Goal: Task Accomplishment & Management: Complete application form

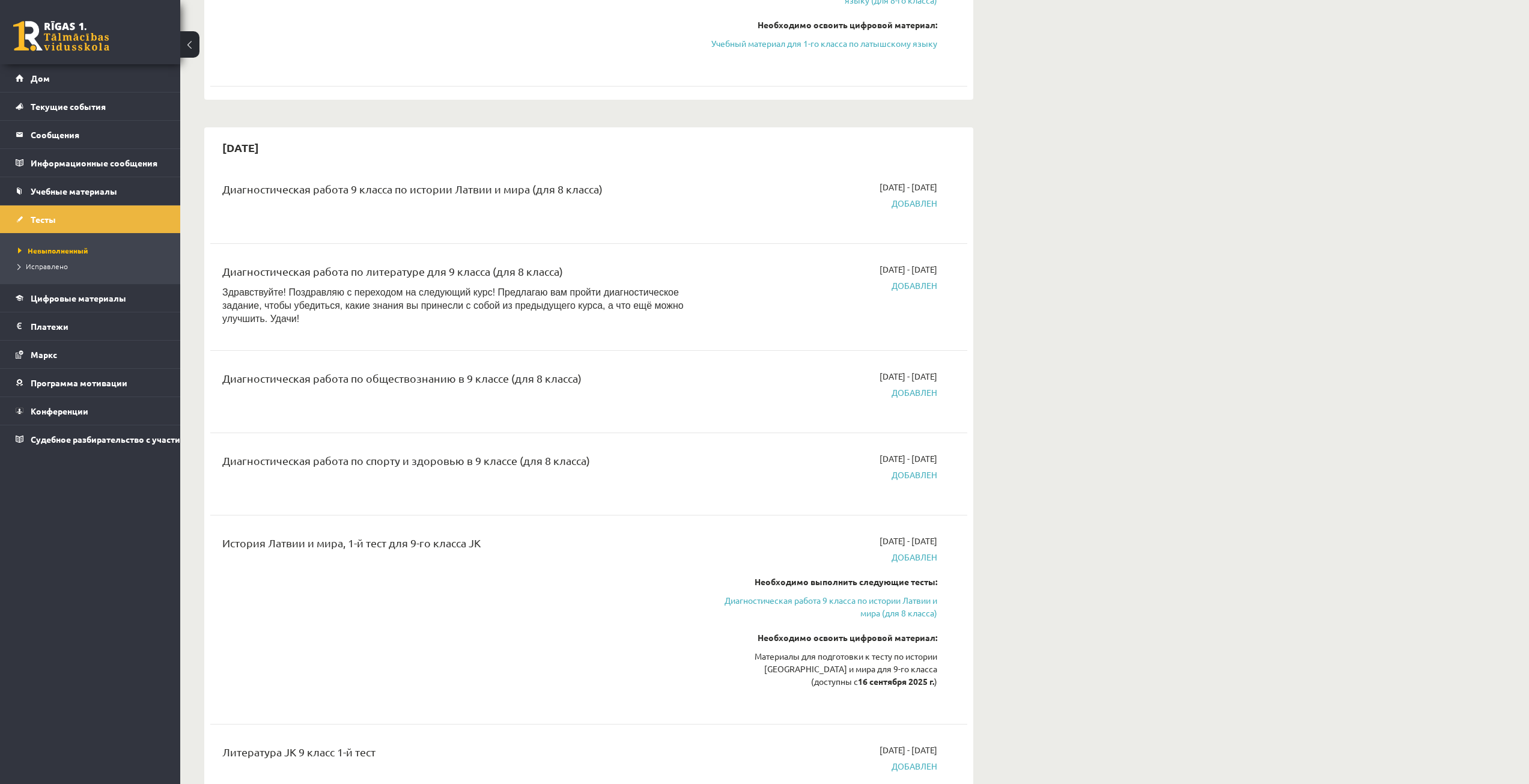
scroll to position [1322, 0]
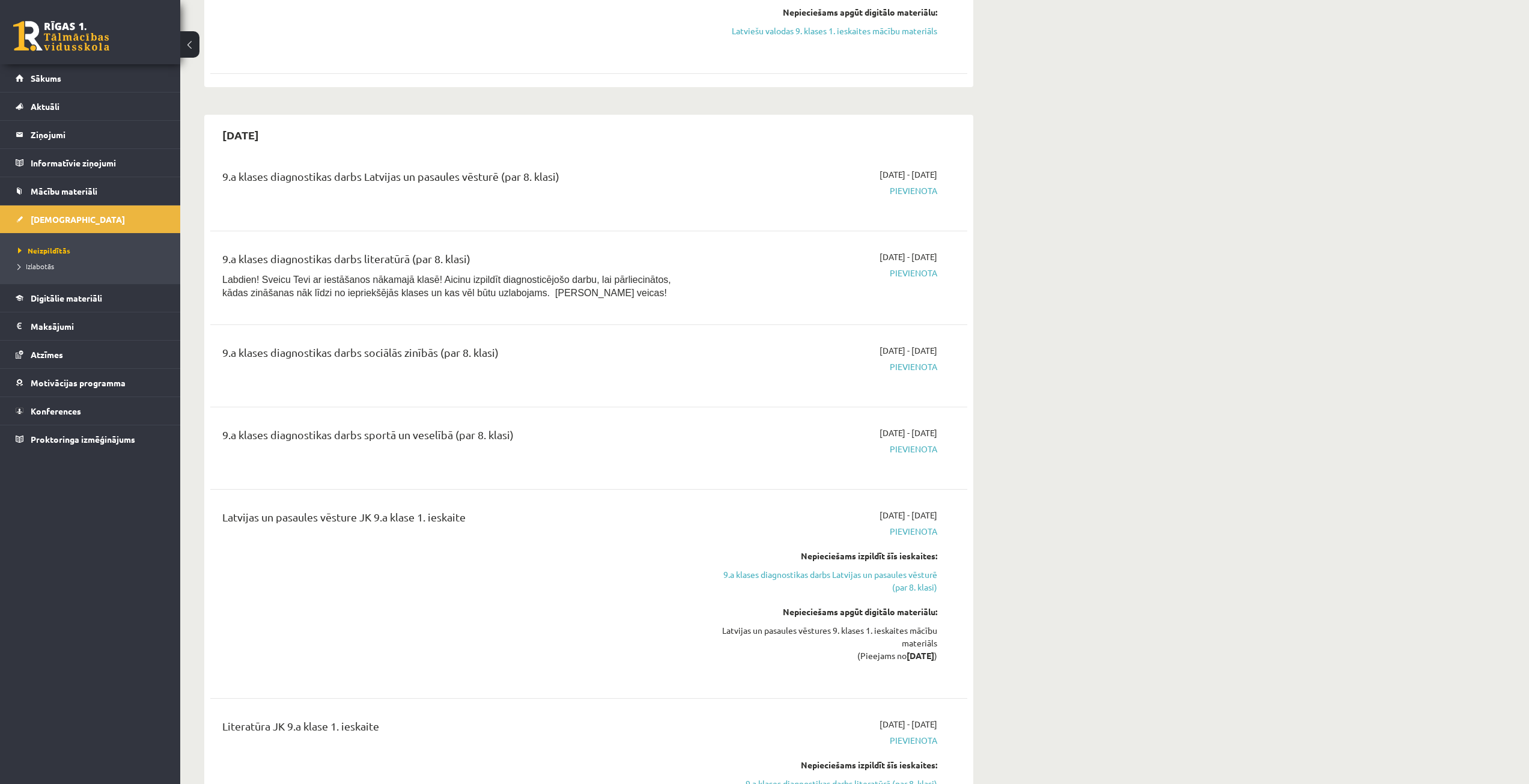
click at [898, 273] on span "Pievienota" at bounding box center [824, 273] width 226 height 13
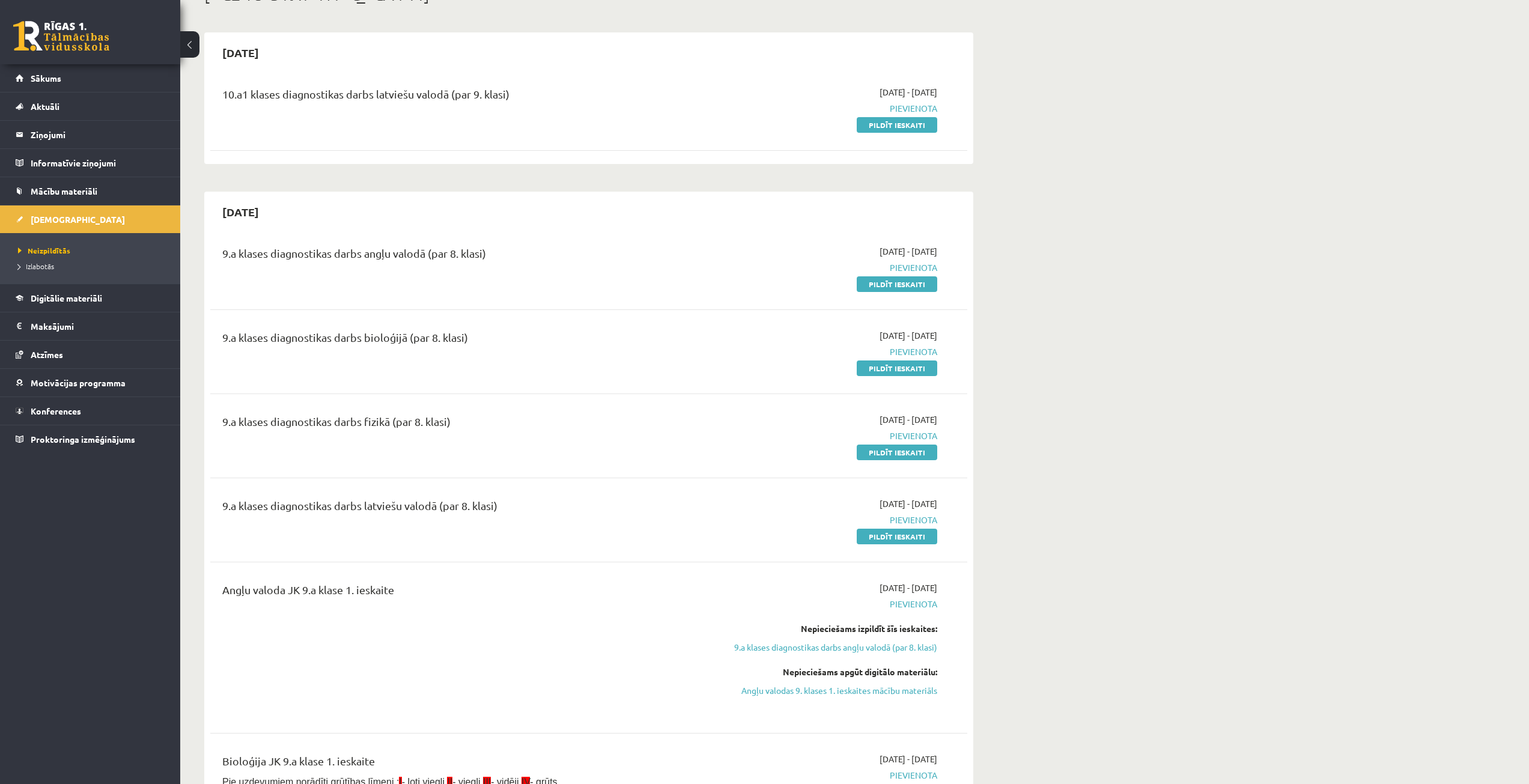
scroll to position [0, 0]
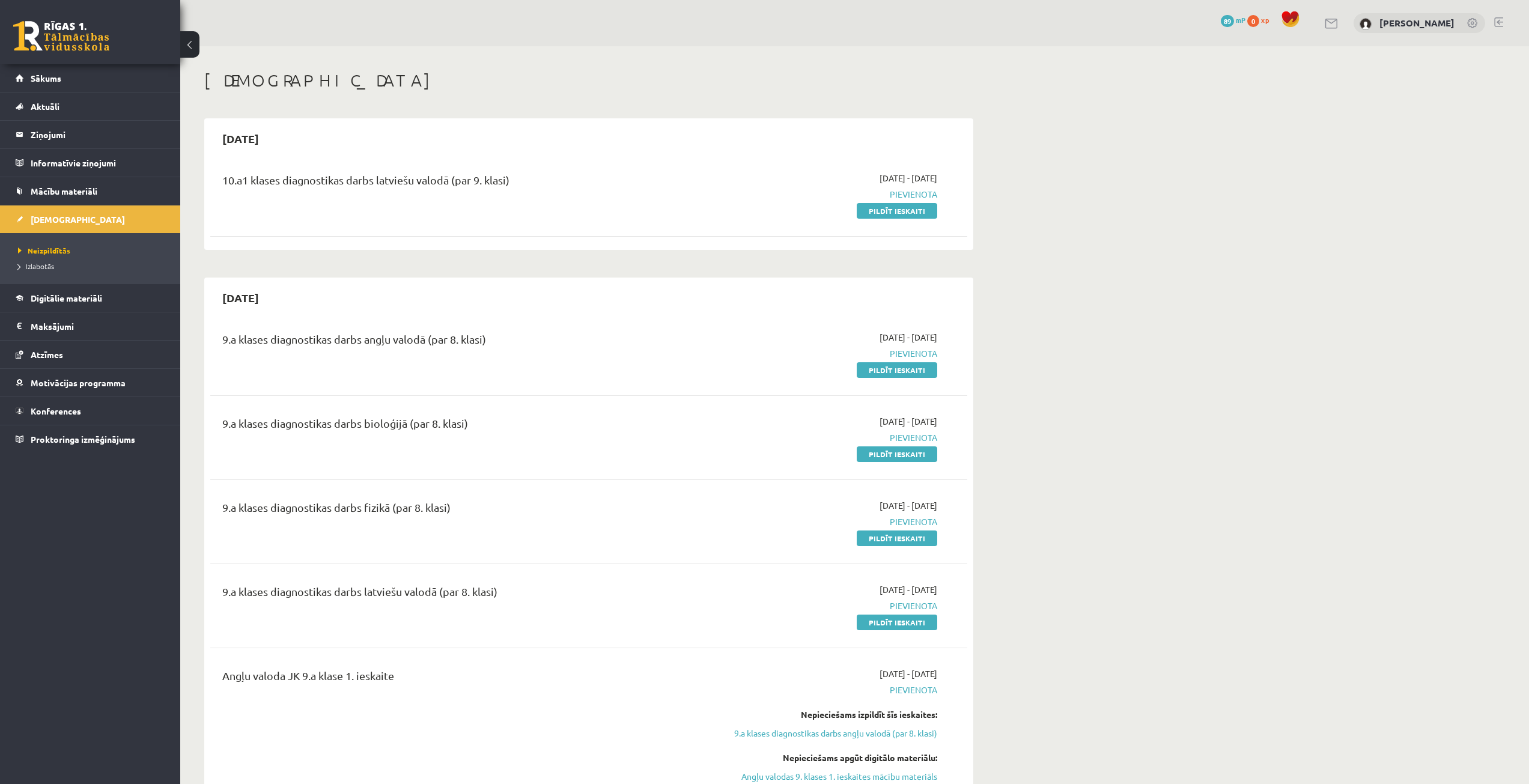
drag, startPoint x: 869, startPoint y: 211, endPoint x: 818, endPoint y: 59, distance: 160.7
click at [869, 211] on link "Pildīt ieskaiti" at bounding box center [897, 211] width 81 height 16
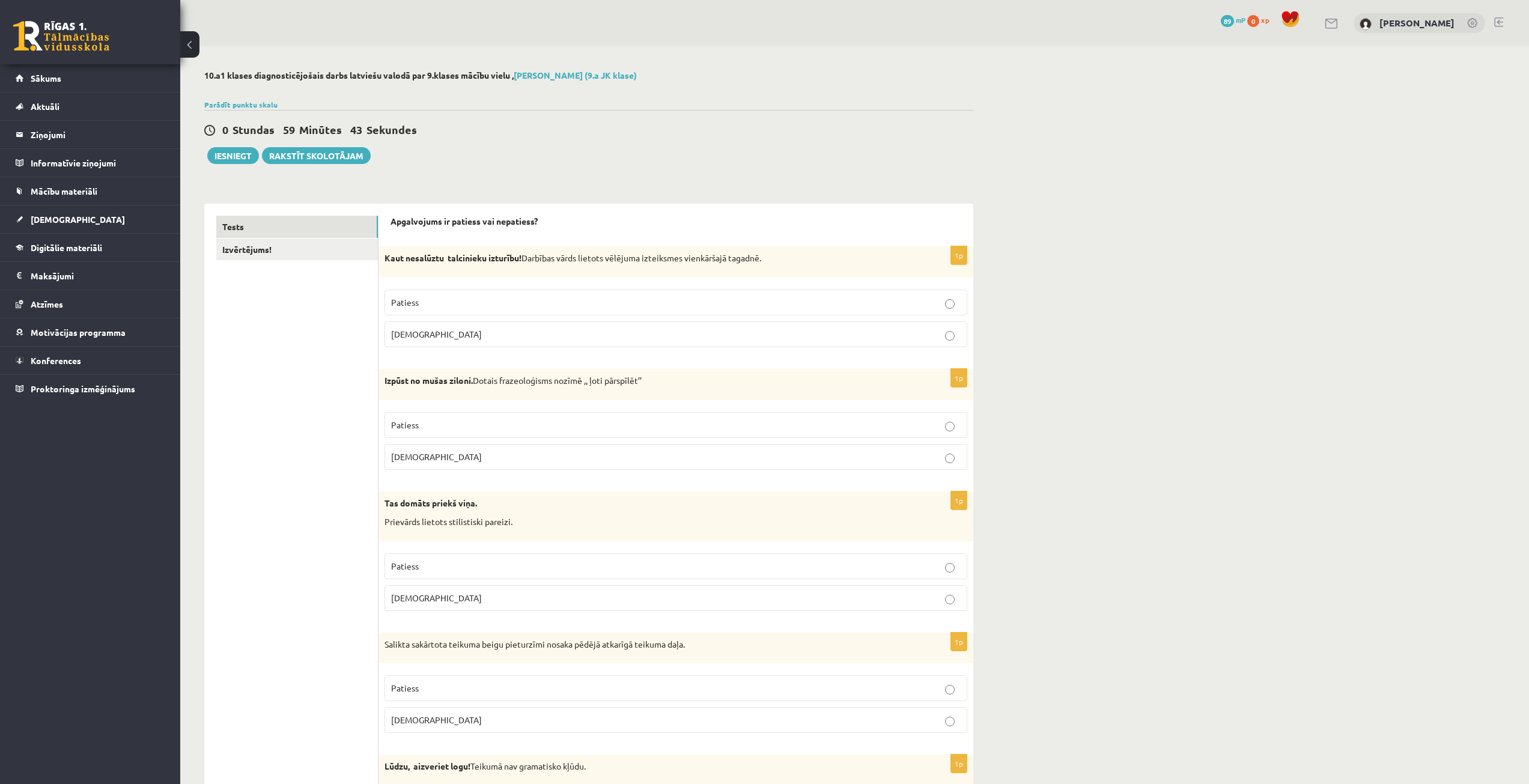
drag, startPoint x: 443, startPoint y: 274, endPoint x: 871, endPoint y: 277, distance: 428.4
click at [871, 277] on div "Kaut nesalūztu talcinieku izturību! Darbības vārds lietots vēlējuma izteiksmes …" at bounding box center [675, 261] width 595 height 31
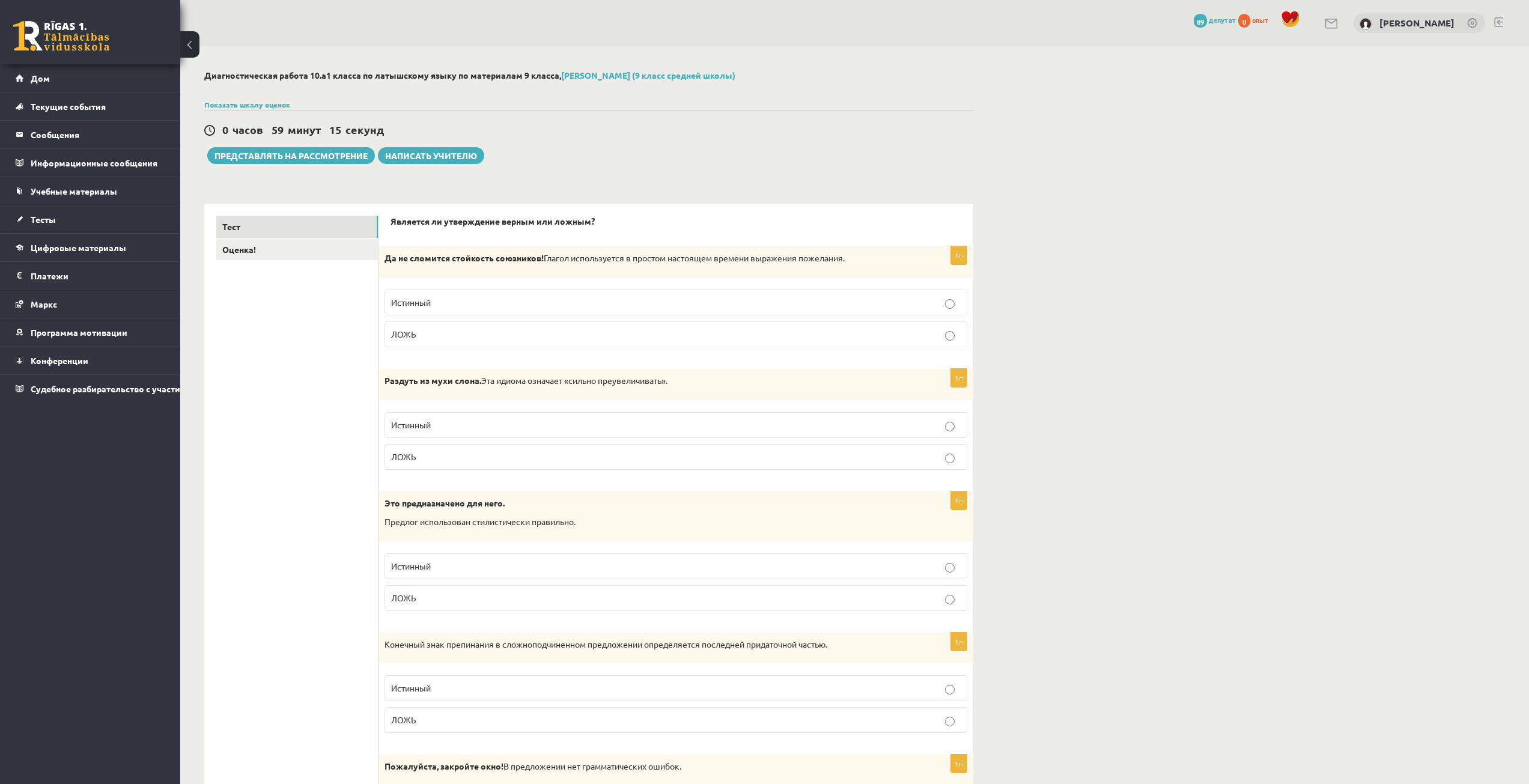
click at [589, 296] on label "Истинный" at bounding box center [676, 303] width 583 height 26
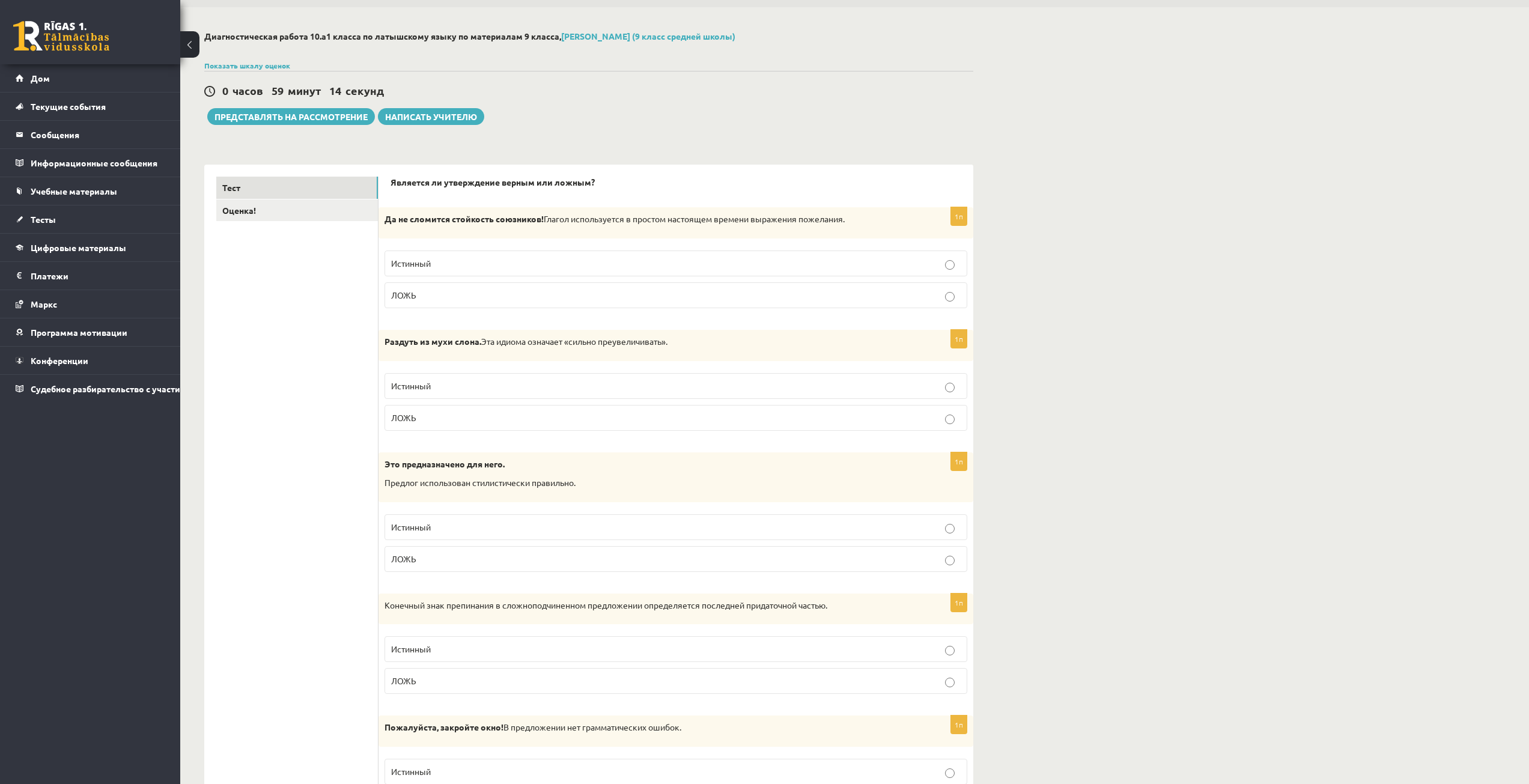
scroll to position [60, 0]
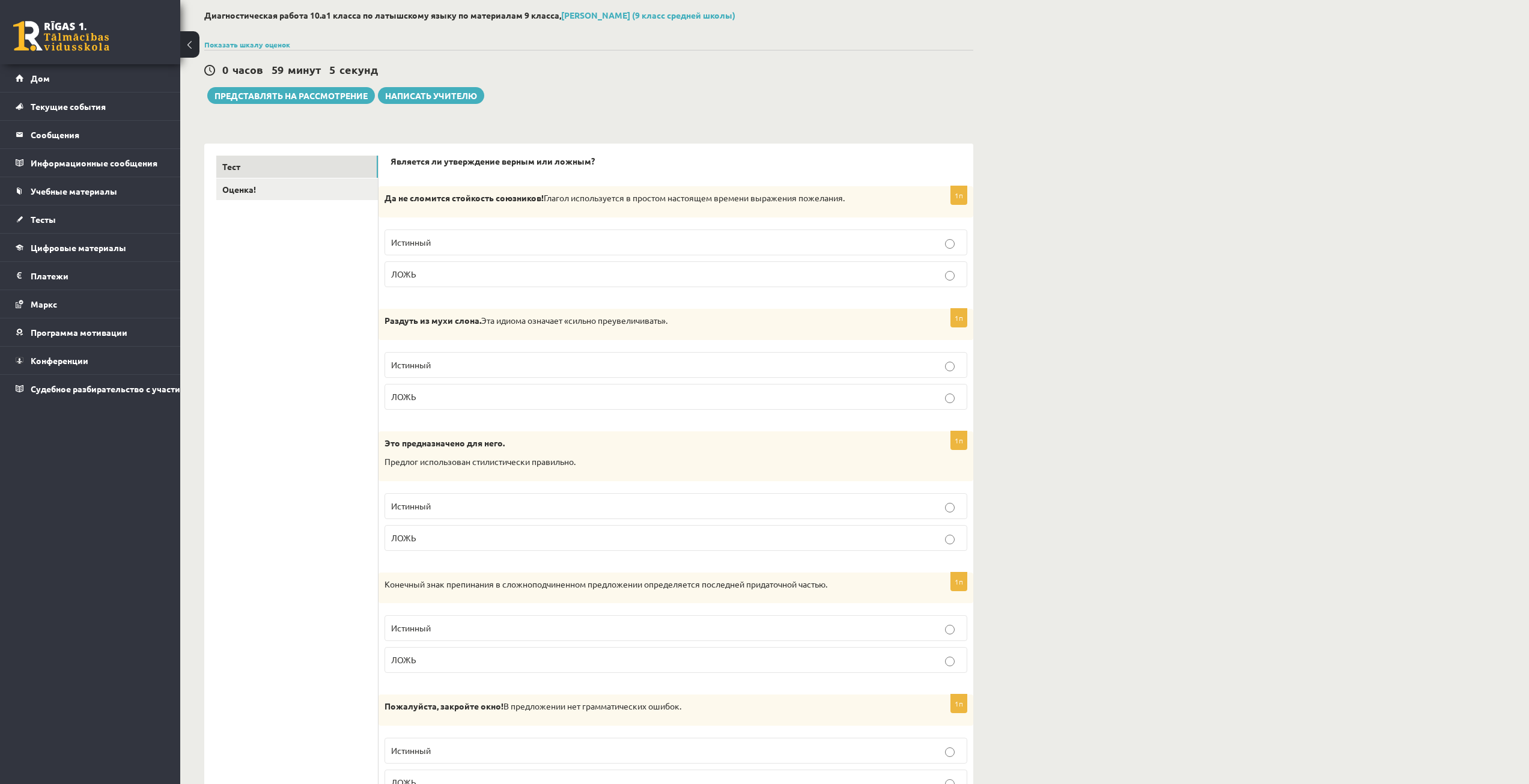
click at [577, 366] on p "Истинный" at bounding box center [676, 365] width 570 height 13
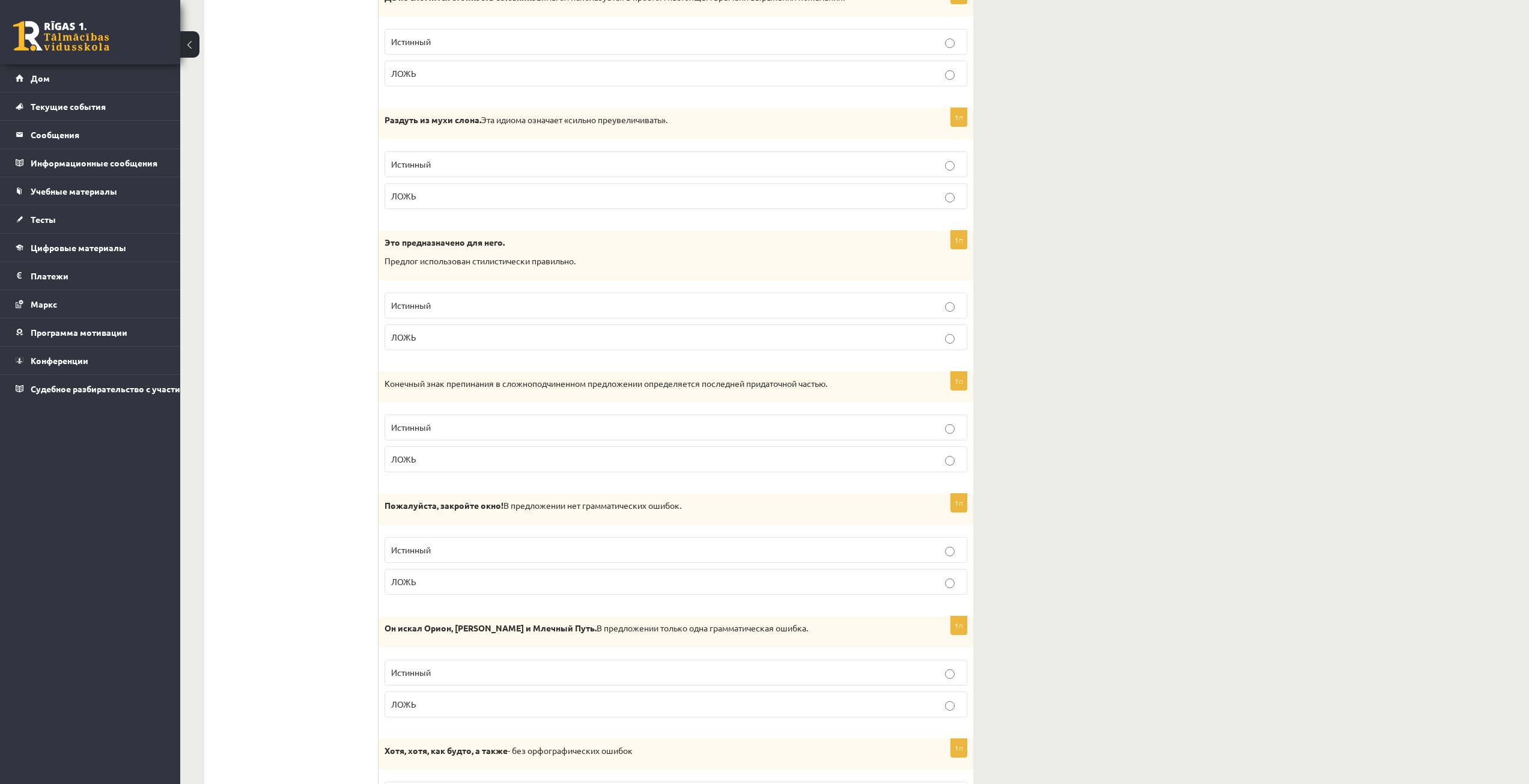
scroll to position [240, 0]
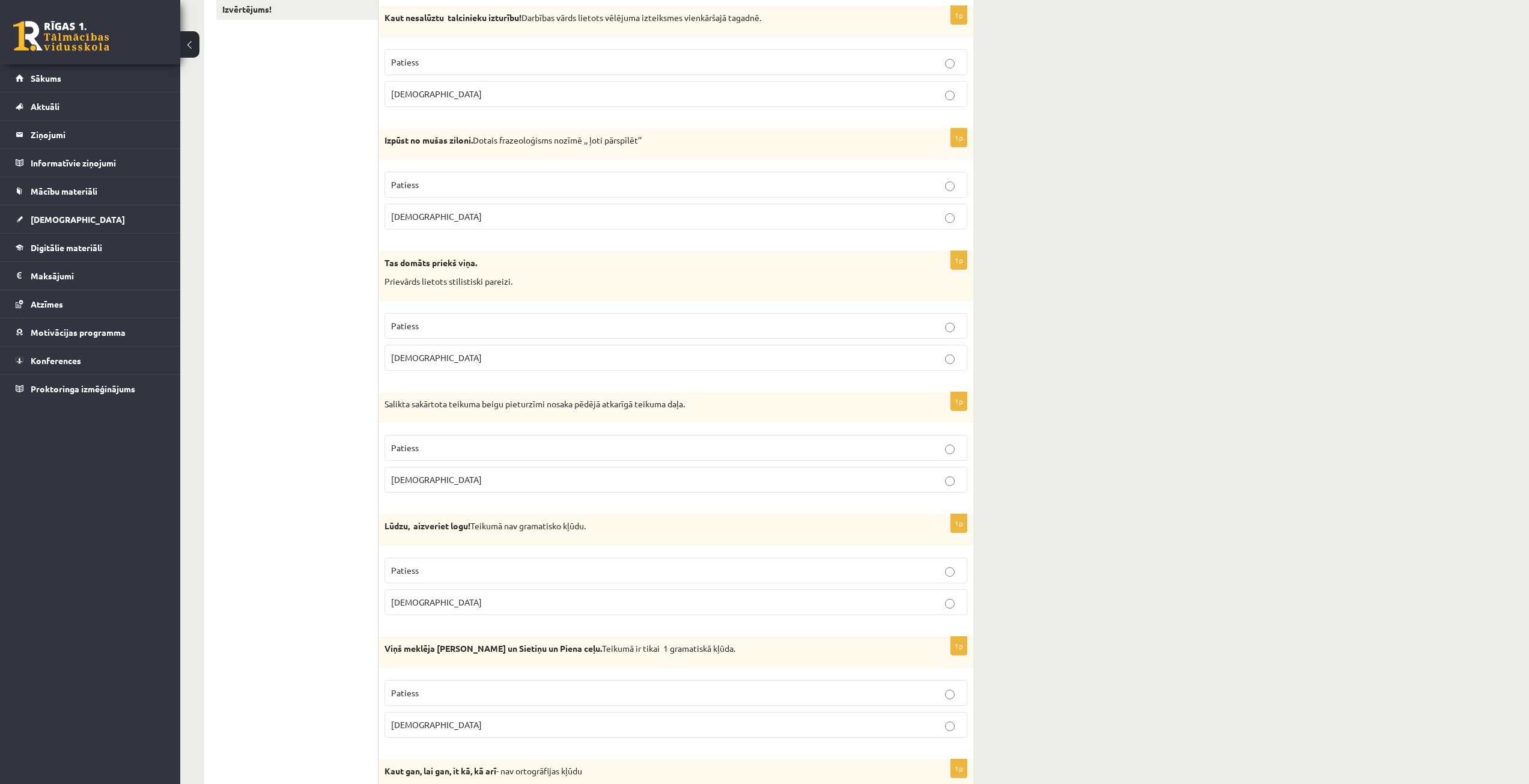
click at [515, 265] on p "Tas domāts priekš viņa." at bounding box center [646, 263] width 523 height 12
drag, startPoint x: 387, startPoint y: 261, endPoint x: 397, endPoint y: 273, distance: 15.4
click at [410, 284] on div "Tas domāts priekš viņa. Prievārds lietots stilistiski pareizi." at bounding box center [675, 276] width 595 height 50
click at [385, 266] on strong "Tas domāts priekš viņa." at bounding box center [431, 262] width 93 height 11
drag, startPoint x: 382, startPoint y: 261, endPoint x: 469, endPoint y: 351, distance: 125.3
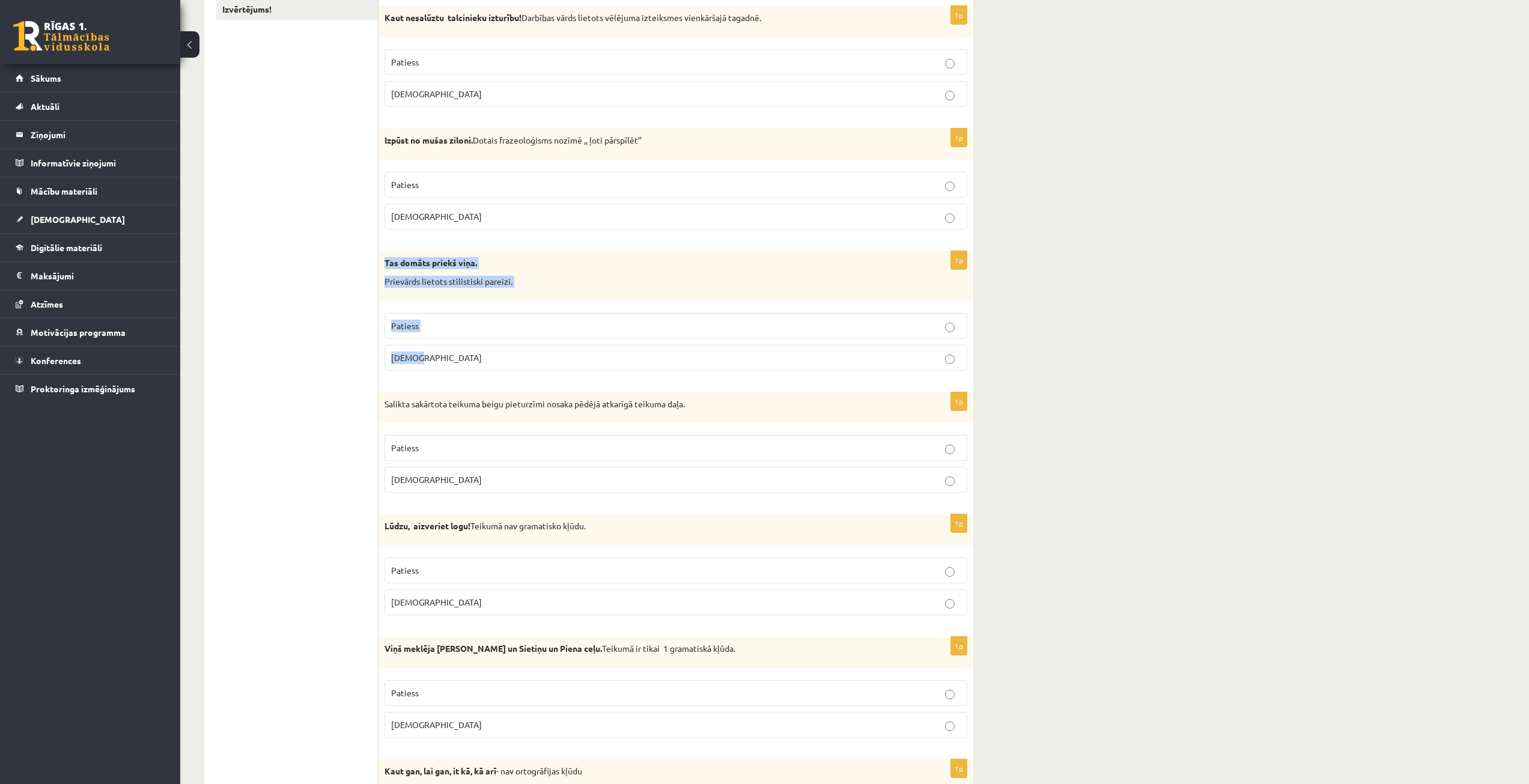
click at [469, 351] on div "1p Tas domāts priekš viņa. Prievārds lietots stilistiski pareizi. Patiess Aplams" at bounding box center [675, 315] width 595 height 129
copy div "Tas domāts priekš viņa. Prievārds lietots stilistiski pareizi. Patiess Aplams"
click at [592, 358] on p "Aplams" at bounding box center [676, 357] width 570 height 13
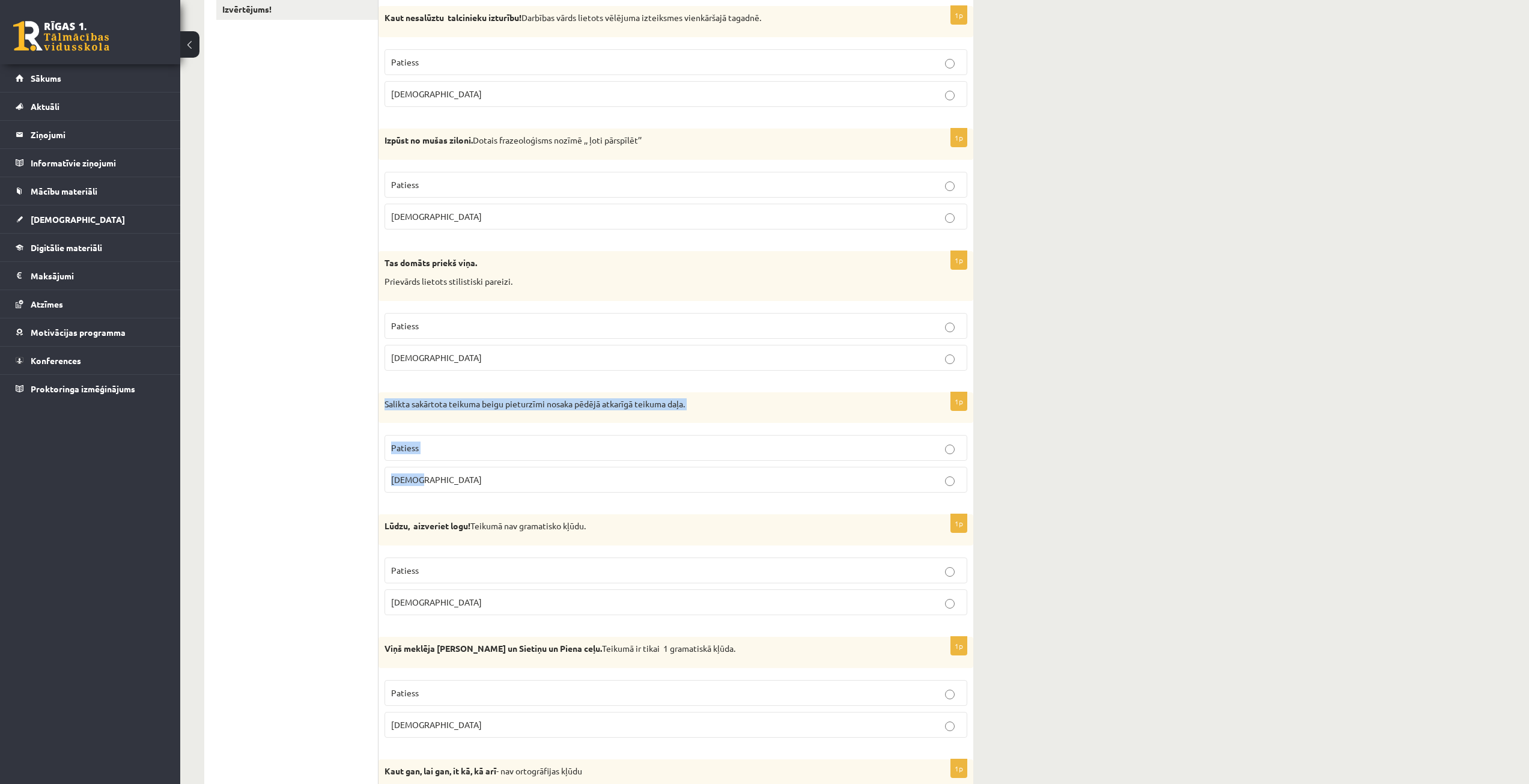
drag, startPoint x: 386, startPoint y: 403, endPoint x: 469, endPoint y: 475, distance: 109.9
click at [469, 475] on div "1p Salikta sakārtota teikuma beigu pieturzīmi nosaka pēdējā atkarīgā teikuma da…" at bounding box center [675, 447] width 595 height 111
copy div "Salikta sakārtota teikuma beigu pieturzīmi nosaka pēdējā atkarīgā teikuma daļa.…"
click at [634, 480] on p "Aplams" at bounding box center [676, 479] width 570 height 13
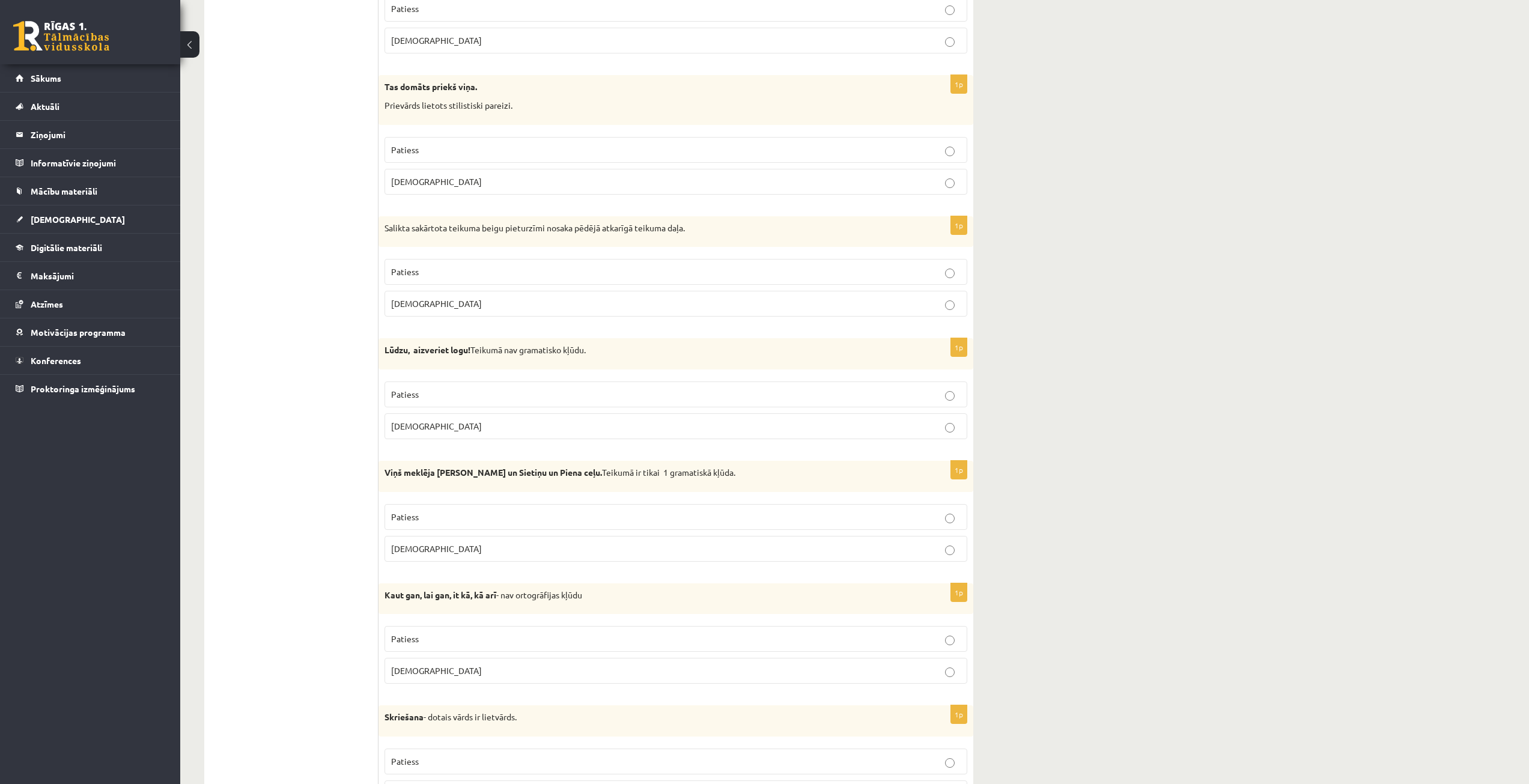
scroll to position [421, 0]
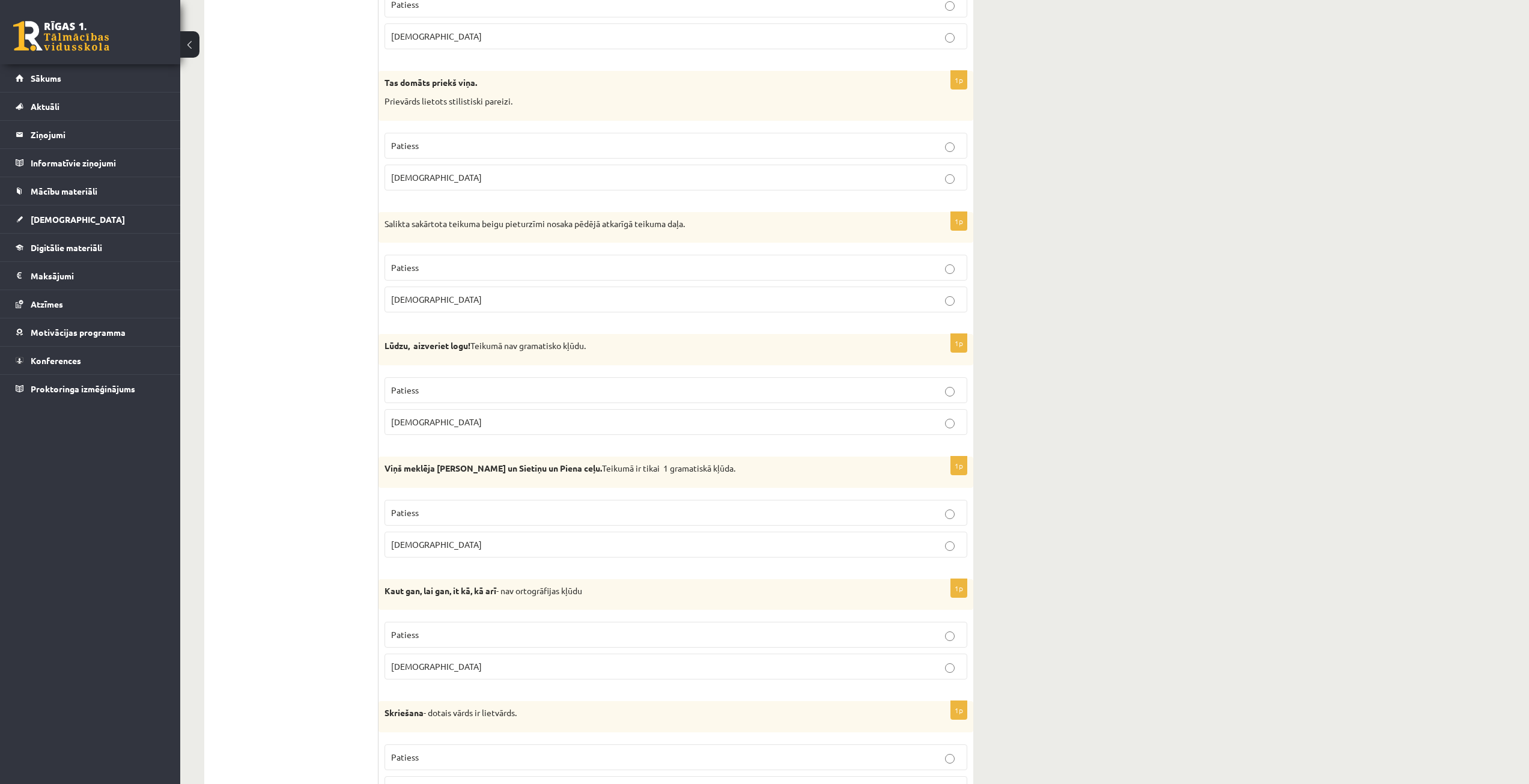
drag, startPoint x: 378, startPoint y: 342, endPoint x: 413, endPoint y: 362, distance: 40.1
click at [410, 362] on div "Lūdzu, aizveriet logu! Teikumā nav gramatisko kļūdu." at bounding box center [675, 349] width 595 height 31
click at [396, 353] on div "Lūdzu, aizveriet logu! Teikumā nav gramatisko kļūdu." at bounding box center [675, 349] width 595 height 31
drag, startPoint x: 385, startPoint y: 345, endPoint x: 433, endPoint y: 415, distance: 84.7
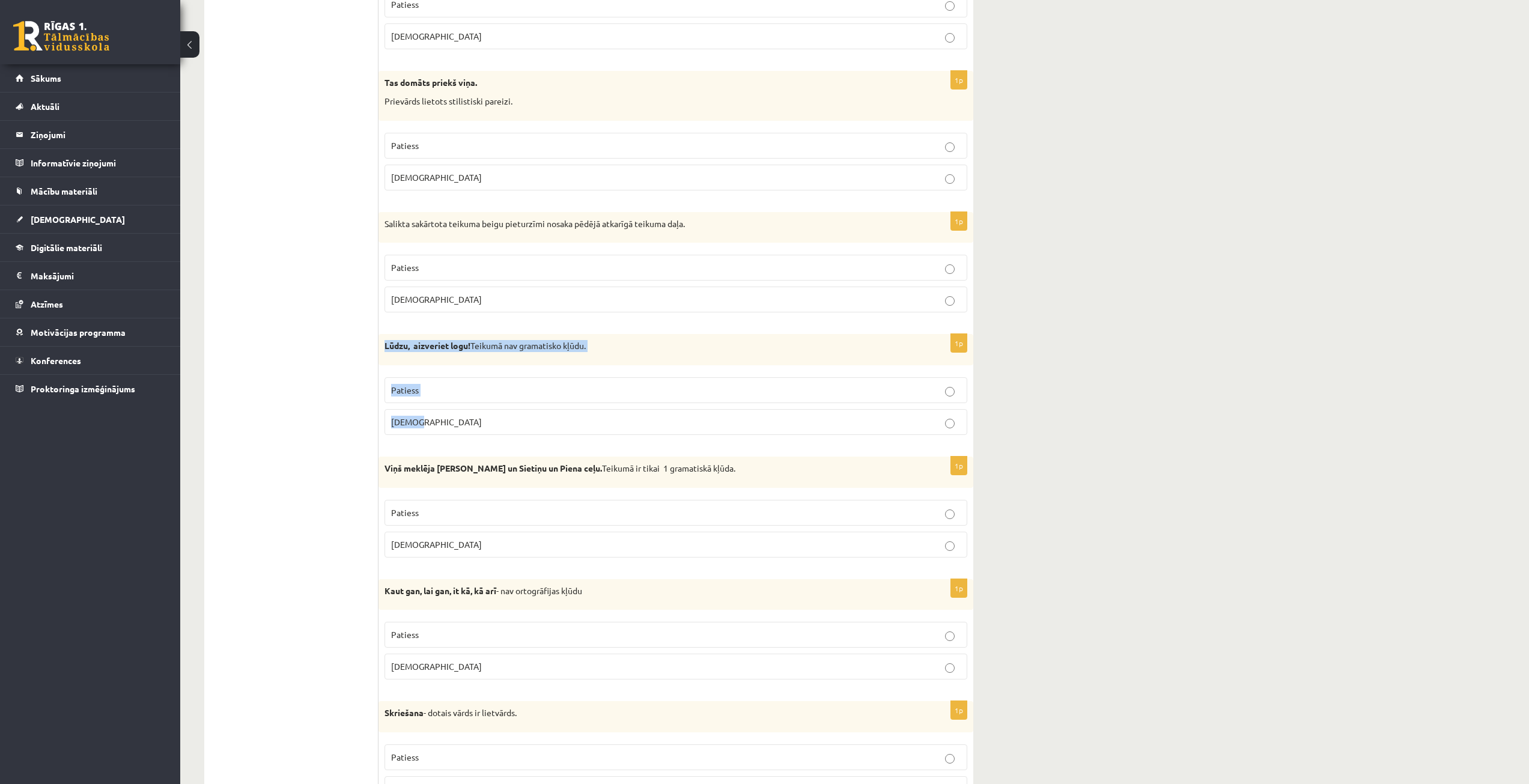
click at [433, 415] on div "1p Lūdzu, aizveriet logu! Teikumā nav gramatisko kļūdu. Patiess Aplams" at bounding box center [675, 389] width 595 height 111
copy div "Lūdzu, aizveriet logu! Teikumā nav gramatisko kļūdu. Patiess Aplams"
click at [427, 383] on label "Patiess" at bounding box center [676, 390] width 583 height 26
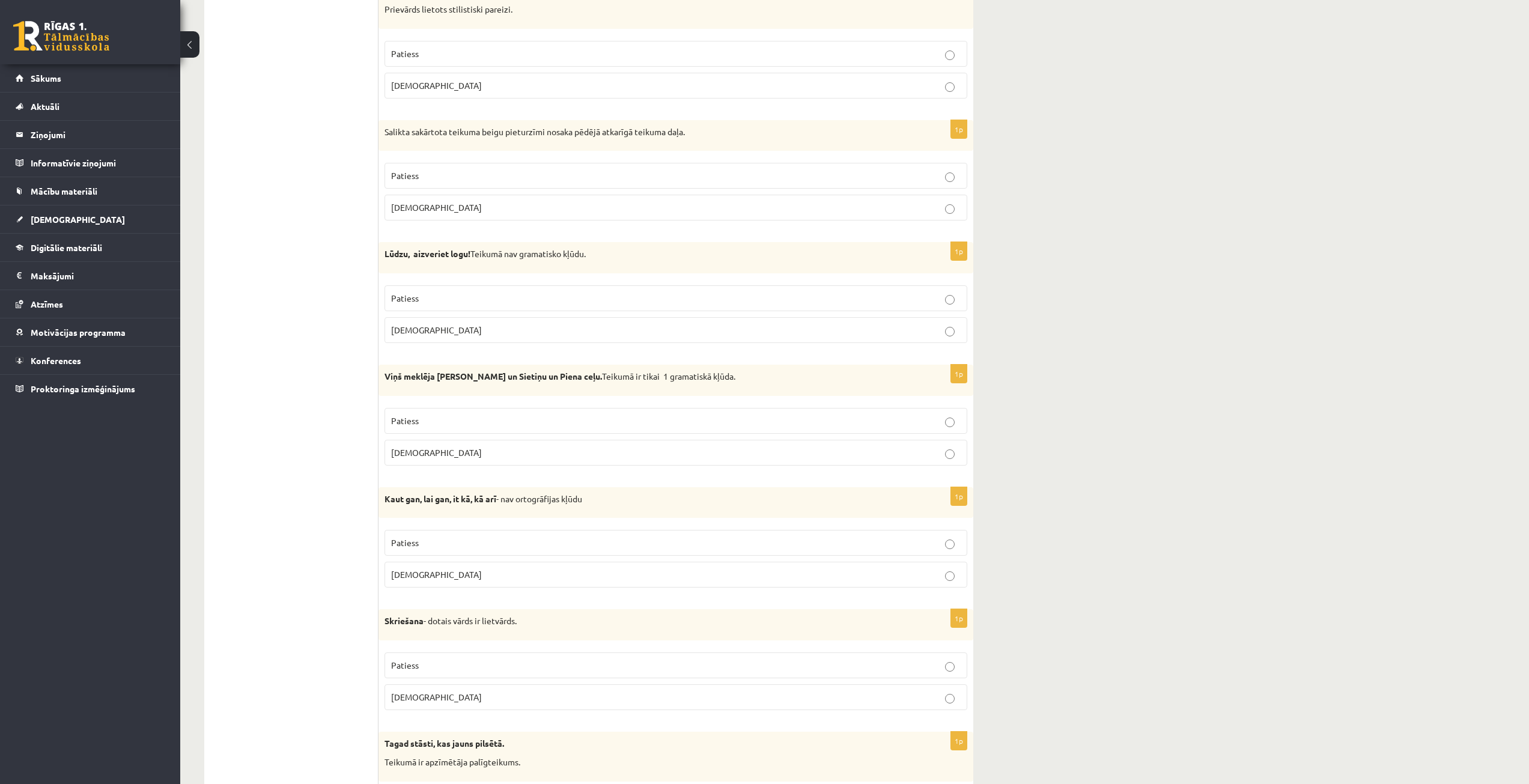
scroll to position [541, 0]
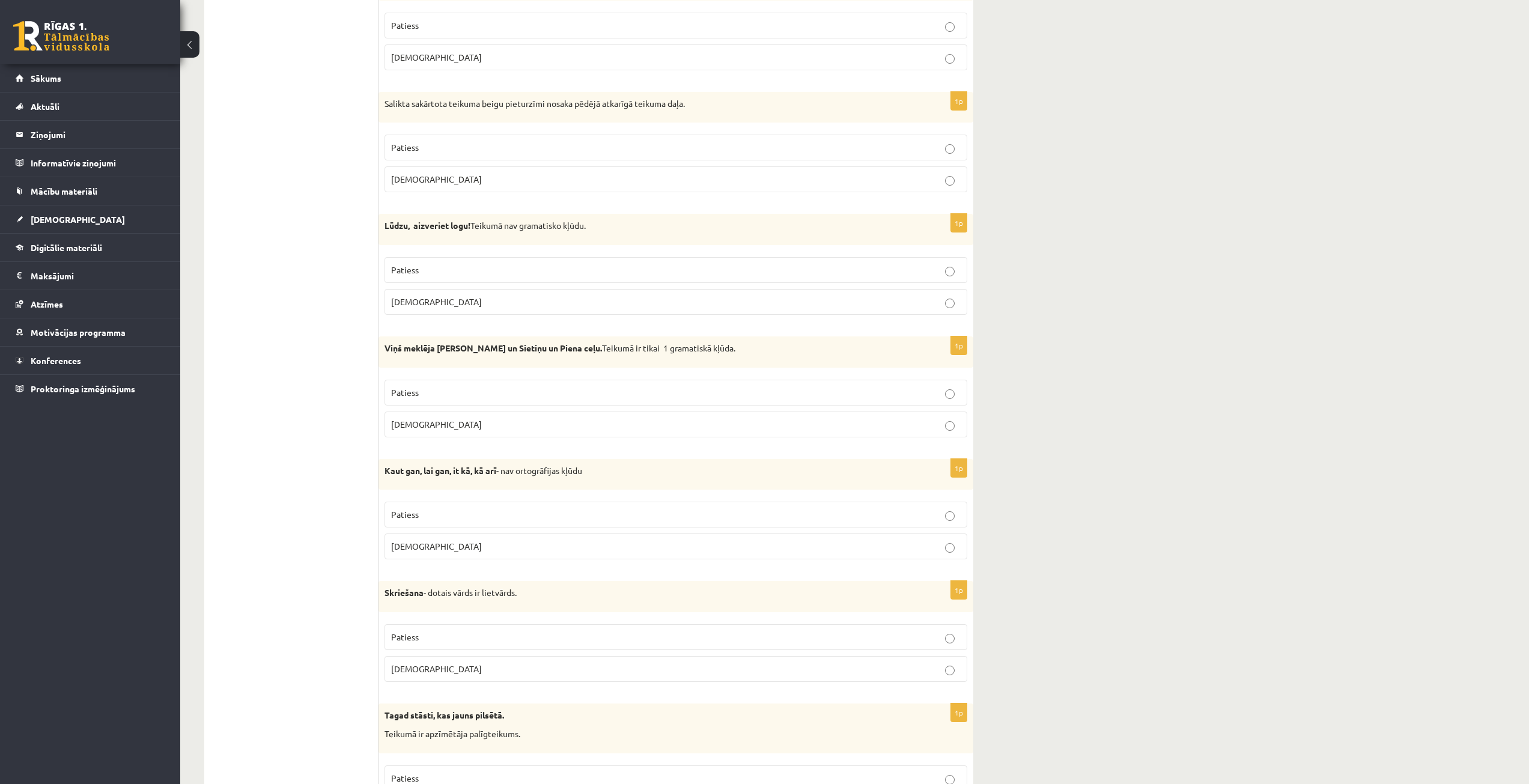
click at [445, 386] on label "Patiess" at bounding box center [676, 393] width 583 height 26
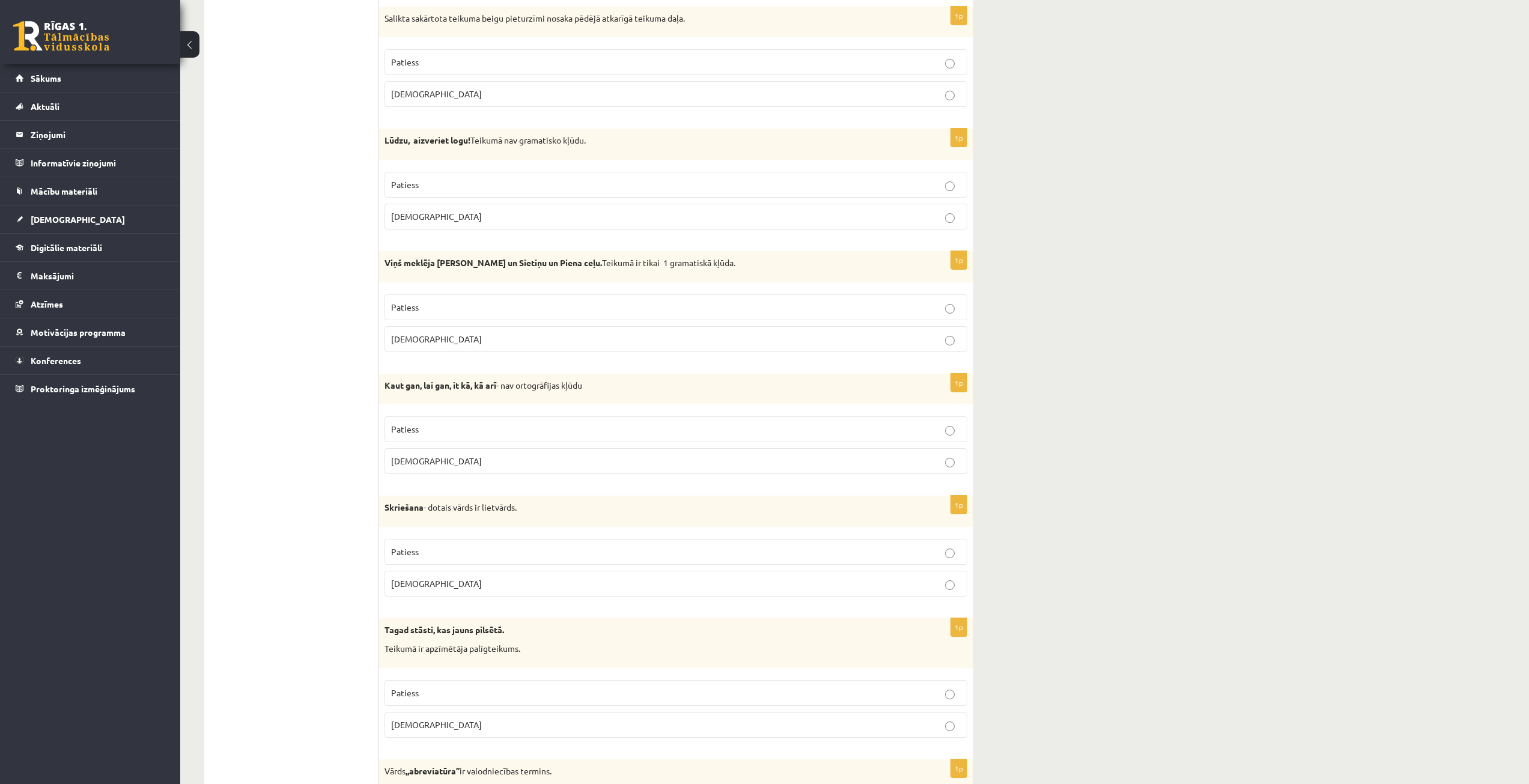
scroll to position [661, 0]
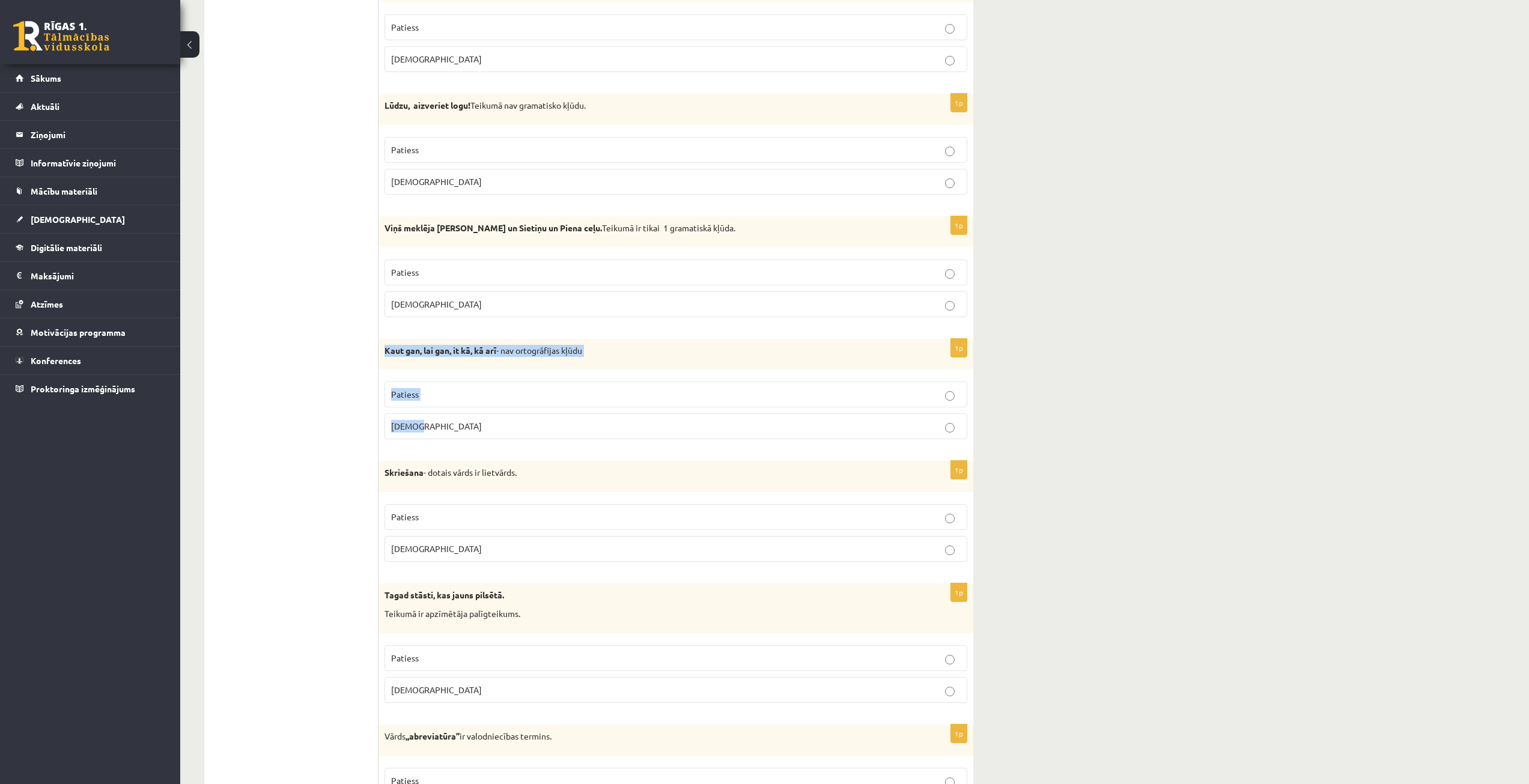
drag, startPoint x: 383, startPoint y: 350, endPoint x: 437, endPoint y: 415, distance: 84.1
click at [437, 415] on div "1p Kaut gan, lai gan, it kā, kā arī - nav ortogrāfijas kļūdu Patiess Aplams" at bounding box center [675, 394] width 595 height 111
copy div "Kaut gan, lai gan, it kā, kā arī - nav ortogrāfijas kļūdu Patiess Aplams"
click at [458, 396] on p "Patiess" at bounding box center [676, 394] width 570 height 13
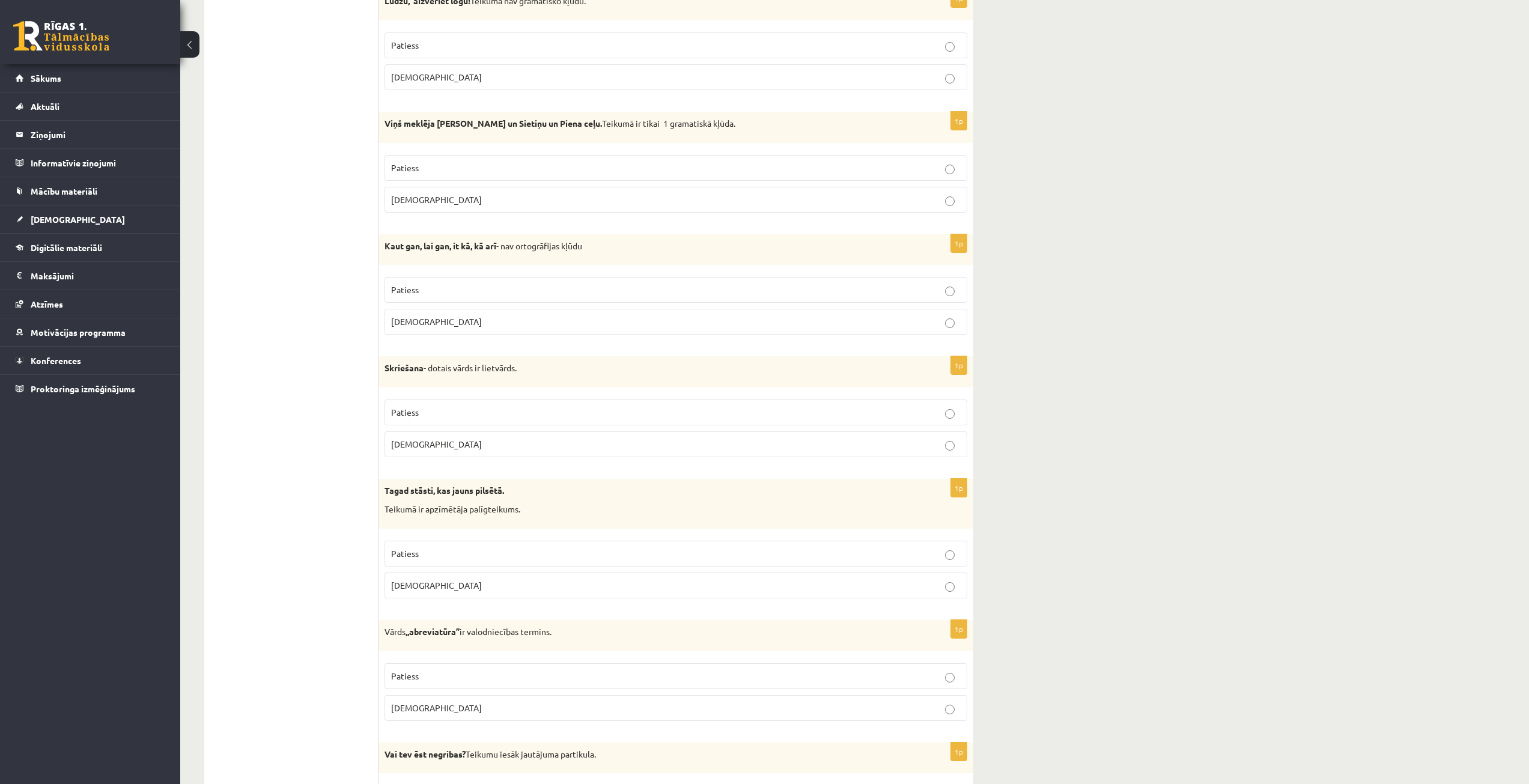
scroll to position [781, 0]
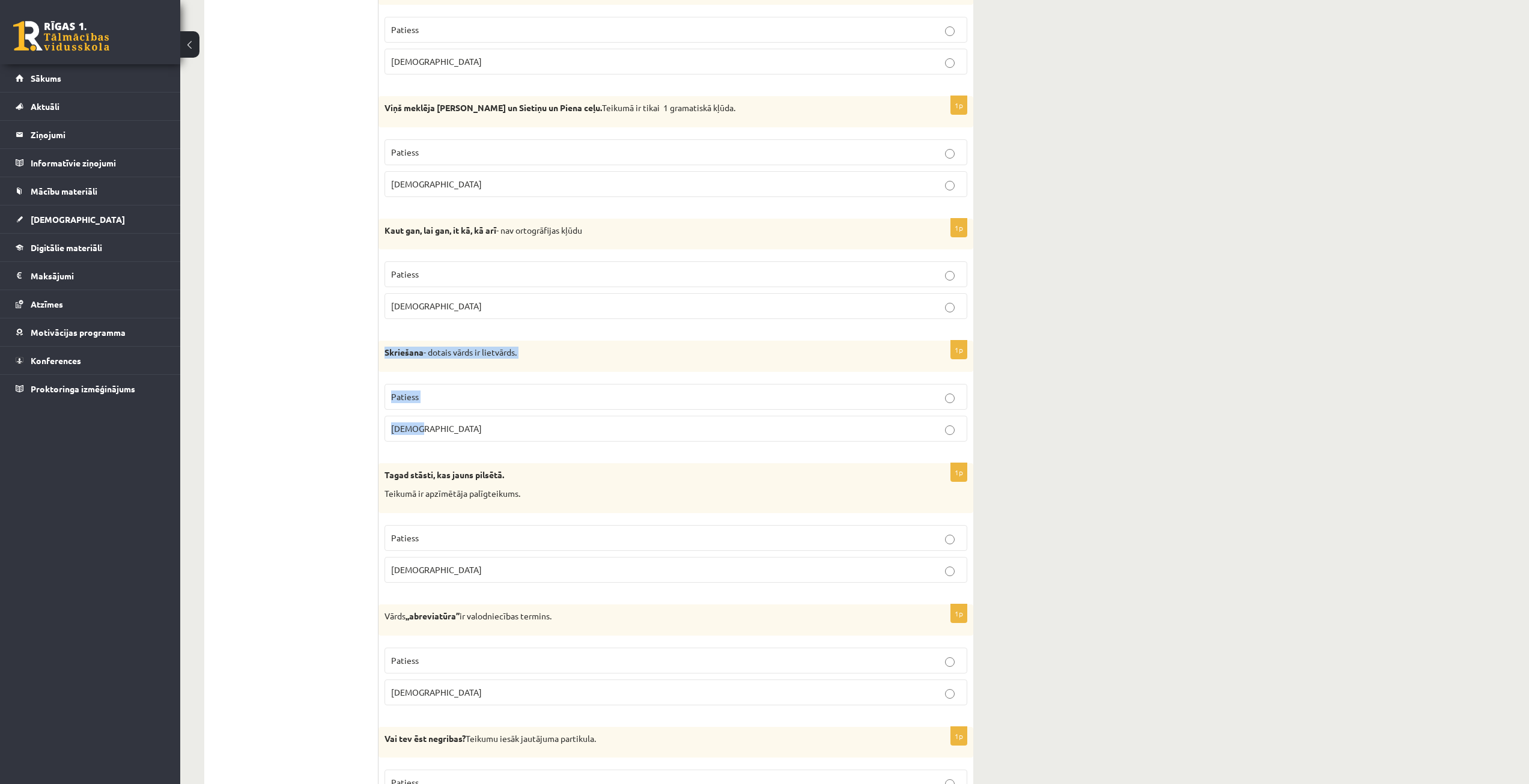
drag, startPoint x: 383, startPoint y: 351, endPoint x: 442, endPoint y: 418, distance: 88.6
click at [442, 418] on div "1p Skriešana - dotais vārds ir lietvārds. Patiess Aplams" at bounding box center [675, 396] width 595 height 111
copy div "Skriešana - dotais vārds ir lietvārds. Patiess Aplams"
click at [435, 387] on label "Patiess" at bounding box center [676, 397] width 583 height 26
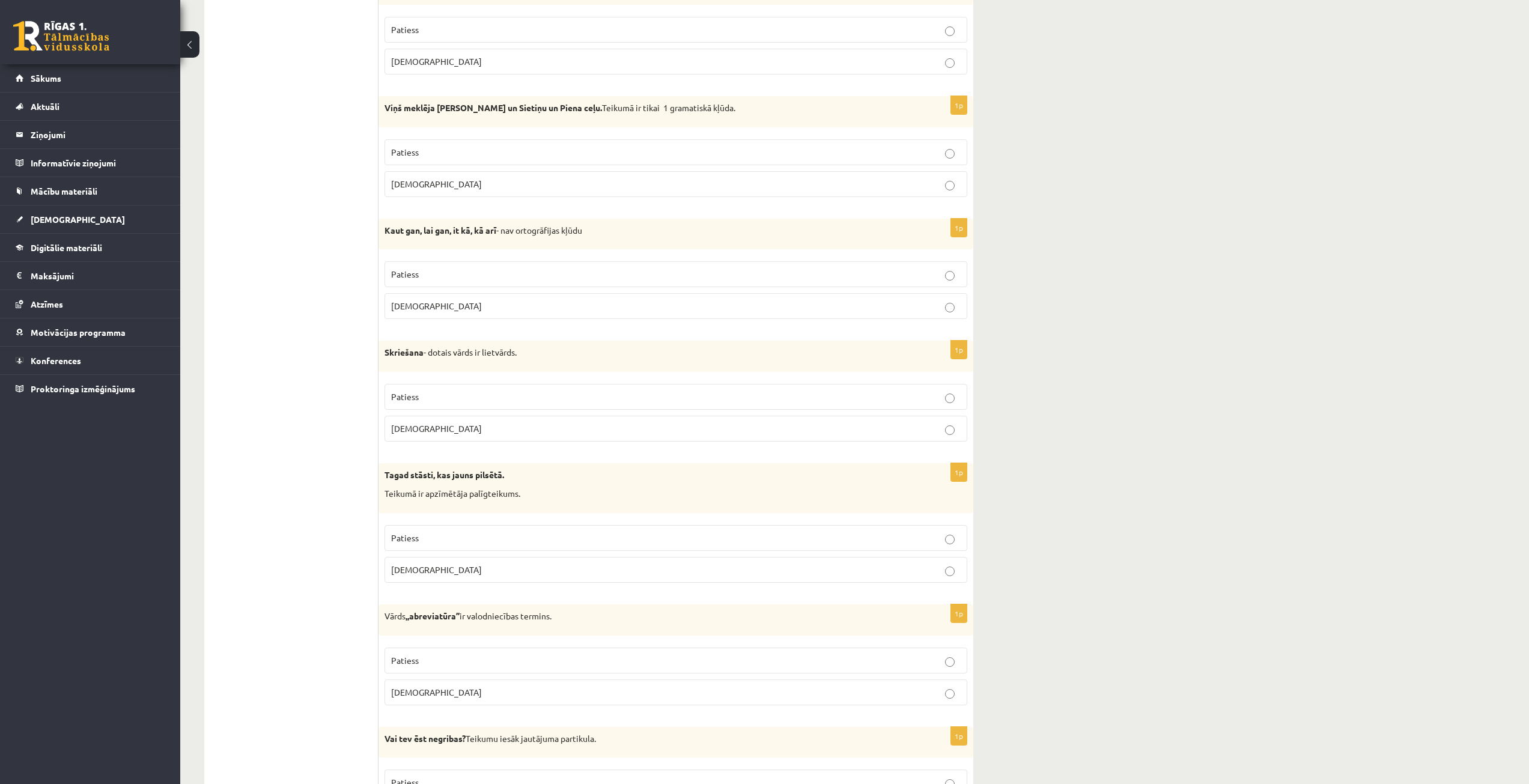
scroll to position [961, 0]
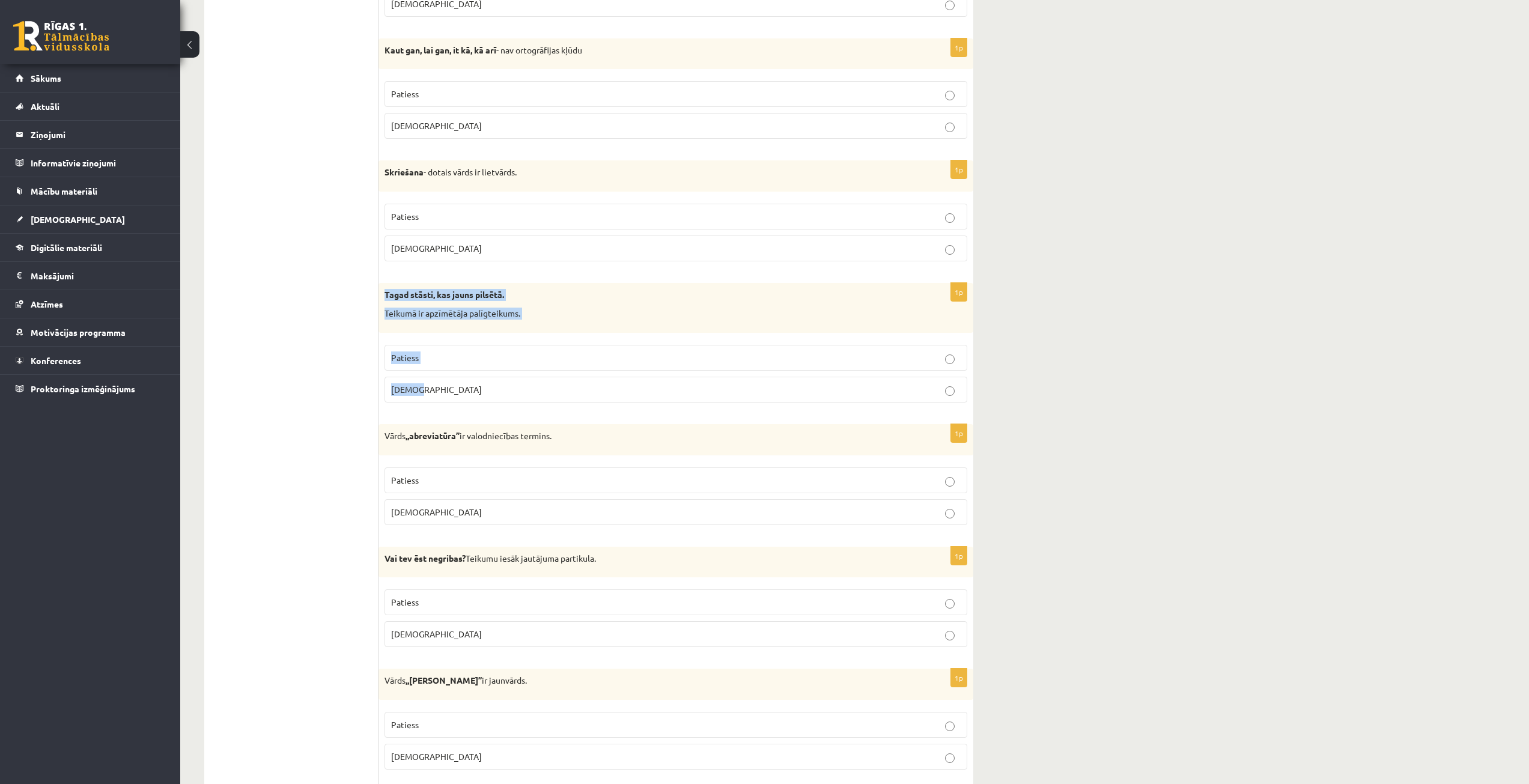
drag, startPoint x: 385, startPoint y: 293, endPoint x: 455, endPoint y: 401, distance: 129.0
click at [455, 401] on div "1p Tagad stāsti, kas jauns pilsētā. Teikumā ir apzīmētāja palīgteikums. Patiess…" at bounding box center [675, 347] width 595 height 129
copy div "Tagad stāsti, kas jauns pilsētā. Teikumā ir apzīmētāja palīgteikums. Patiess Ap…"
click at [469, 391] on p "Aplams" at bounding box center [676, 389] width 570 height 13
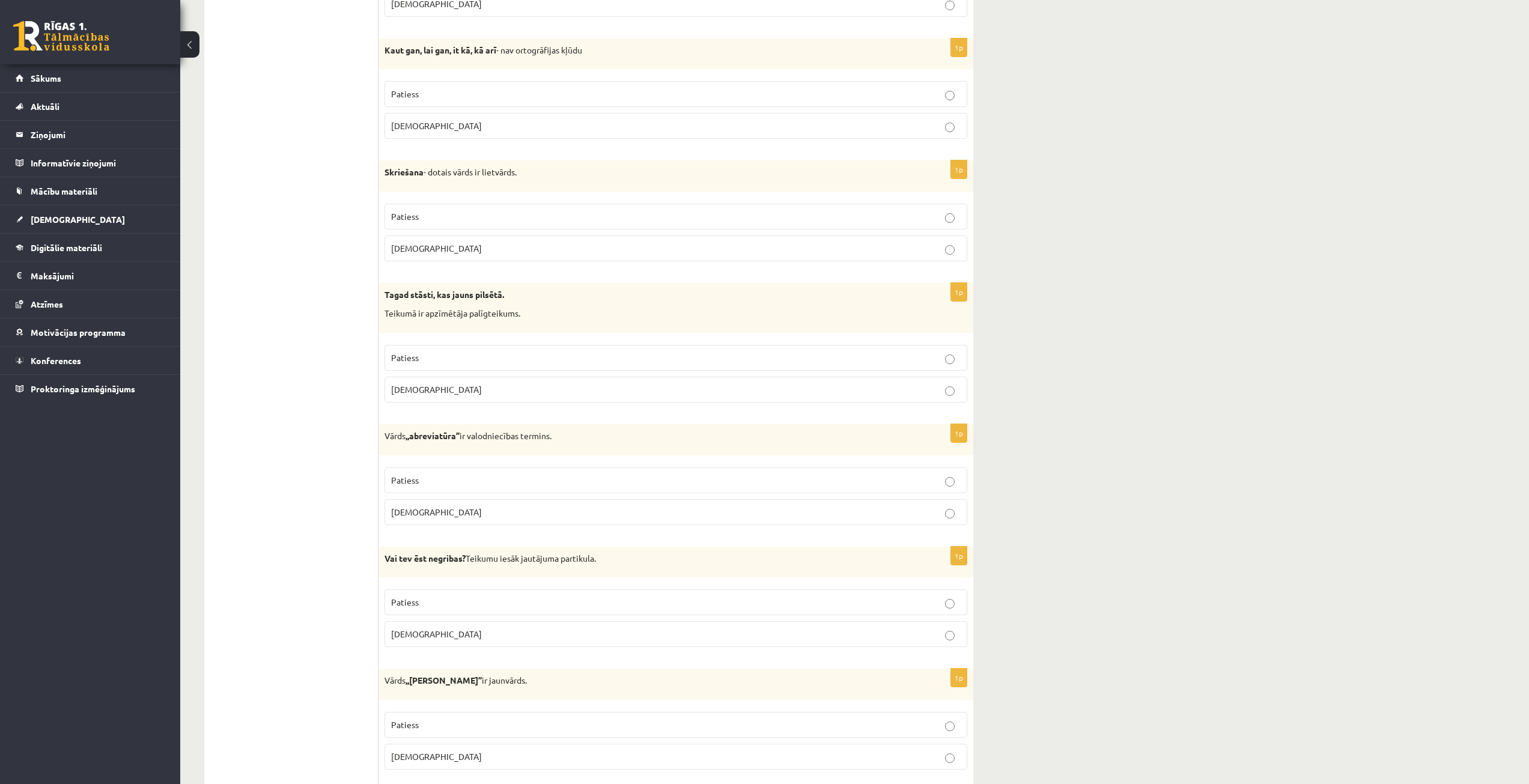
click at [471, 367] on label "Patiess" at bounding box center [676, 358] width 583 height 26
click at [471, 396] on p "Aplams" at bounding box center [676, 389] width 570 height 13
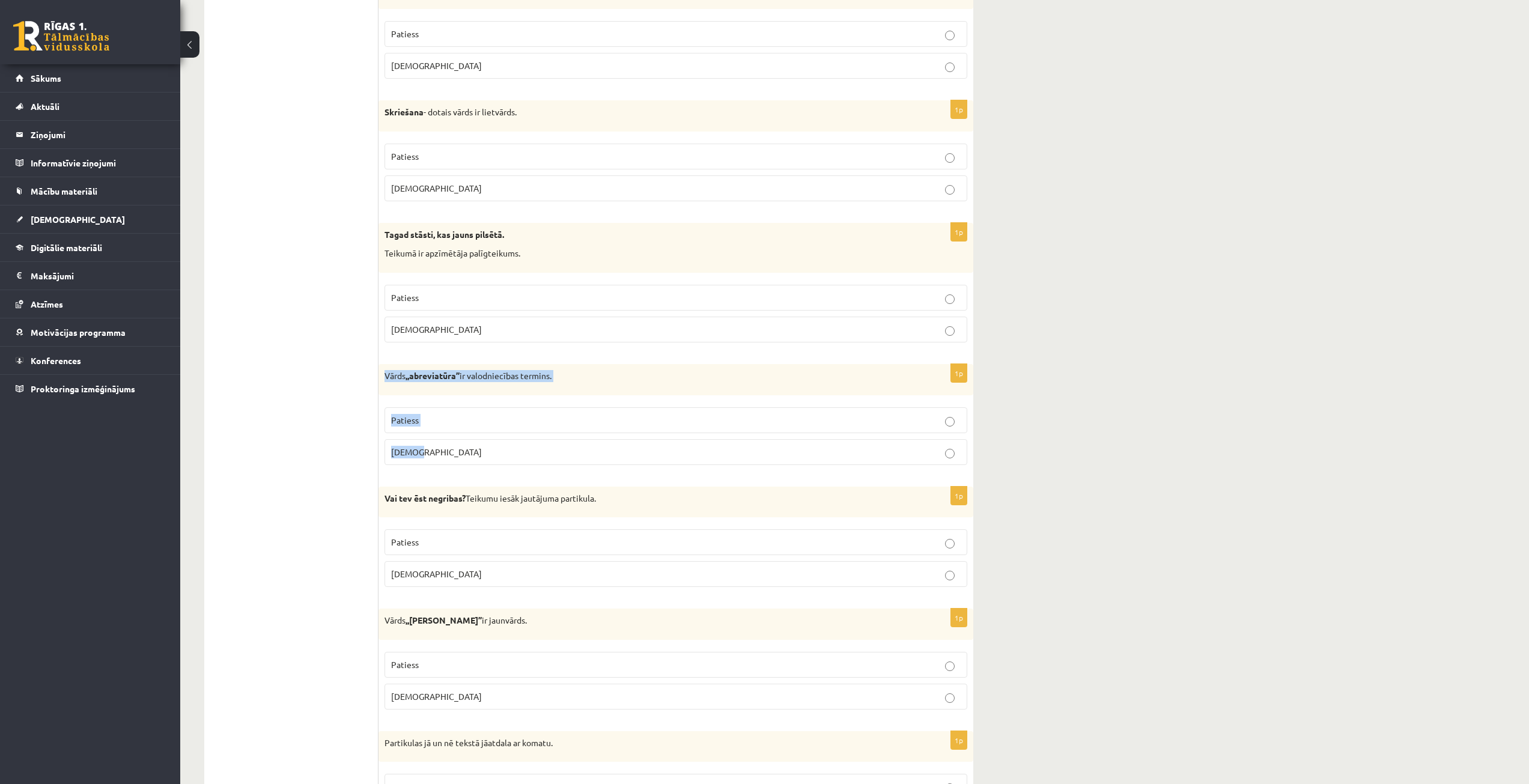
drag, startPoint x: 385, startPoint y: 375, endPoint x: 436, endPoint y: 438, distance: 81.2
click at [436, 438] on div "1p Vārds ,,abreviatūra’’ ir valodniecības termins. Patiess Aplams" at bounding box center [675, 419] width 595 height 111
copy div "Vārds ,,abreviatūra’’ ir valodniecības termins. Patiess Aplams"
click at [467, 416] on p "Patiess" at bounding box center [676, 420] width 570 height 13
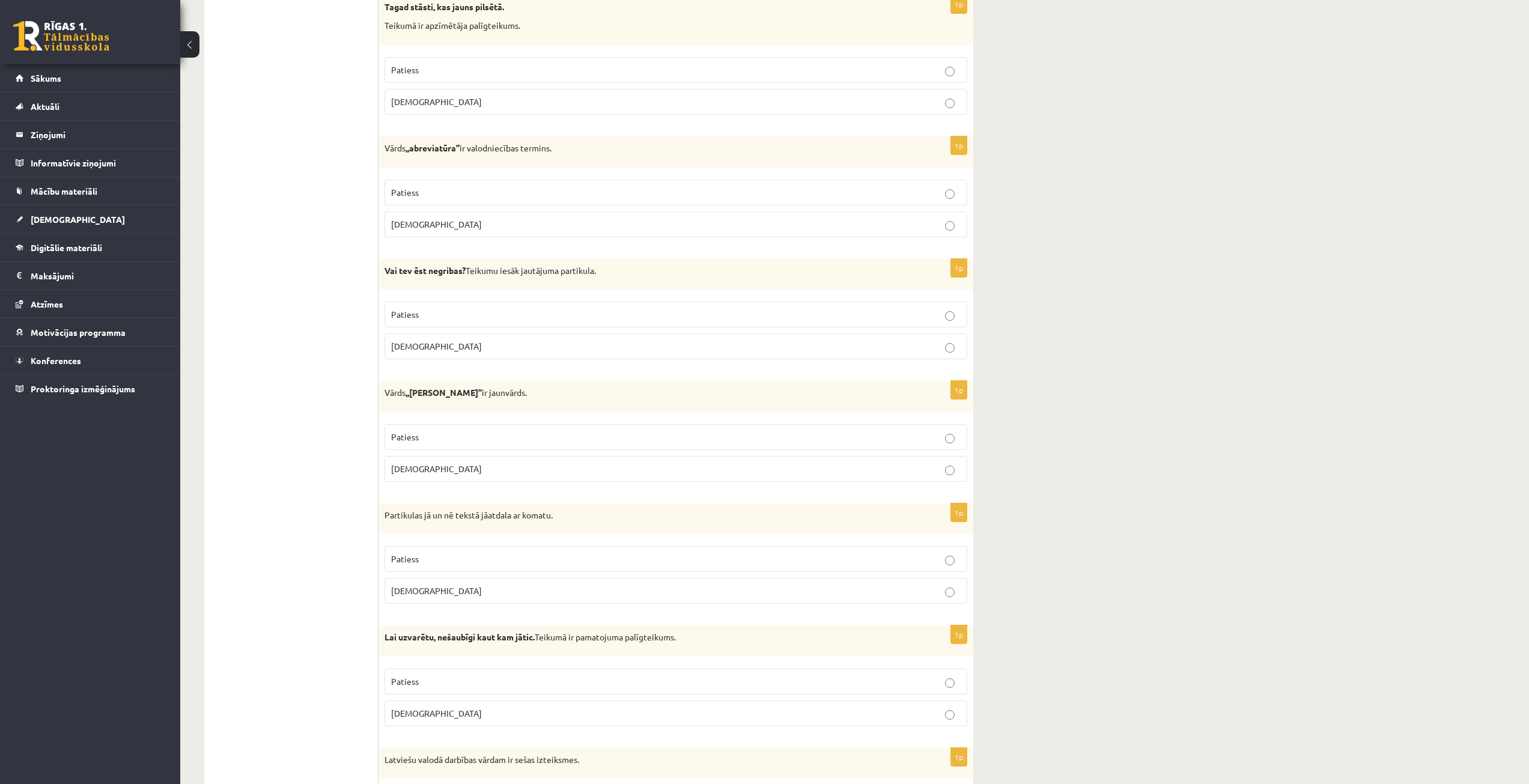
scroll to position [1262, 0]
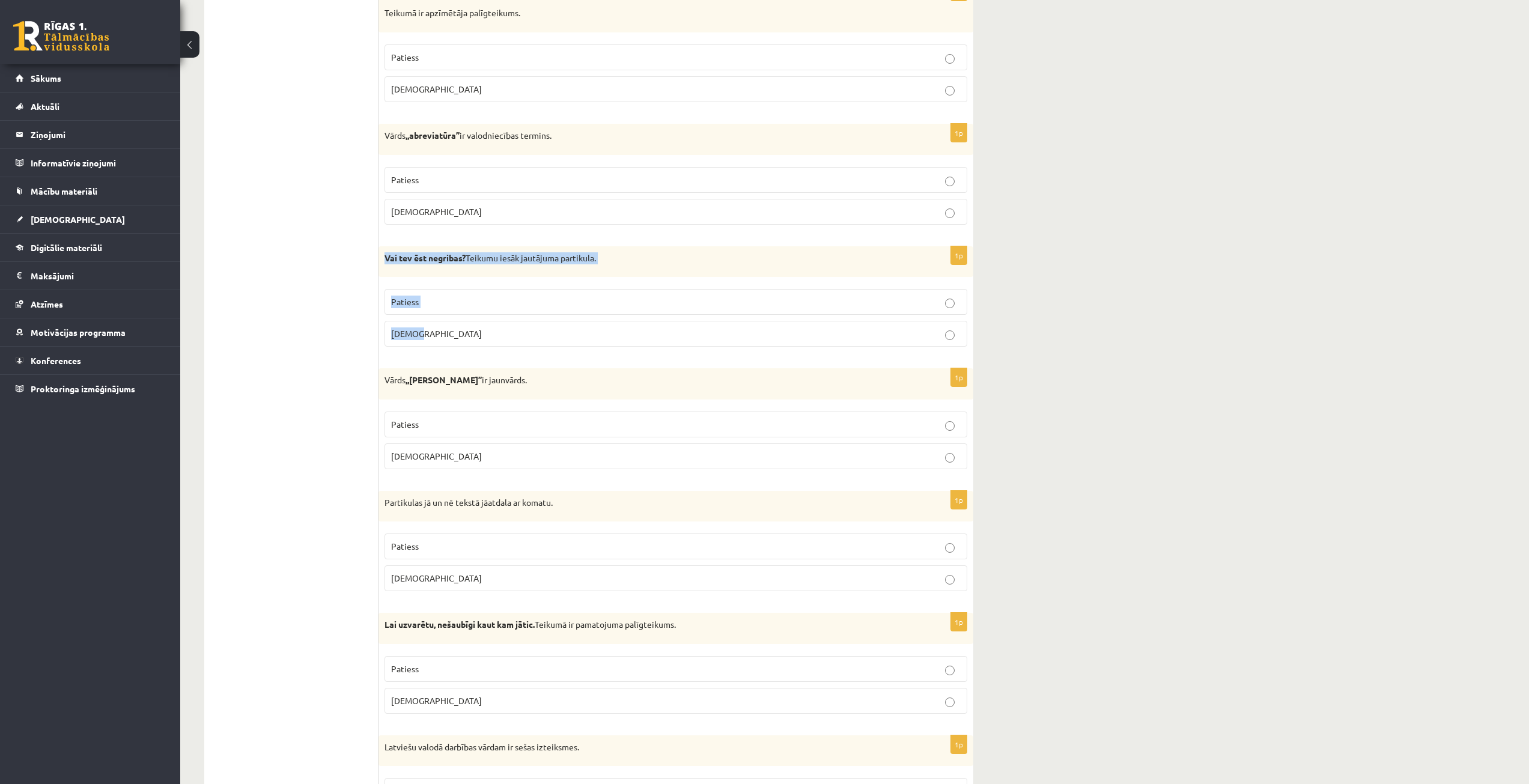
drag, startPoint x: 383, startPoint y: 260, endPoint x: 432, endPoint y: 324, distance: 80.6
click at [432, 324] on div "1p Vai tev ēst negribas? Teikumu iesāk jautājuma partikula. Patiess Aplams" at bounding box center [675, 301] width 595 height 111
copy div "Vai tev ēst negribas? Teikumu iesāk jautājuma partikula. Patiess Aplams"
click at [466, 333] on p "Aplams" at bounding box center [676, 333] width 570 height 13
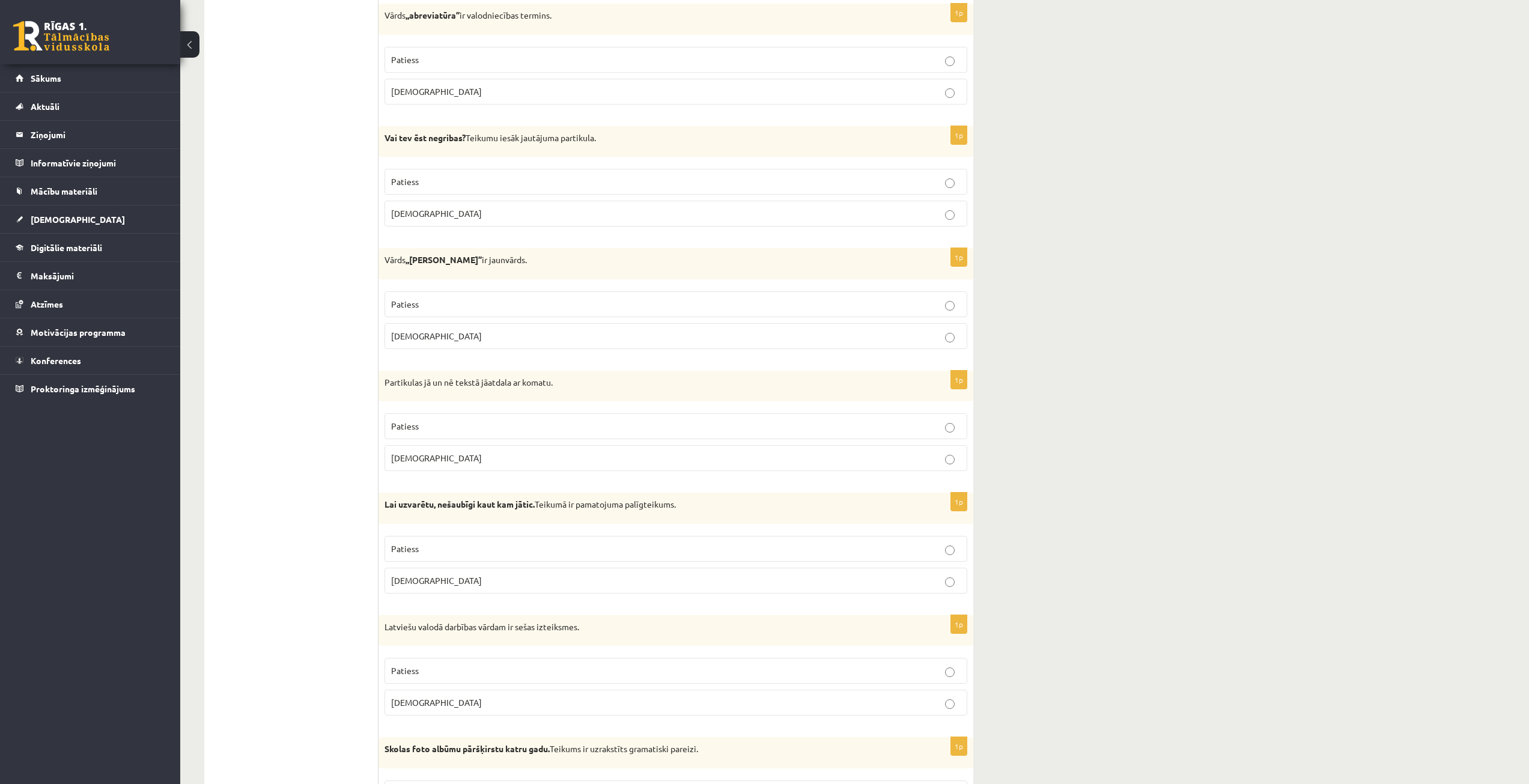
scroll to position [1442, 0]
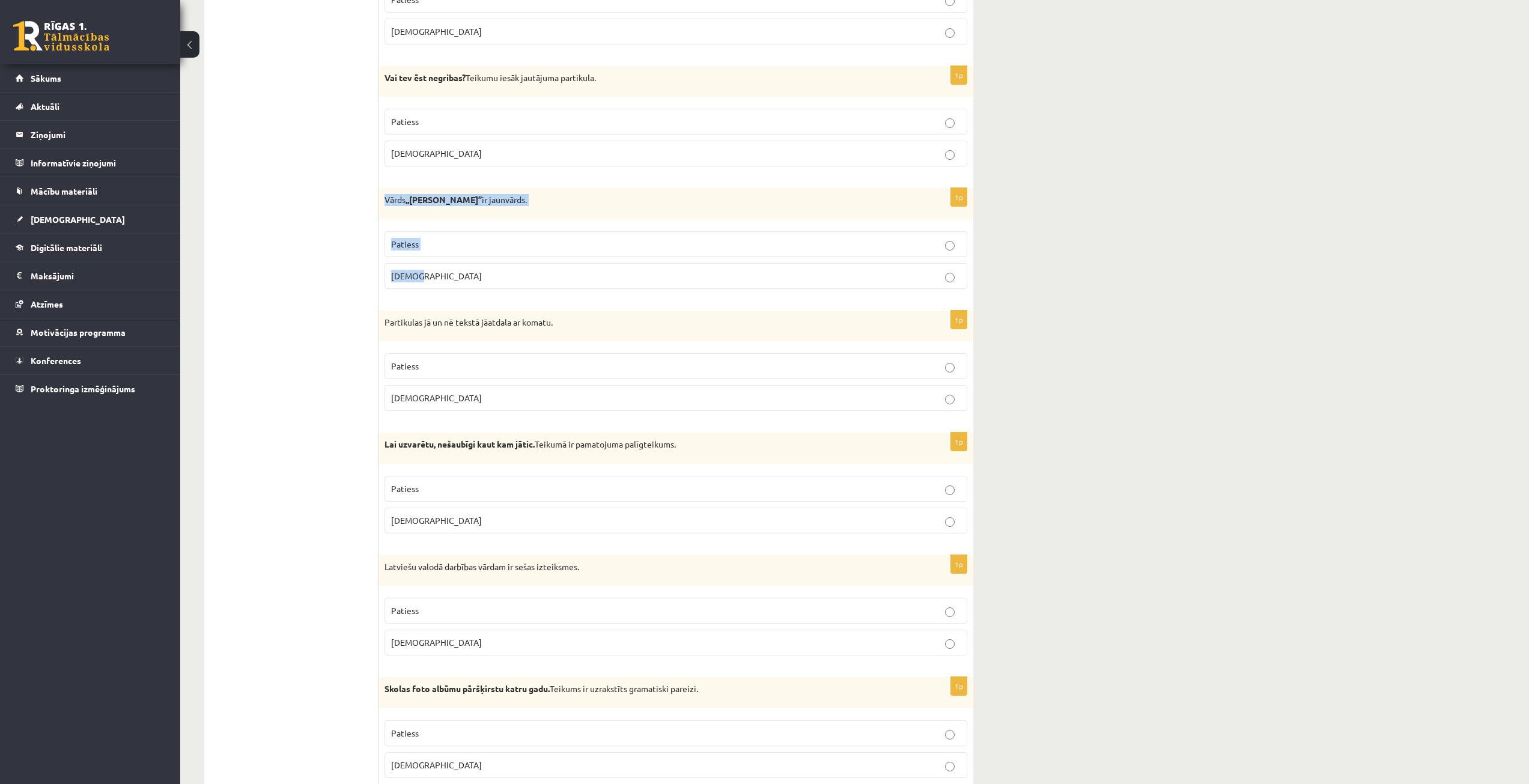
drag, startPoint x: 385, startPoint y: 198, endPoint x: 439, endPoint y: 270, distance: 90.1
click at [439, 270] on div "1p Vārds ,,ķisens’’ ir jaunvārds. Patiess Aplams" at bounding box center [675, 243] width 595 height 111
copy div "Vārds ,,ķisens’’ ir jaunvārds. Patiess Aplams"
click at [348, 186] on ul "Tests Izvērtējums!" at bounding box center [297, 665] width 162 height 3783
click at [514, 118] on p "Patiess" at bounding box center [676, 121] width 570 height 13
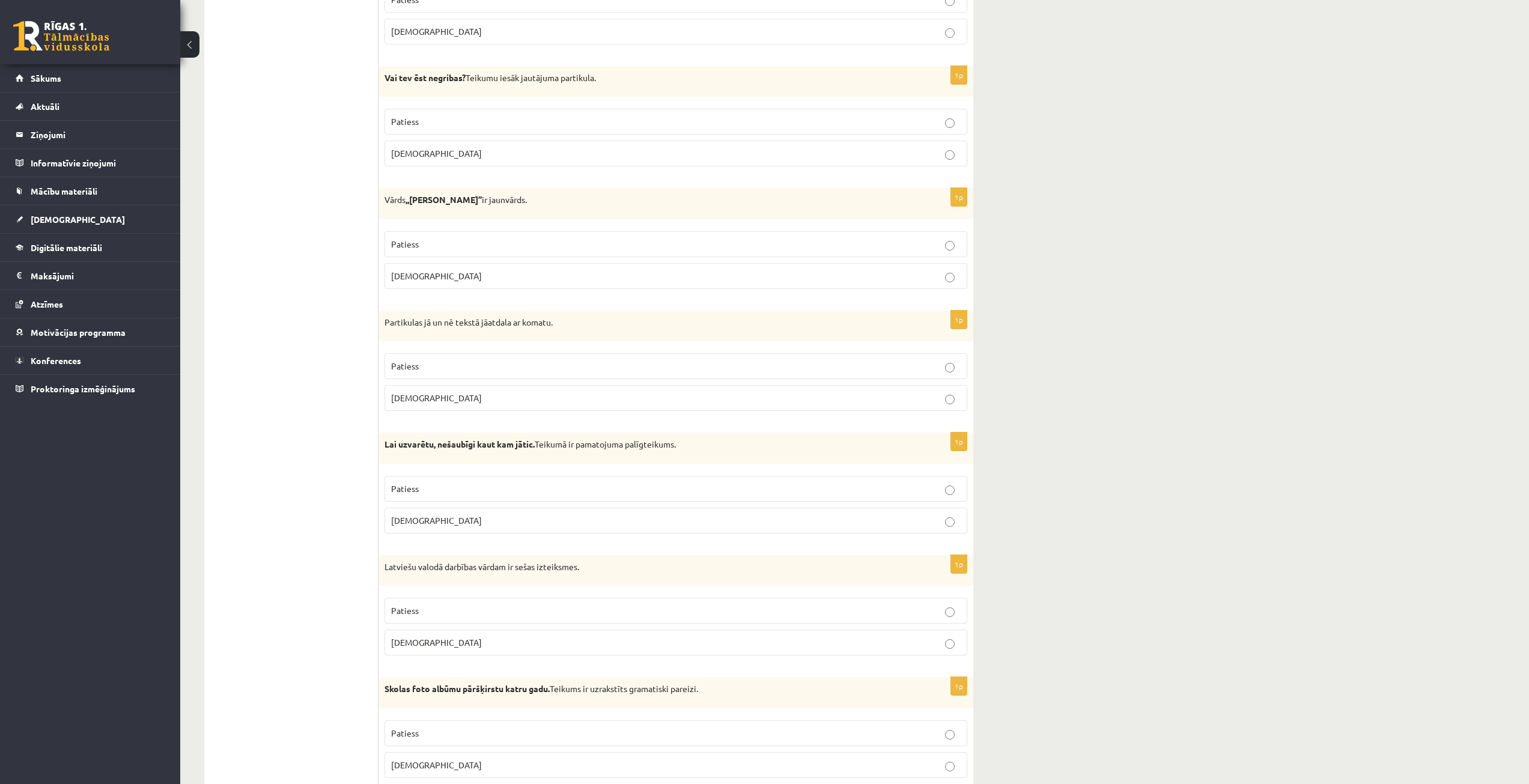
click at [453, 154] on p "Aplams" at bounding box center [676, 153] width 570 height 13
click at [1105, 90] on div "10.a1 klases diagnosticējošais darbs latviešu valodā par 9.klases mācību vielu …" at bounding box center [854, 598] width 1349 height 3989
click at [804, 131] on label "Patiess" at bounding box center [676, 122] width 583 height 26
drag, startPoint x: 386, startPoint y: 199, endPoint x: 436, endPoint y: 271, distance: 88.0
click at [436, 271] on div "1p Vārds ,,ķisens’’ ir jaunvārds. Patiess Aplams" at bounding box center [675, 243] width 595 height 111
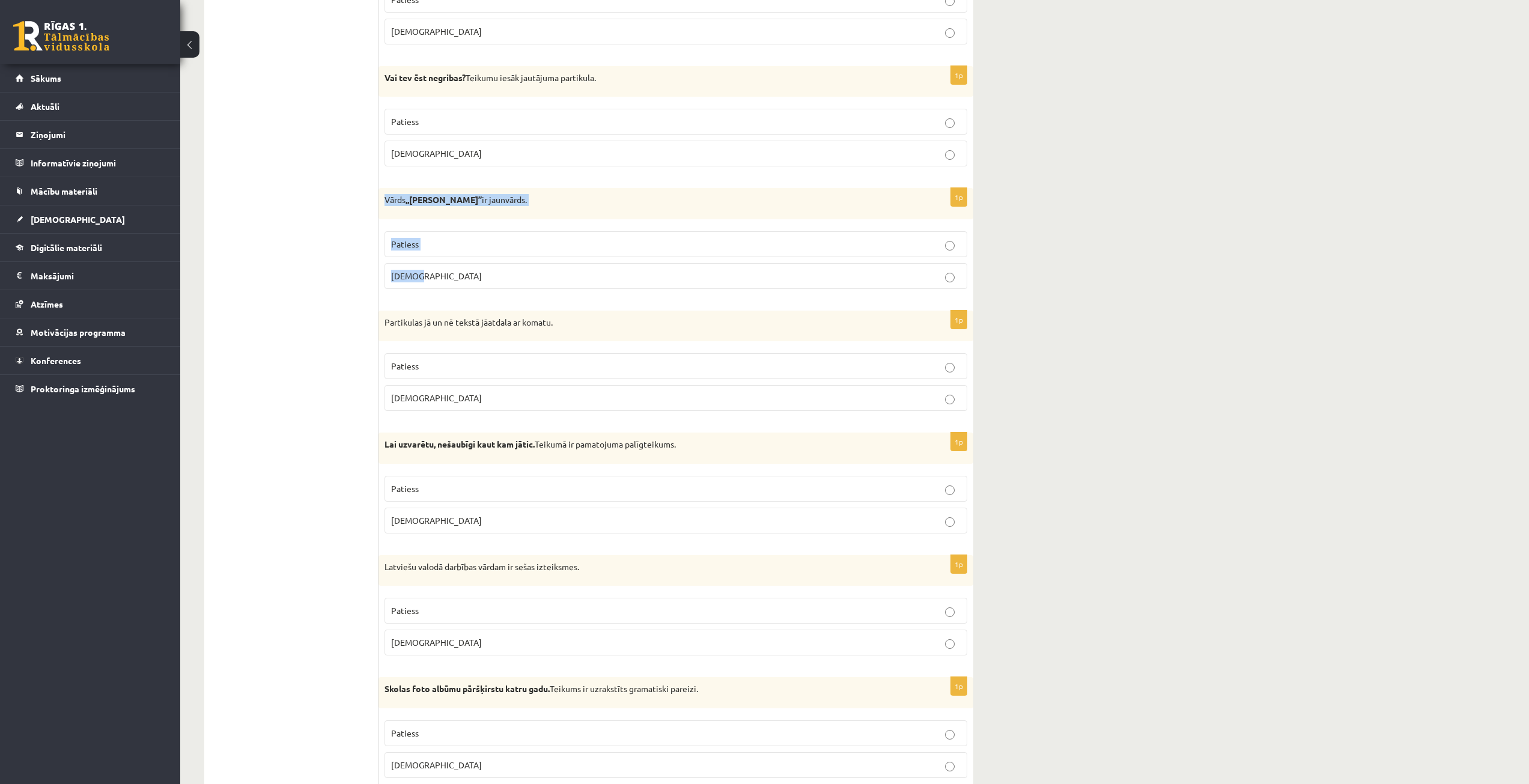
copy div "Vārds ,,ķisens’’ ir jaunvārds. Patiess Aplams"
click at [434, 278] on p "Aplams" at bounding box center [676, 276] width 570 height 13
drag, startPoint x: 382, startPoint y: 323, endPoint x: 428, endPoint y: 397, distance: 87.0
click at [428, 397] on div "1p Partikulas jā un nē tekstā jāatdala ar komatu. Patiess Aplams" at bounding box center [675, 366] width 595 height 111
click at [315, 380] on ul "Tests Izvērtējums!" at bounding box center [297, 665] width 162 height 3783
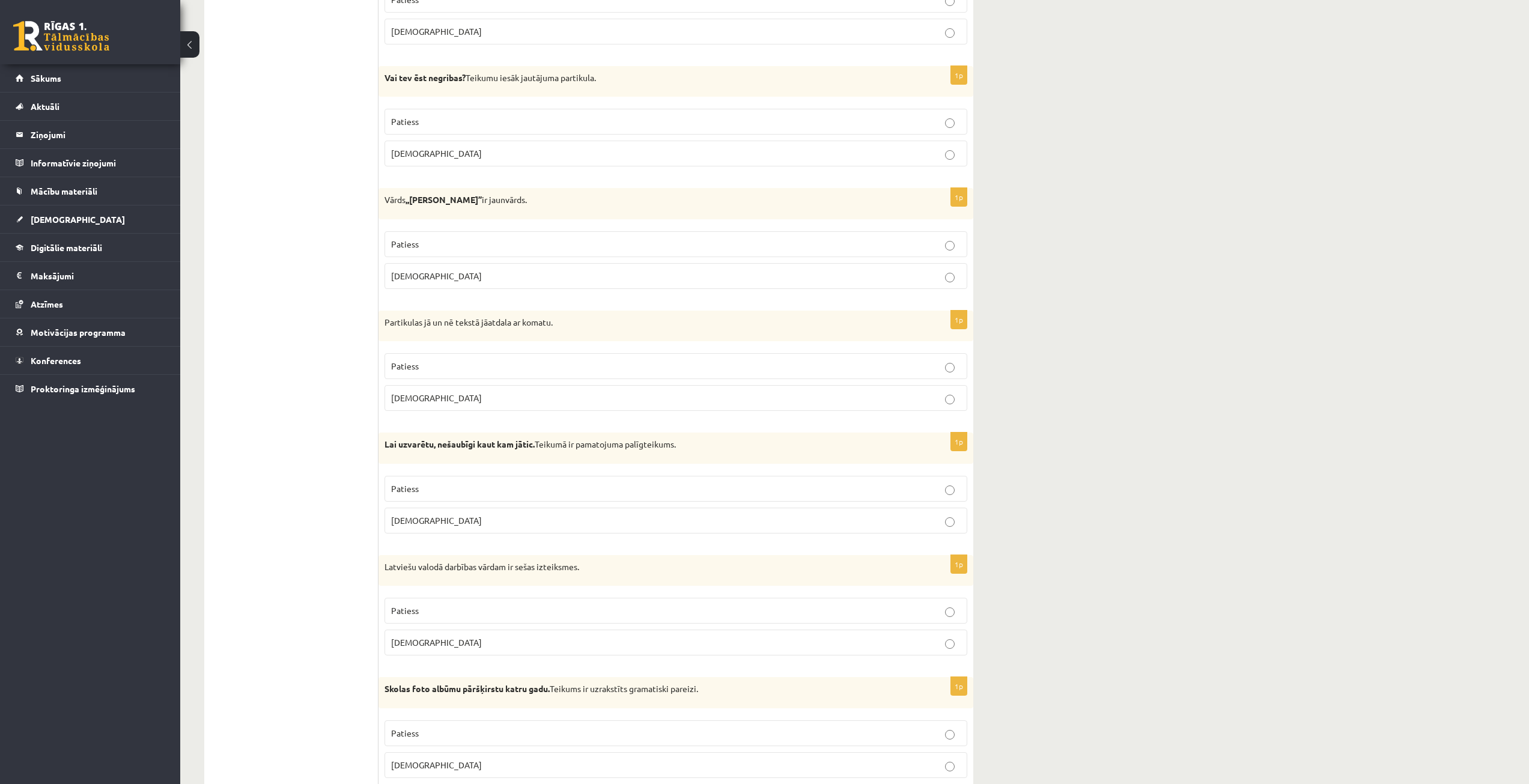
click at [449, 369] on p "Patiess" at bounding box center [676, 366] width 570 height 13
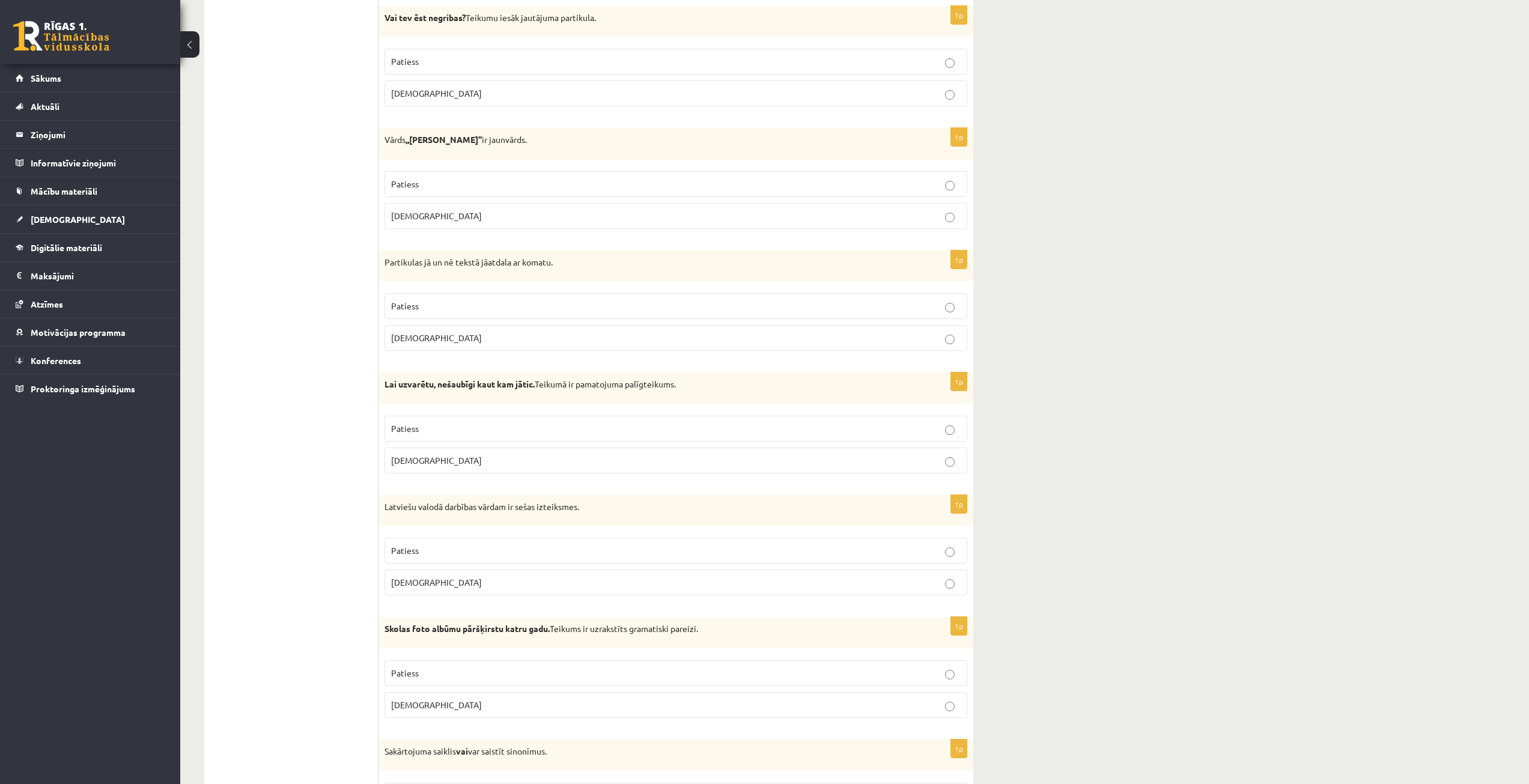
click at [388, 381] on strong "Lai uzvarētu, nešaubīgi kaut kam jātic." at bounding box center [460, 383] width 150 height 11
drag, startPoint x: 384, startPoint y: 381, endPoint x: 433, endPoint y: 450, distance: 84.9
click at [433, 450] on div "1p Lai uzvarētu, nešaubīgi kaut kam jātic. Teikumā ir pamatojuma palīgteikums. …" at bounding box center [675, 427] width 595 height 111
click at [373, 500] on ul "Tests Izvērtējums!" at bounding box center [297, 605] width 162 height 3783
click at [442, 468] on label "Aplams" at bounding box center [676, 461] width 583 height 26
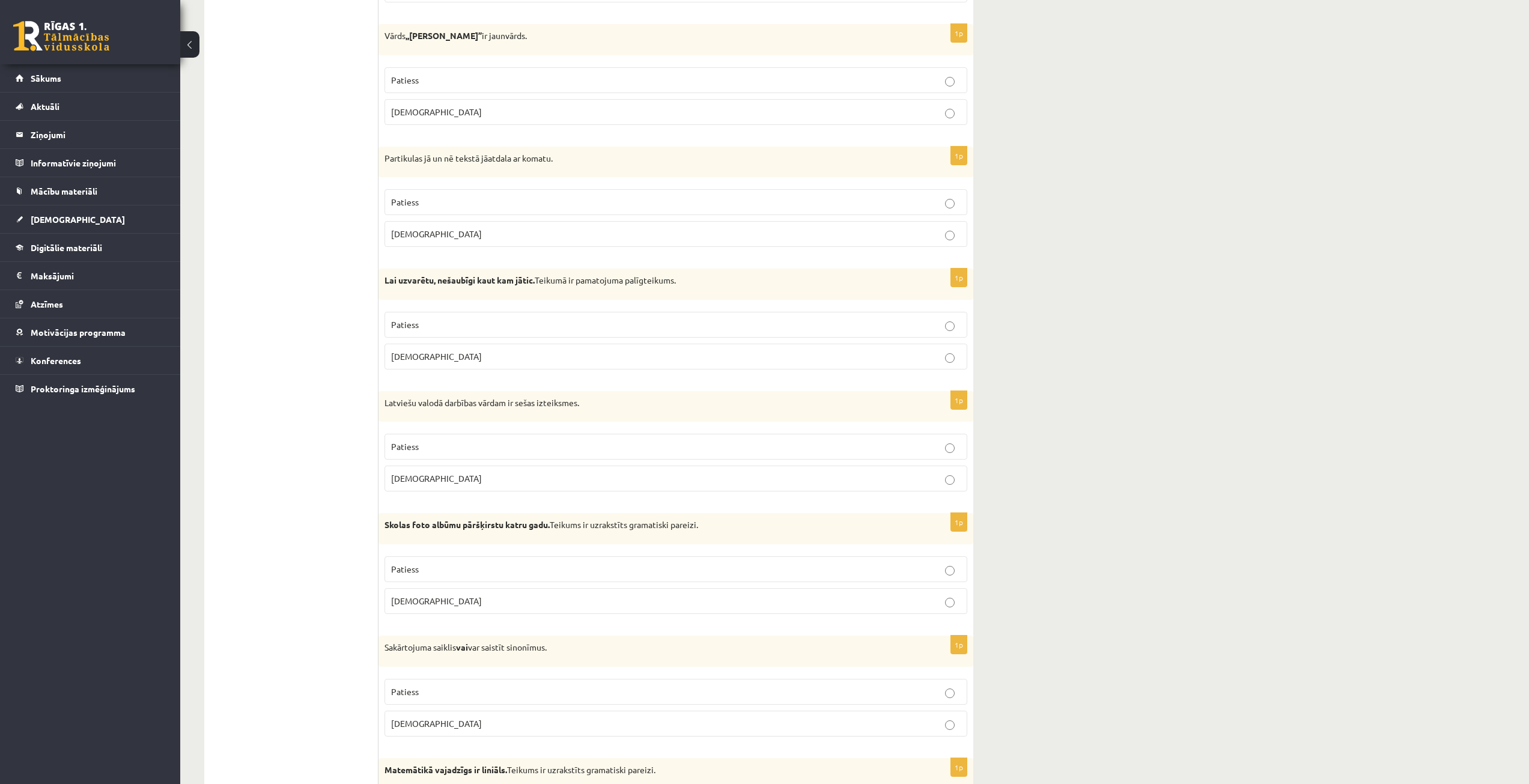
scroll to position [1622, 0]
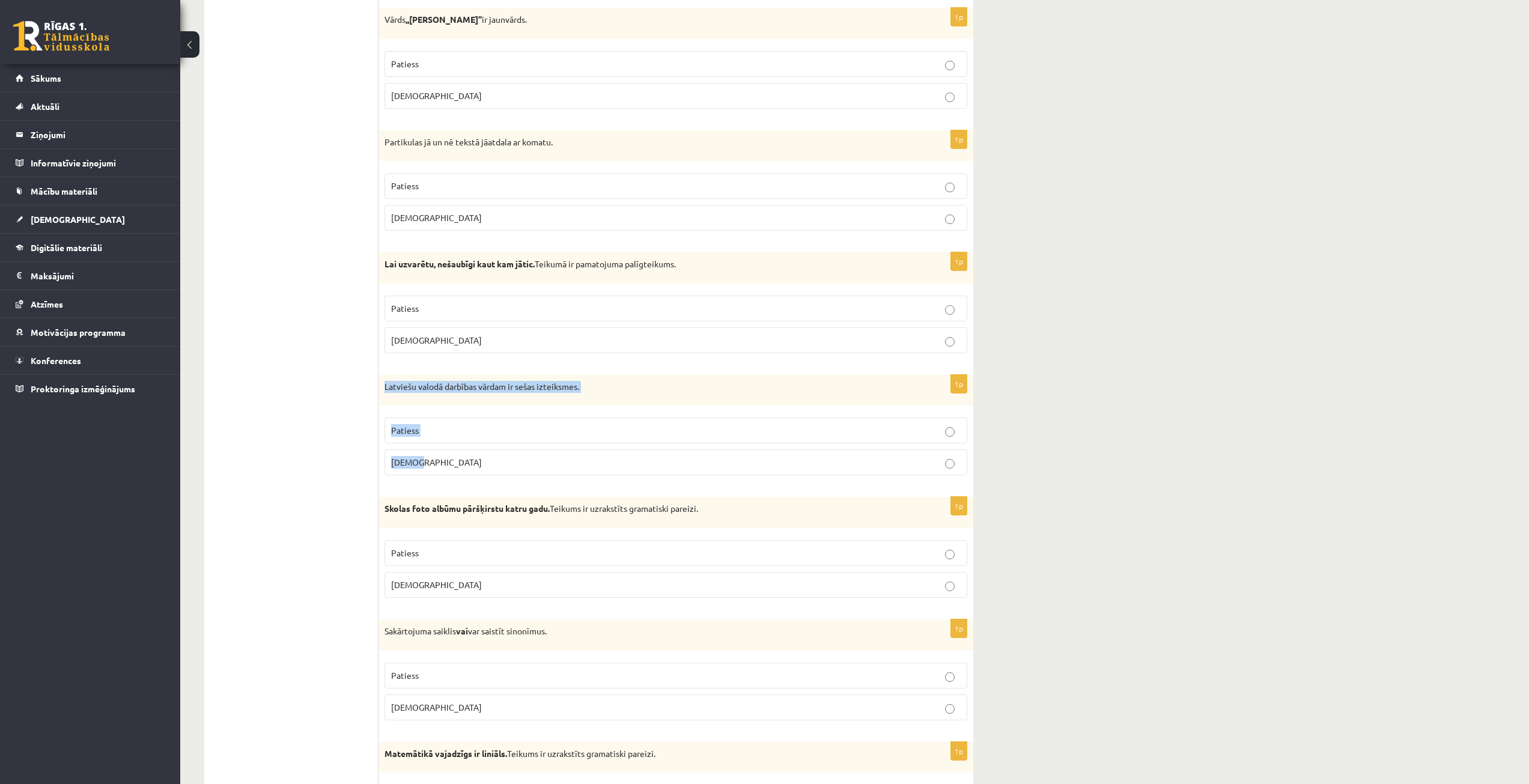
drag, startPoint x: 385, startPoint y: 391, endPoint x: 430, endPoint y: 451, distance: 75.9
click at [430, 451] on div "1p Latviešu valodā darbības vārdam ir sešas izteiksmes. Patiess Aplams" at bounding box center [675, 430] width 595 height 111
click at [362, 395] on ul "Tests Izvērtējums!" at bounding box center [297, 485] width 162 height 3783
click at [449, 431] on p "Patiess" at bounding box center [676, 430] width 570 height 13
click at [509, 470] on label "Aplams" at bounding box center [676, 462] width 583 height 26
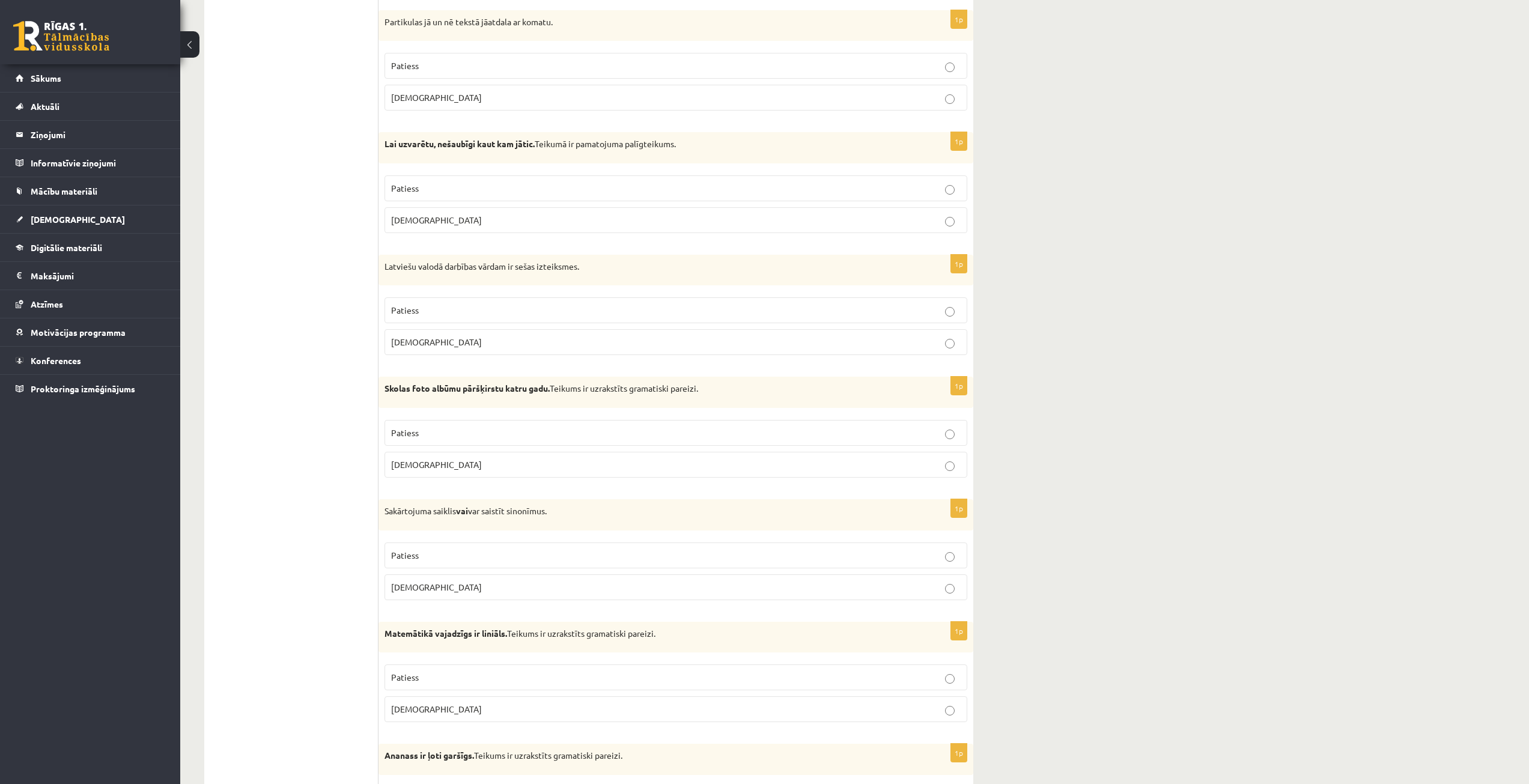
scroll to position [1802, 0]
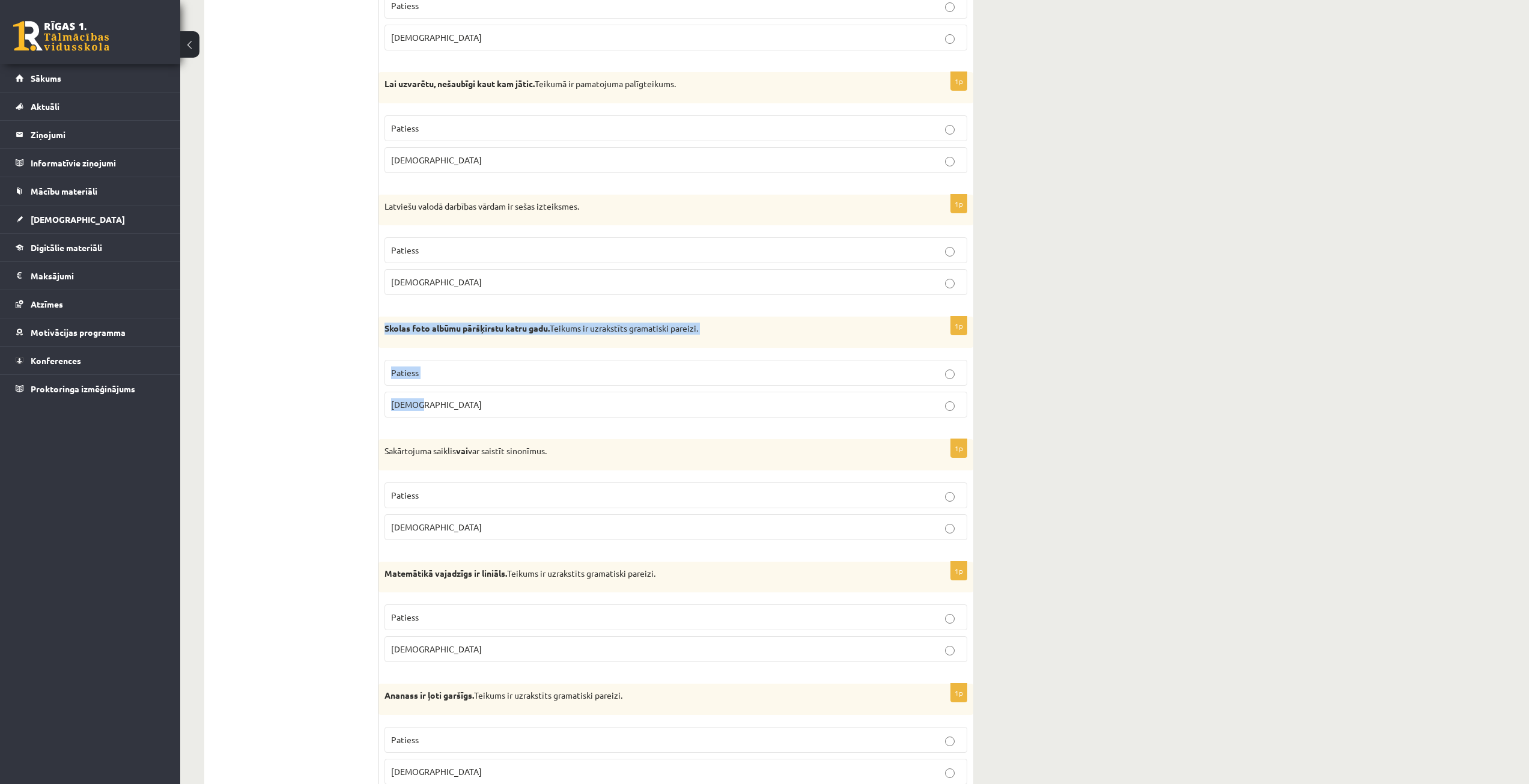
drag, startPoint x: 383, startPoint y: 326, endPoint x: 438, endPoint y: 398, distance: 90.5
click at [438, 398] on div "1p Skolas foto albūmu pāršķirstu katru gadu. Teikums ir uzrakstīts gramatiski p…" at bounding box center [675, 372] width 595 height 111
click at [335, 344] on ul "Tests Izvērtējums!" at bounding box center [297, 304] width 162 height 3783
click at [445, 378] on p "Patiess" at bounding box center [676, 372] width 570 height 13
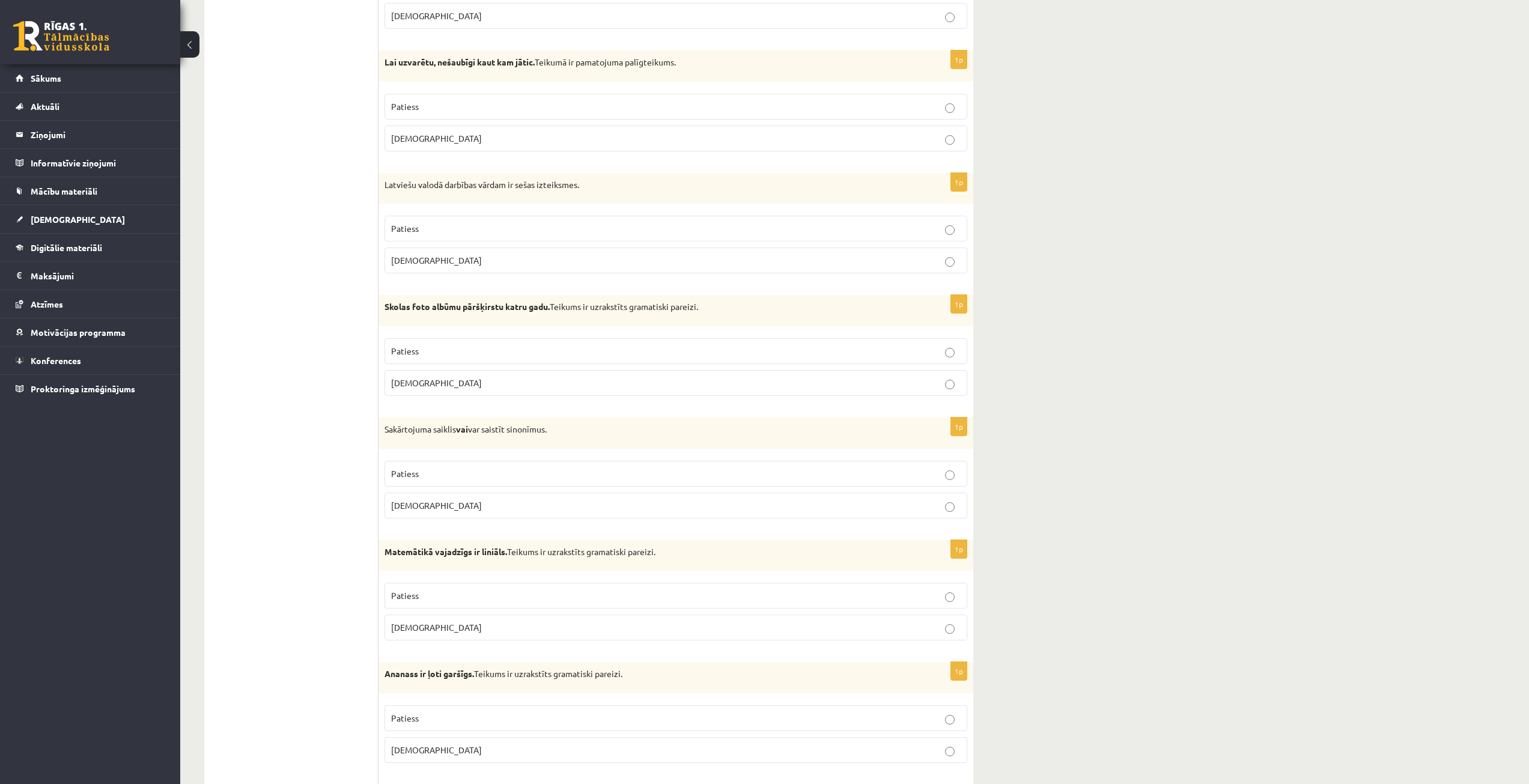
scroll to position [1862, 0]
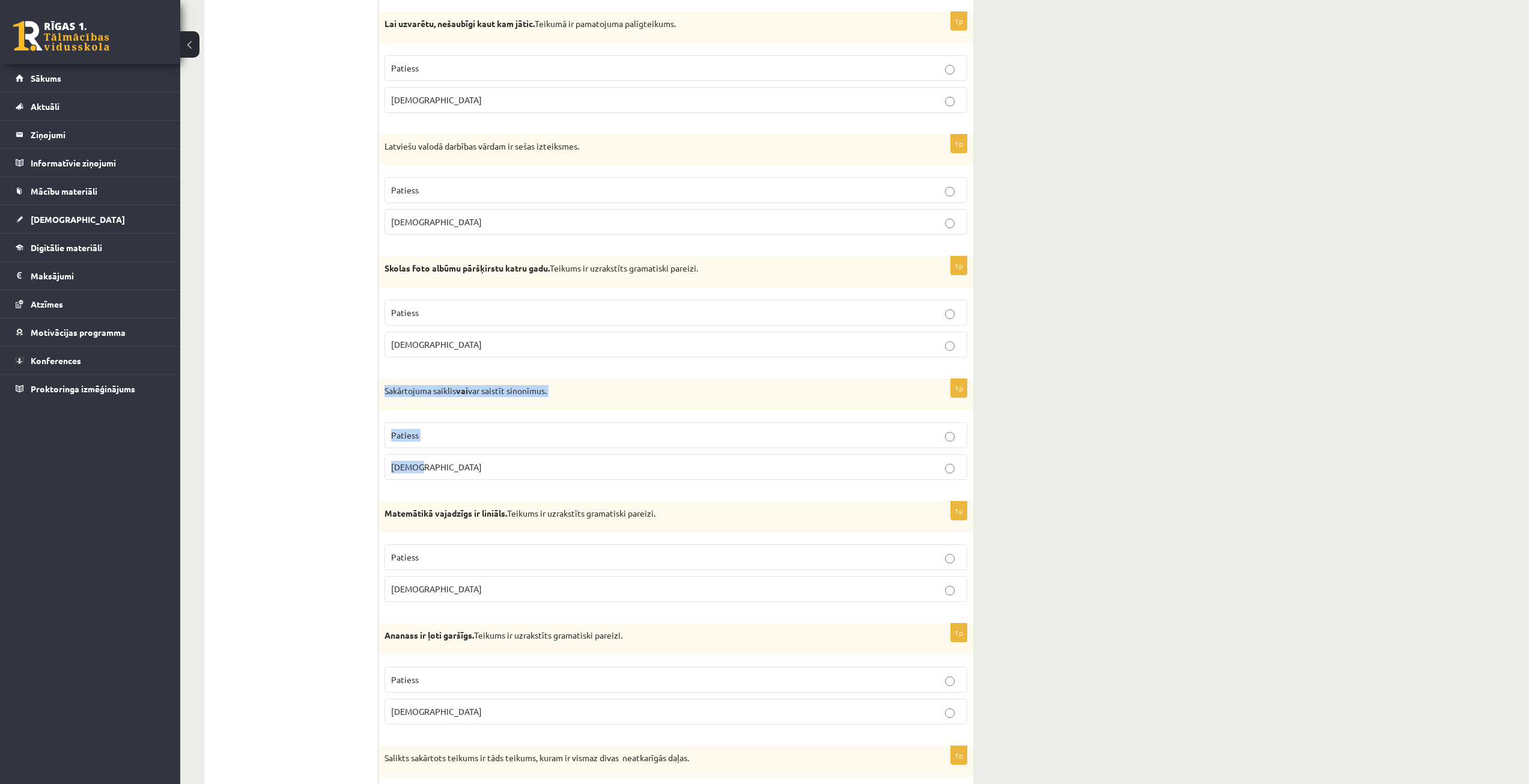
drag, startPoint x: 385, startPoint y: 388, endPoint x: 444, endPoint y: 478, distance: 108.5
click at [444, 478] on div "1p Sakārtojuma saiklis vai var saistīt sinonīmus. Patiess Aplams" at bounding box center [675, 434] width 595 height 111
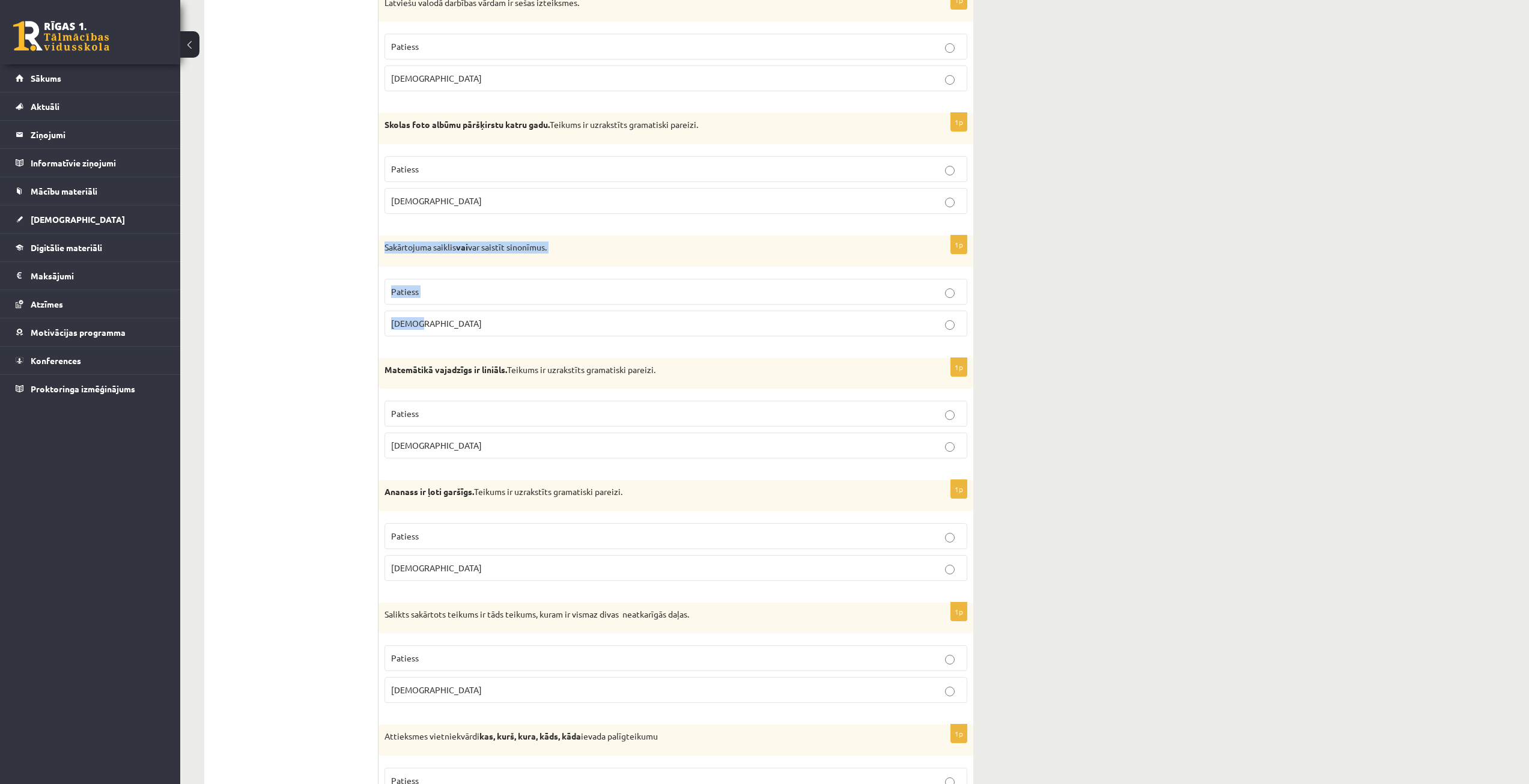
scroll to position [2043, 0]
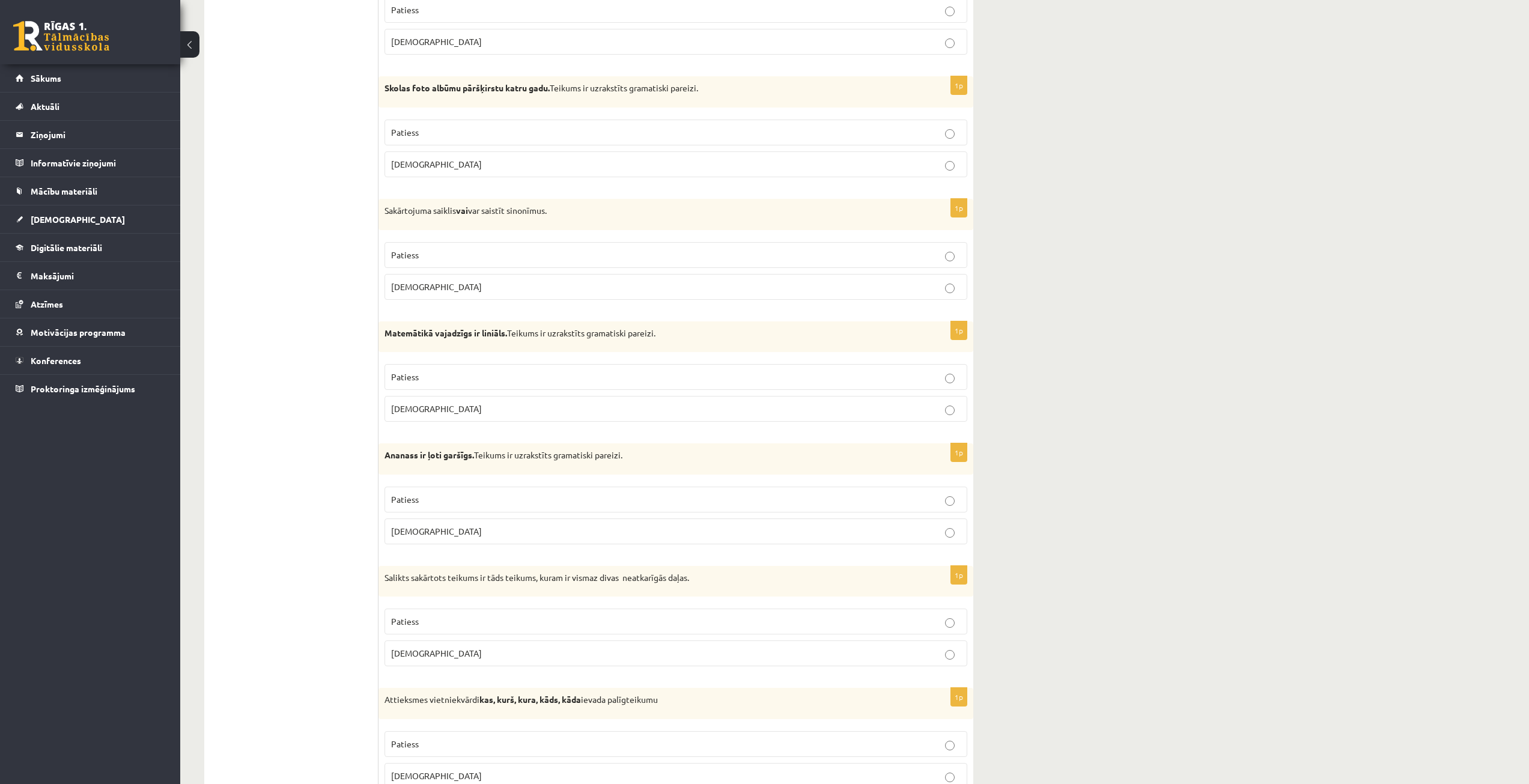
click at [342, 317] on ul "Tests Izvērtējums!" at bounding box center [297, 64] width 162 height 3783
click at [485, 285] on p "Aplams" at bounding box center [676, 287] width 570 height 13
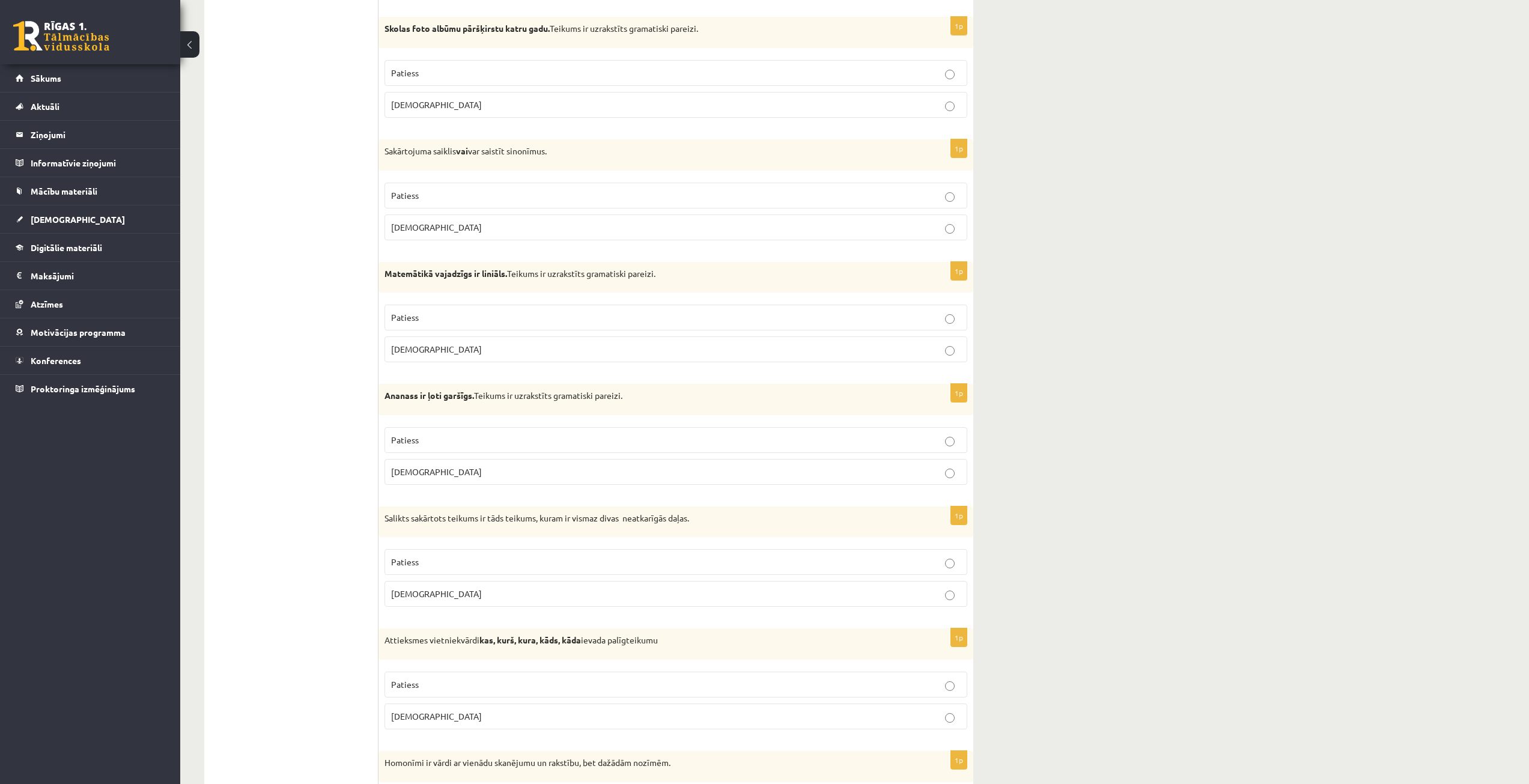
scroll to position [2103, 0]
drag, startPoint x: 385, startPoint y: 272, endPoint x: 448, endPoint y: 362, distance: 109.5
click at [448, 362] on div "1p Matemātikā vajadzīgs ir liniāls. Teikums ir uzrakstīts gramatiski pareizi. P…" at bounding box center [675, 316] width 595 height 111
click at [350, 311] on ul "Tests Izvērtējums!" at bounding box center [297, 4] width 162 height 3783
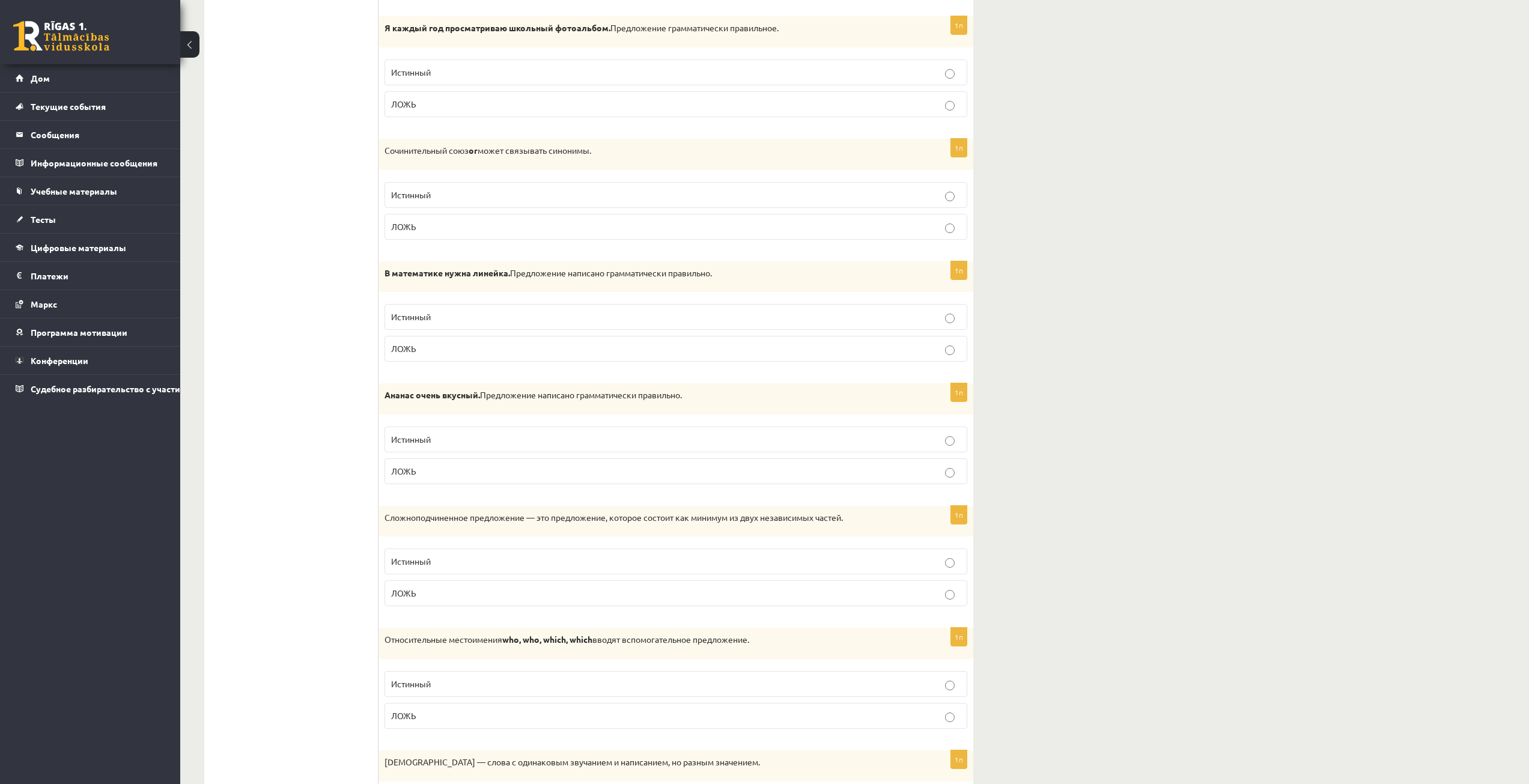
click at [589, 201] on p "Истинный" at bounding box center [676, 195] width 570 height 13
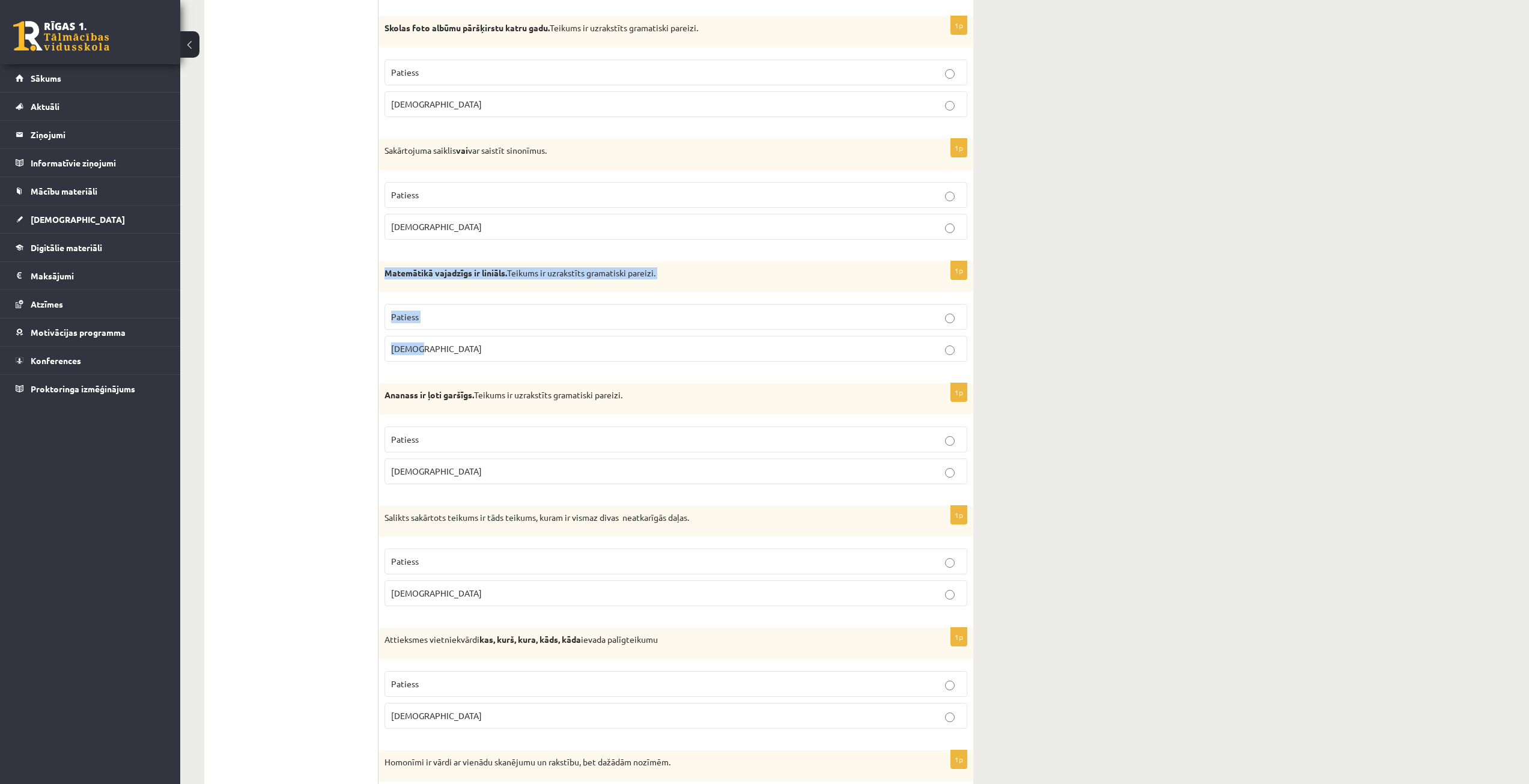
drag, startPoint x: 383, startPoint y: 273, endPoint x: 440, endPoint y: 348, distance: 93.8
click at [440, 348] on div "1p Matemātikā vajadzīgs ir liniāls. Teikums ir uzrakstīts gramatiski pareizi. P…" at bounding box center [675, 316] width 595 height 111
click at [550, 302] on fieldset "Patiess Aplams" at bounding box center [676, 331] width 583 height 67
click at [549, 313] on p "Patiess" at bounding box center [676, 317] width 570 height 13
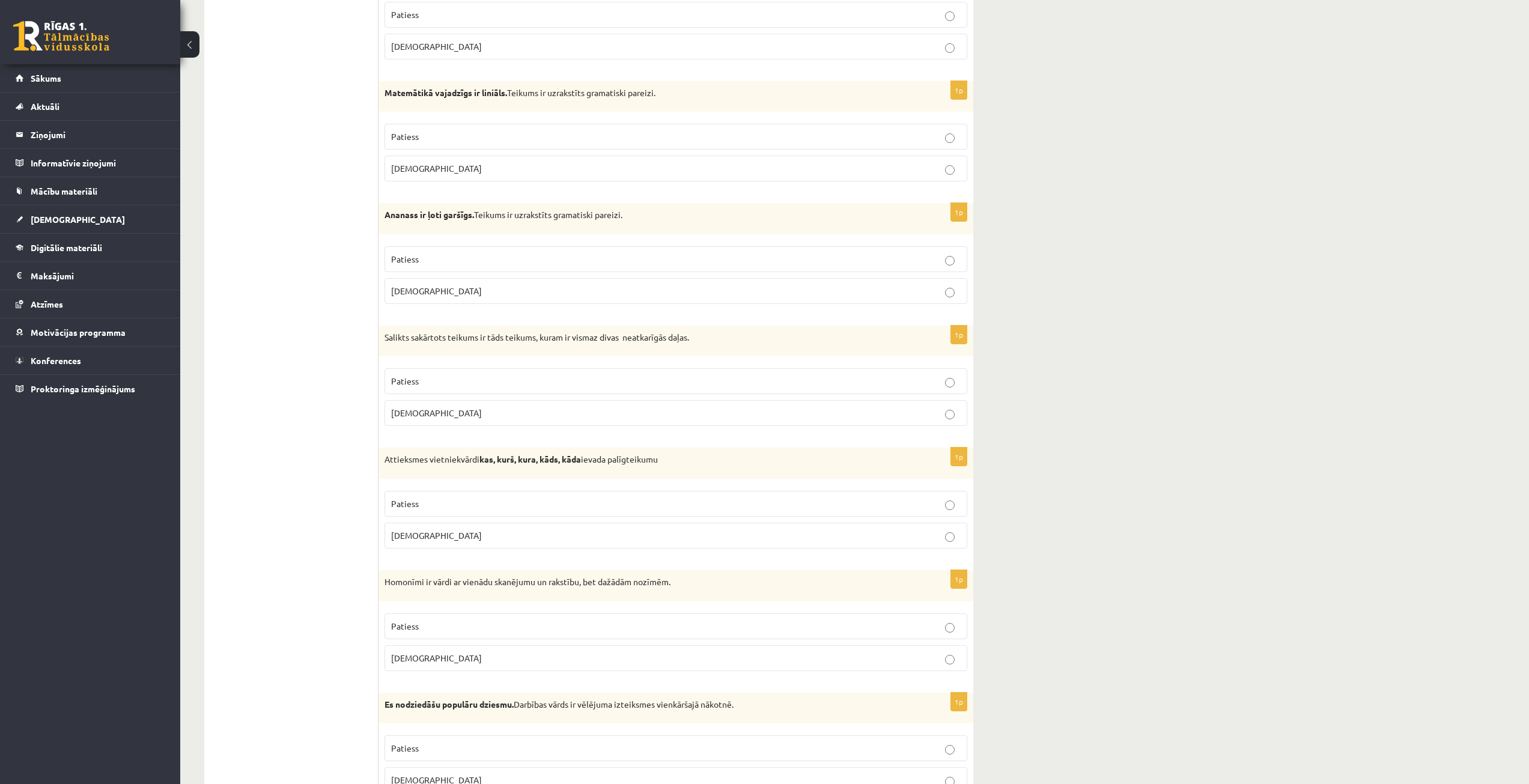
scroll to position [2223, 0]
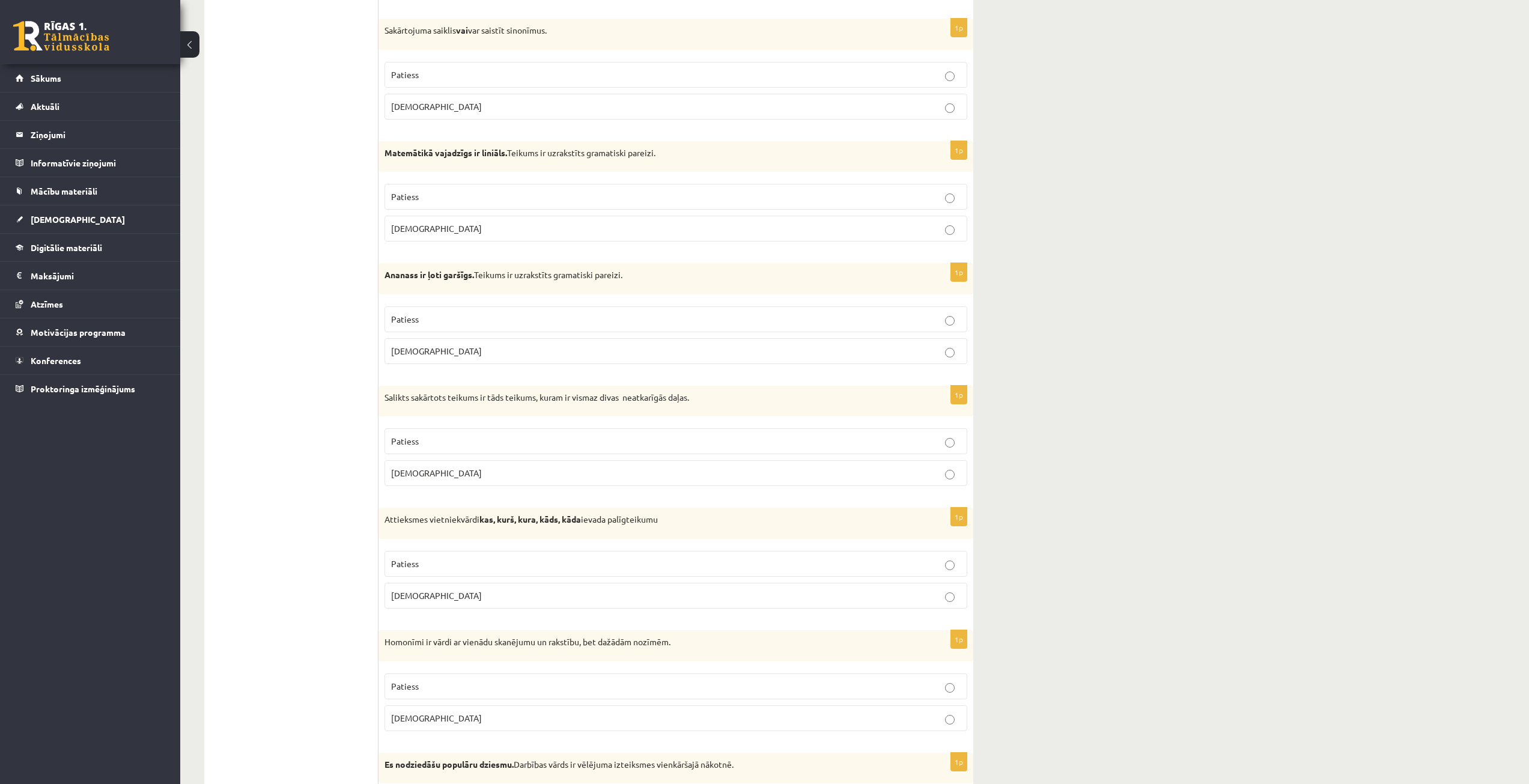
click at [430, 317] on p "Patiess" at bounding box center [676, 319] width 570 height 13
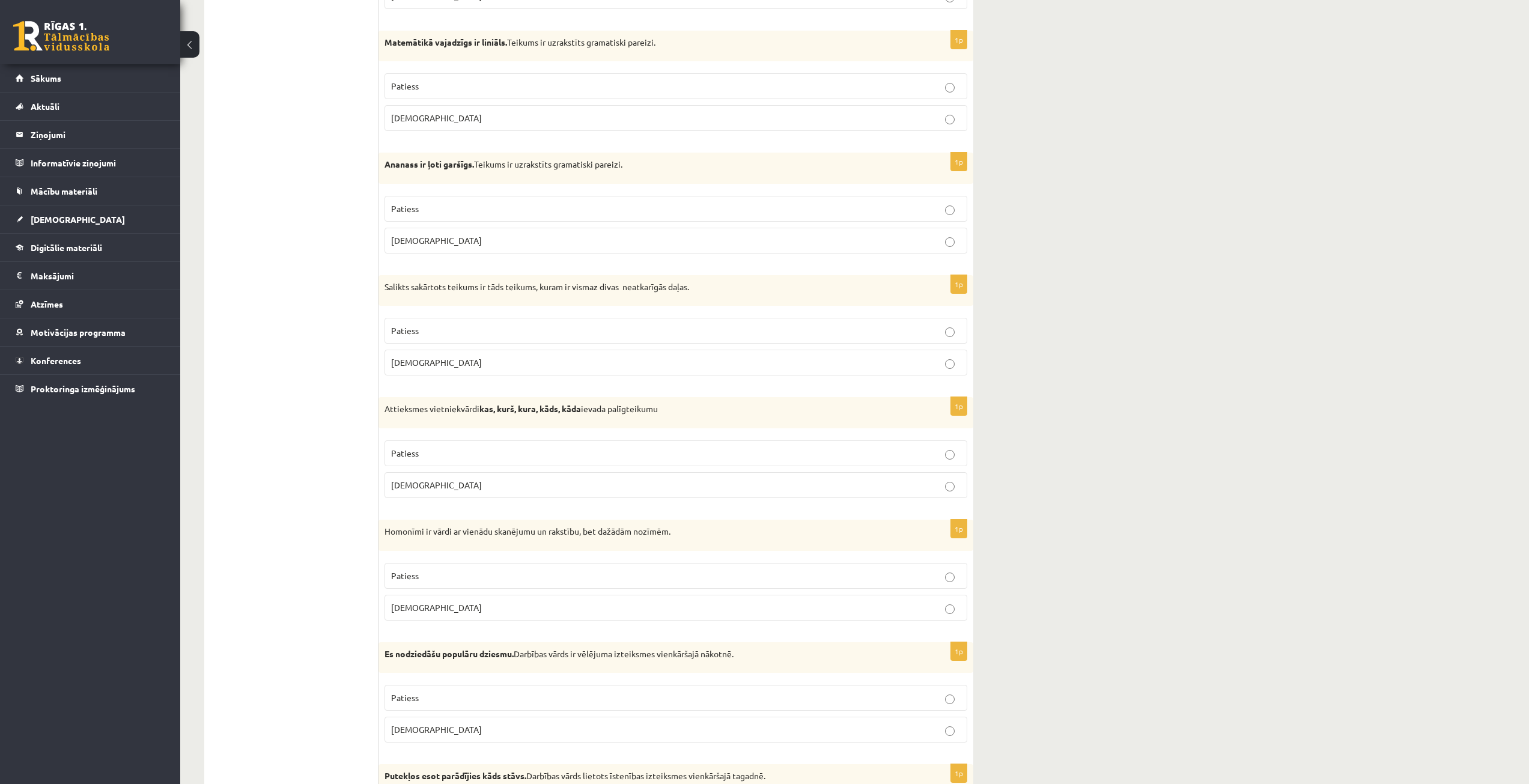
scroll to position [2343, 0]
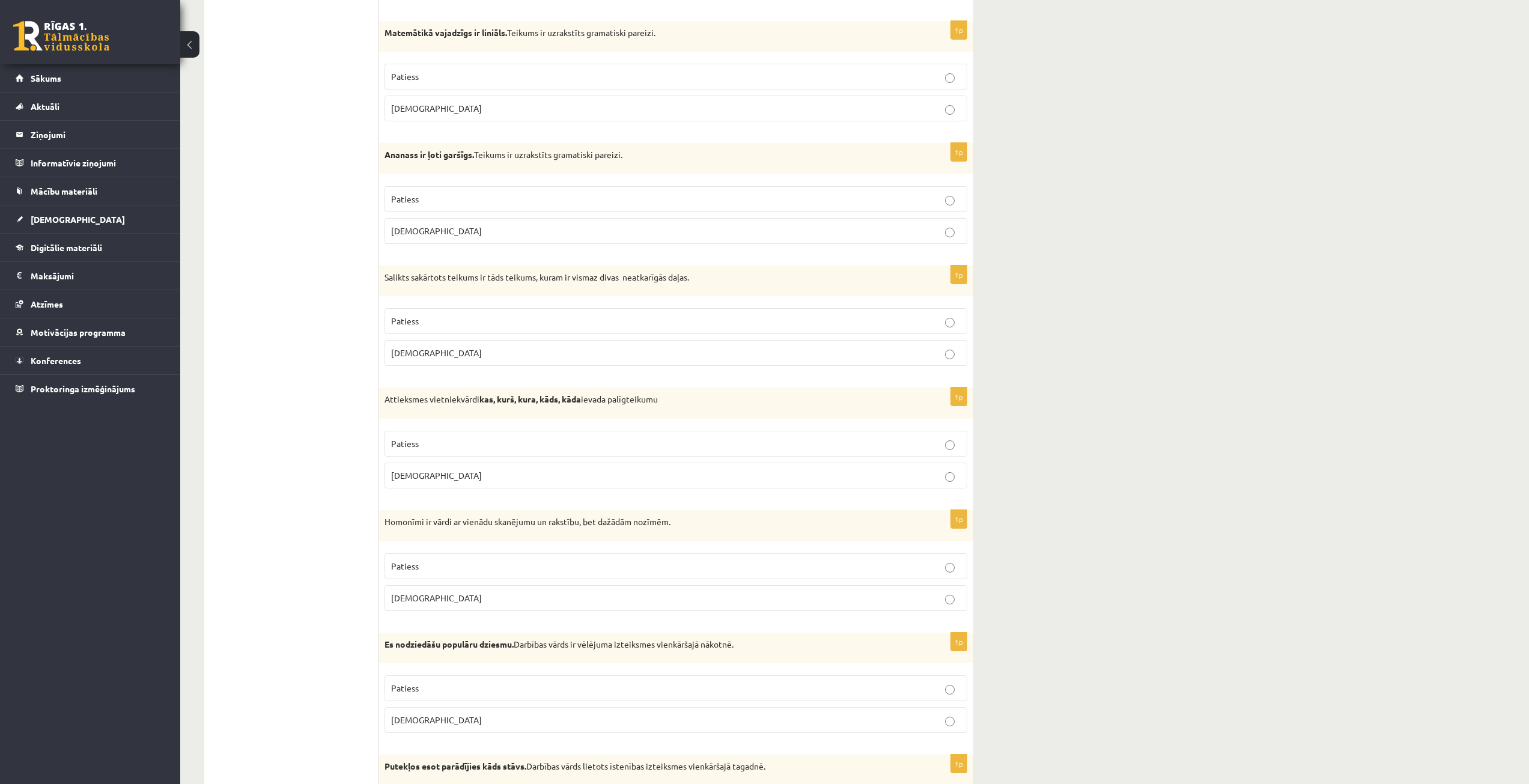
drag, startPoint x: 329, startPoint y: 345, endPoint x: 300, endPoint y: 307, distance: 47.7
drag, startPoint x: 385, startPoint y: 278, endPoint x: 439, endPoint y: 345, distance: 86.3
click at [439, 345] on div "1p Salikts sakārtots teikums ir tāds teikums, kuram ir vismaz divas neatkarīgās…" at bounding box center [675, 321] width 595 height 111
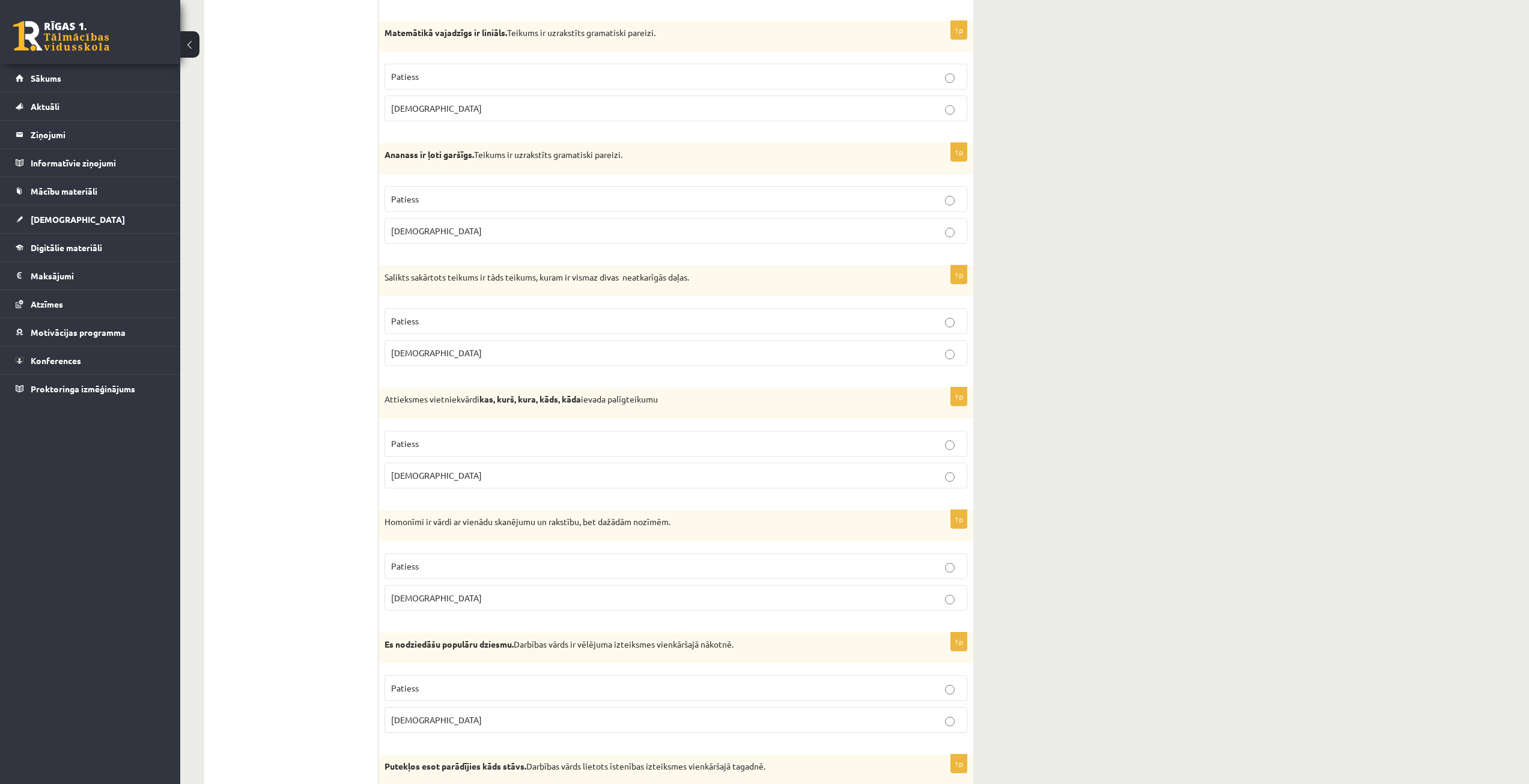
click at [543, 318] on p "Patiess" at bounding box center [676, 321] width 570 height 13
click at [388, 403] on p "Attieksmes vietniekvārdi kas, kurš, kura, kāds, kāda ievada palīgteikumu" at bounding box center [646, 400] width 523 height 12
drag, startPoint x: 385, startPoint y: 400, endPoint x: 447, endPoint y: 464, distance: 89.6
click at [447, 464] on div "1p Attieksmes vietniekvārdi kas, kurš, kura, kāds, kāda ievada palīgteikumu Pat…" at bounding box center [675, 443] width 595 height 111
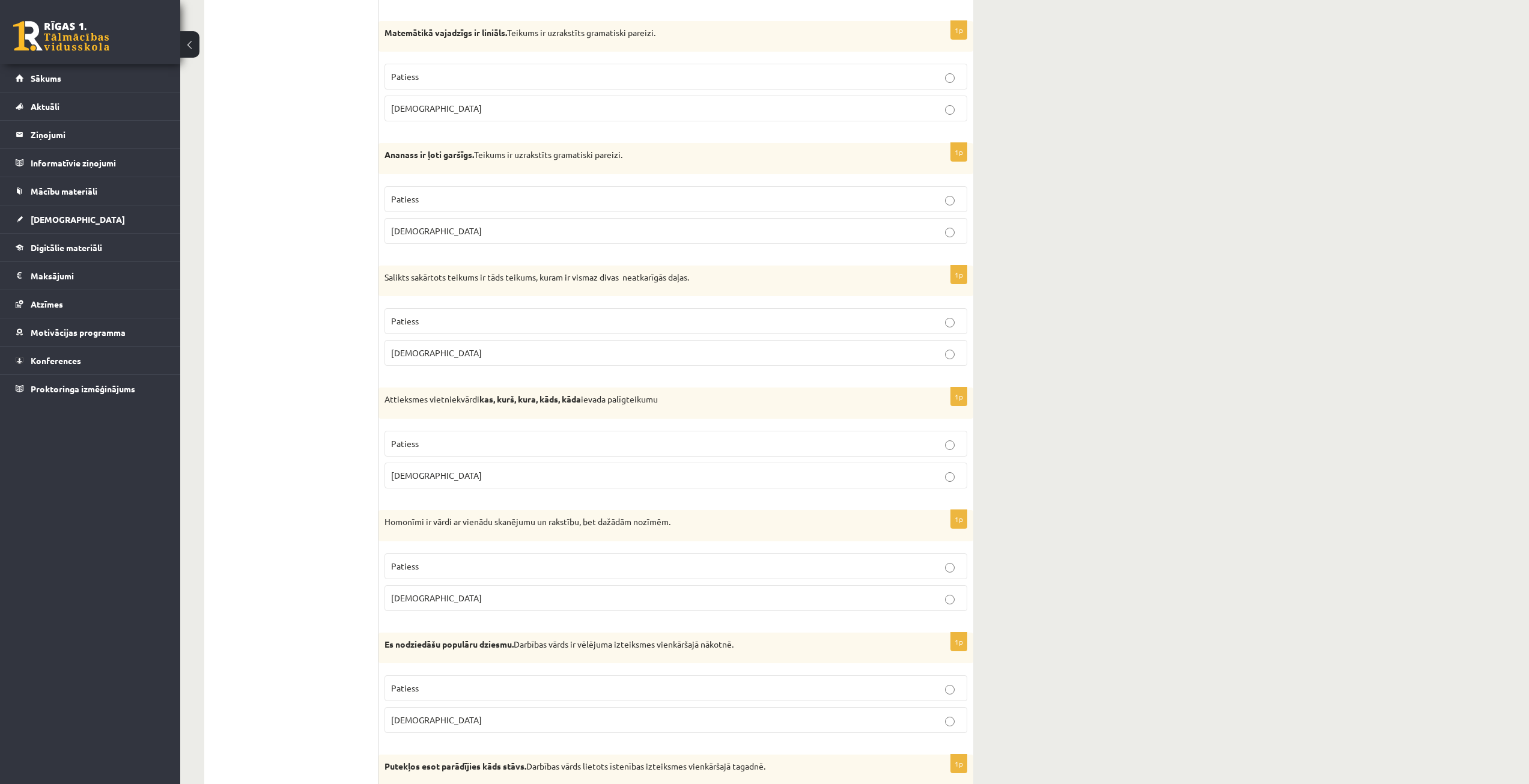
click at [437, 437] on label "Patiess" at bounding box center [676, 444] width 583 height 26
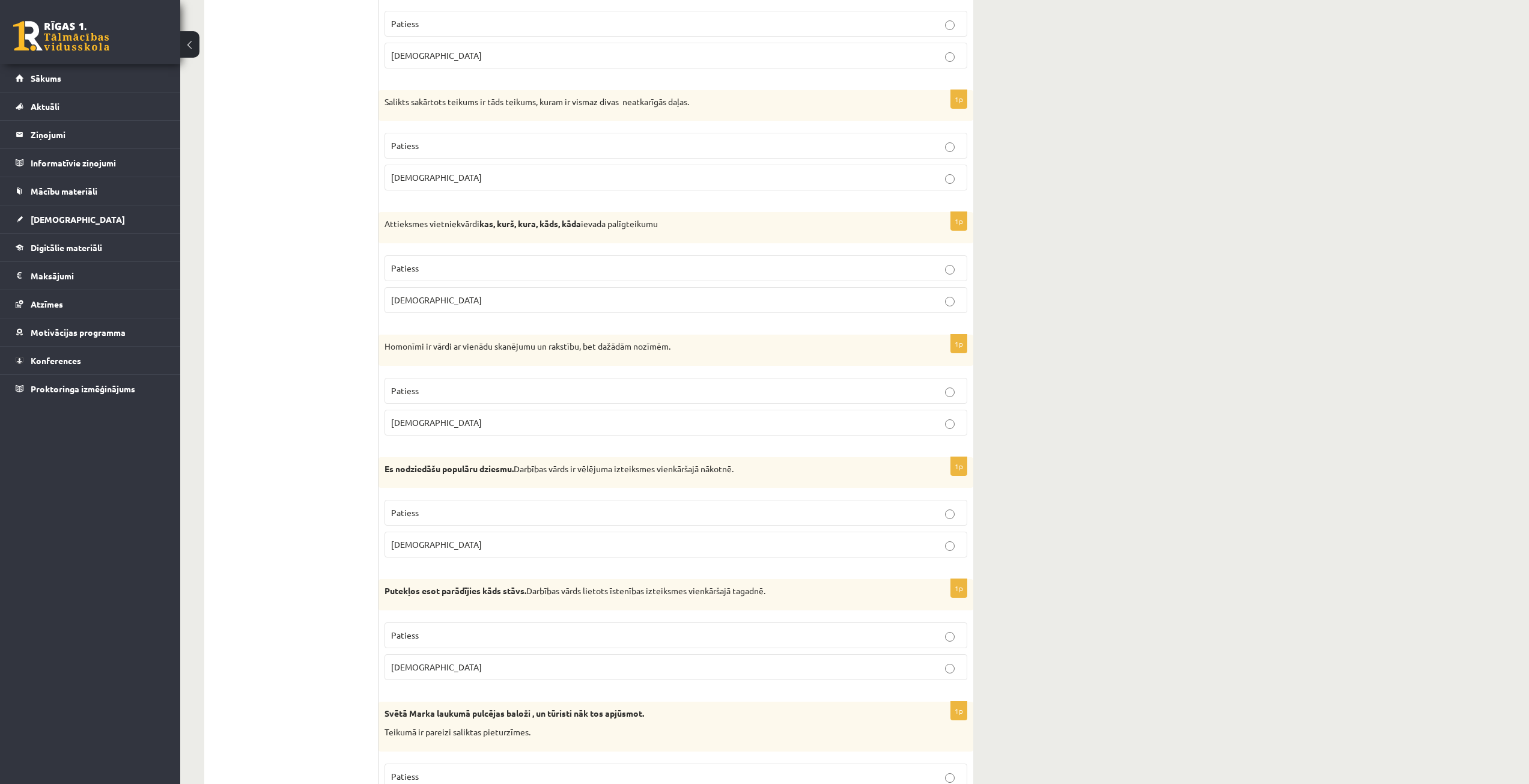
scroll to position [2523, 0]
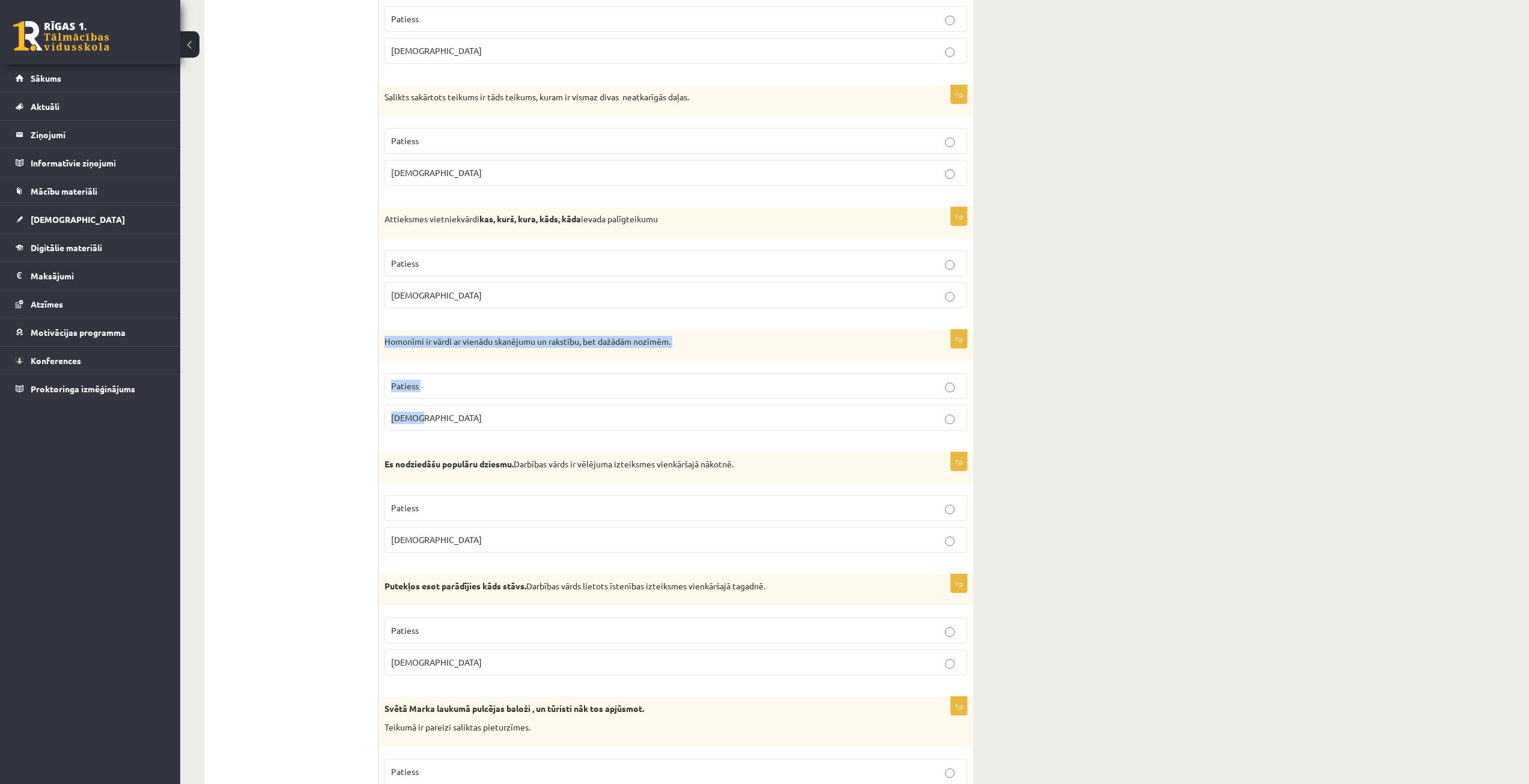
drag, startPoint x: 383, startPoint y: 340, endPoint x: 437, endPoint y: 420, distance: 96.1
click at [437, 420] on div "1p Homonīmi ir vārdi ar vienādu skanējumu un rakstību, bet dažādām nozīmēm. Pat…" at bounding box center [675, 385] width 595 height 111
click at [450, 428] on label "Aplams" at bounding box center [676, 418] width 583 height 26
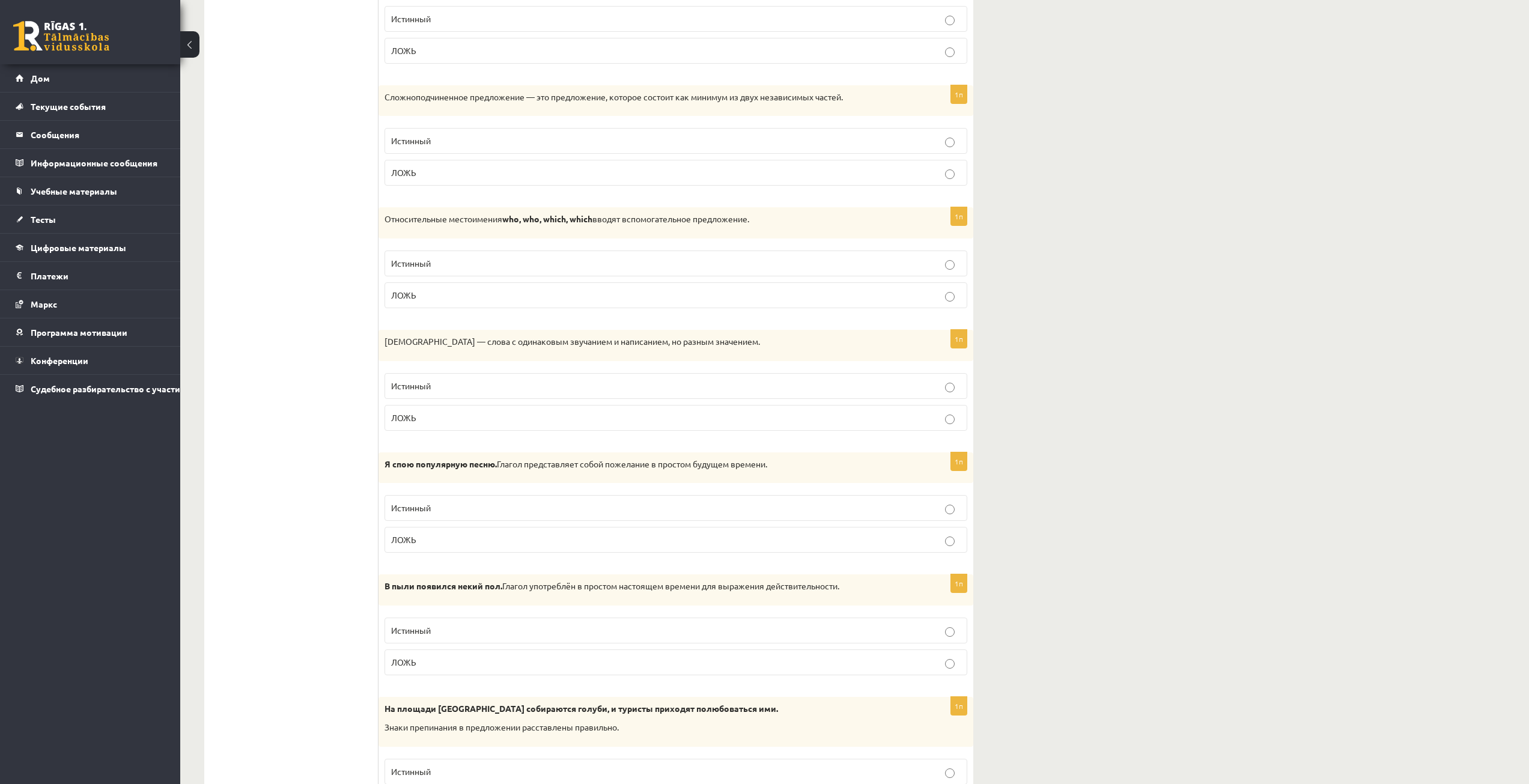
click at [890, 385] on p "Истинный" at bounding box center [676, 386] width 570 height 13
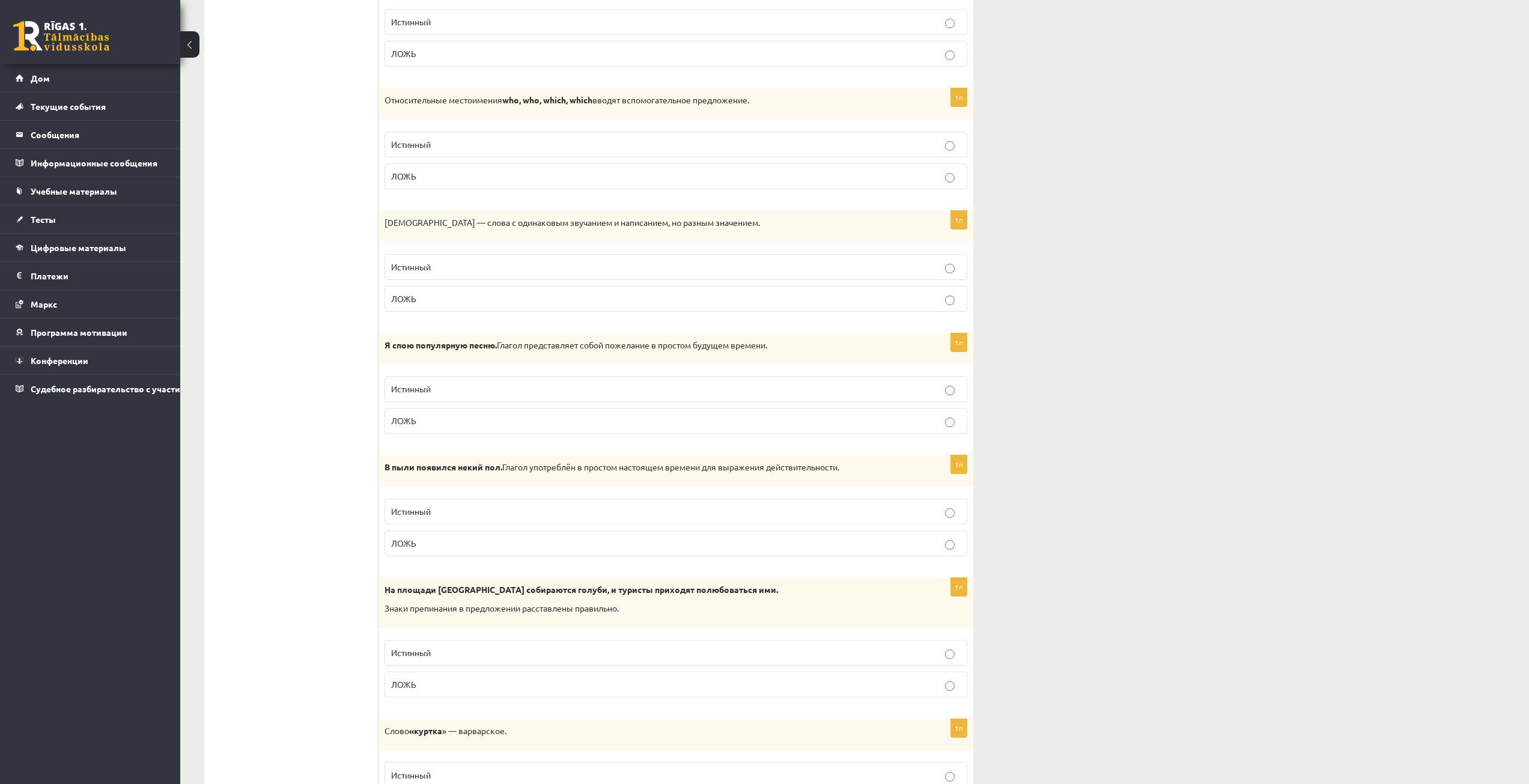
scroll to position [2643, 0]
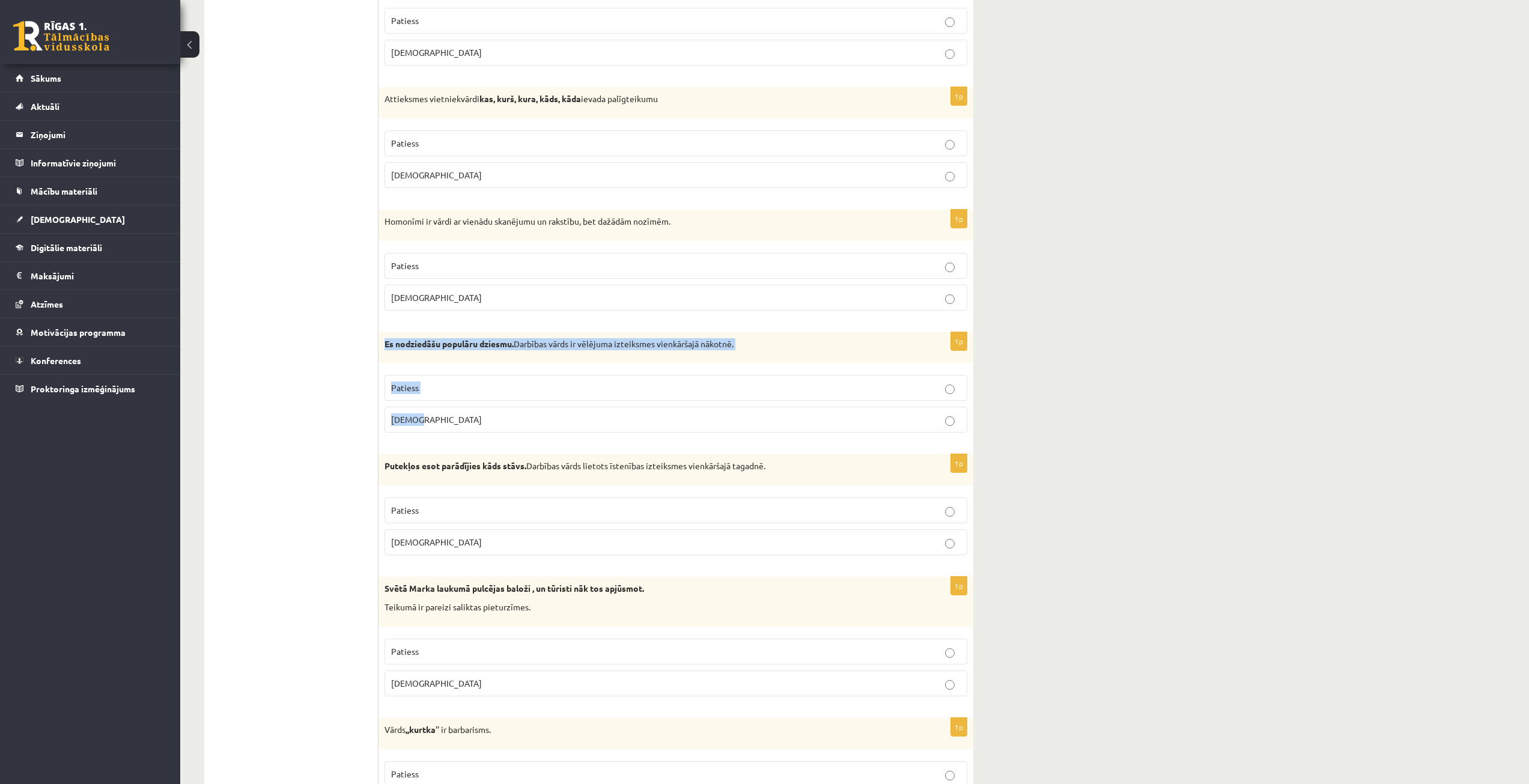
drag, startPoint x: 385, startPoint y: 342, endPoint x: 456, endPoint y: 411, distance: 99.0
click at [456, 411] on div "1p Es nodziedāšu populāru dziesmu. Darbības vārds ir vēlējuma izteiksmes vienkā…" at bounding box center [675, 387] width 595 height 111
click at [473, 388] on p "Patiess" at bounding box center [676, 388] width 570 height 13
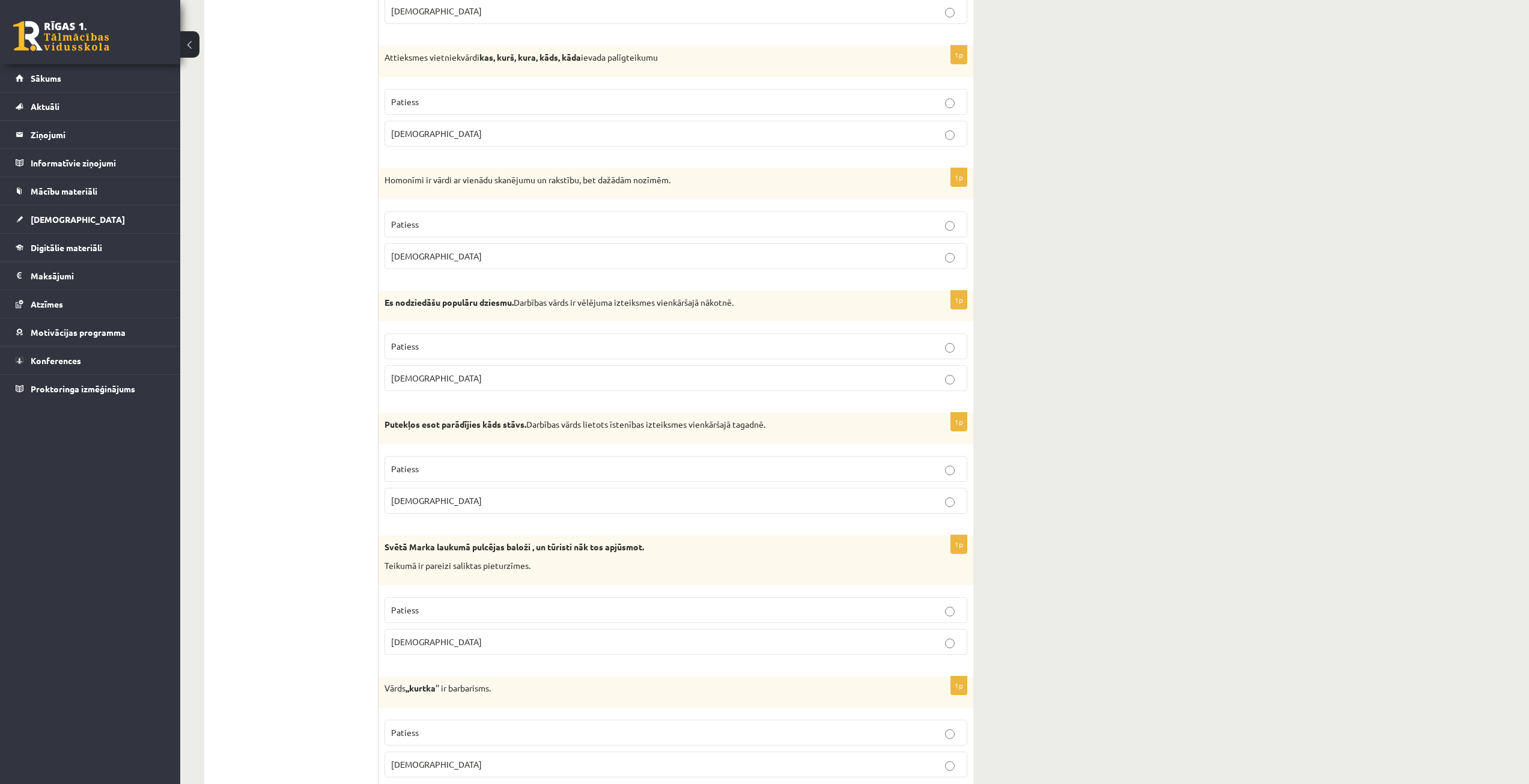
scroll to position [2704, 0]
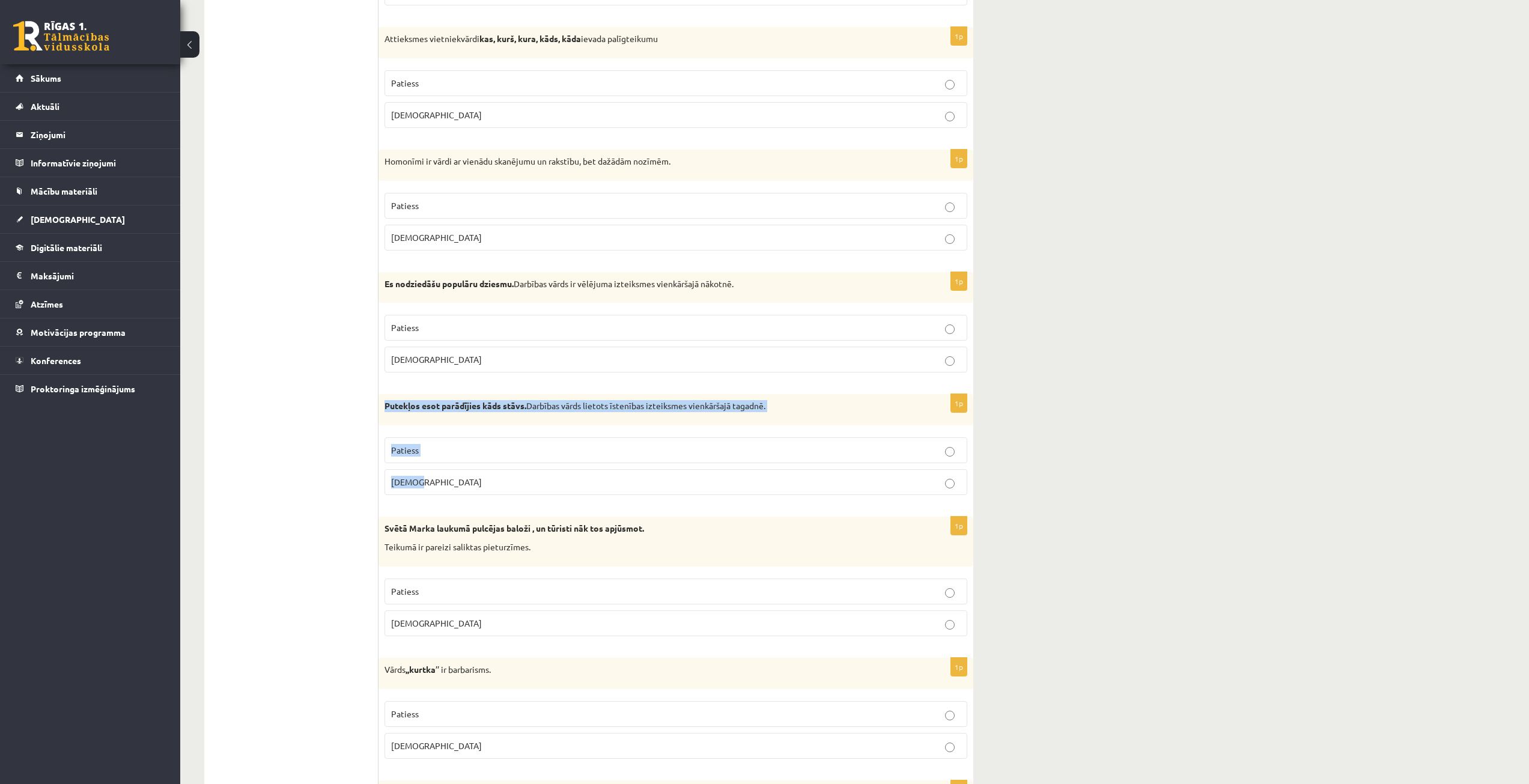
drag, startPoint x: 383, startPoint y: 402, endPoint x: 439, endPoint y: 475, distance: 92.5
click at [439, 475] on div "1p Putekļos esot parādījies kāds stāvs. Darbības vārds lietots īstenības izteik…" at bounding box center [675, 449] width 595 height 111
drag, startPoint x: 331, startPoint y: 480, endPoint x: 383, endPoint y: 466, distance: 53.5
click at [439, 454] on p "Patiess" at bounding box center [676, 450] width 570 height 13
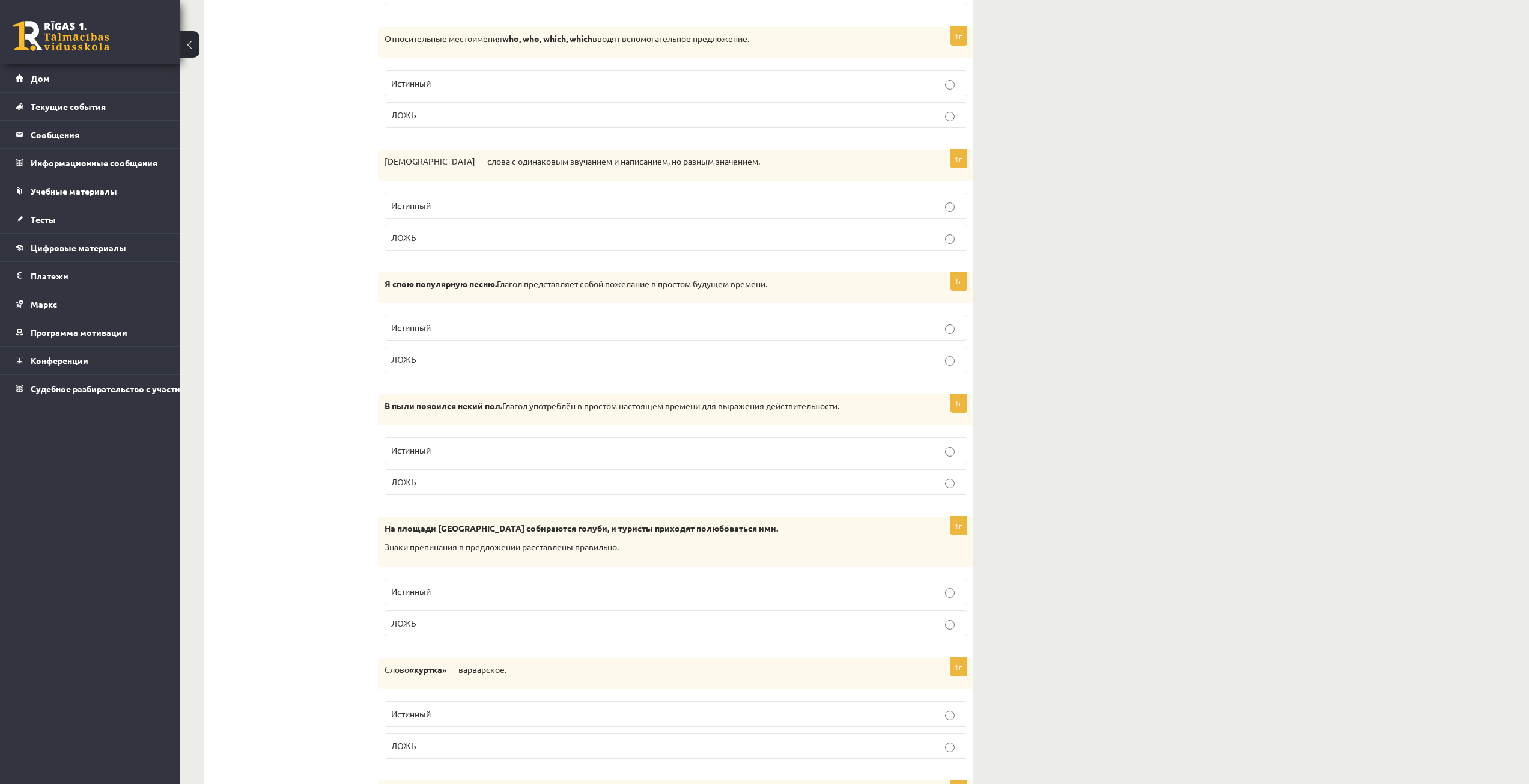
click at [794, 485] on p "ЛОЖЬ" at bounding box center [676, 482] width 570 height 13
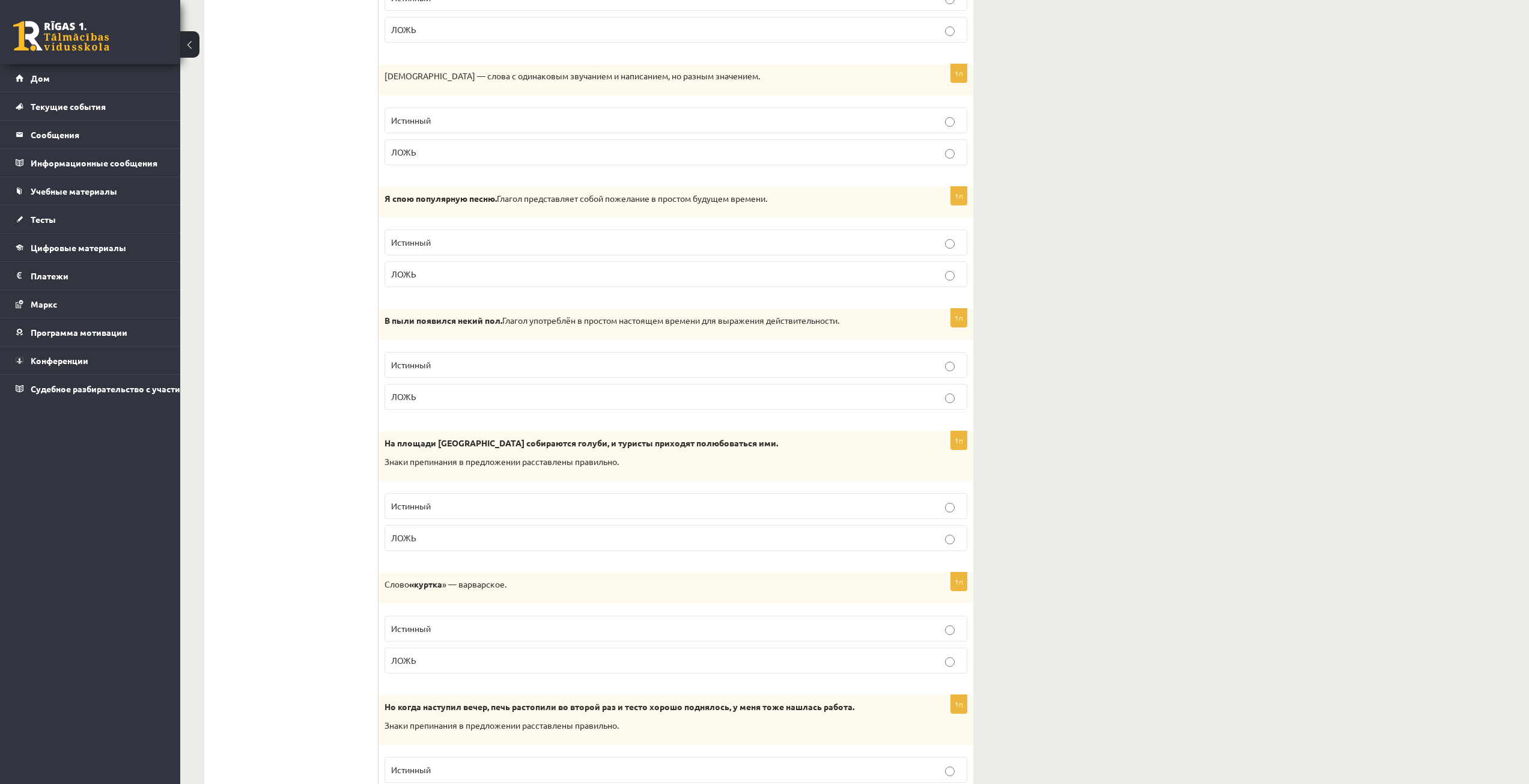
scroll to position [2824, 0]
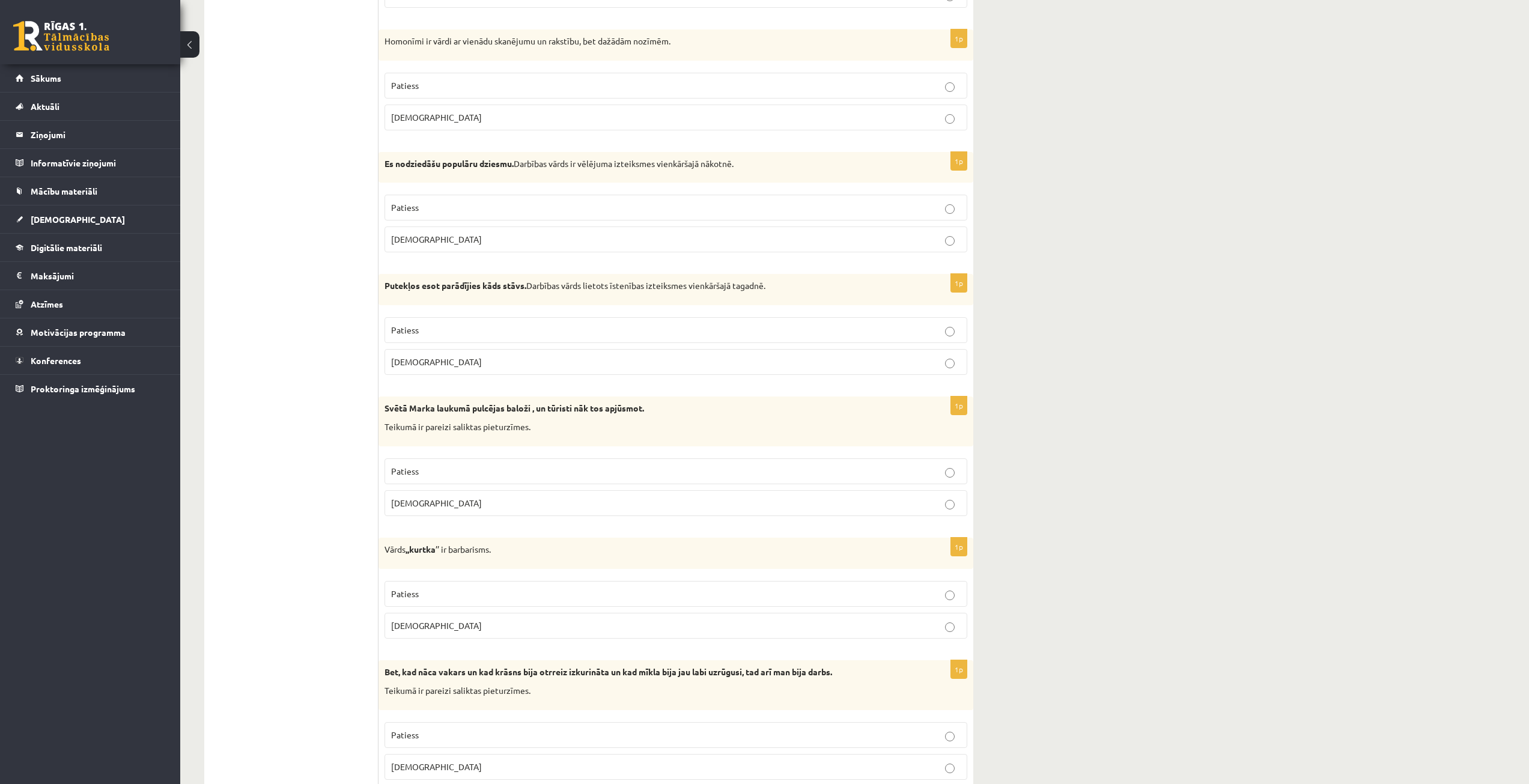
click at [552, 429] on p "Teikumā ir pareizi saliktas pieturzīmes." at bounding box center [646, 427] width 523 height 12
click at [490, 506] on p "Aplams" at bounding box center [676, 503] width 570 height 13
drag, startPoint x: 536, startPoint y: 431, endPoint x: 385, endPoint y: 406, distance: 153.6
click at [385, 406] on div "Svētā Marka laukumā pulcējas baloži , un tūristi nāk tos apjūsmot. Teikumā ir p…" at bounding box center [675, 422] width 595 height 50
click at [408, 470] on span "Patiess" at bounding box center [405, 471] width 28 height 11
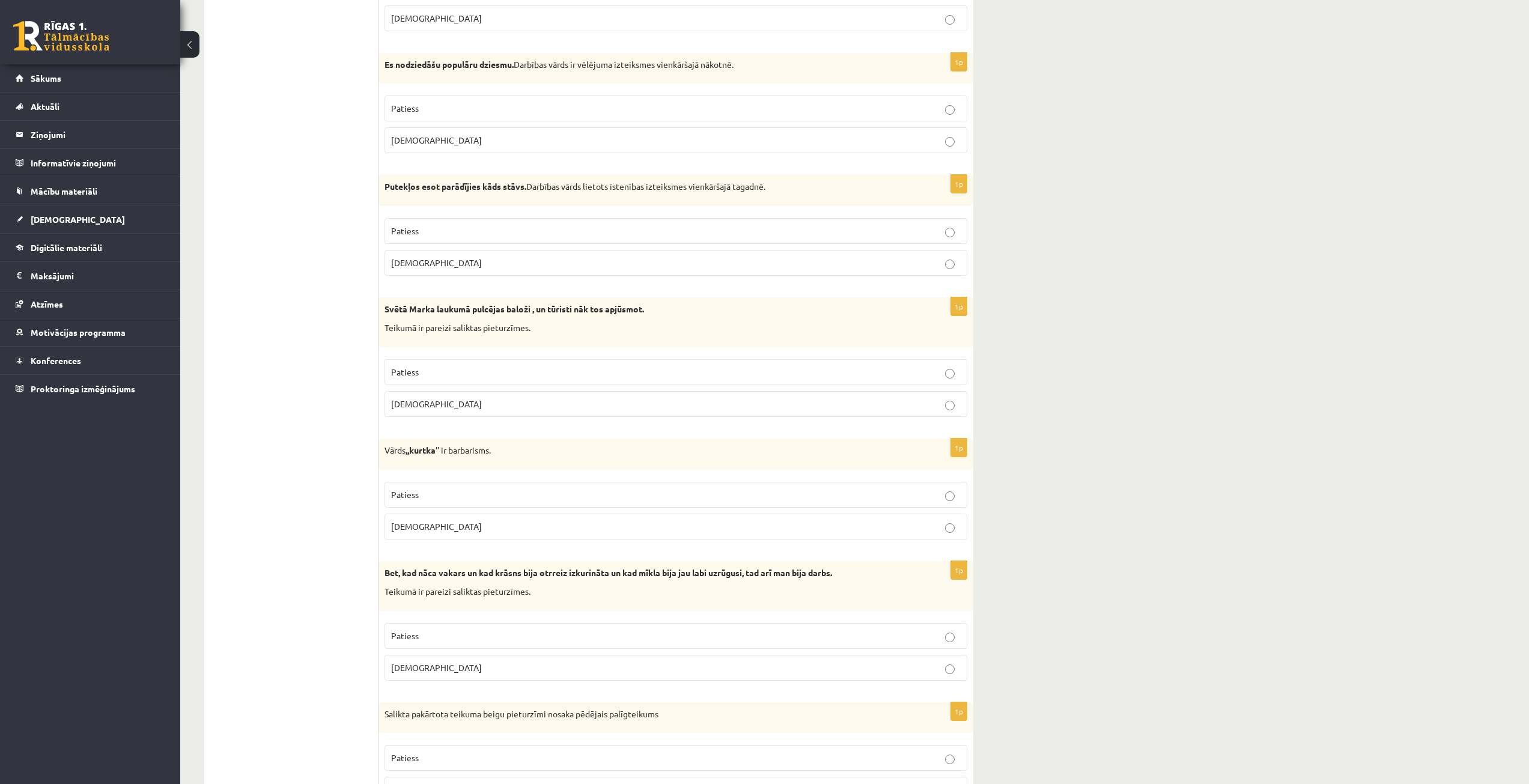
scroll to position [2944, 0]
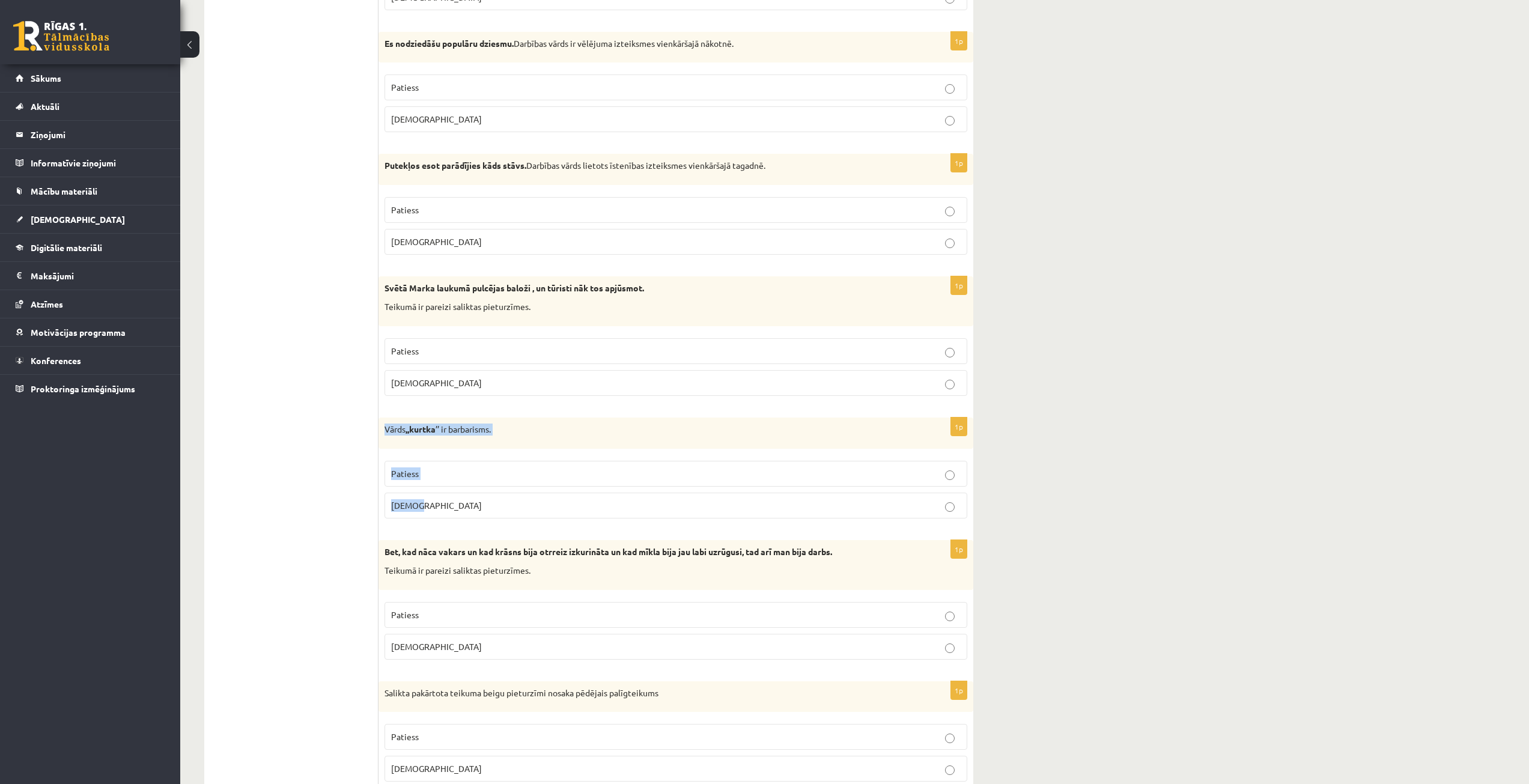
drag, startPoint x: 384, startPoint y: 428, endPoint x: 445, endPoint y: 492, distance: 88.4
click at [445, 492] on div "1p Vārds ,,kurtka ’’ ir barbarisms. Patiess Aplams" at bounding box center [675, 473] width 595 height 111
click at [481, 502] on p "Aplams" at bounding box center [676, 505] width 570 height 13
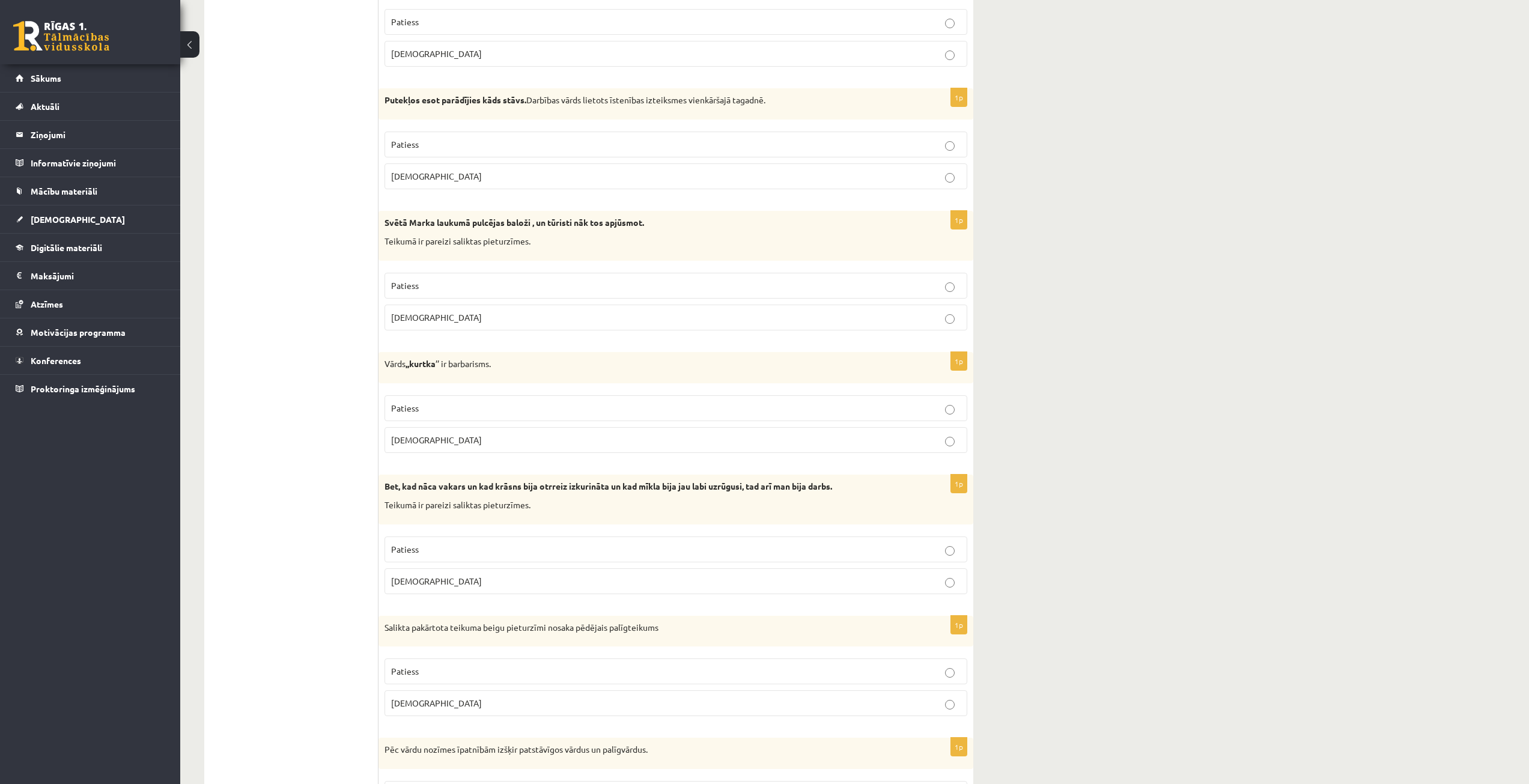
scroll to position [3064, 0]
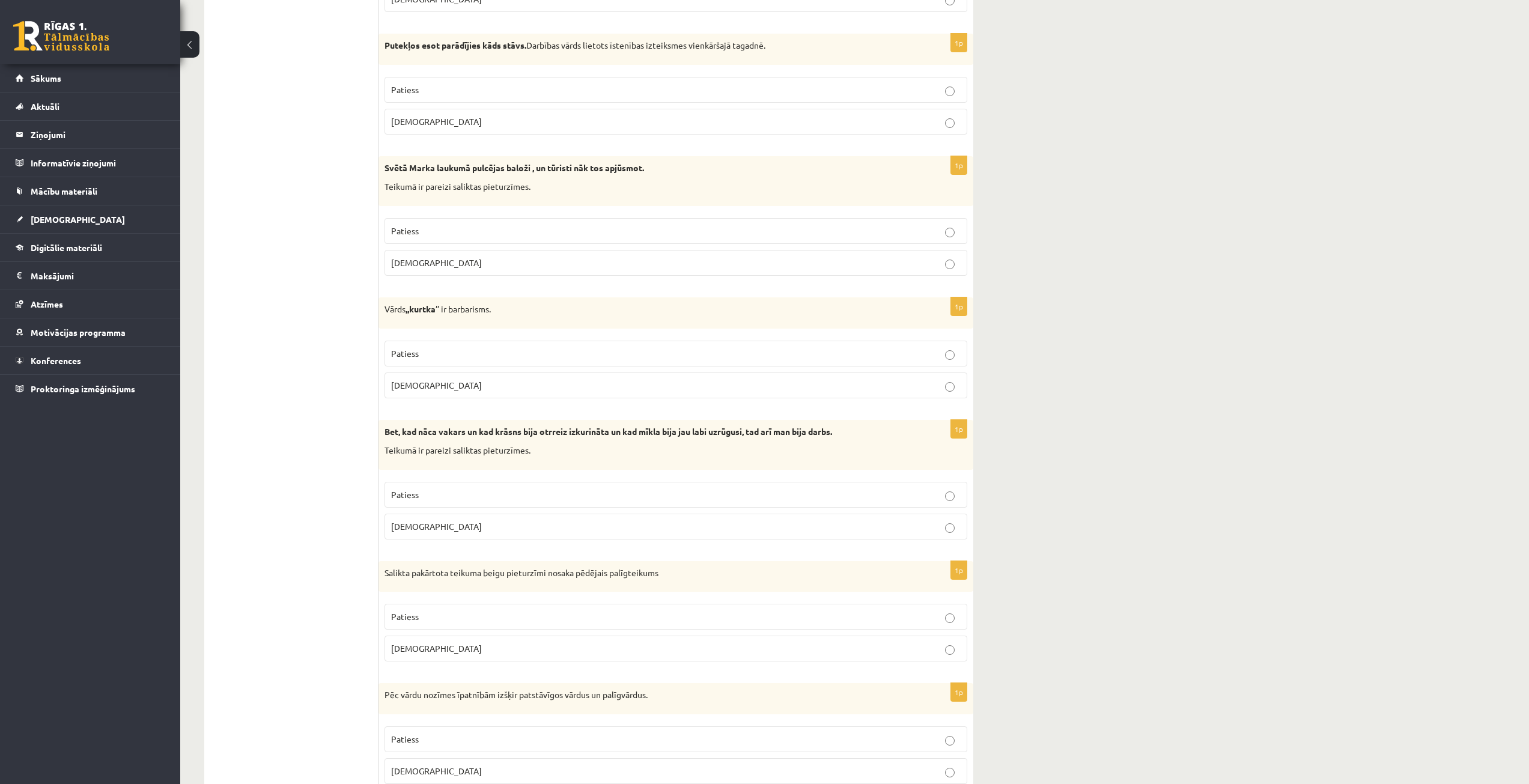
click at [482, 356] on p "Patiess" at bounding box center [676, 353] width 570 height 13
click at [483, 376] on label "Aplams" at bounding box center [676, 385] width 583 height 26
click at [499, 350] on p "Patiess" at bounding box center [676, 353] width 570 height 13
click at [495, 381] on p "Aplams" at bounding box center [676, 385] width 570 height 13
click at [505, 357] on p "Patiess" at bounding box center [676, 353] width 570 height 13
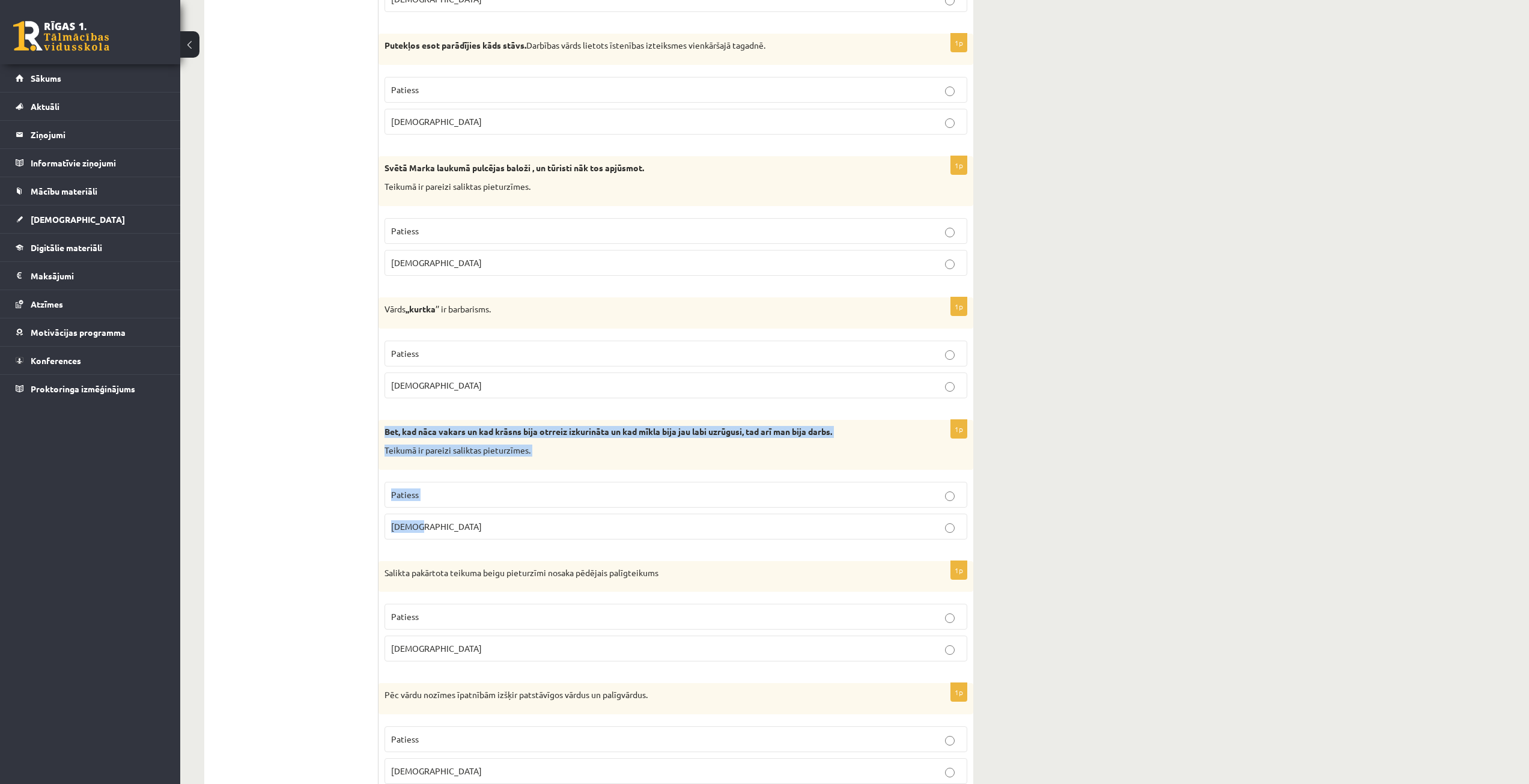
drag, startPoint x: 386, startPoint y: 431, endPoint x: 479, endPoint y: 518, distance: 127.5
click at [479, 518] on div "1p Bet, kad nāca vakars un kad krāsns bija otrreiz izkurināta un kad mīkla bija…" at bounding box center [675, 484] width 595 height 129
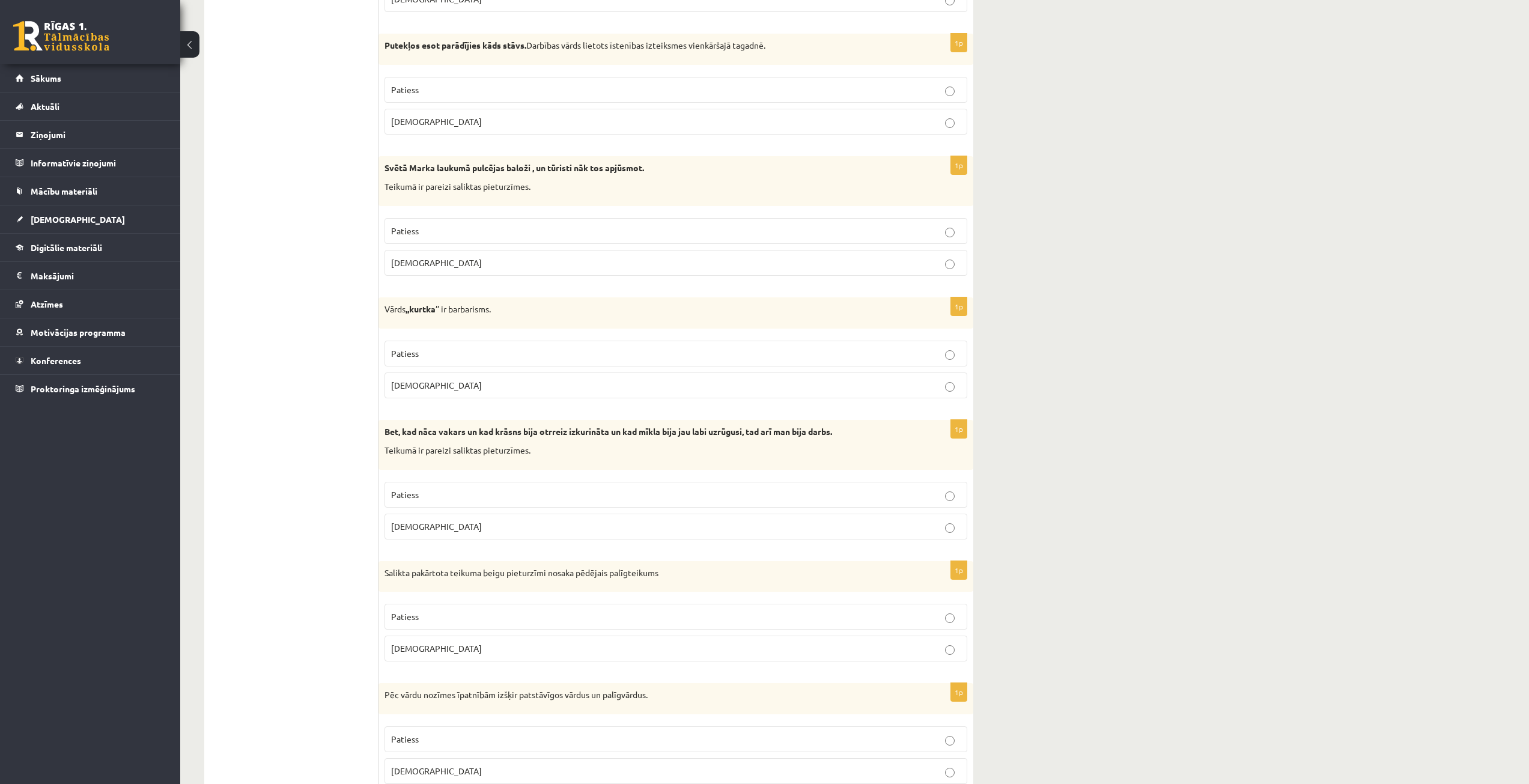
click at [524, 485] on label "Patiess" at bounding box center [676, 495] width 583 height 26
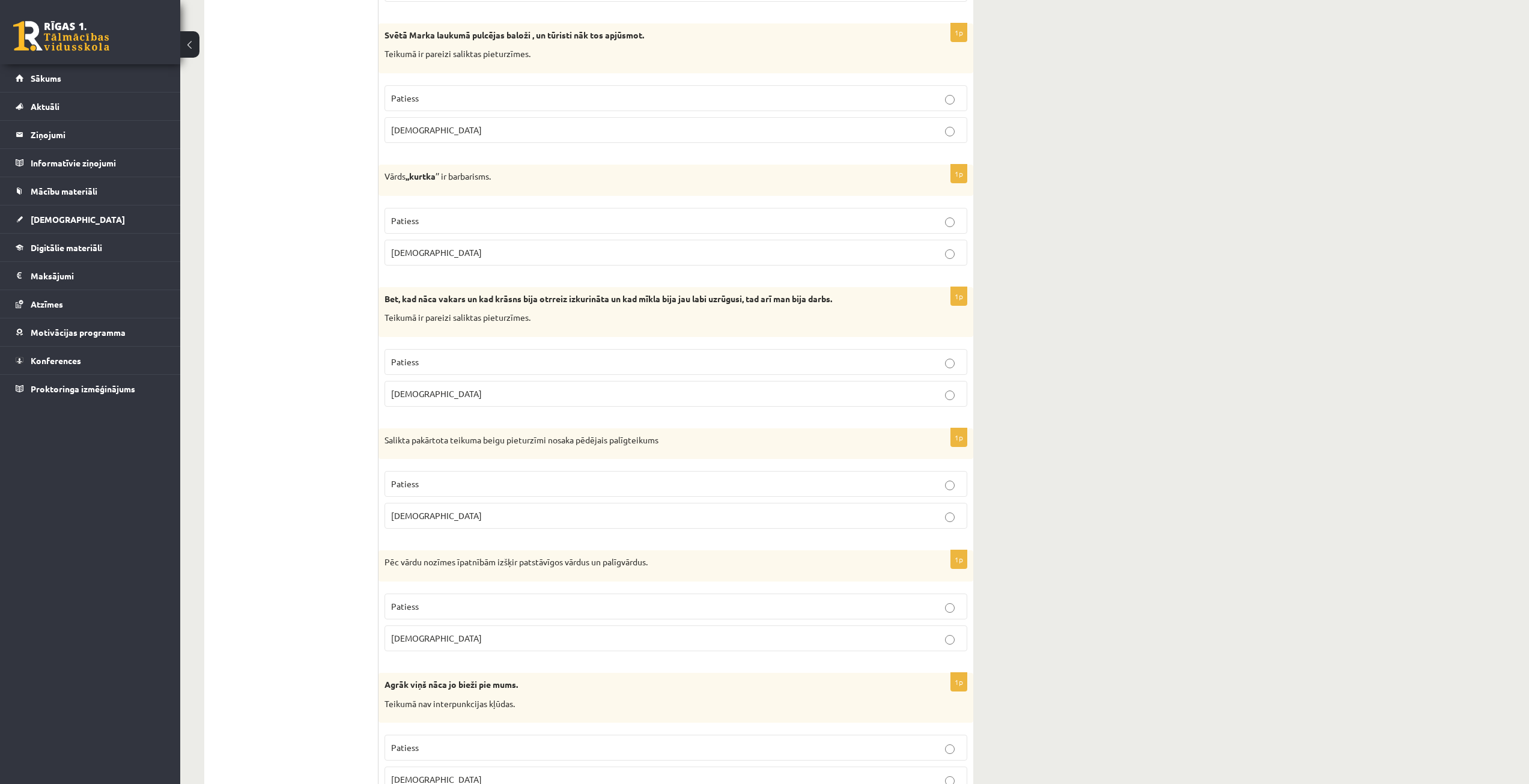
scroll to position [3244, 0]
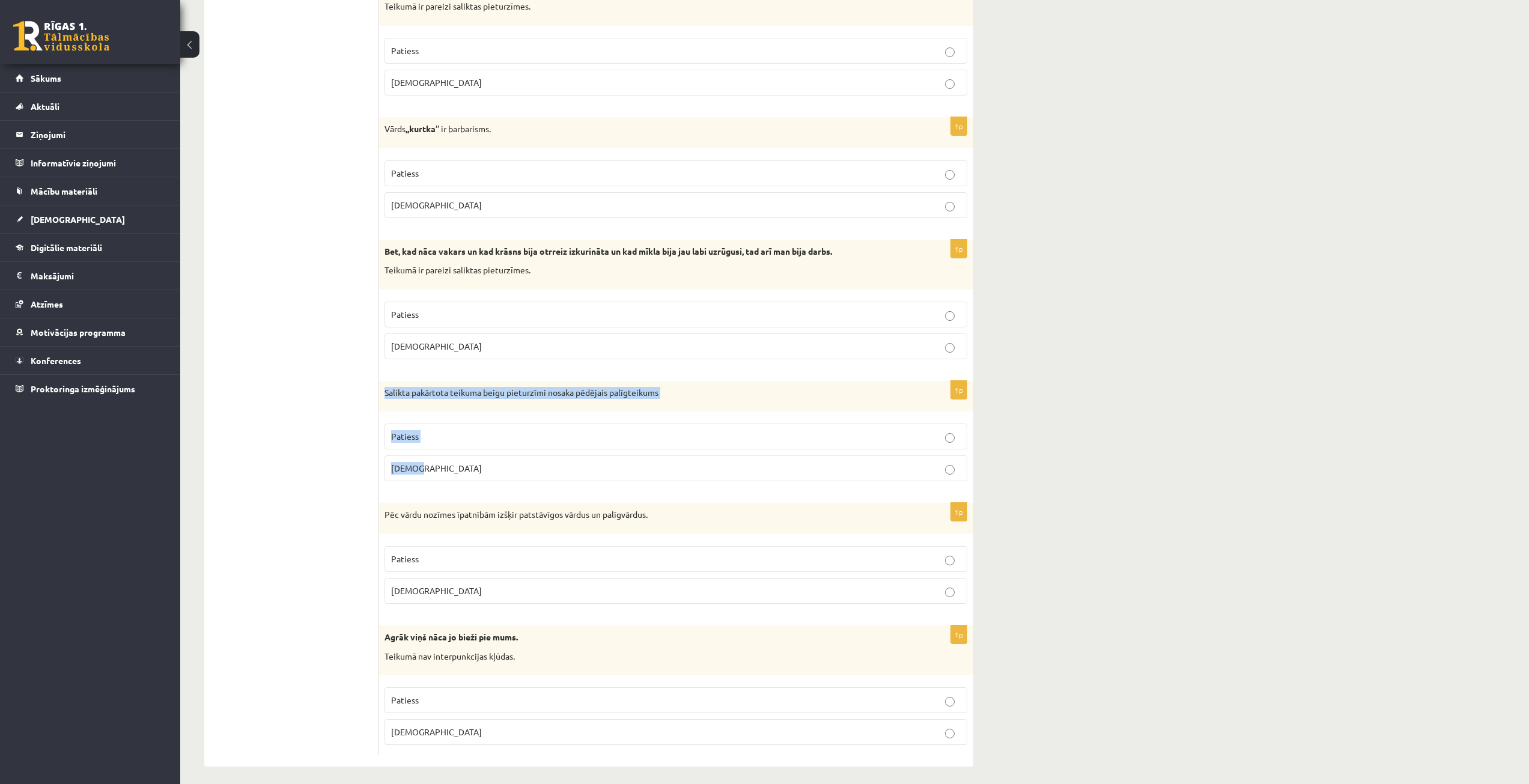
drag, startPoint x: 386, startPoint y: 391, endPoint x: 449, endPoint y: 474, distance: 104.2
click at [449, 474] on div "1p Salikta pakārtota teikuma beigu pieturzīmi nosaka pēdējais palīgteikums Pati…" at bounding box center [675, 436] width 595 height 111
click at [447, 465] on p "Aplams" at bounding box center [676, 468] width 570 height 13
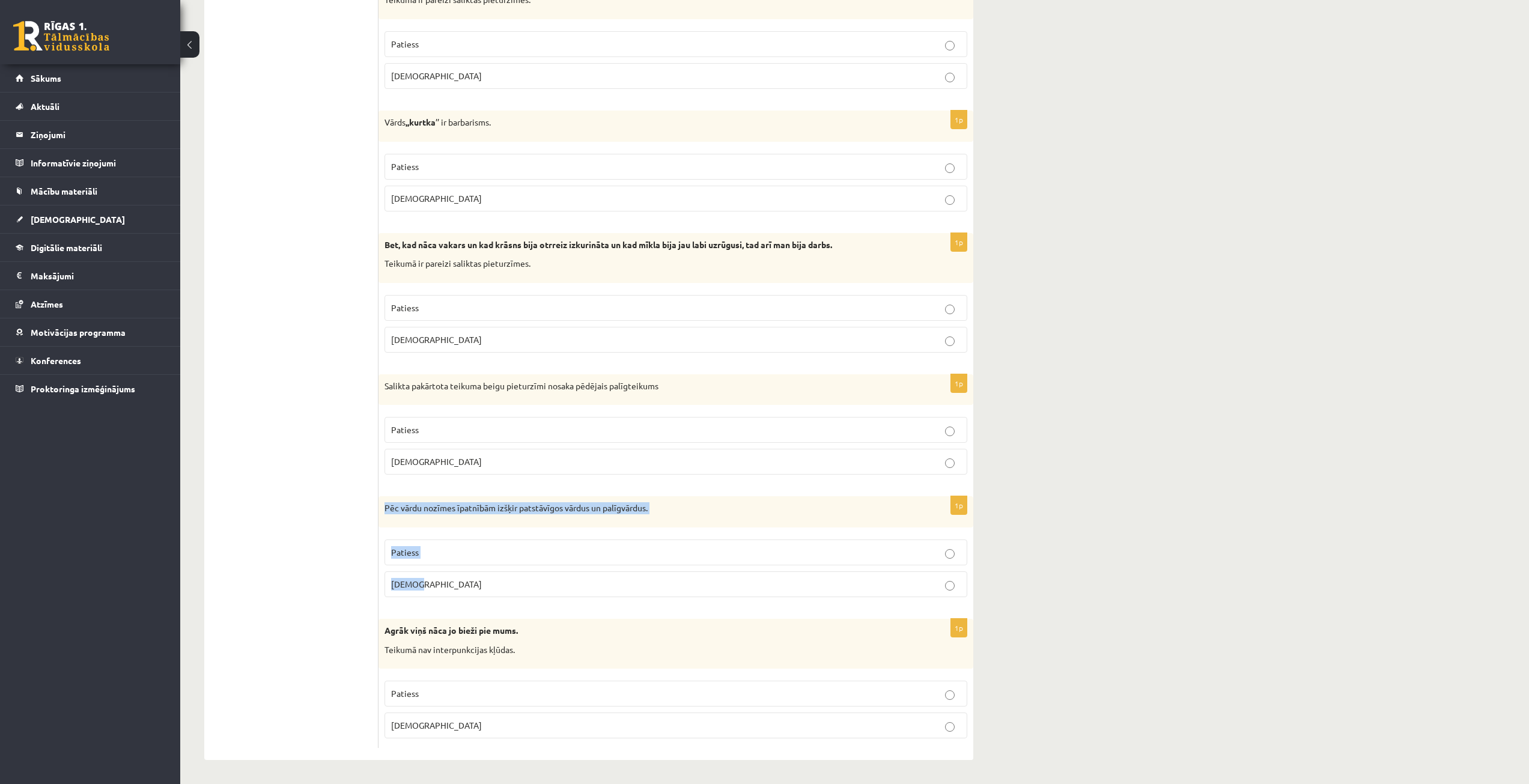
drag, startPoint x: 383, startPoint y: 505, endPoint x: 442, endPoint y: 570, distance: 87.6
click at [442, 570] on div "1p Pēc vārdu nozīmes īpatnībām izšķir patstāvīgos vārdus un palīgvārdus. Paties…" at bounding box center [675, 551] width 595 height 111
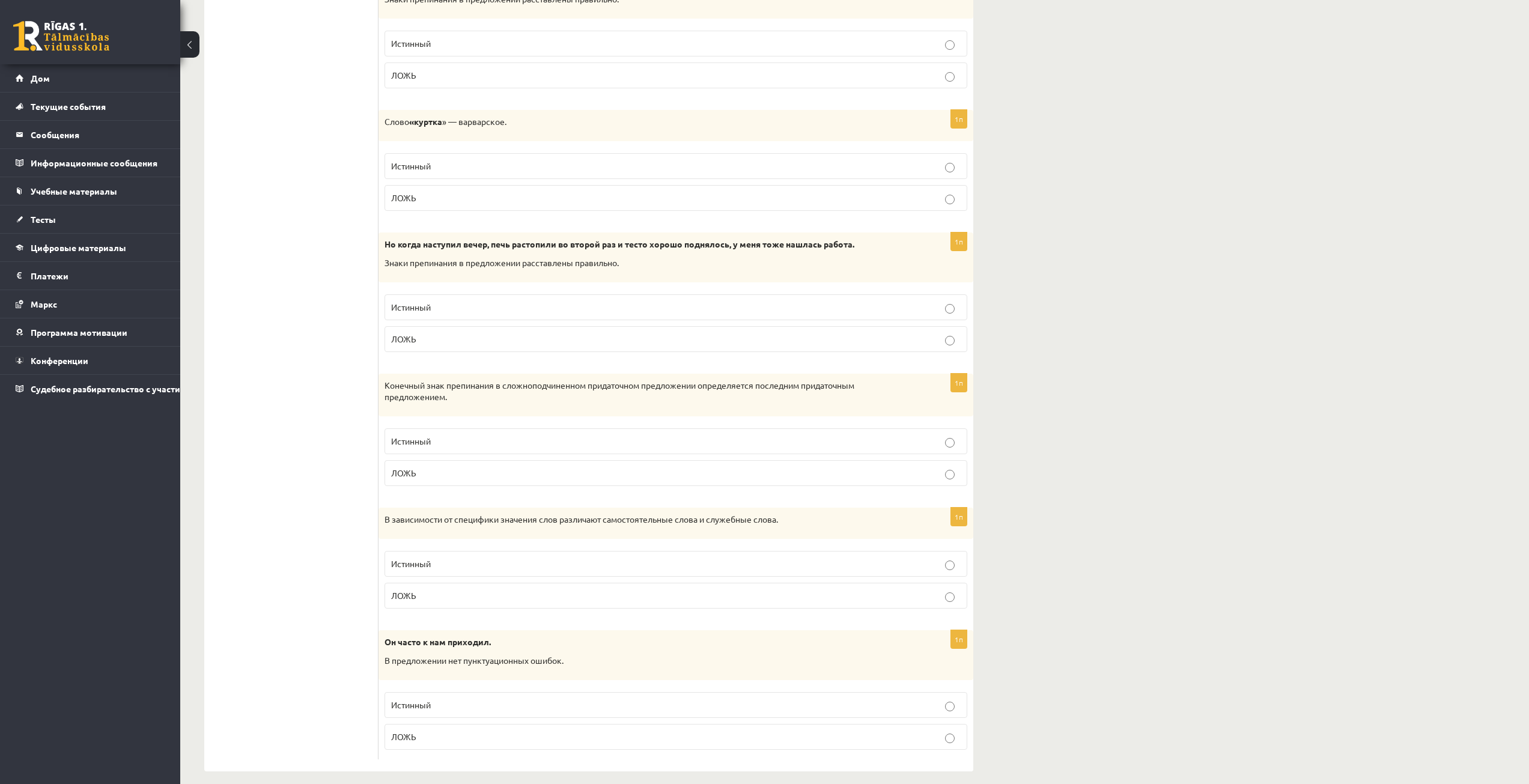
click at [474, 561] on p "Истинный" at bounding box center [676, 564] width 570 height 13
click at [481, 710] on p "Истинный" at bounding box center [676, 705] width 570 height 13
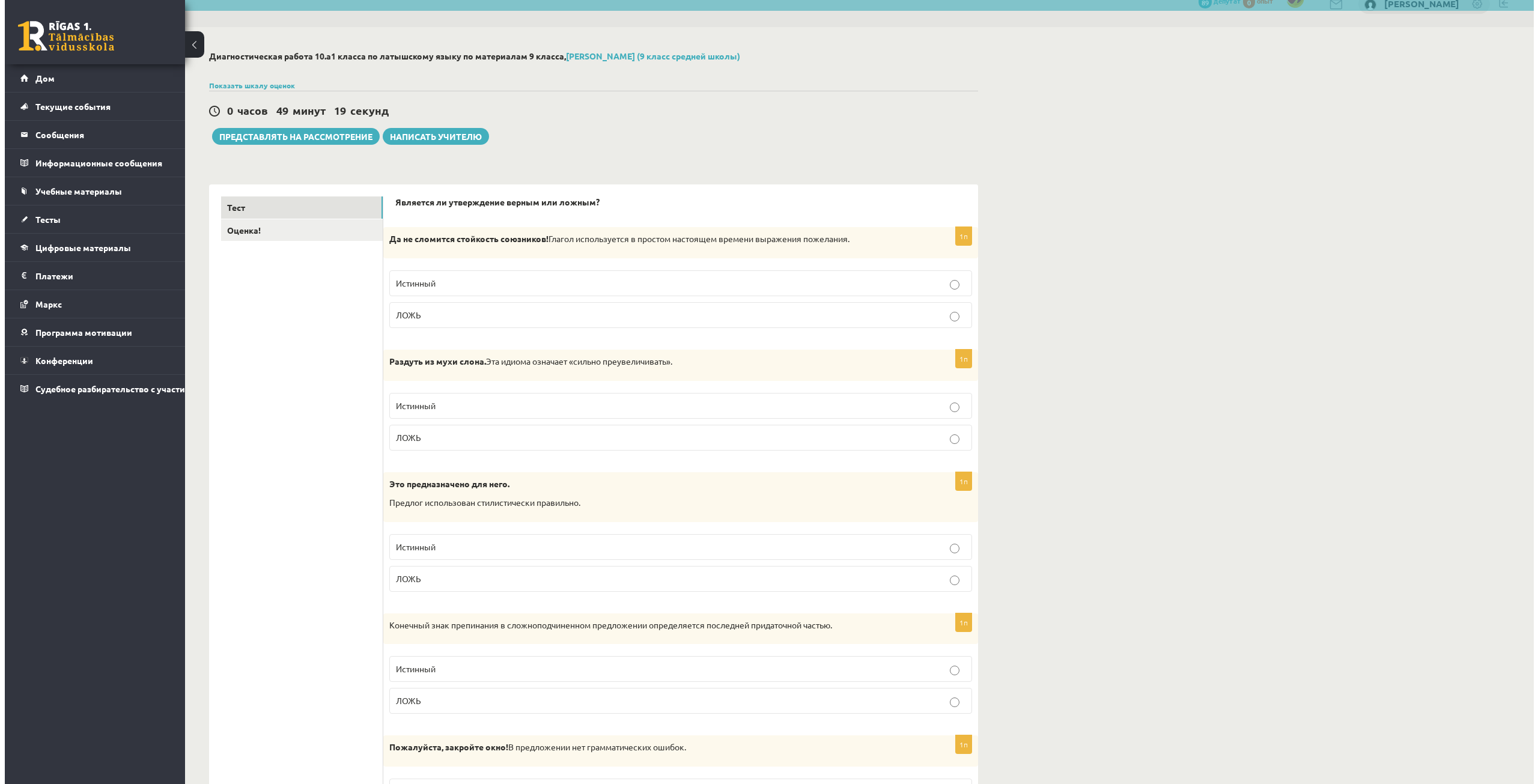
scroll to position [0, 0]
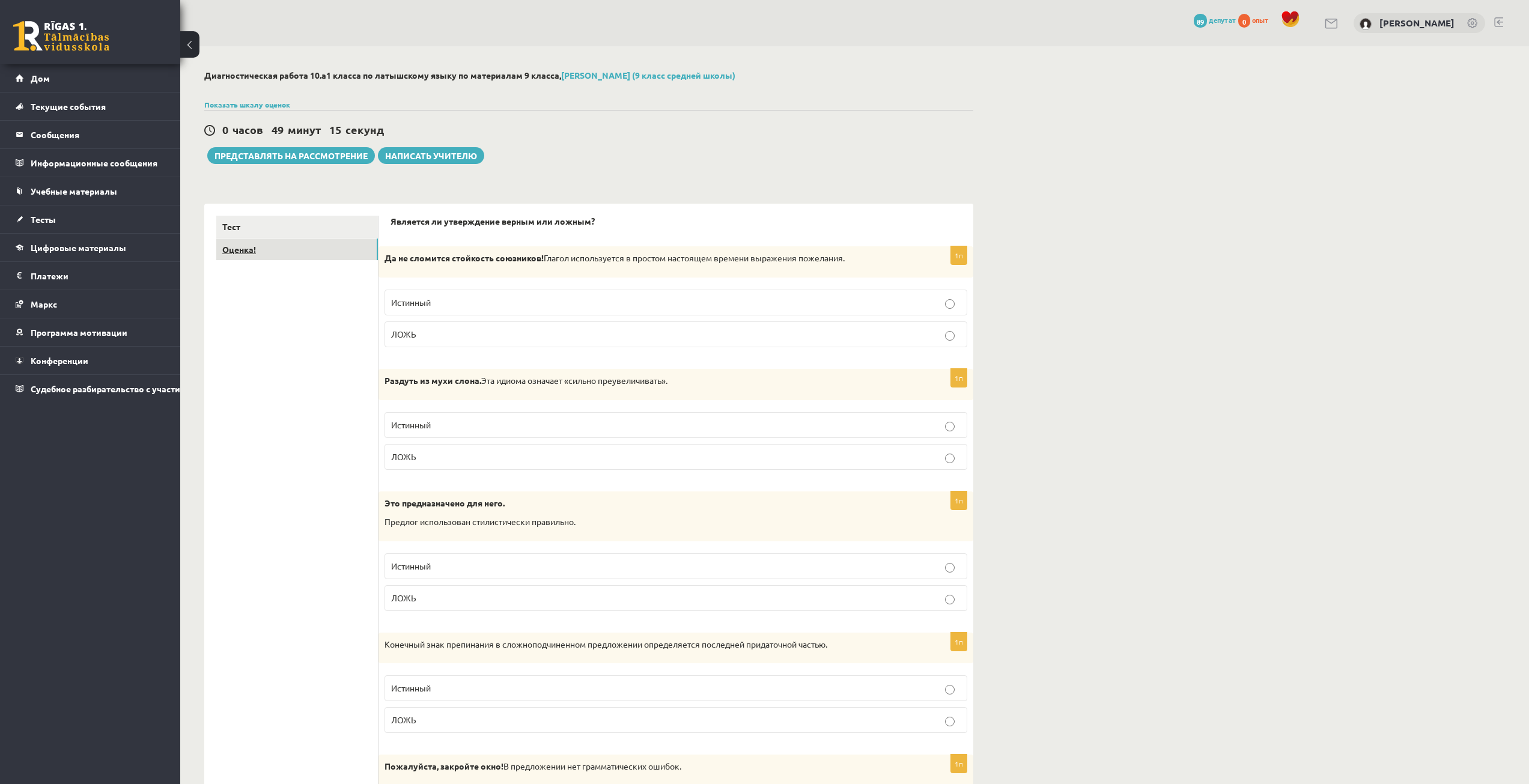
click at [333, 249] on link "Оценка!" at bounding box center [297, 250] width 162 height 22
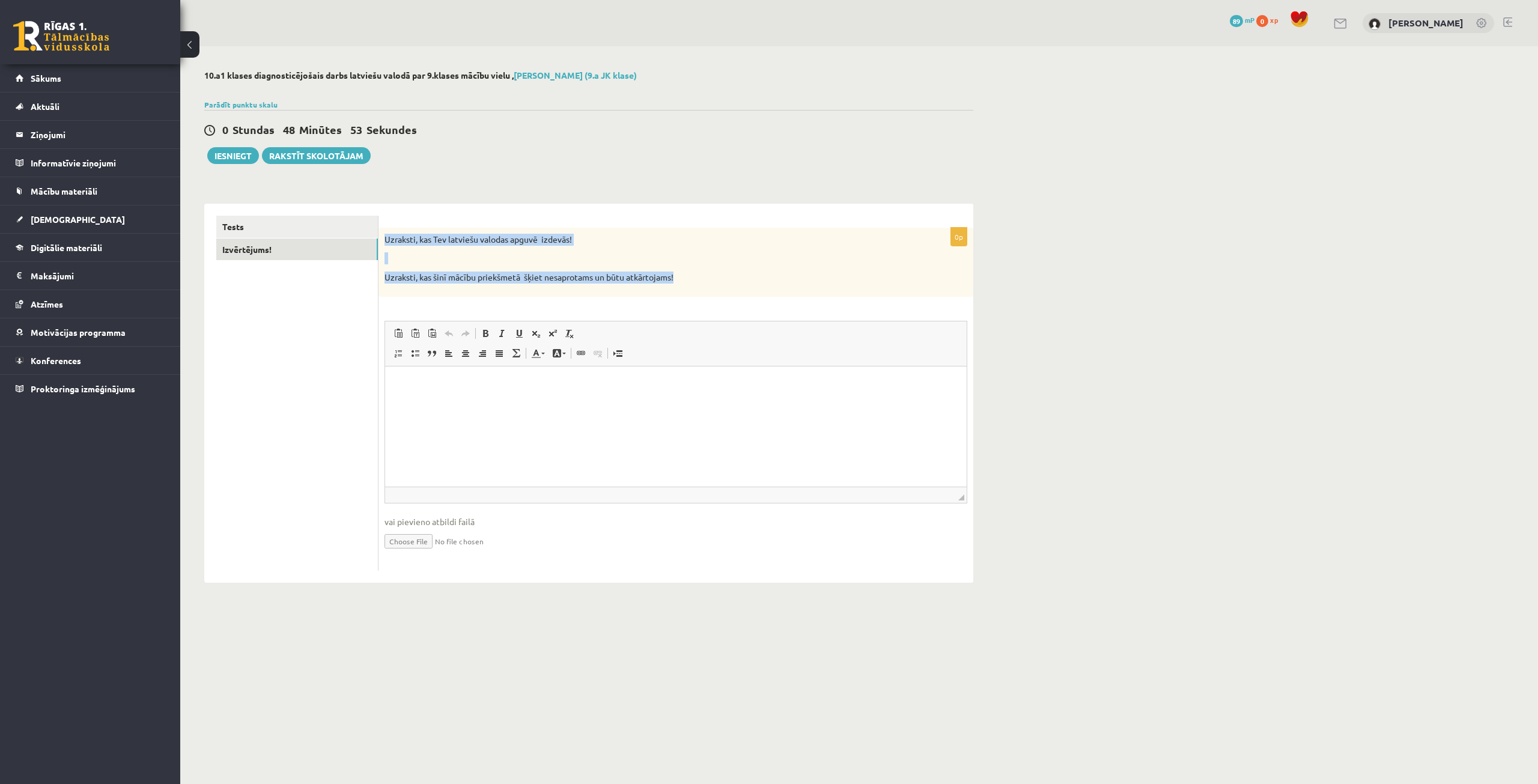
drag, startPoint x: 694, startPoint y: 276, endPoint x: 386, endPoint y: 237, distance: 310.1
click at [386, 237] on div "Uzraksti, kas Tev latviešu valodas apguvē izdevās! Uzraksti, kas šinī mācību pr…" at bounding box center [675, 262] width 595 height 69
click at [386, 239] on p "Uzraksti, kas Tev latviešu valodas apguvē izdevās!" at bounding box center [646, 240] width 523 height 12
drag, startPoint x: 386, startPoint y: 238, endPoint x: 574, endPoint y: 229, distance: 188.9
click at [574, 229] on div "Uzraksti, kas Tev latviešu valodas apguvē izdevās! Uzraksti, kas šinī mācību pr…" at bounding box center [675, 262] width 595 height 69
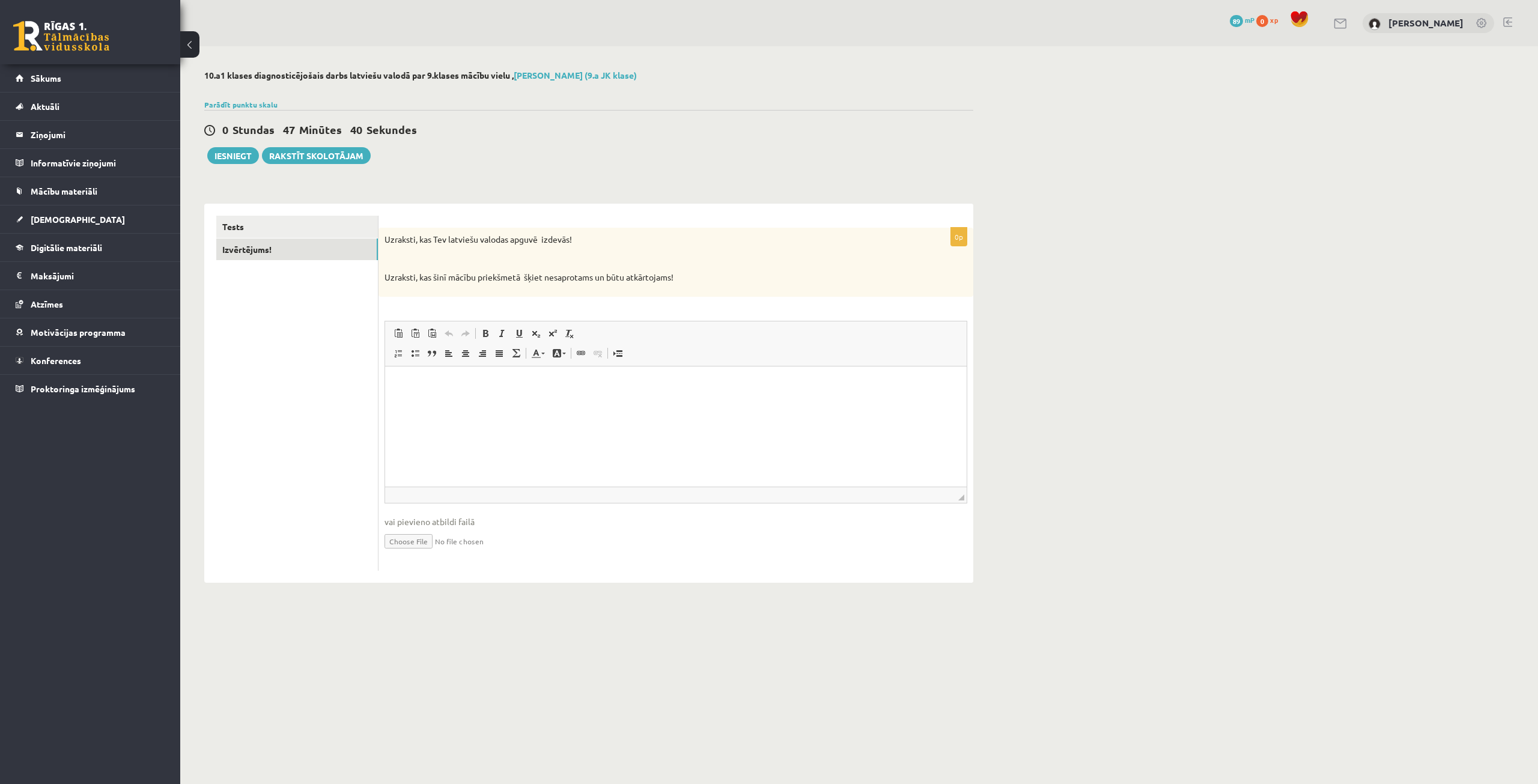
click at [682, 279] on p "Uzraksti, kas šinī mācību priekšmetā šķiet nesaprotams un būtu atkārtojams!" at bounding box center [646, 278] width 523 height 12
click at [314, 234] on link "Tests" at bounding box center [297, 227] width 162 height 22
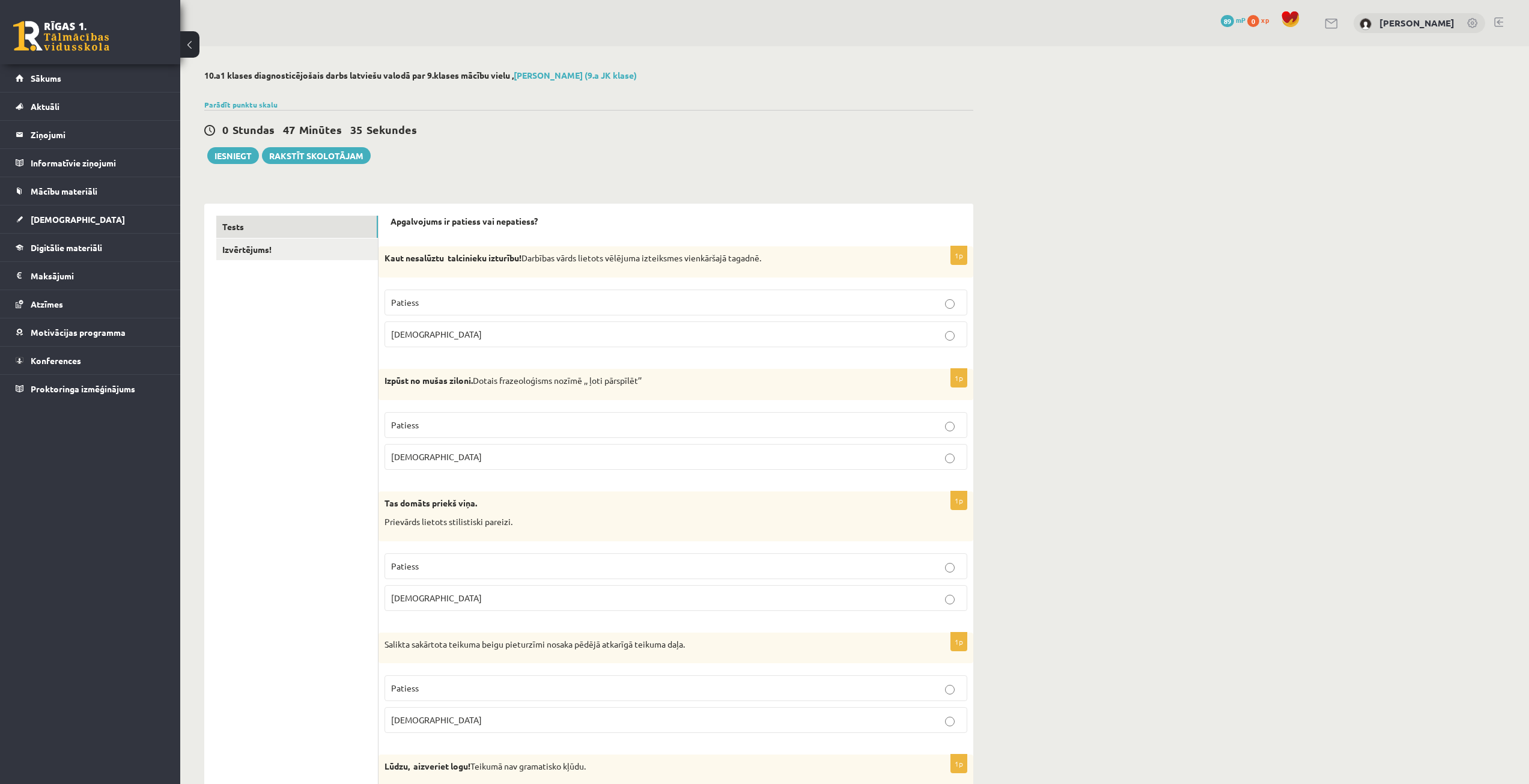
click at [883, 337] on p "Aplams" at bounding box center [676, 334] width 570 height 13
click at [872, 303] on p "Patiess" at bounding box center [676, 302] width 570 height 13
click at [314, 261] on link "Izvērtējums!" at bounding box center [297, 250] width 162 height 22
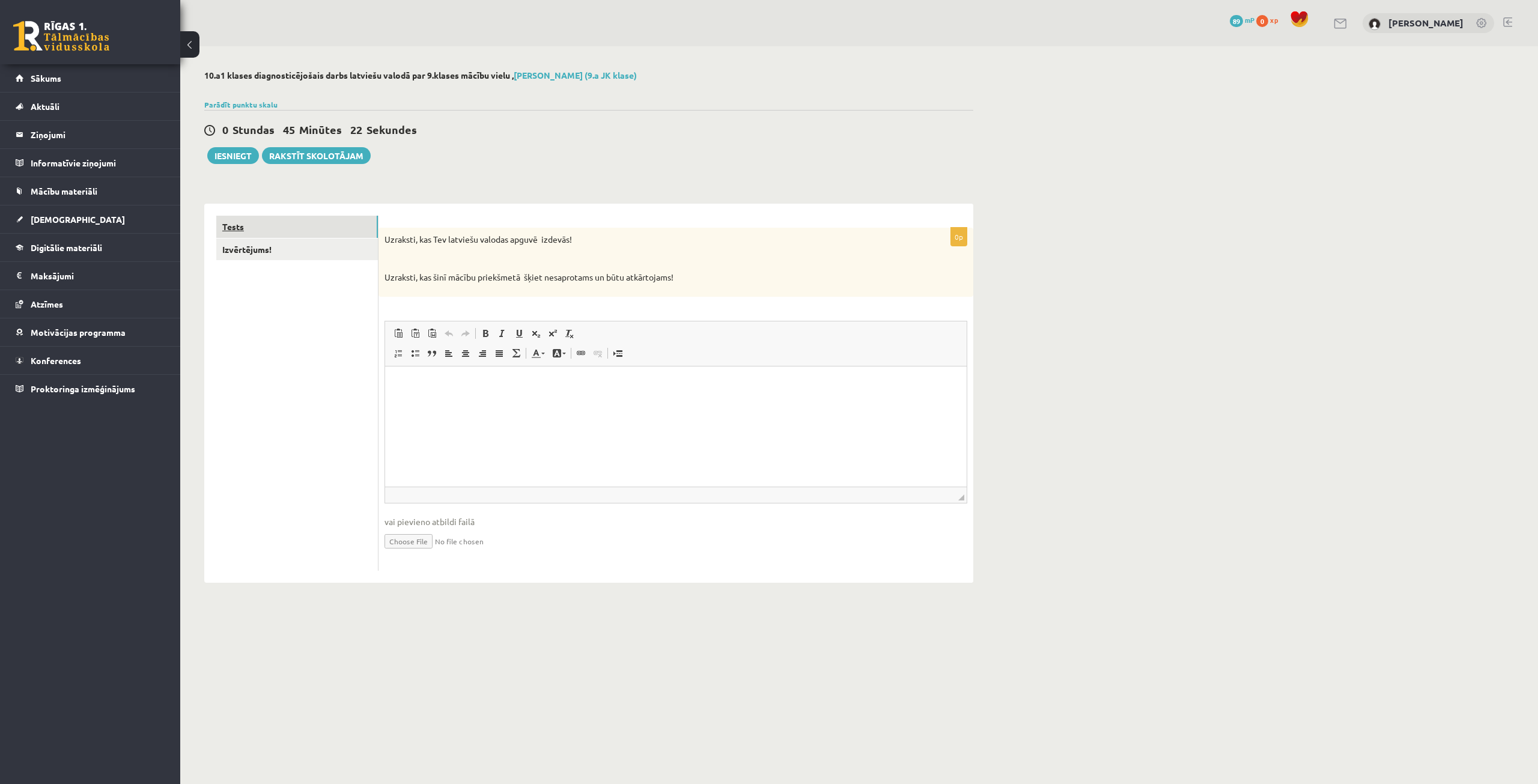
click at [307, 233] on link "Tests" at bounding box center [297, 227] width 162 height 22
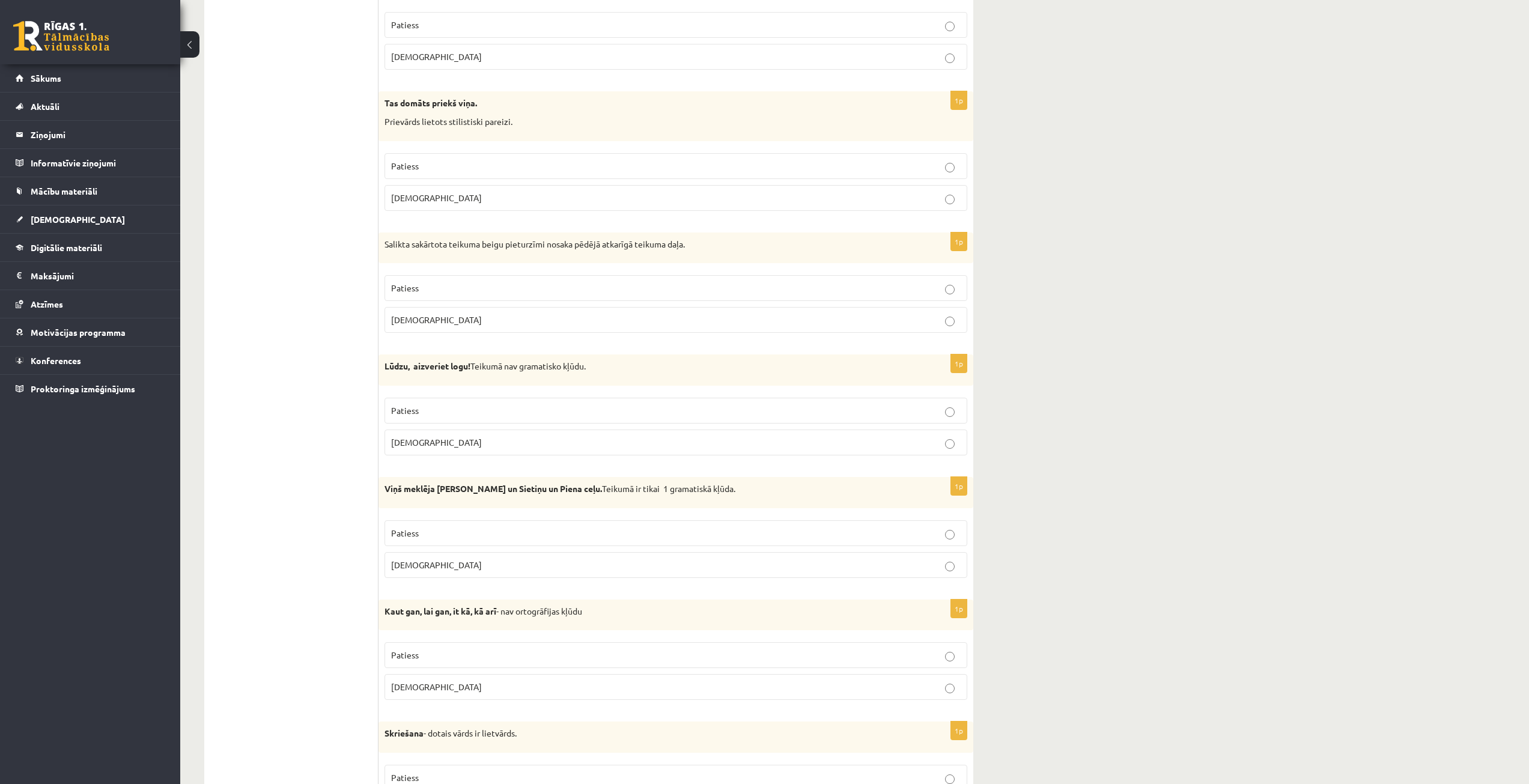
scroll to position [421, 0]
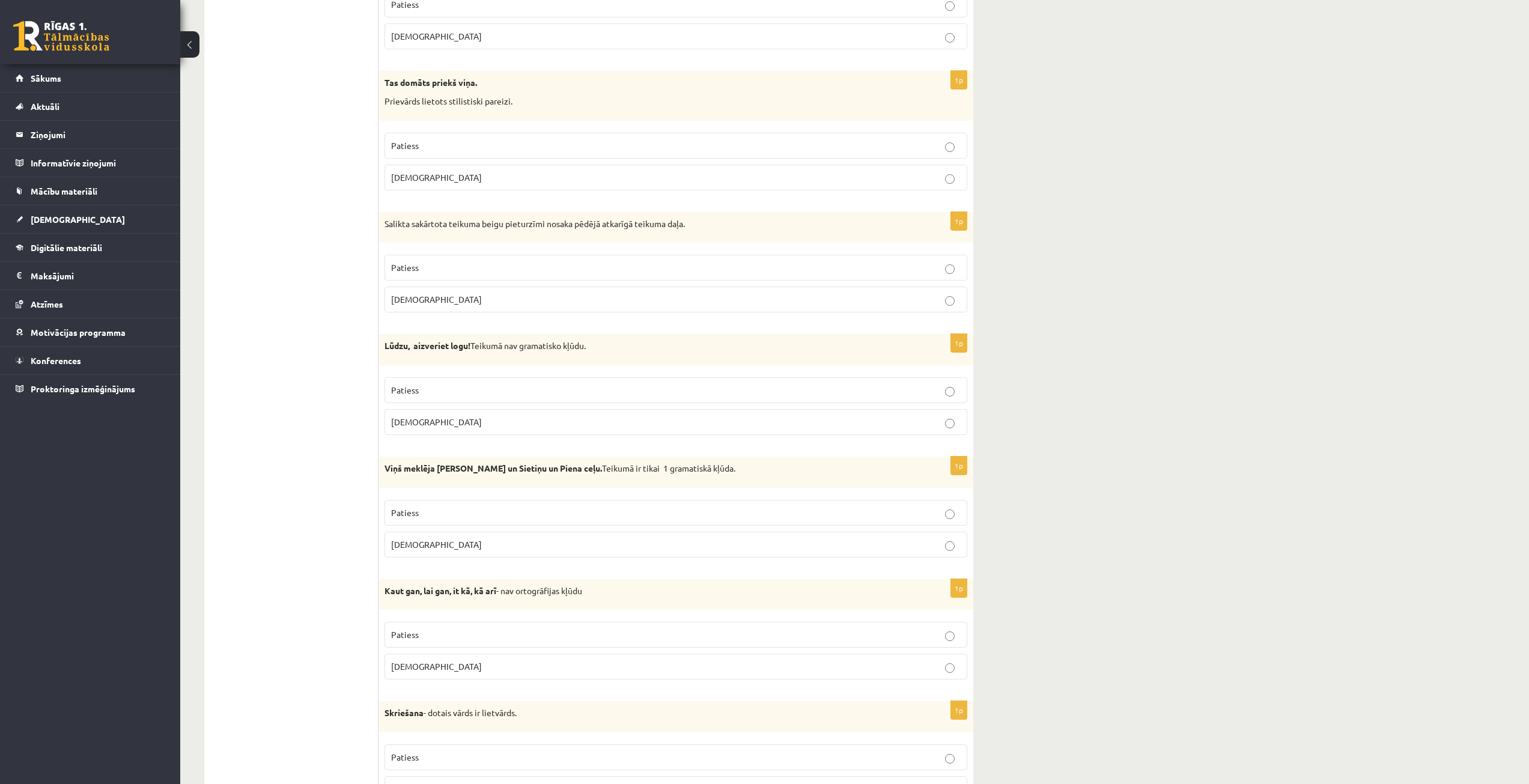
click at [690, 403] on label "Patiess" at bounding box center [676, 390] width 583 height 26
click at [690, 425] on p "Aplams" at bounding box center [676, 422] width 570 height 13
click at [683, 399] on label "Patiess" at bounding box center [676, 390] width 583 height 26
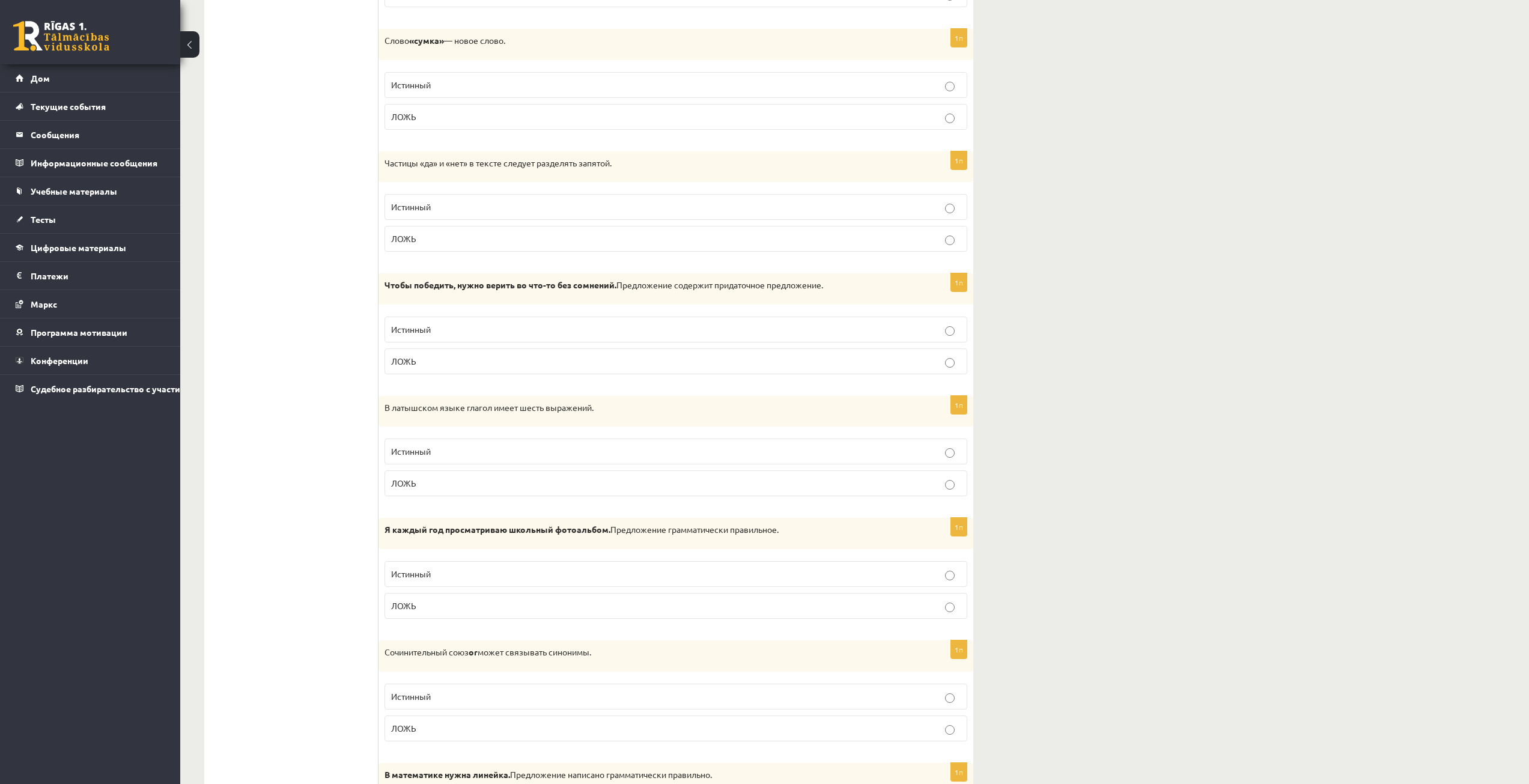
scroll to position [1622, 0]
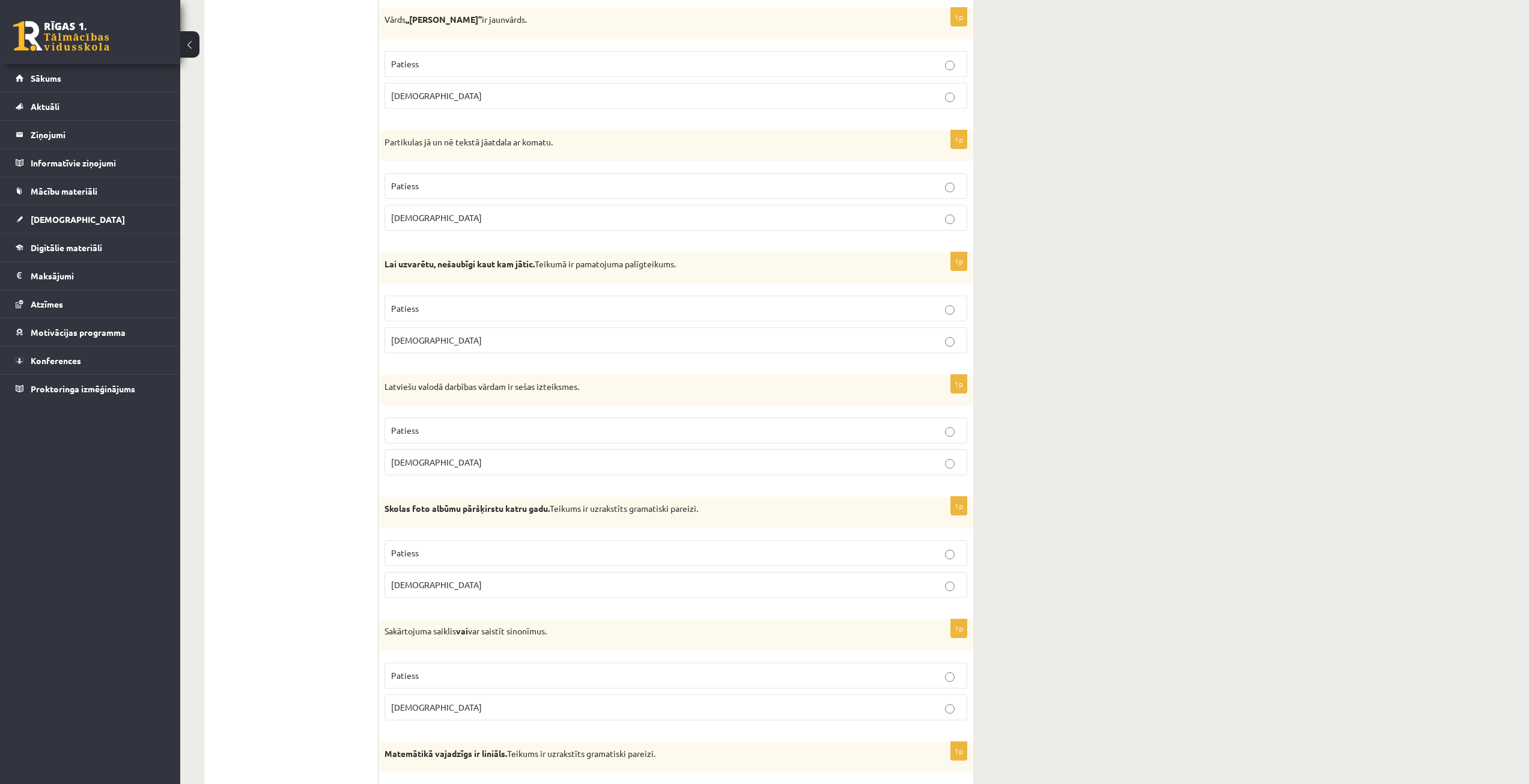
click at [1217, 319] on div "10.a1 klases diagnosticējošais darbs latviešu valodā par 9.klases mācību vielu …" at bounding box center [854, 418] width 1349 height 3989
drag, startPoint x: 728, startPoint y: 520, endPoint x: 385, endPoint y: 508, distance: 343.3
click at [385, 508] on div "Skolas foto albūmu pāršķirstu katru gadu. Teikums ir uzrakstīts gramatiski pare…" at bounding box center [675, 512] width 595 height 31
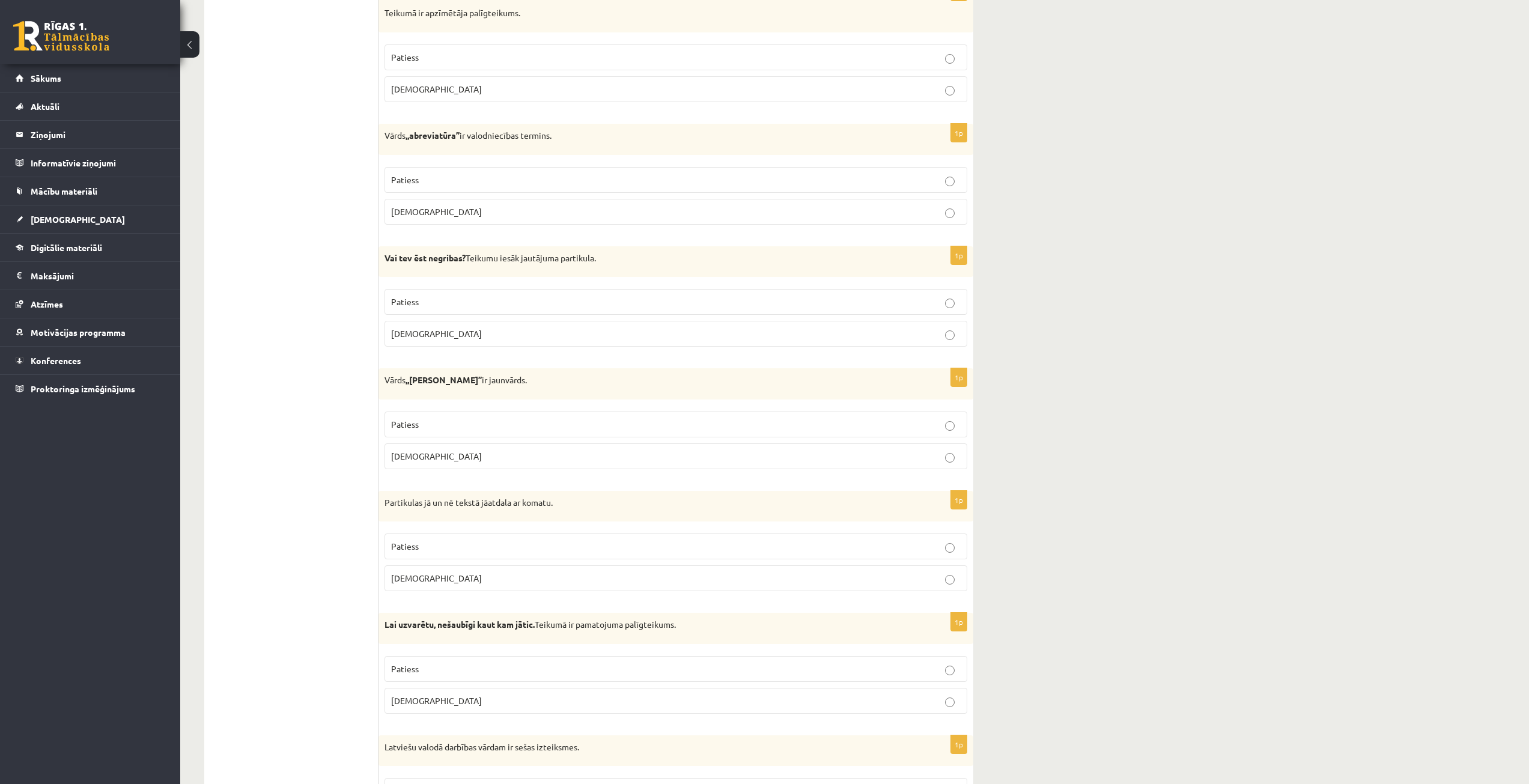
drag, startPoint x: 308, startPoint y: 282, endPoint x: 305, endPoint y: 275, distance: 7.3
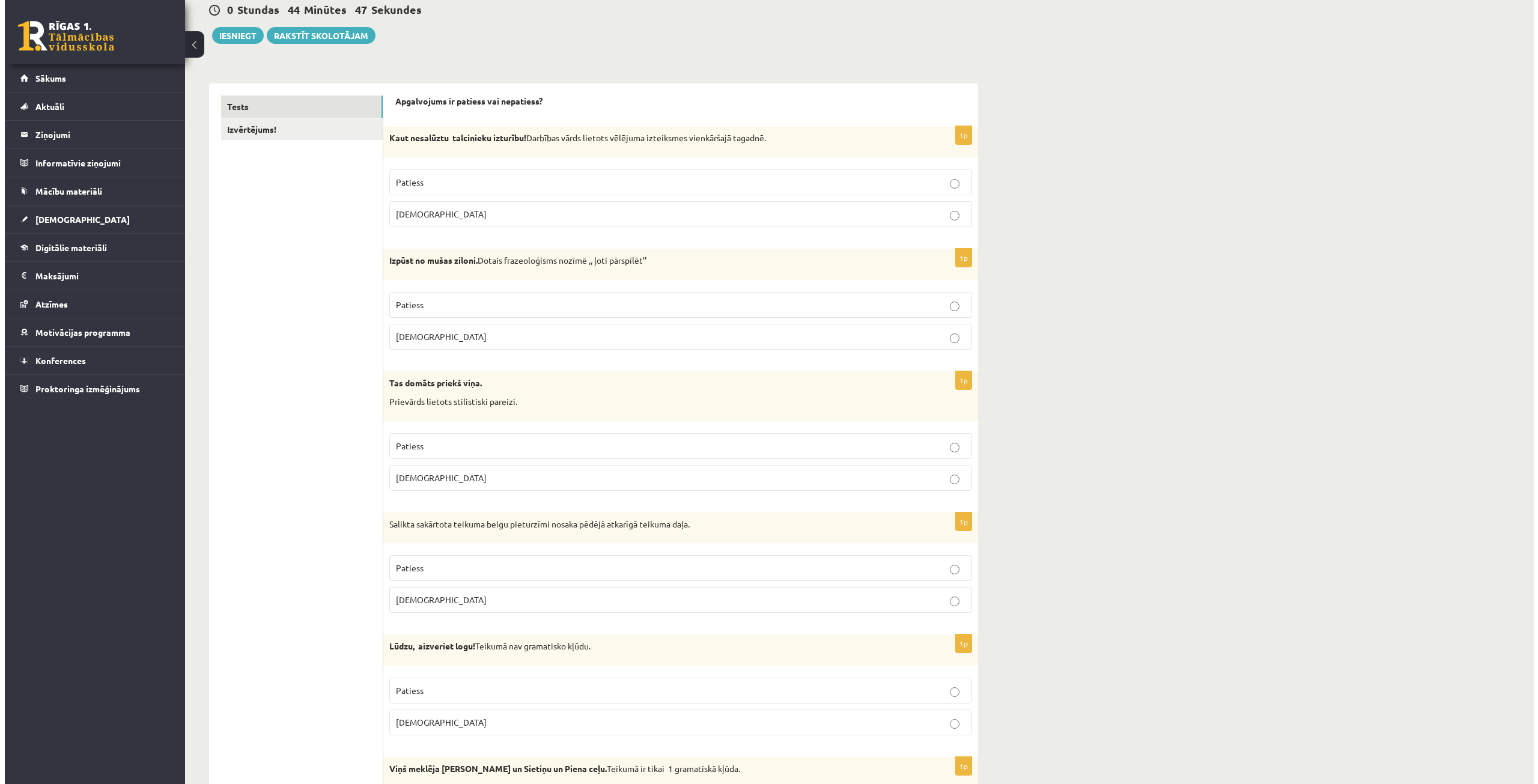
scroll to position [0, 0]
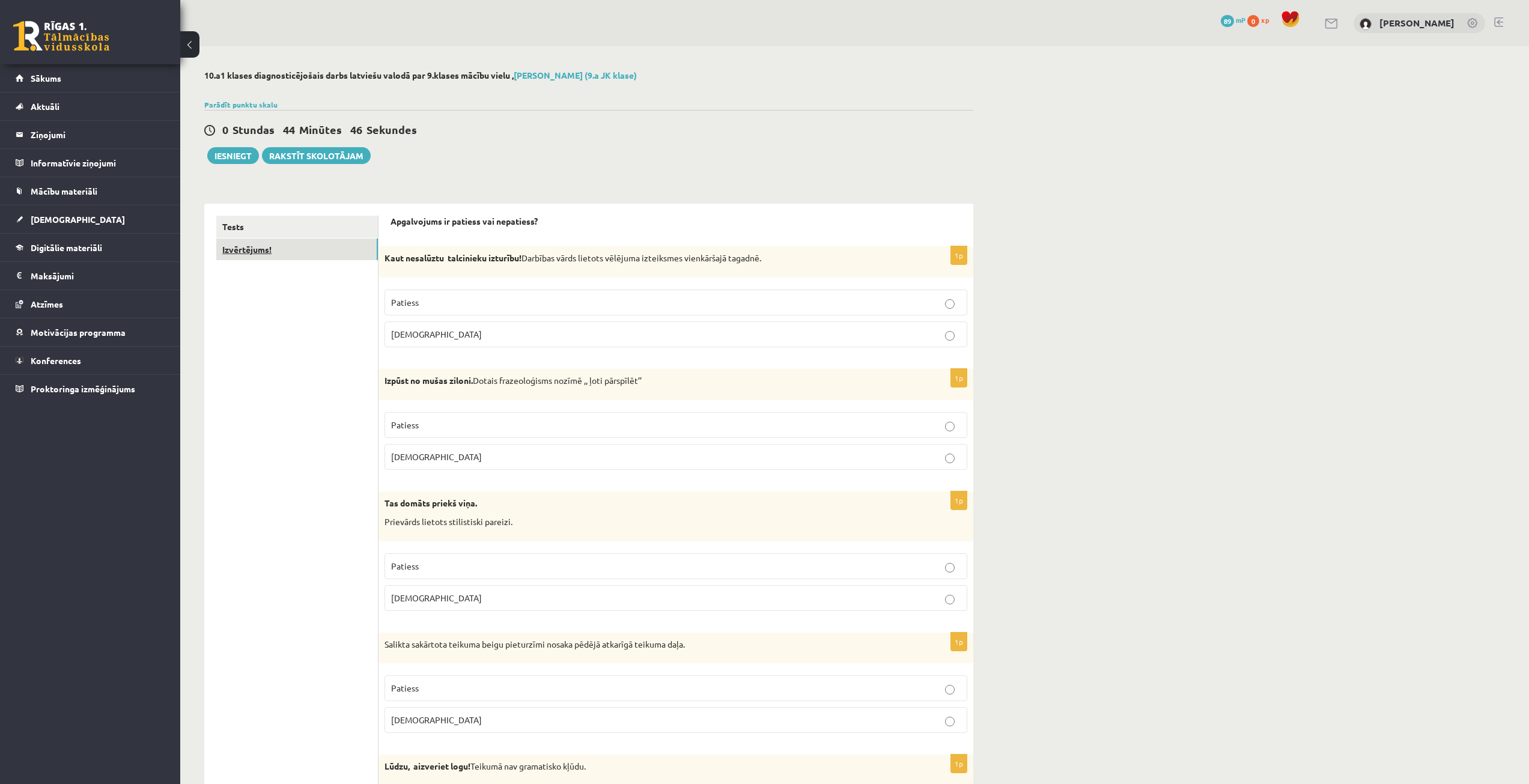
click at [291, 253] on link "Izvērtējums!" at bounding box center [297, 250] width 162 height 22
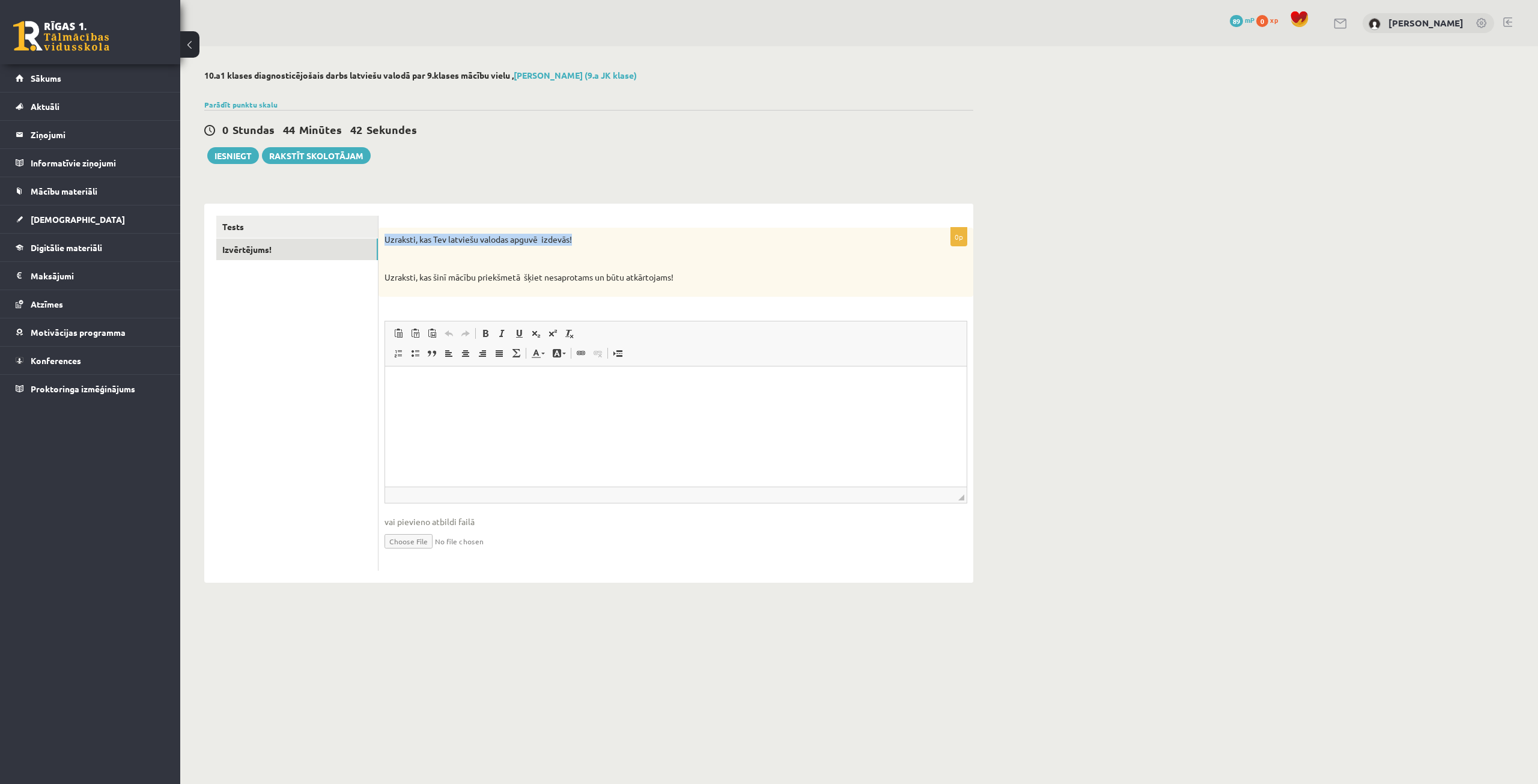
drag, startPoint x: 586, startPoint y: 242, endPoint x: 386, endPoint y: 237, distance: 200.1
click at [386, 237] on p "Uzraksti, kas Tev latviešu valodas apguvē izdevās!" at bounding box center [646, 240] width 523 height 12
click at [490, 395] on html at bounding box center [676, 384] width 582 height 37
click at [527, 269] on div "Uzraksti, kas Tev latviešu valodas apguvē izdevās! Uzraksti, kas šinī mācību pr…" at bounding box center [675, 262] width 595 height 69
drag, startPoint x: 578, startPoint y: 241, endPoint x: 386, endPoint y: 231, distance: 192.5
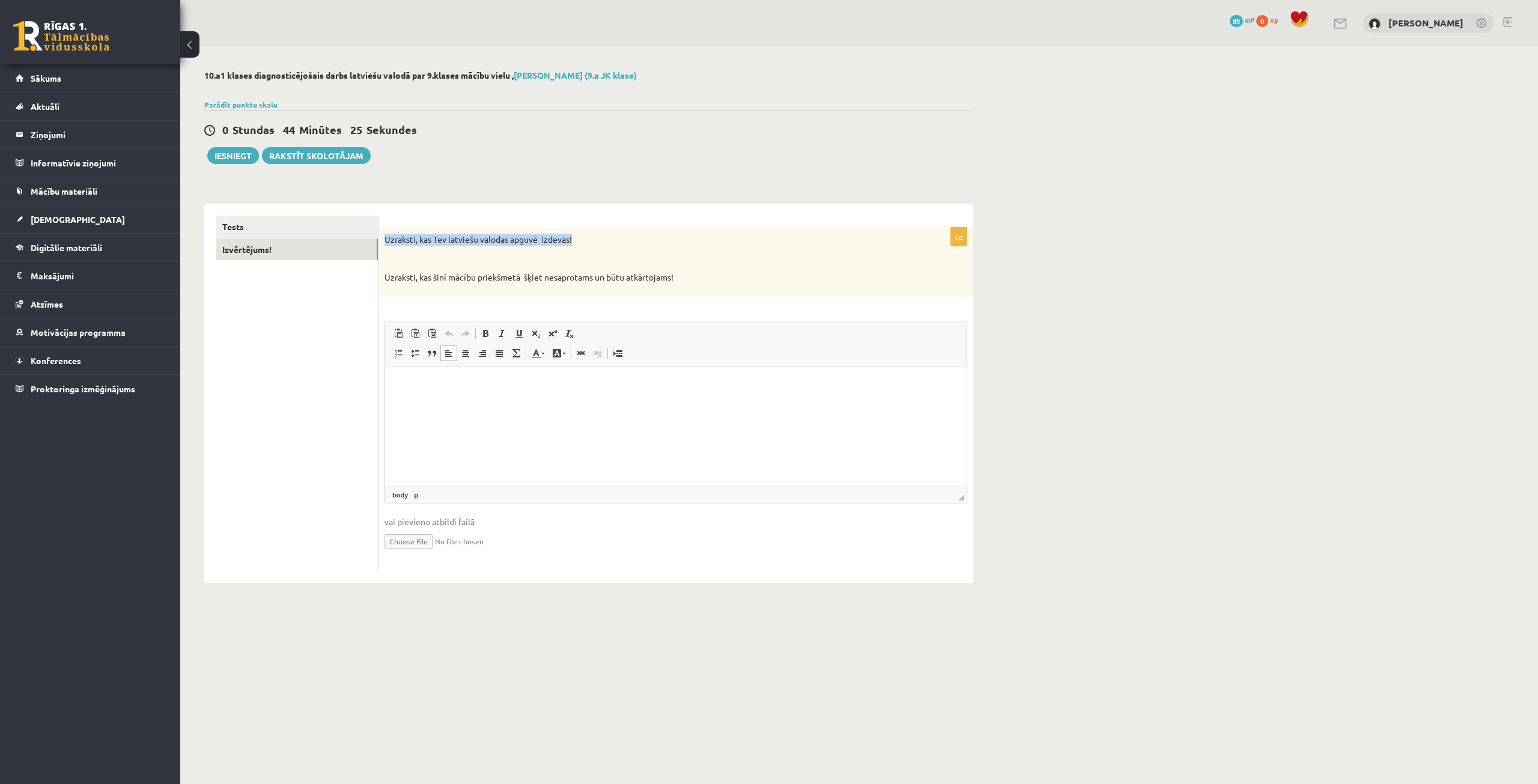
click at [386, 231] on div "Uzraksti, kas Tev latviešu valodas apguvē izdevās! Uzraksti, kas šinī mācību pr…" at bounding box center [675, 262] width 595 height 69
click at [391, 236] on p "Uzraksti, kas Tev latviešu valodas apguvē izdevās!" at bounding box center [646, 240] width 523 height 12
drag, startPoint x: 385, startPoint y: 238, endPoint x: 677, endPoint y: 281, distance: 295.7
click at [677, 281] on div "Uzraksti, kas Tev latviešu valodas apguvē izdevās! Uzraksti, kas šinī mācību pr…" at bounding box center [675, 262] width 595 height 69
click at [420, 391] on html at bounding box center [676, 384] width 582 height 37
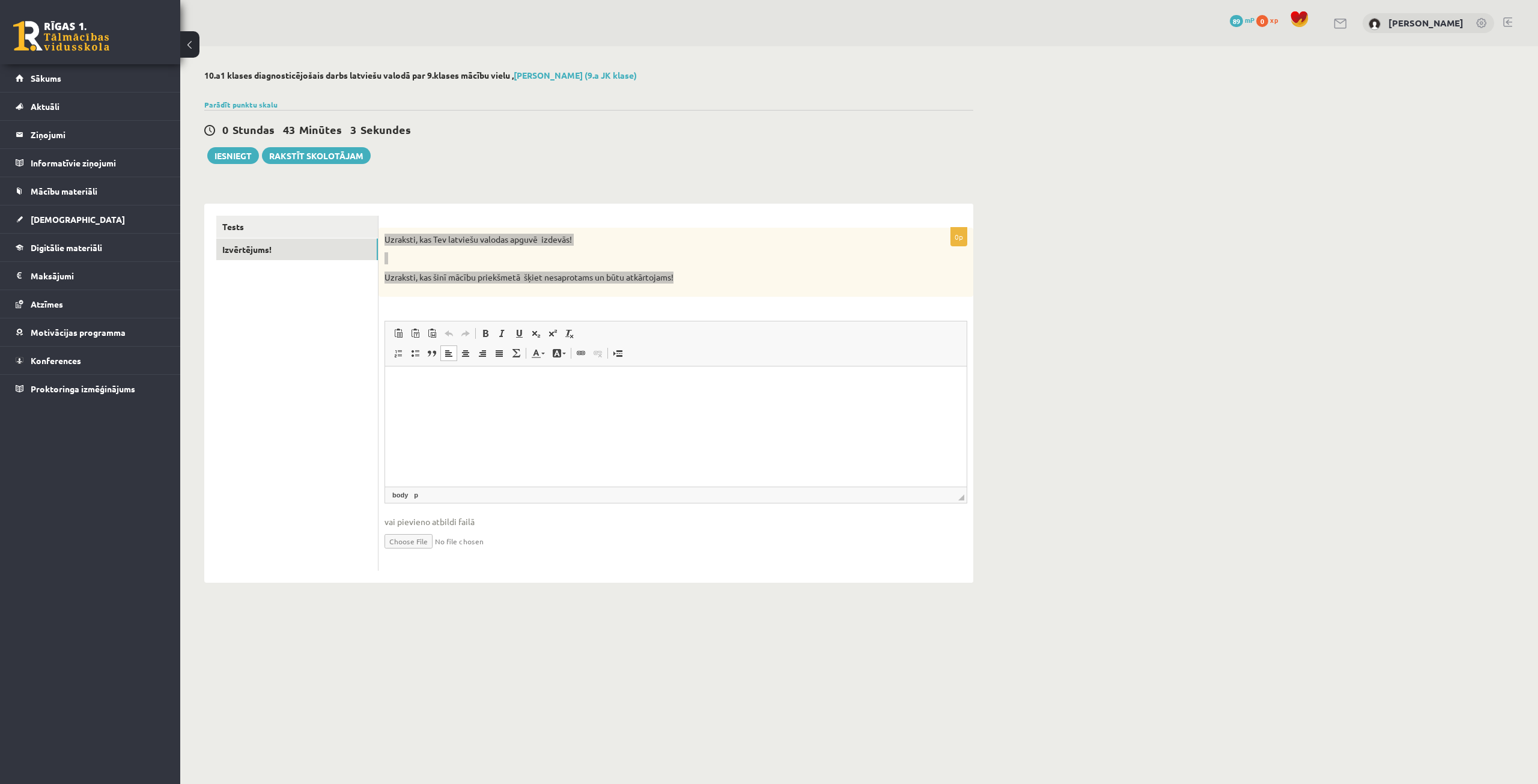
click at [546, 403] on html at bounding box center [676, 384] width 582 height 37
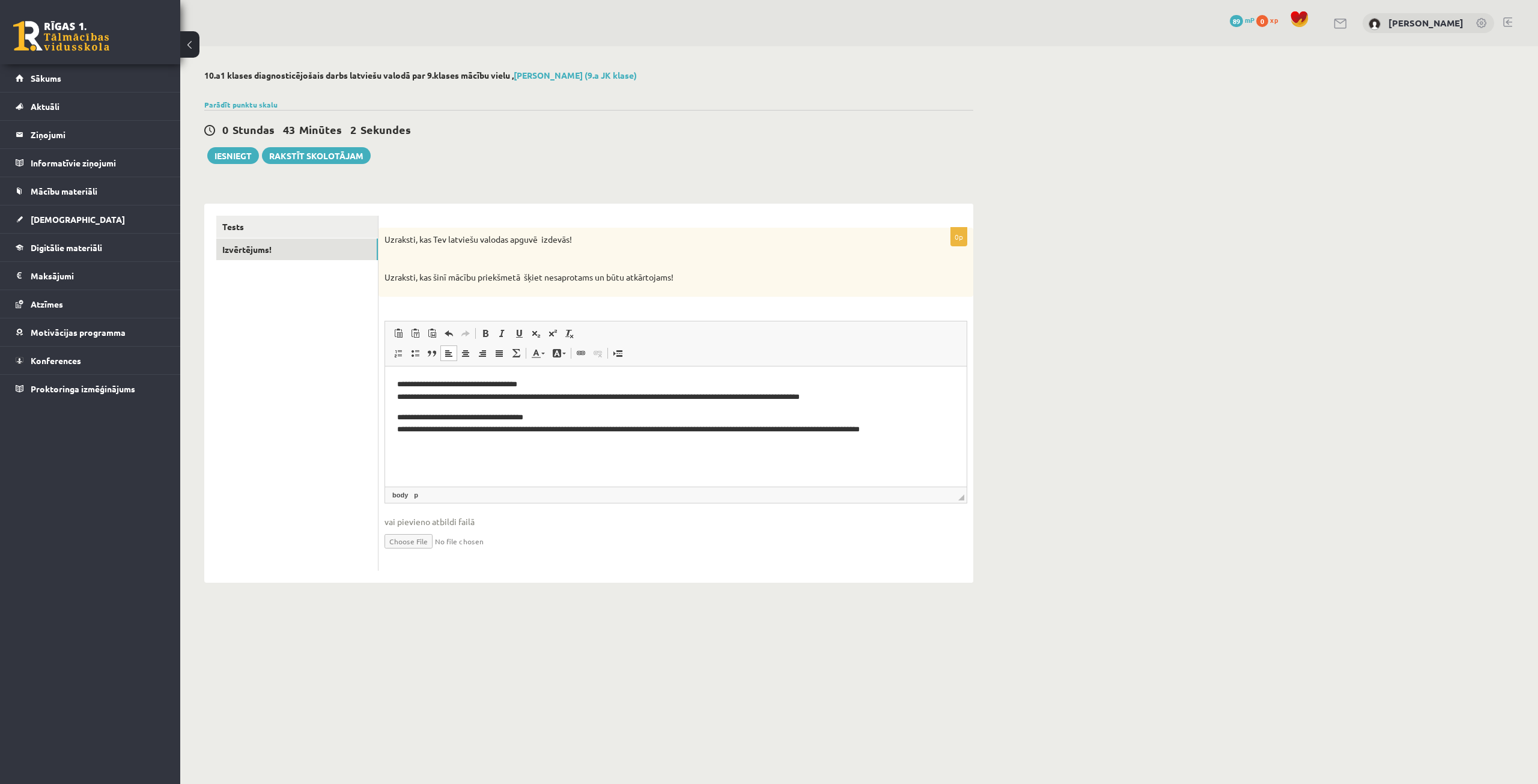
click at [726, 508] on fieldset "Rich Text Editor, wiswyg-editor-user-answer-47024856033380 Панели инструментов …" at bounding box center [676, 443] width 583 height 244
click at [722, 448] on html "**********" at bounding box center [676, 407] width 582 height 82
click at [736, 422] on p "**********" at bounding box center [676, 423] width 558 height 25
click at [399, 406] on body "**********" at bounding box center [676, 407] width 558 height 58
click at [303, 220] on link "Tests" at bounding box center [297, 227] width 162 height 22
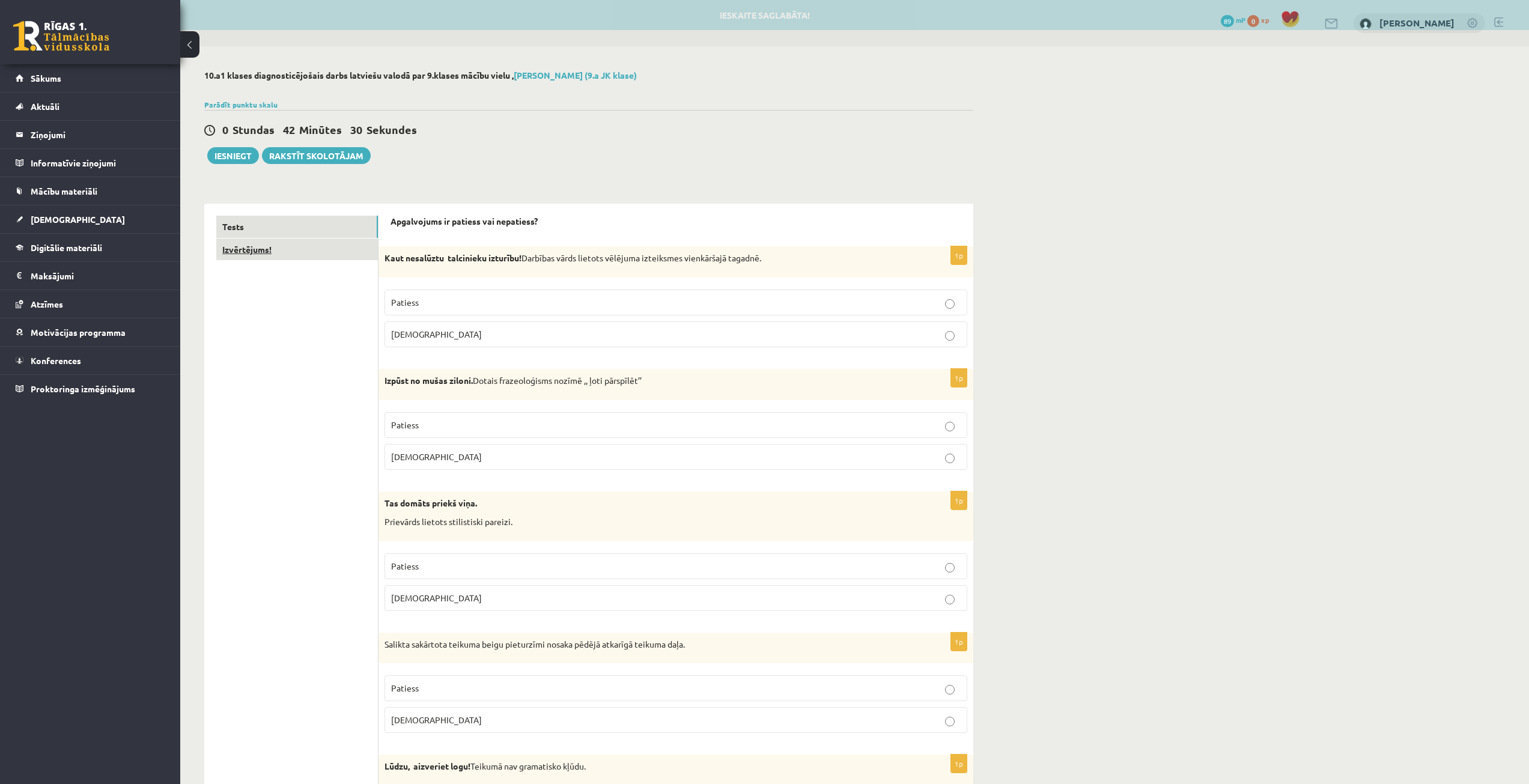
click at [314, 257] on link "Izvērtējums!" at bounding box center [297, 250] width 162 height 22
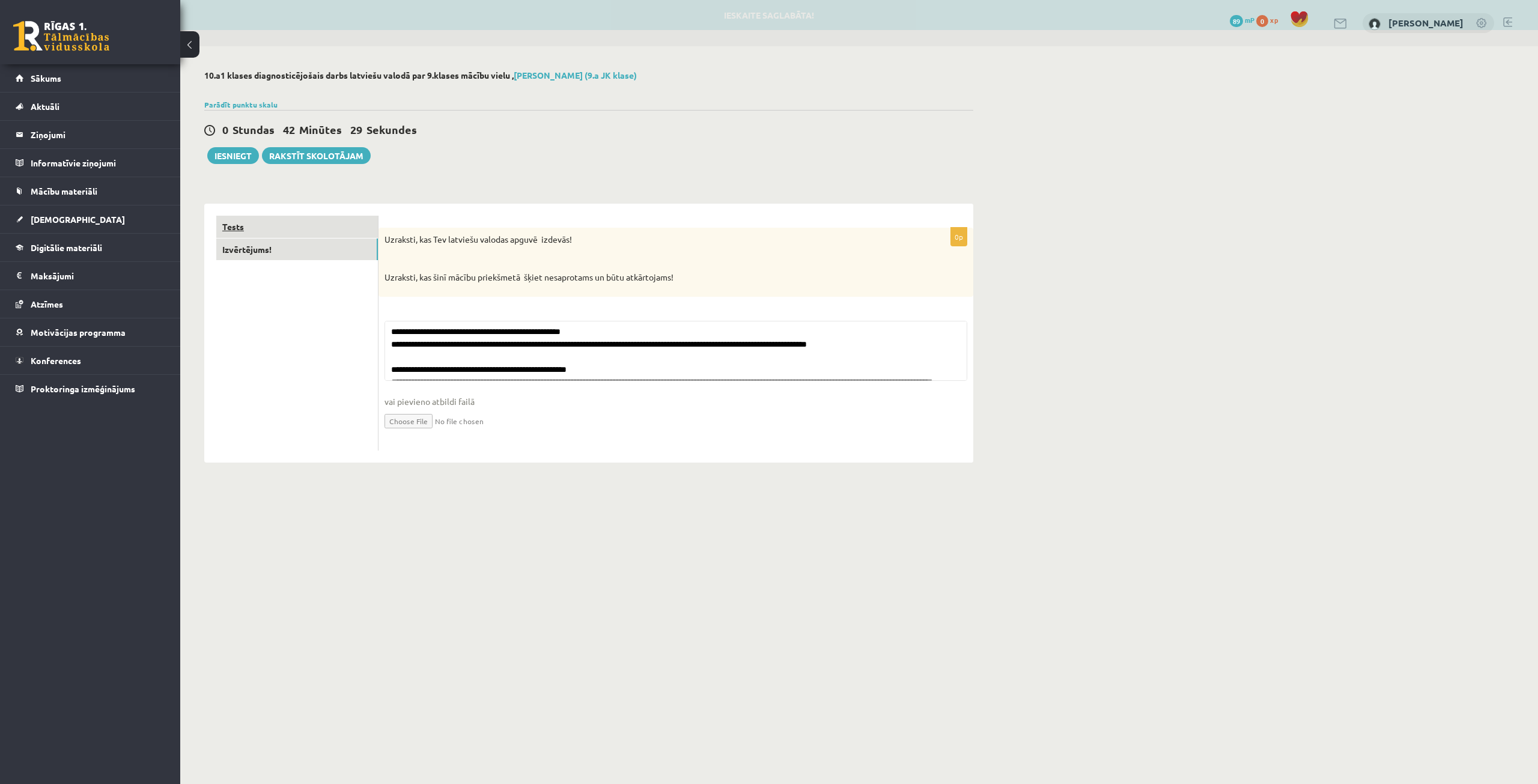
click at [327, 230] on link "Tests" at bounding box center [297, 227] width 162 height 22
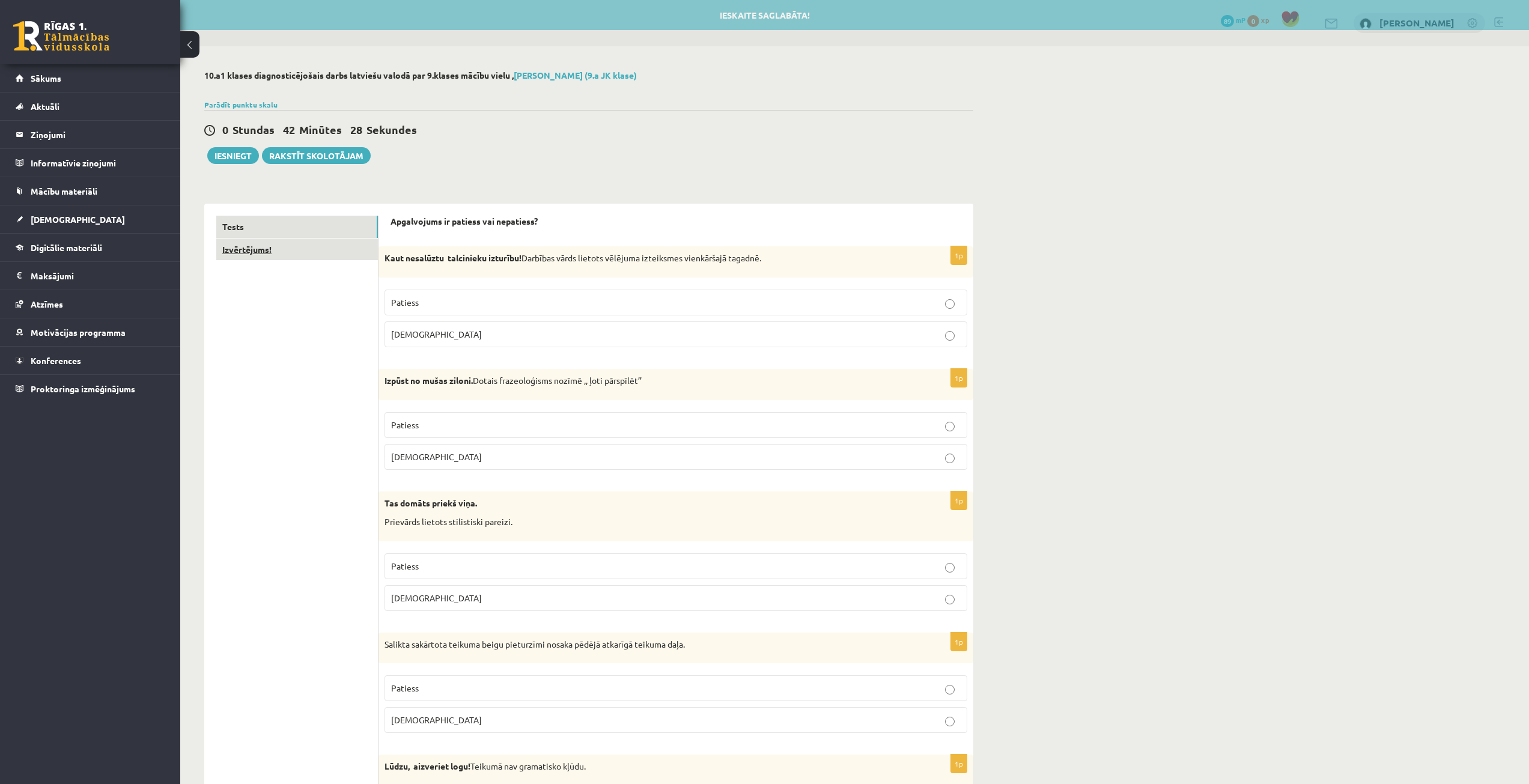
click at [325, 248] on link "Izvērtējums!" at bounding box center [297, 250] width 162 height 22
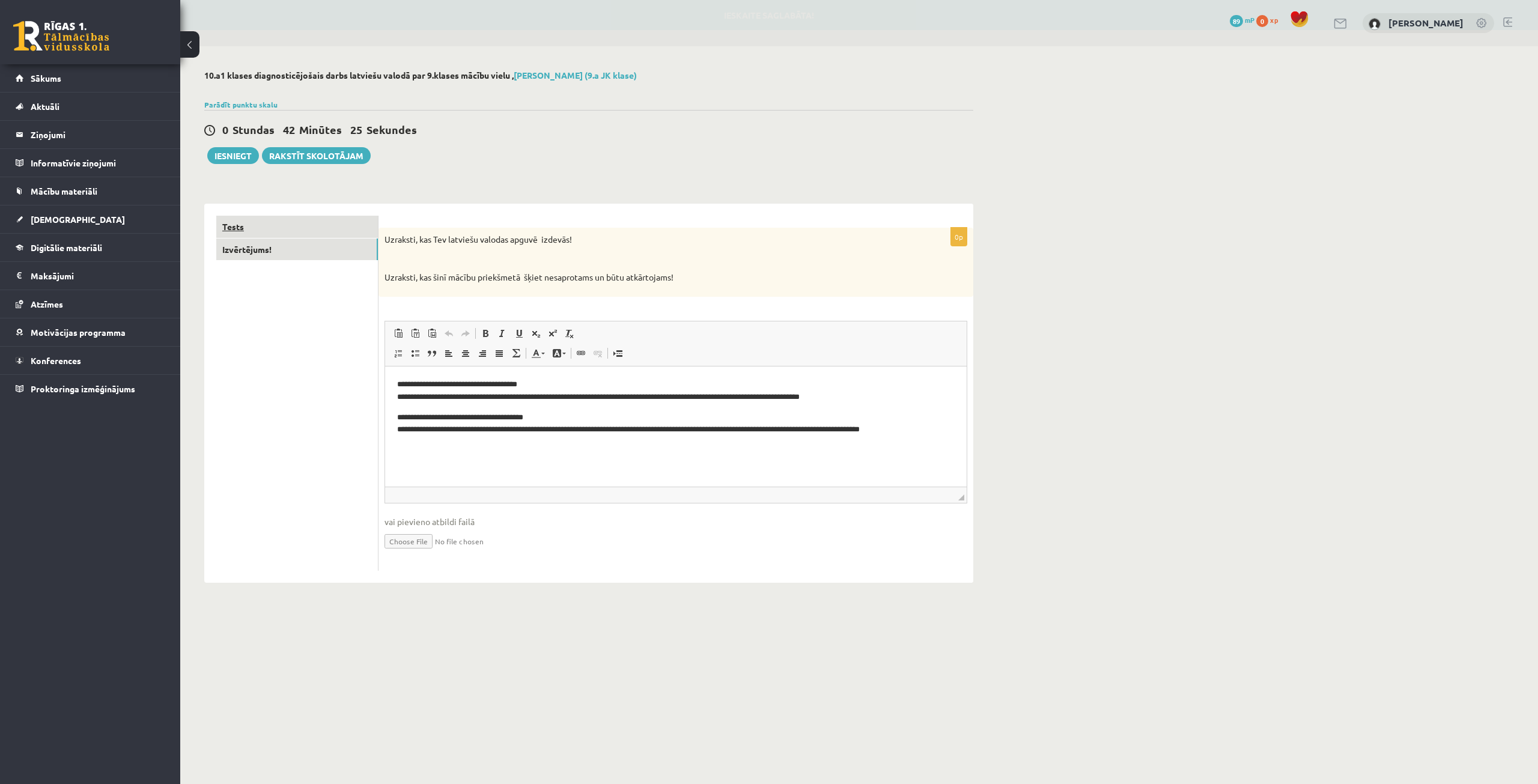
click at [317, 237] on link "Tests" at bounding box center [297, 227] width 162 height 22
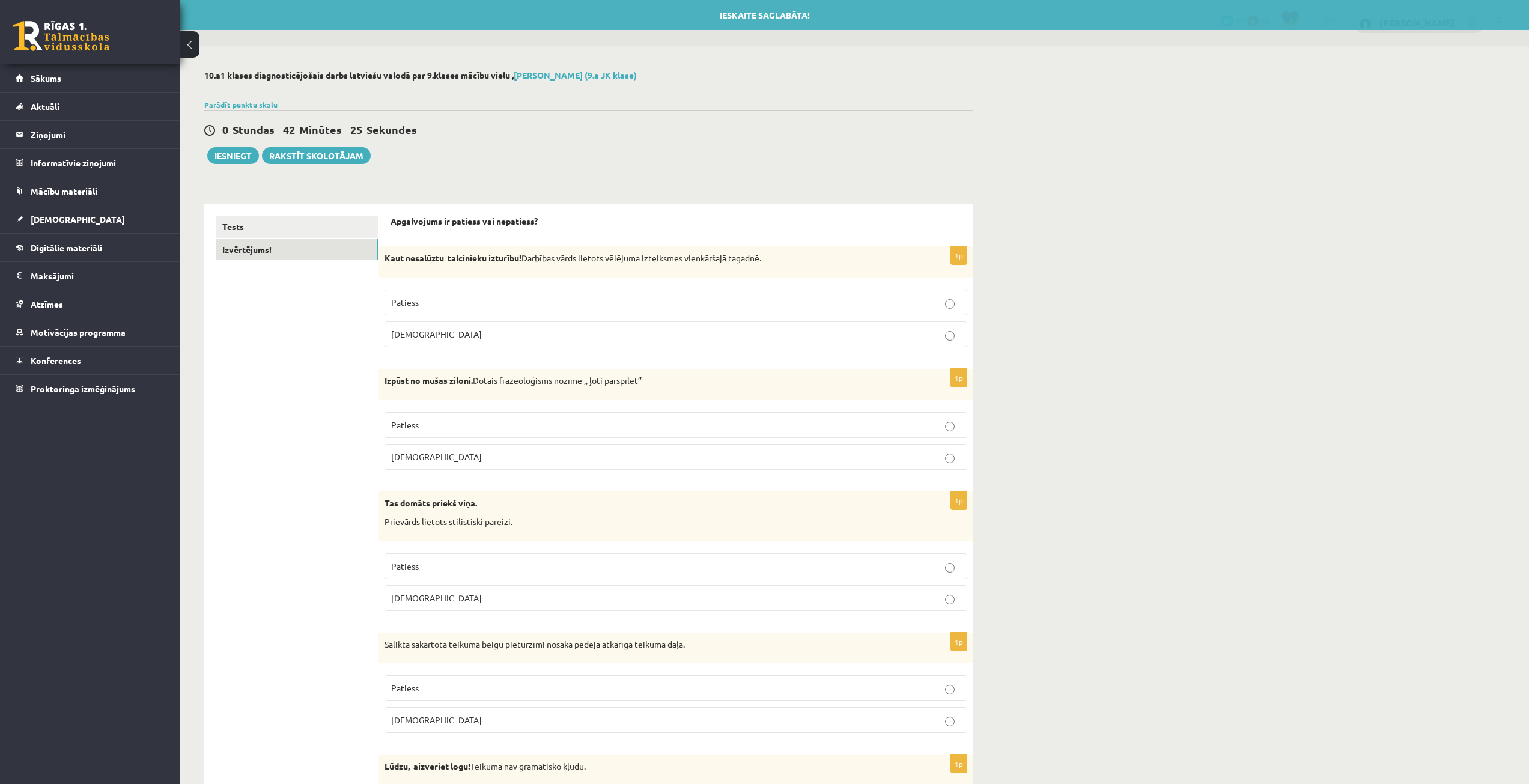
click at [315, 249] on link "Izvērtējums!" at bounding box center [297, 250] width 162 height 22
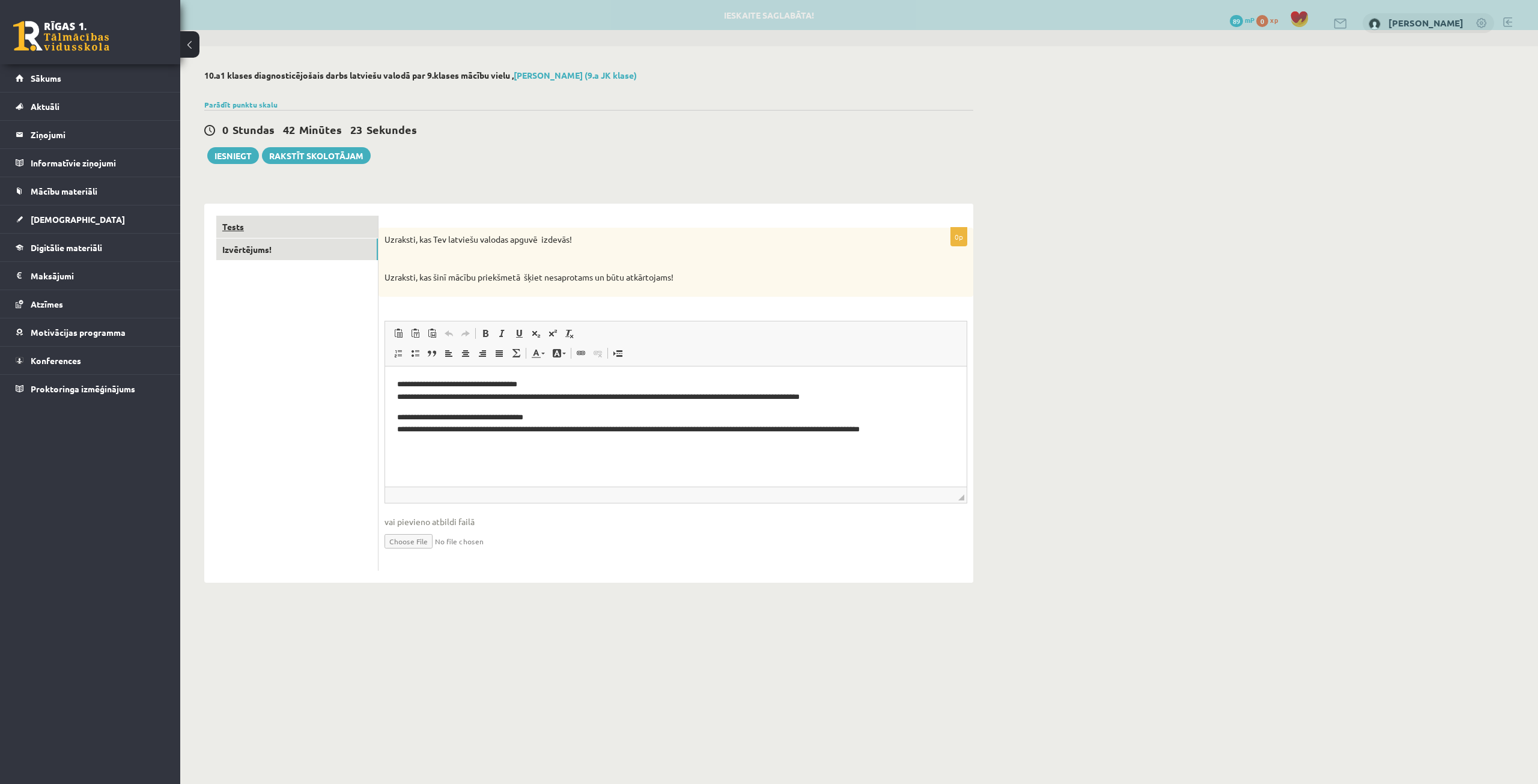
click at [318, 235] on link "Tests" at bounding box center [297, 227] width 162 height 22
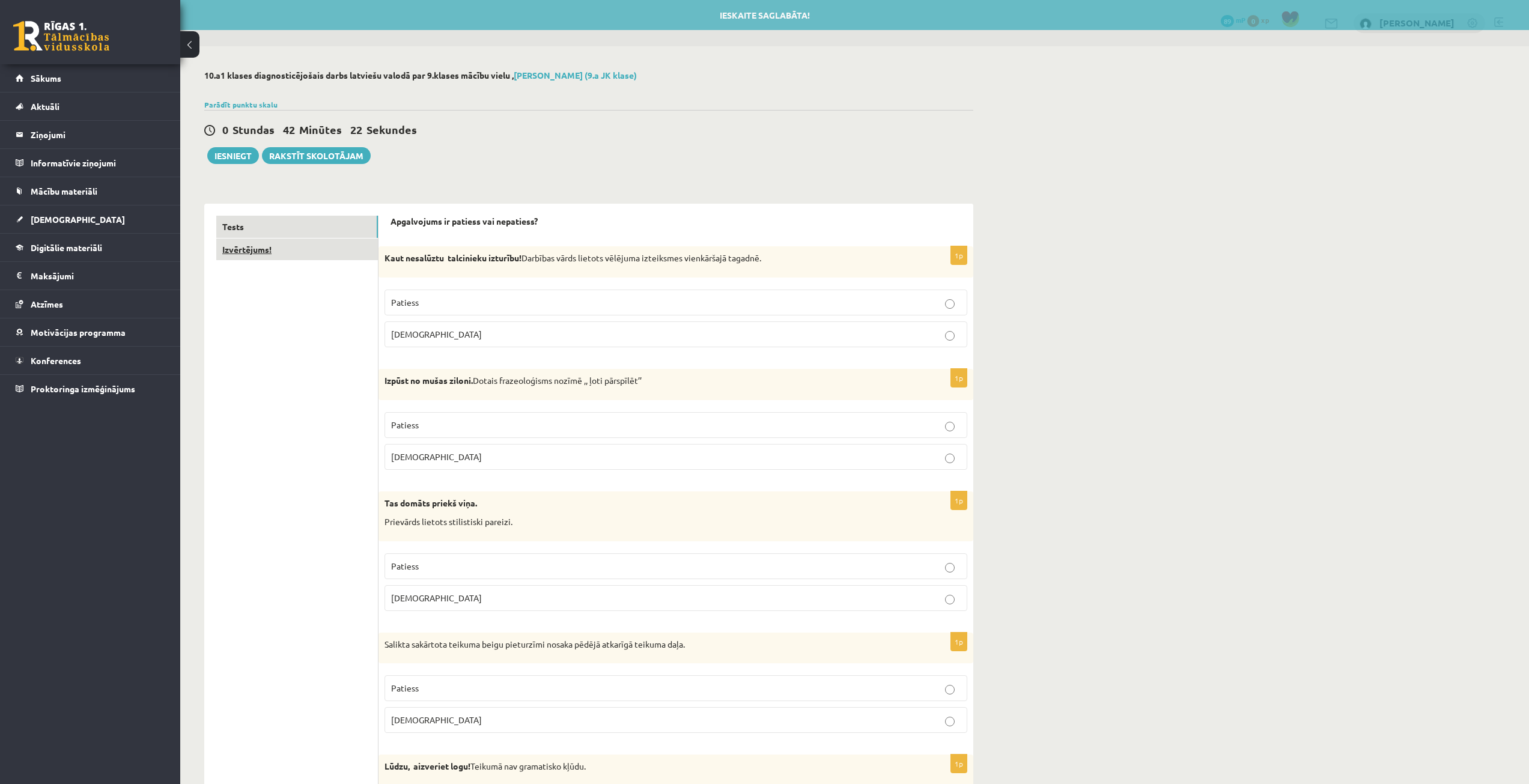
click at [314, 254] on link "Izvērtējums!" at bounding box center [297, 250] width 162 height 22
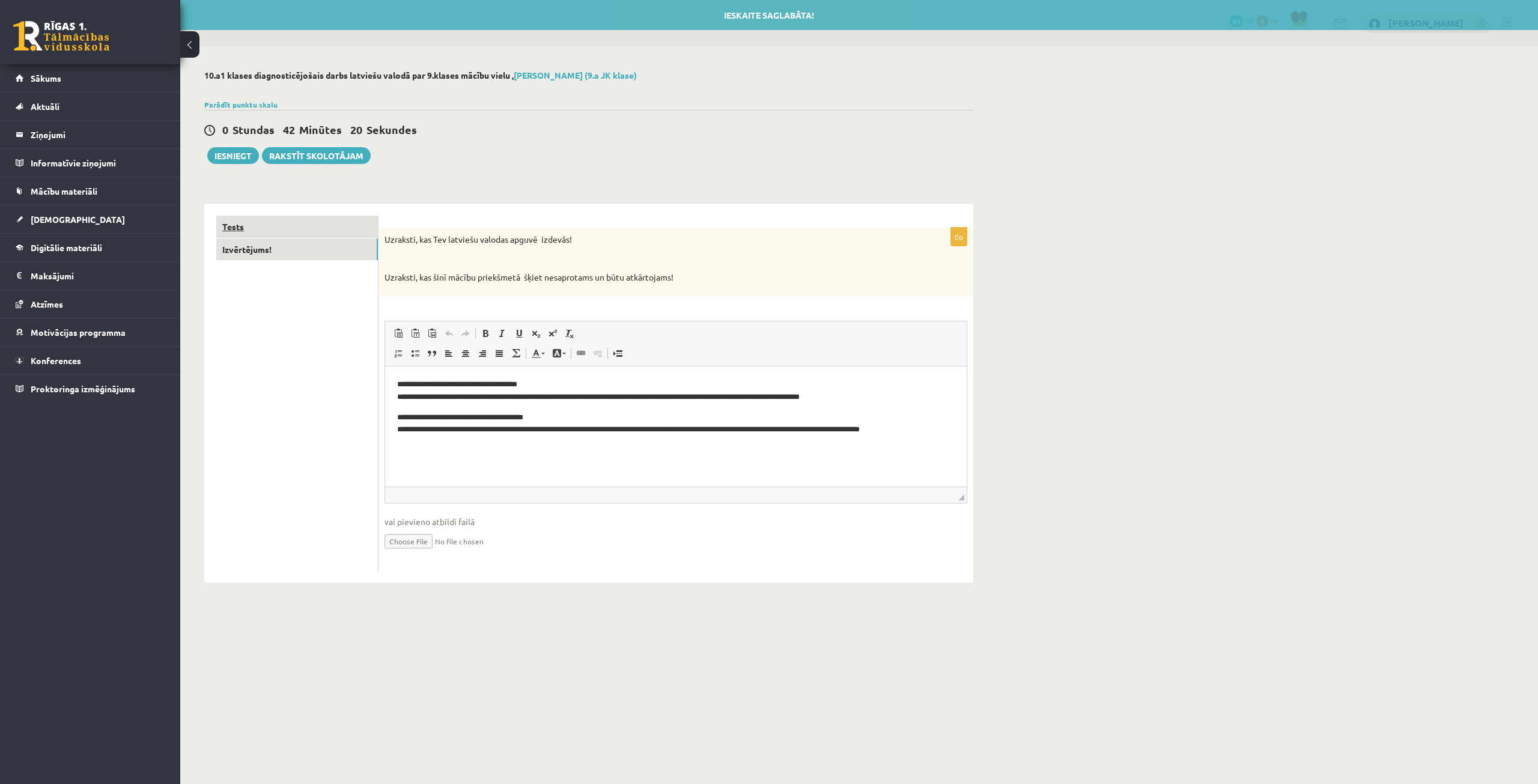
click at [321, 232] on link "Tests" at bounding box center [297, 227] width 162 height 22
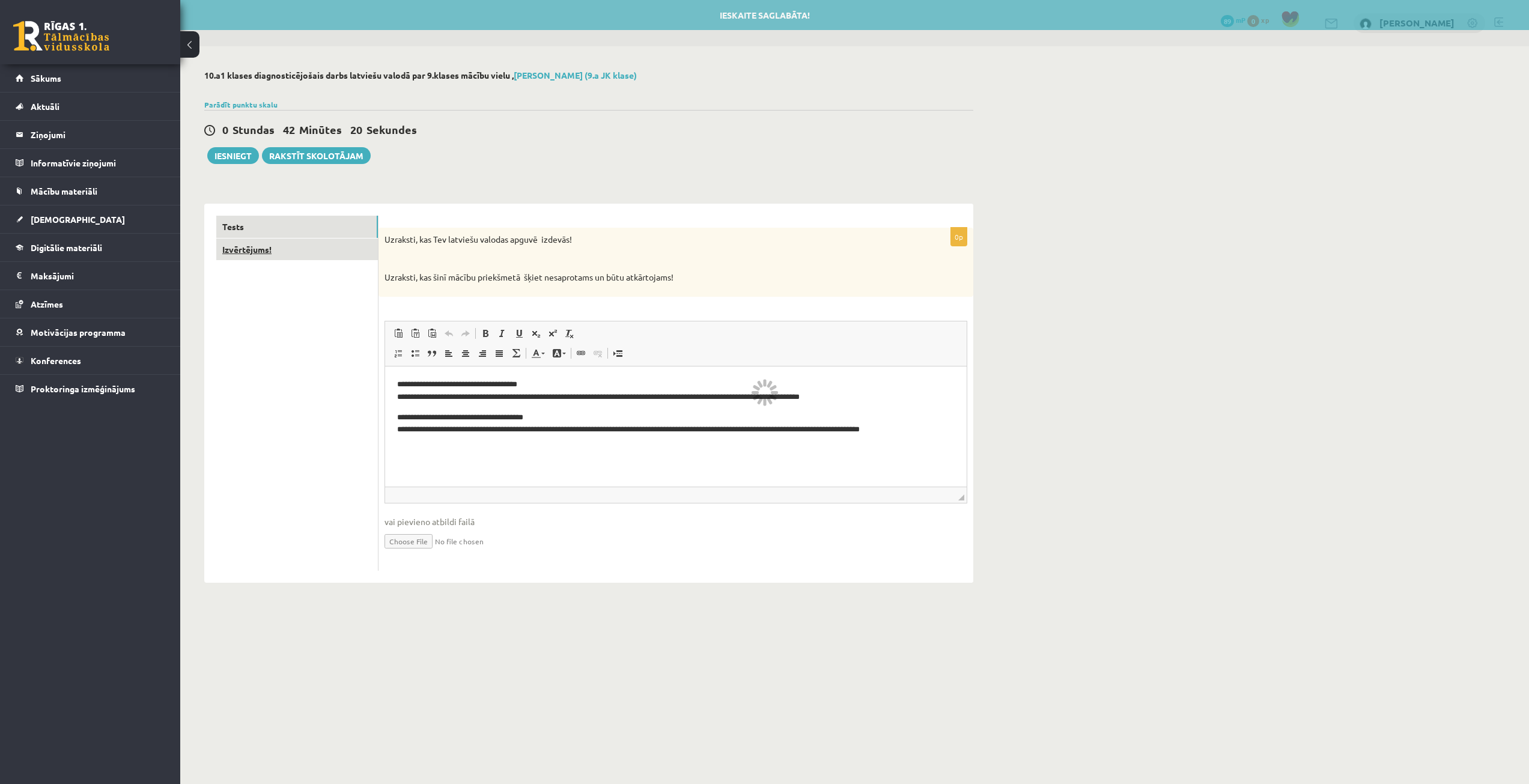
click at [317, 260] on link "Izvērtējums!" at bounding box center [297, 250] width 162 height 22
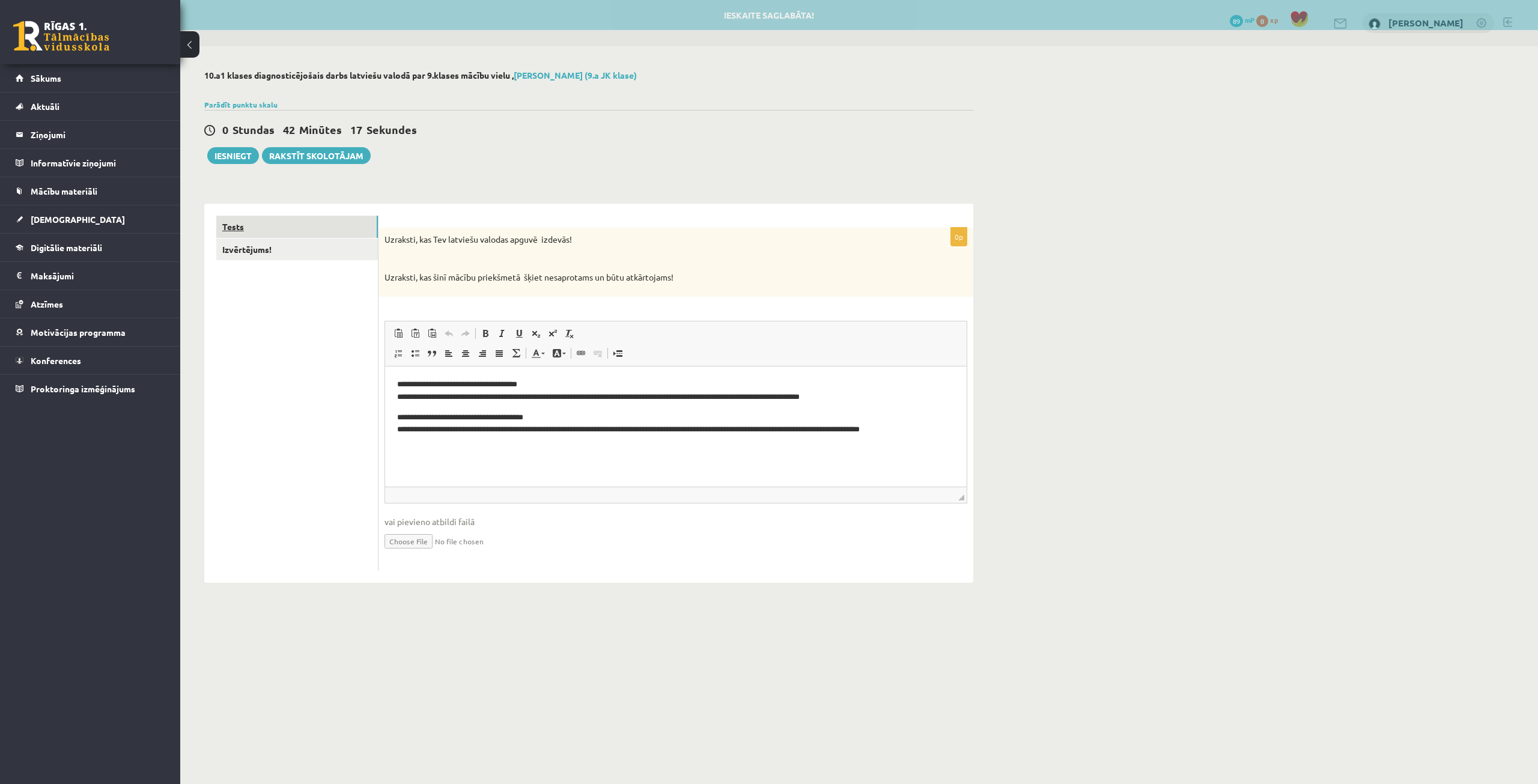
click at [328, 231] on link "Tests" at bounding box center [297, 227] width 162 height 22
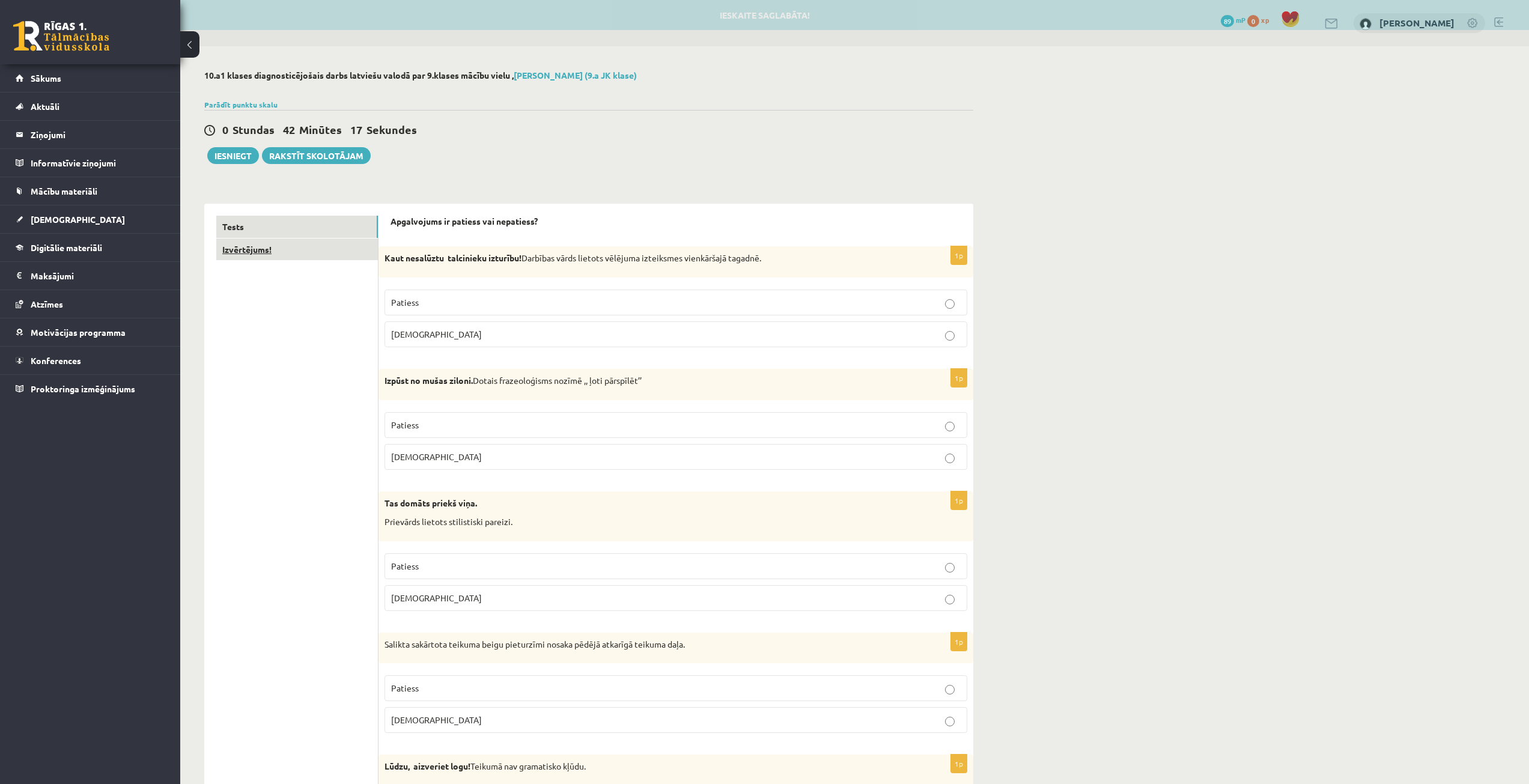
click at [324, 254] on link "Izvērtējums!" at bounding box center [297, 250] width 162 height 22
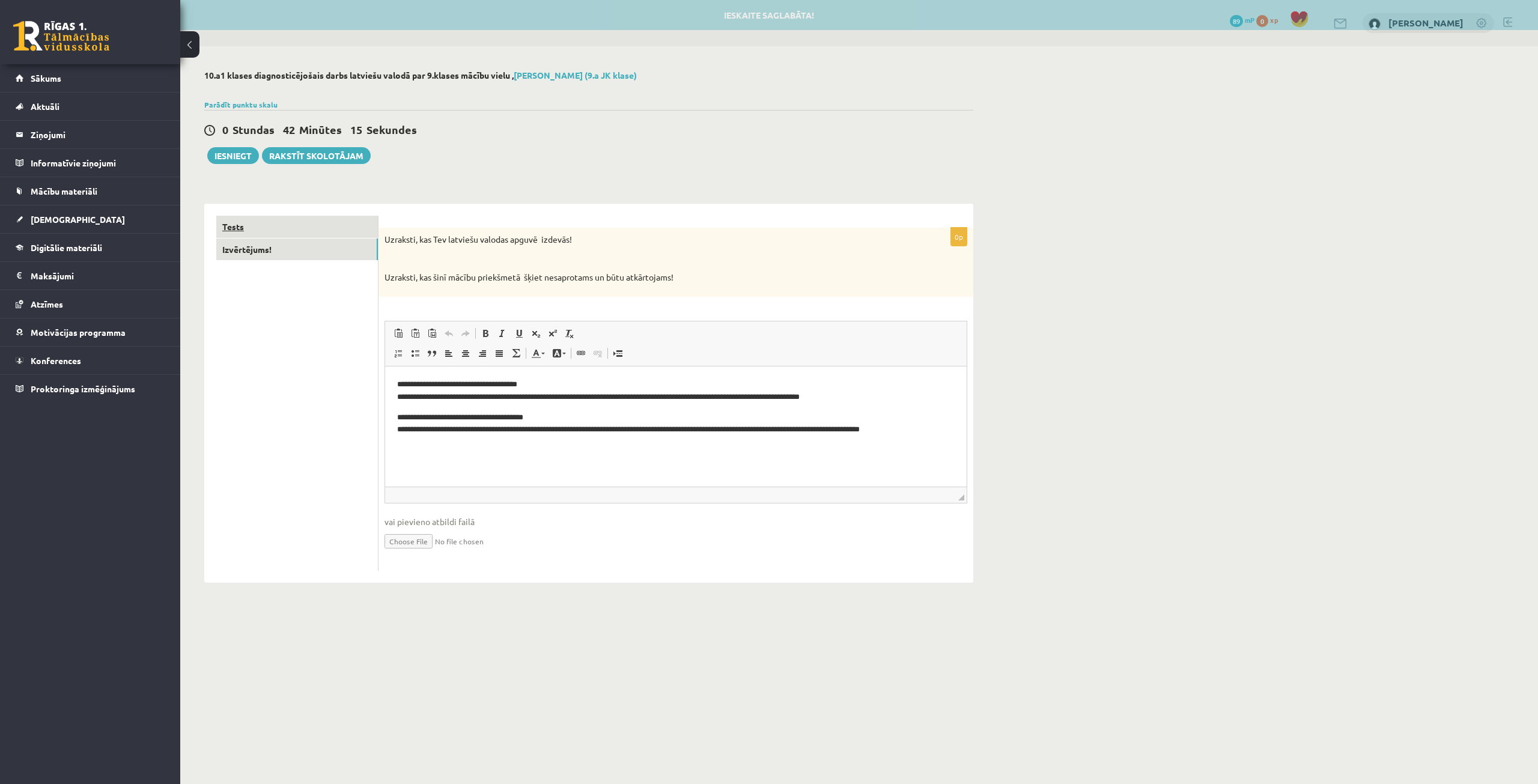
click at [323, 230] on link "Tests" at bounding box center [297, 227] width 162 height 22
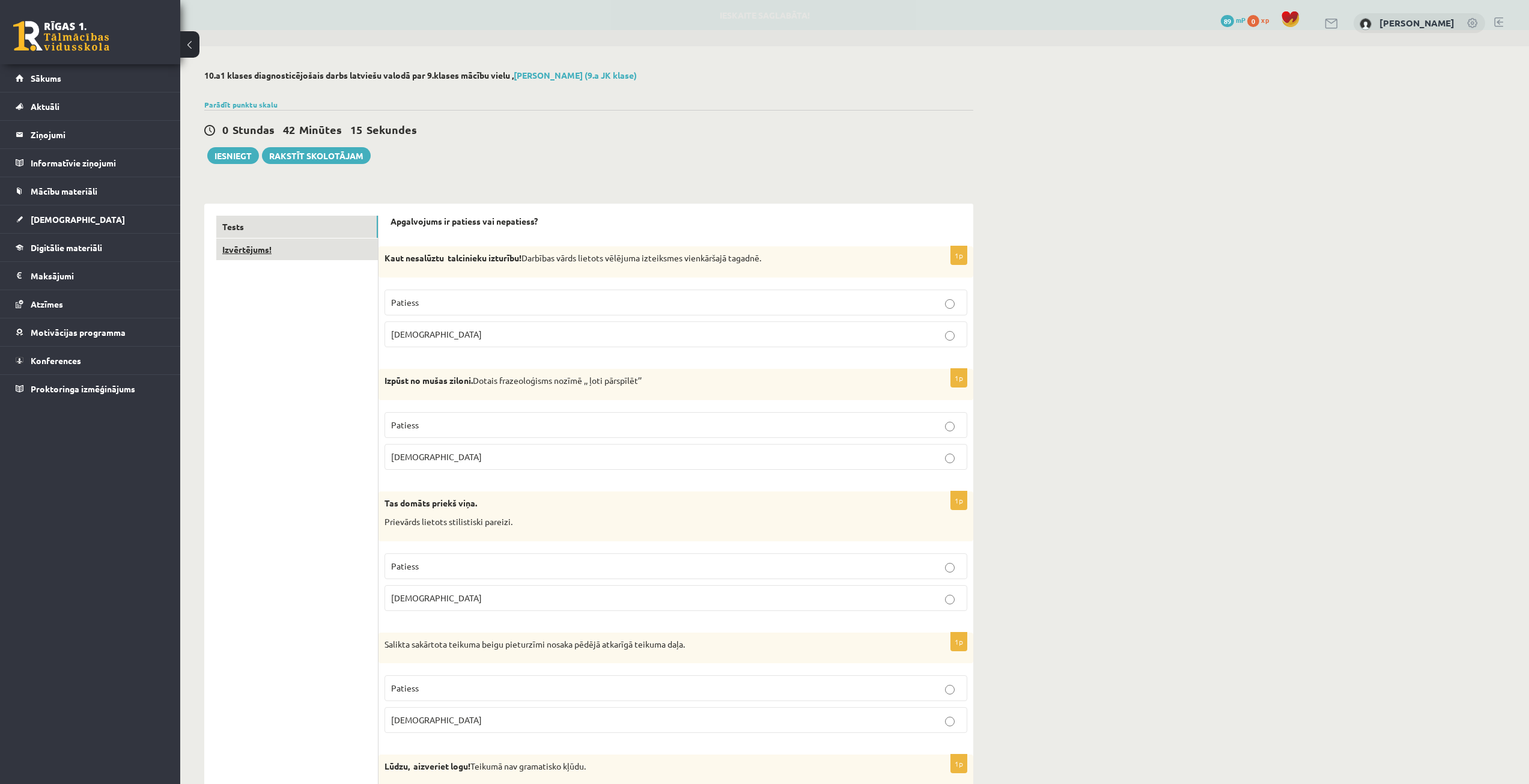
click at [319, 261] on link "Izvērtējums!" at bounding box center [297, 250] width 162 height 22
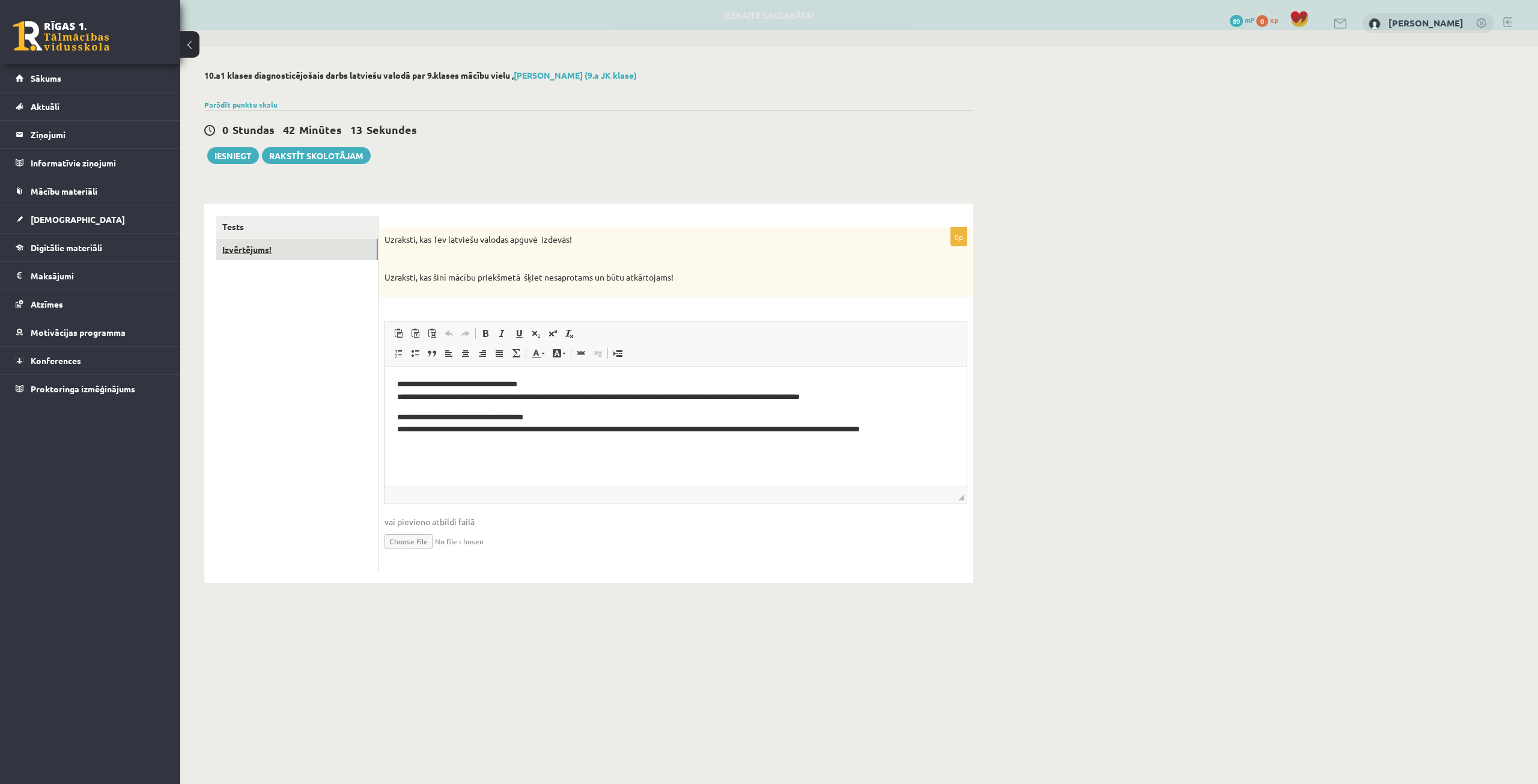
click at [324, 242] on link "Izvērtējums!" at bounding box center [297, 250] width 162 height 22
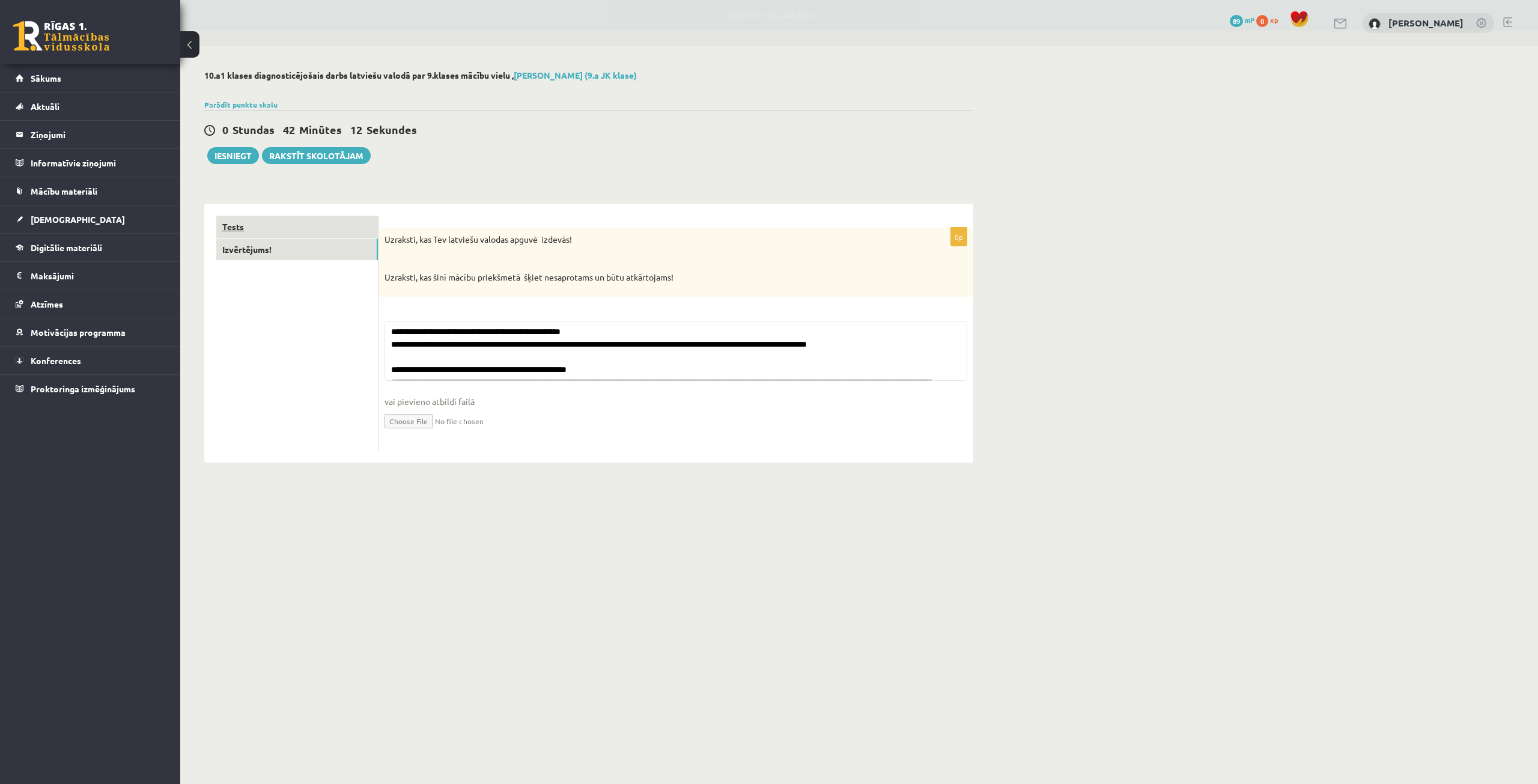
click at [332, 226] on link "Tests" at bounding box center [297, 227] width 162 height 22
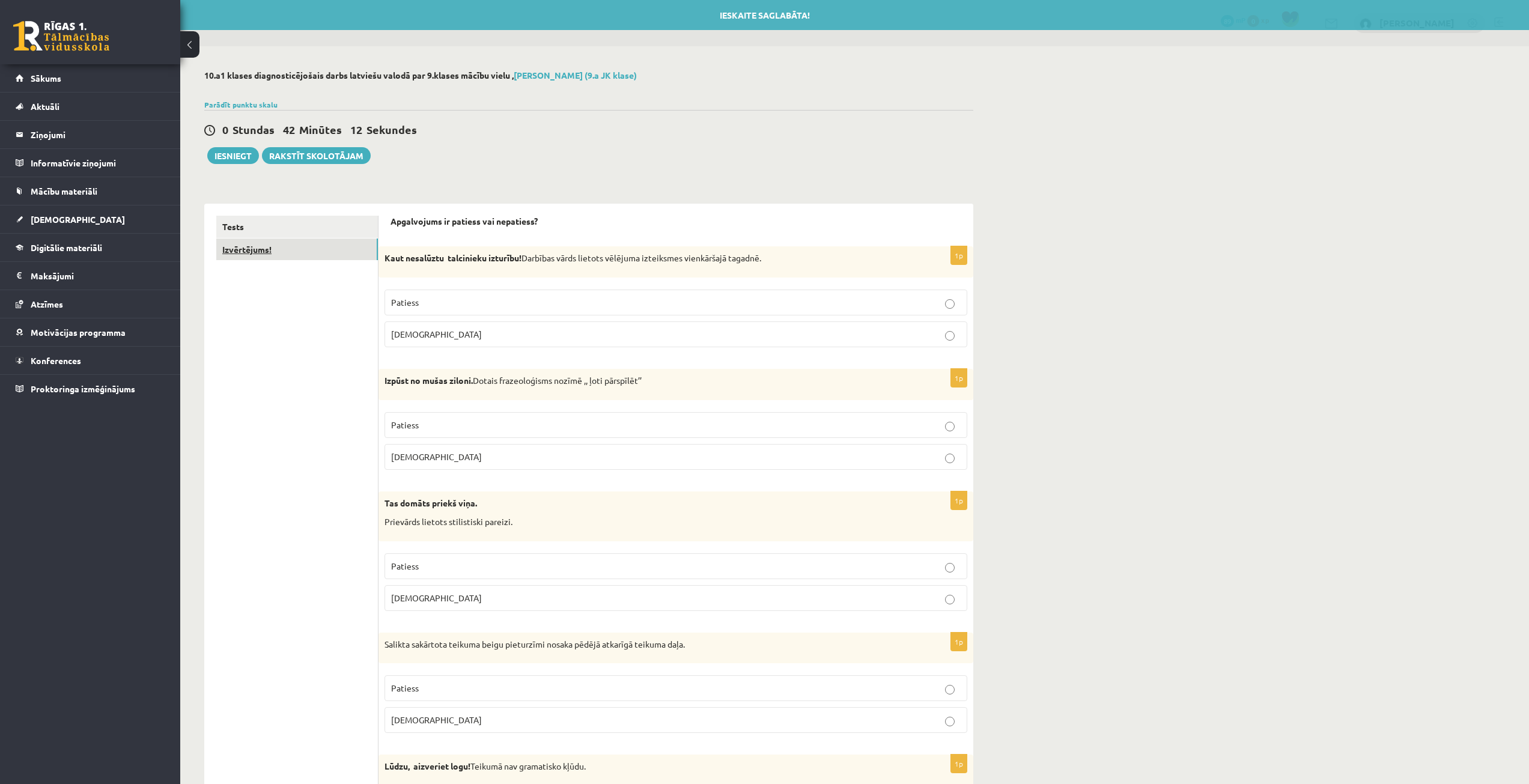
click at [330, 245] on link "Izvērtējums!" at bounding box center [297, 250] width 162 height 22
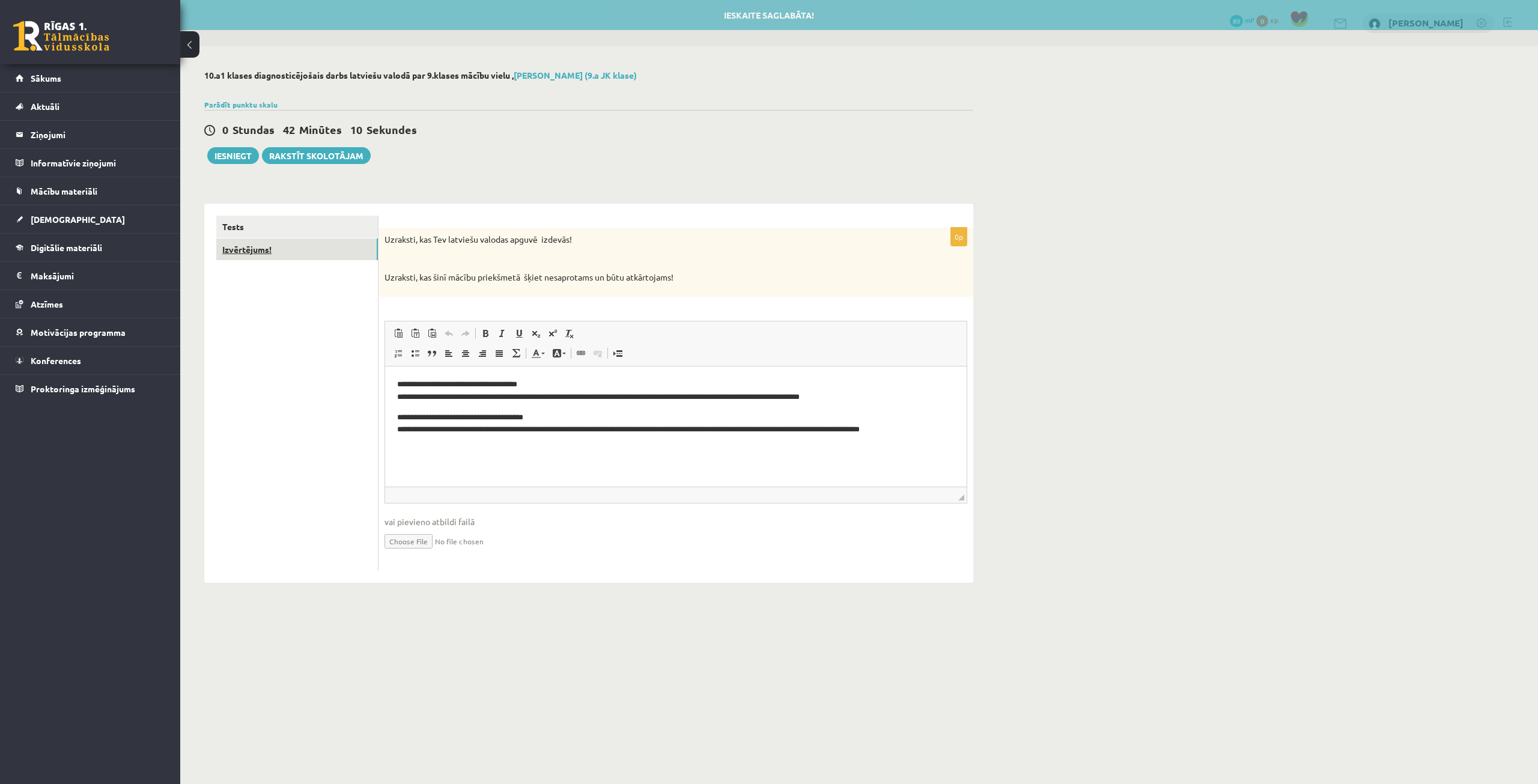
click at [330, 245] on link "Izvērtējums!" at bounding box center [297, 250] width 162 height 22
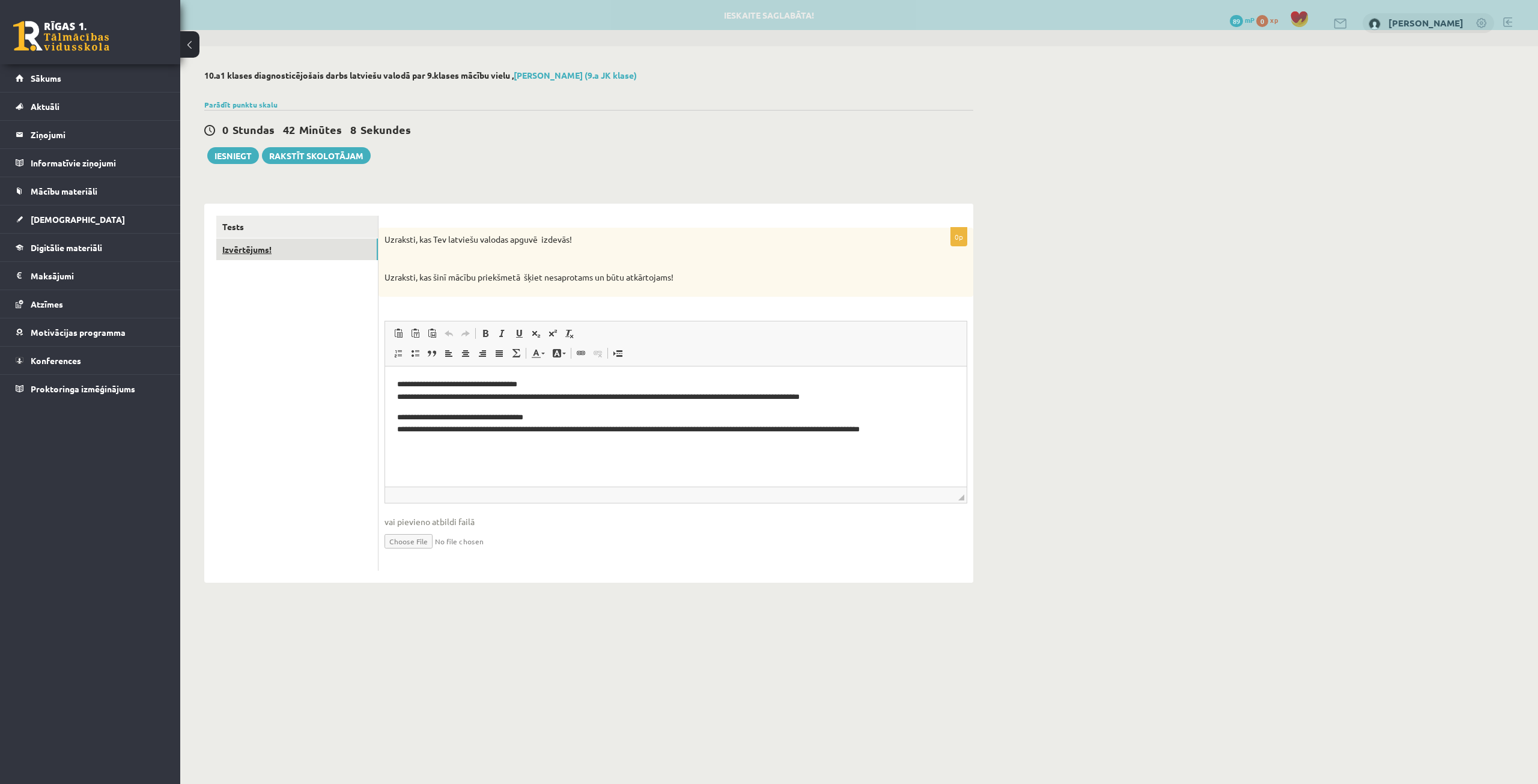
click at [330, 245] on link "Izvērtējums!" at bounding box center [297, 250] width 162 height 22
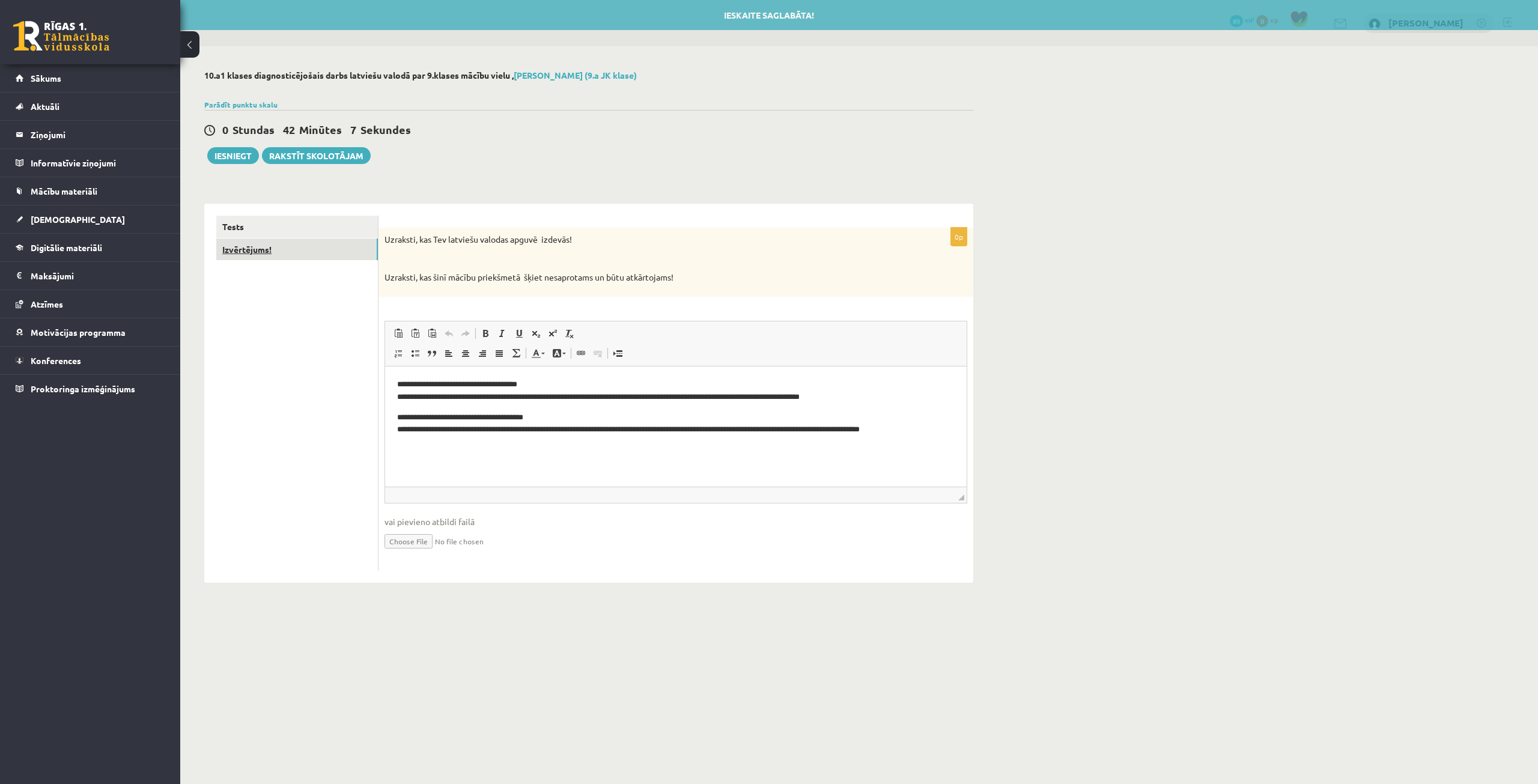
click at [330, 245] on link "Izvērtējums!" at bounding box center [297, 250] width 162 height 22
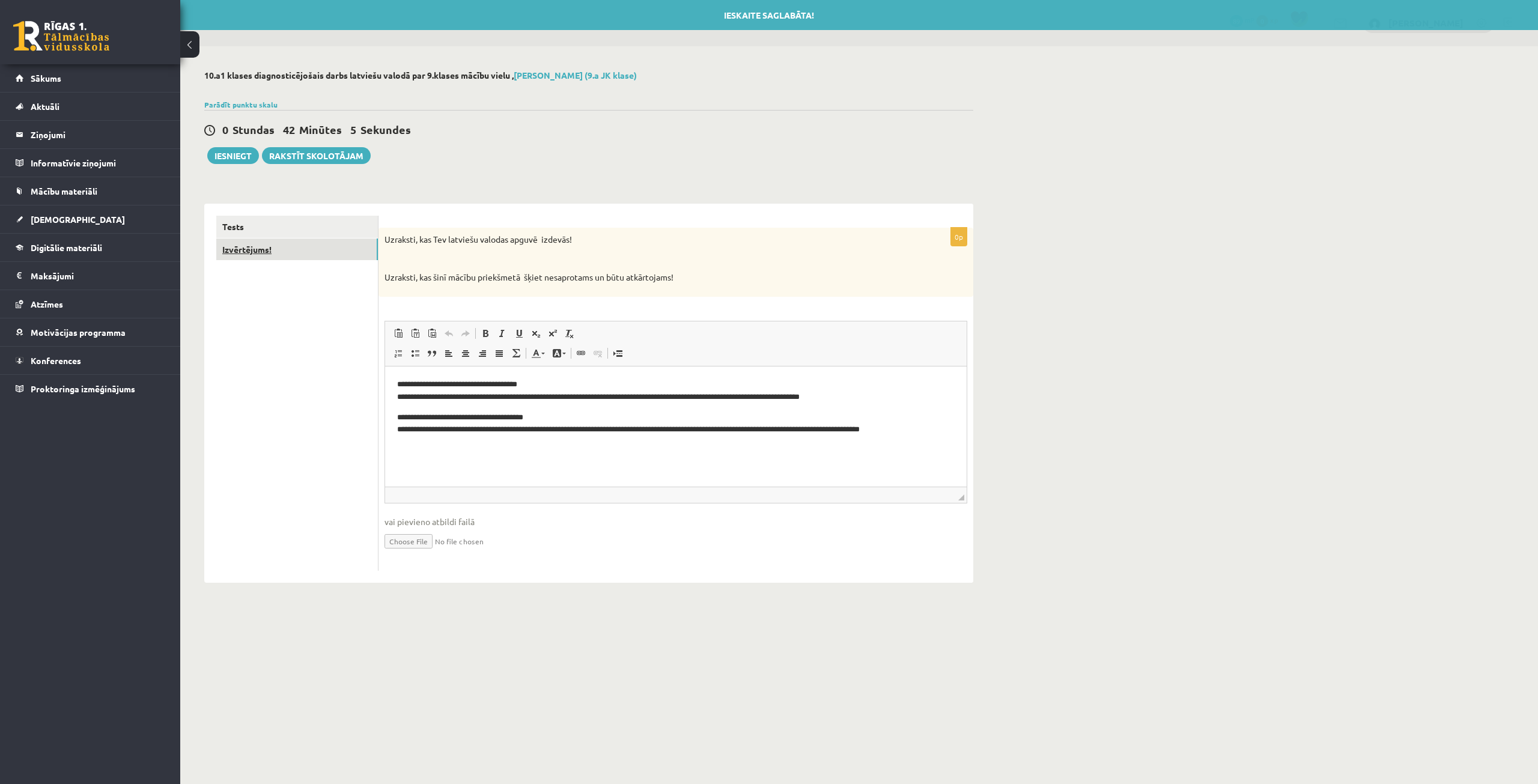
click at [330, 245] on link "Izvērtējums!" at bounding box center [297, 250] width 162 height 22
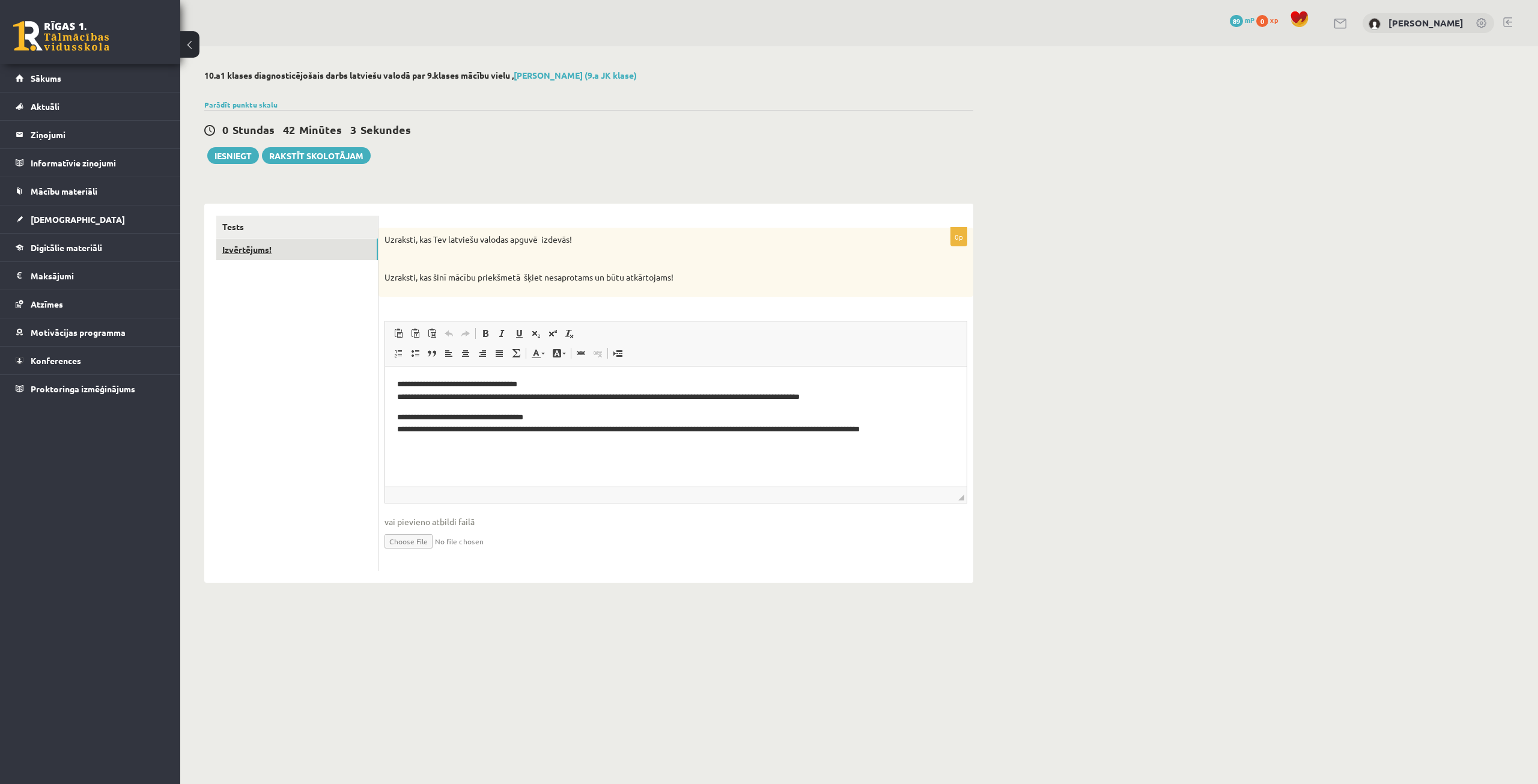
click at [330, 245] on link "Izvērtējums!" at bounding box center [297, 250] width 162 height 22
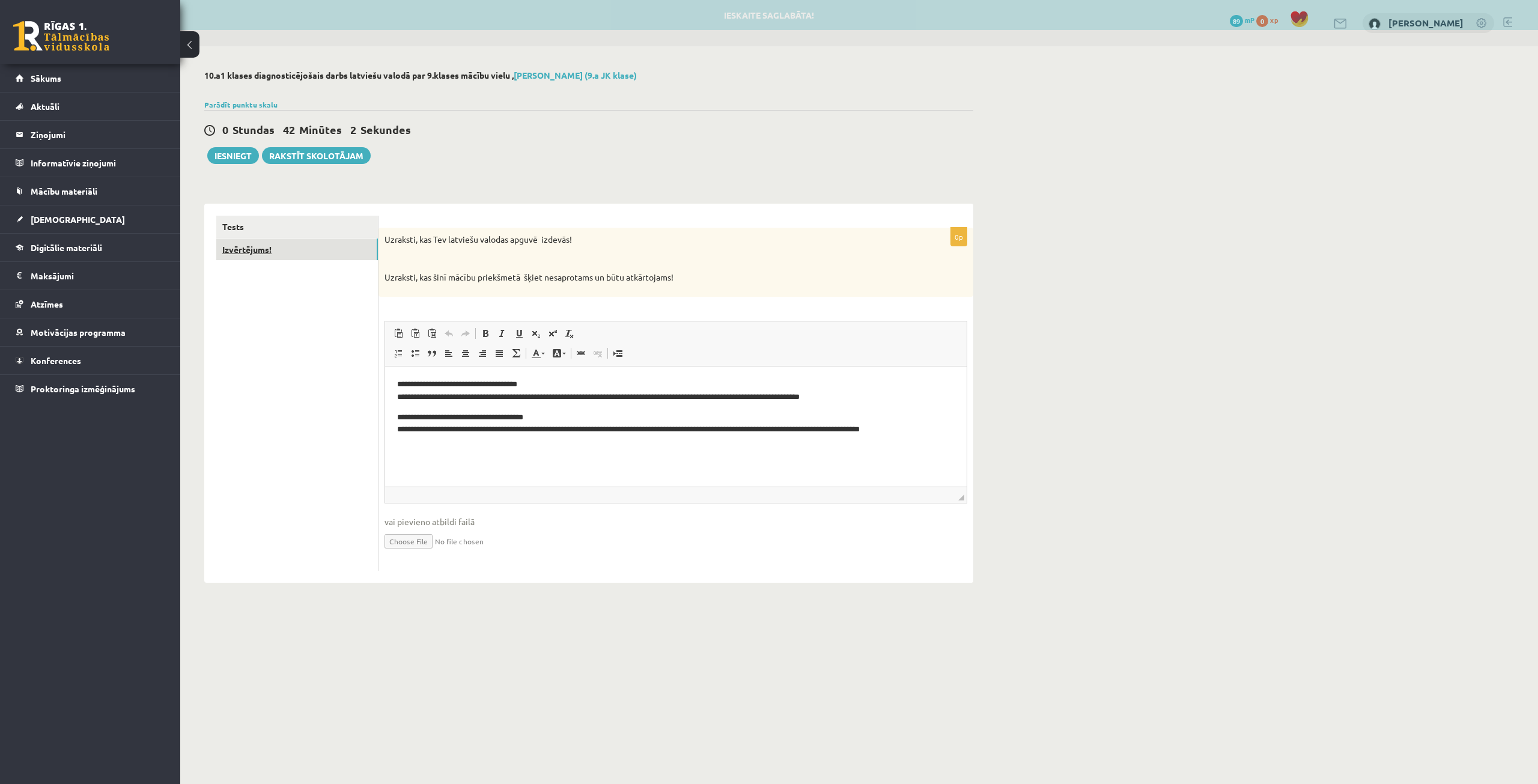
click at [330, 245] on link "Izvērtējums!" at bounding box center [297, 250] width 162 height 22
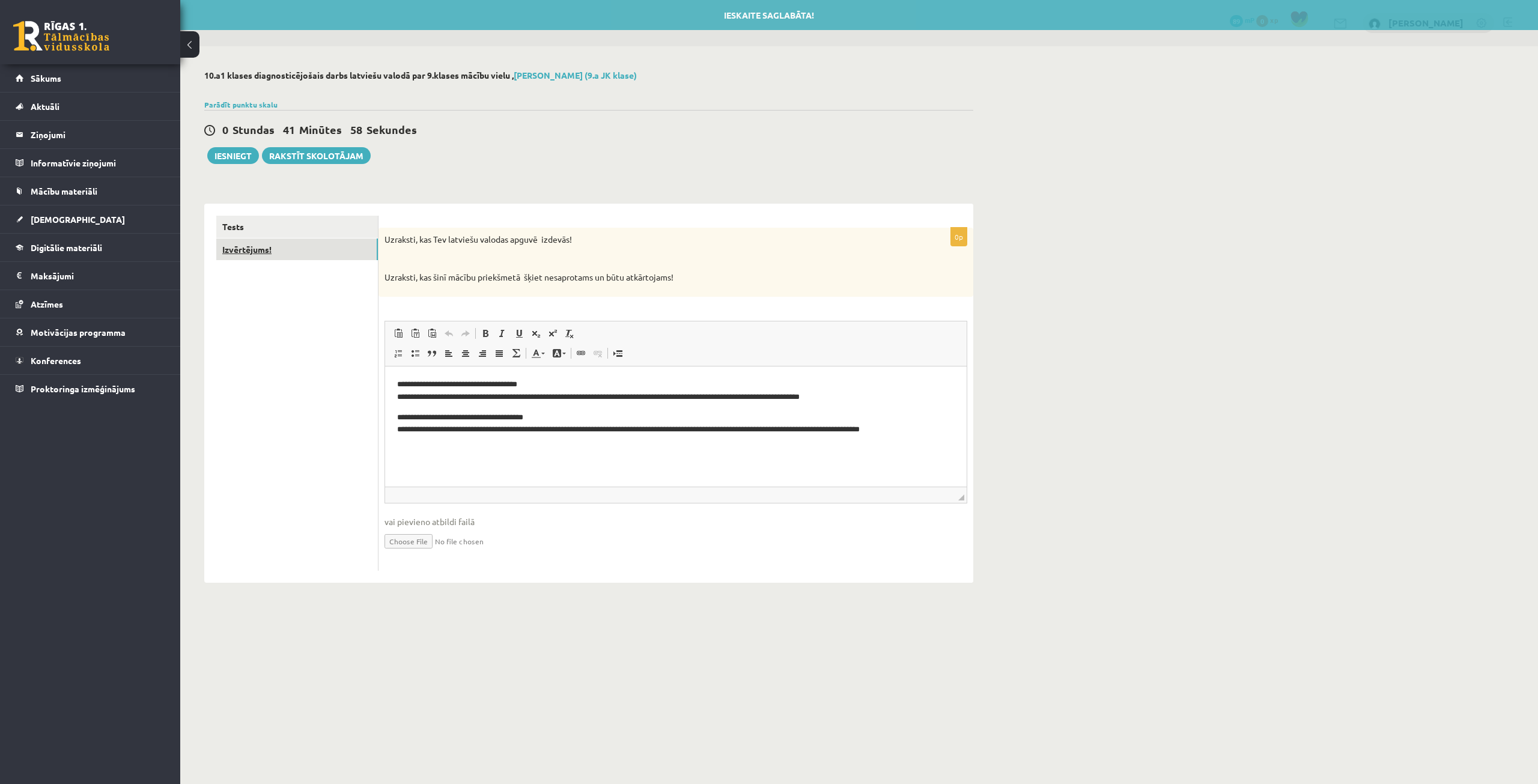
click at [329, 257] on link "Izvērtējums!" at bounding box center [297, 250] width 162 height 22
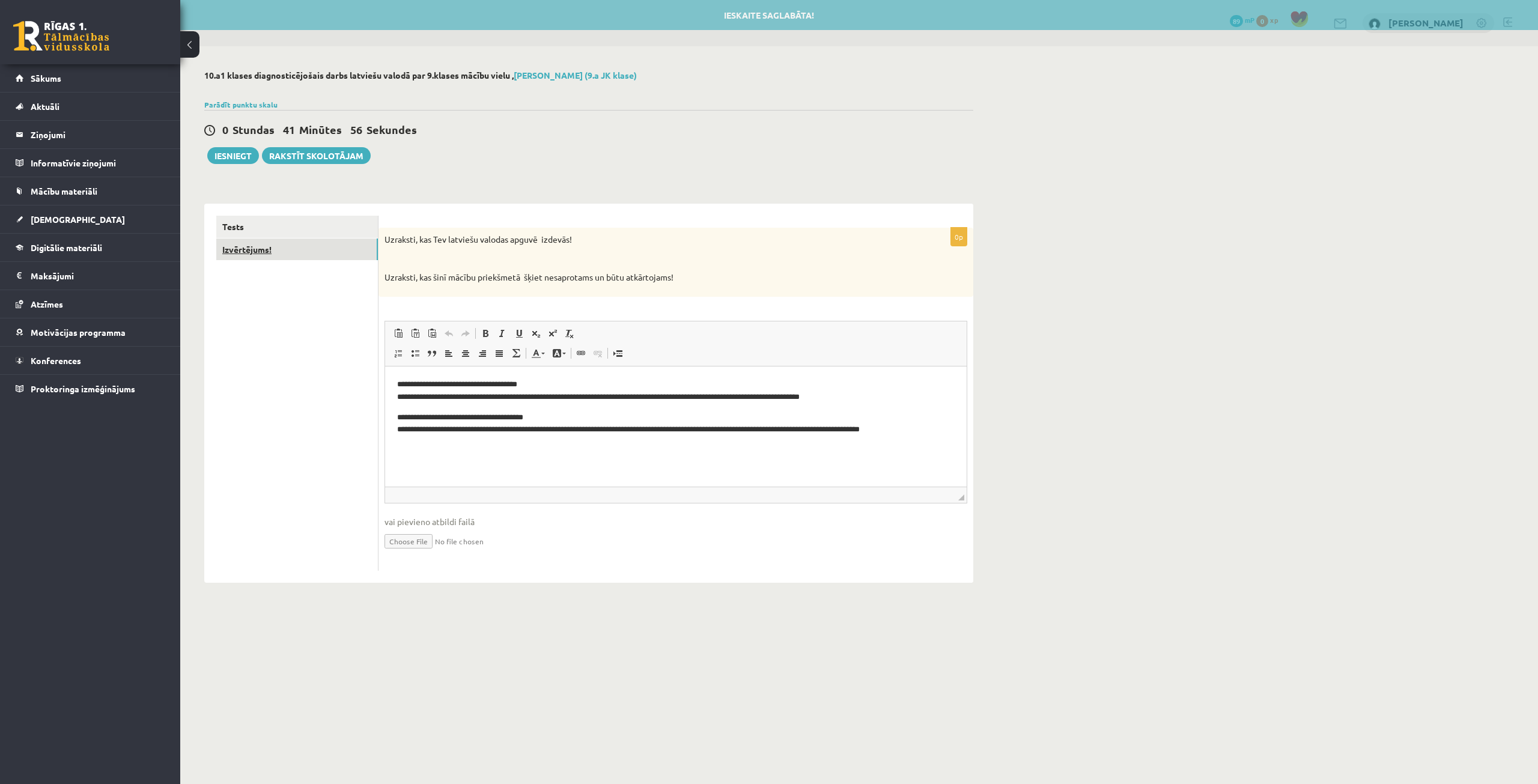
click at [332, 256] on link "Izvērtējums!" at bounding box center [297, 250] width 162 height 22
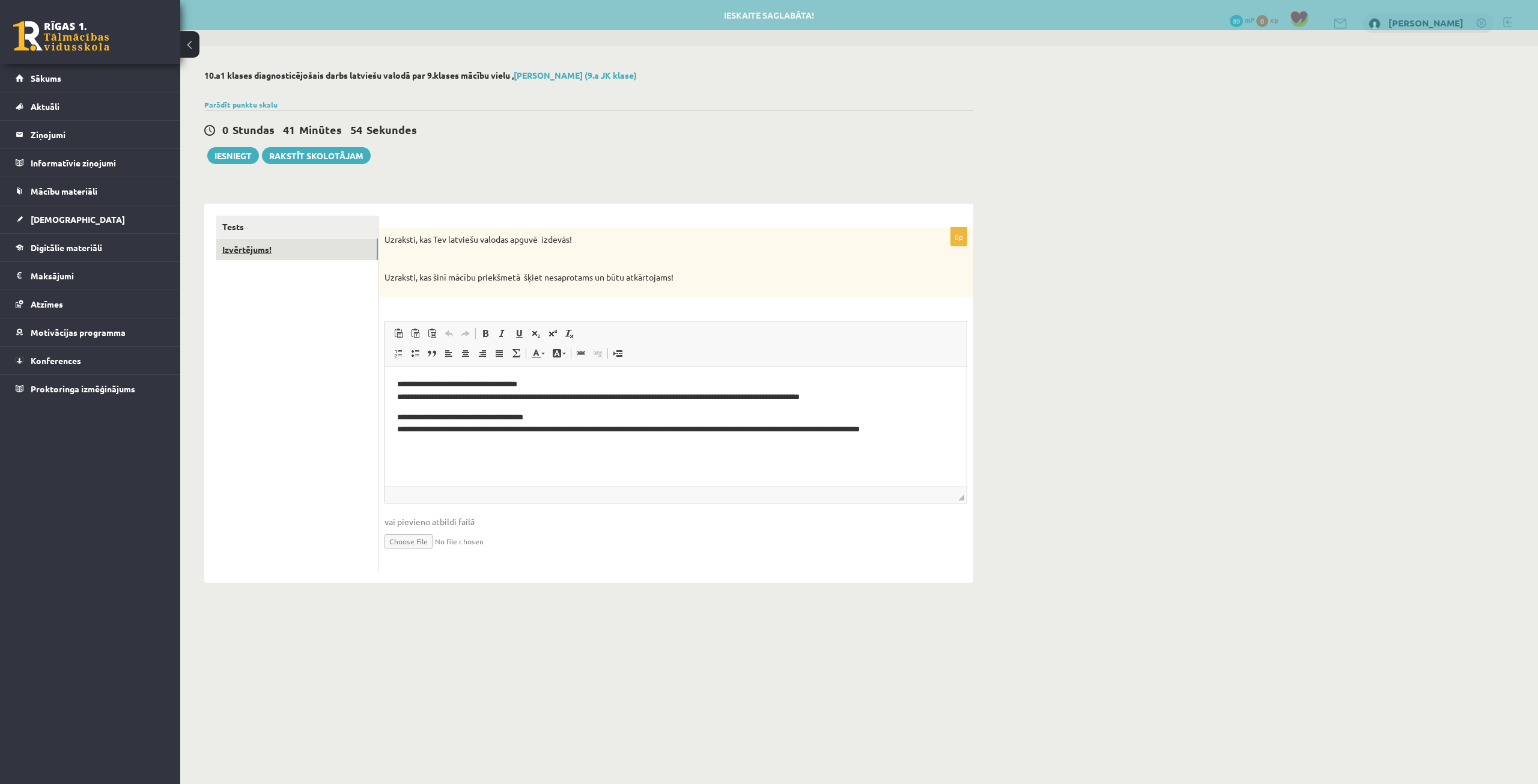
click at [335, 253] on link "Izvērtējums!" at bounding box center [297, 250] width 162 height 22
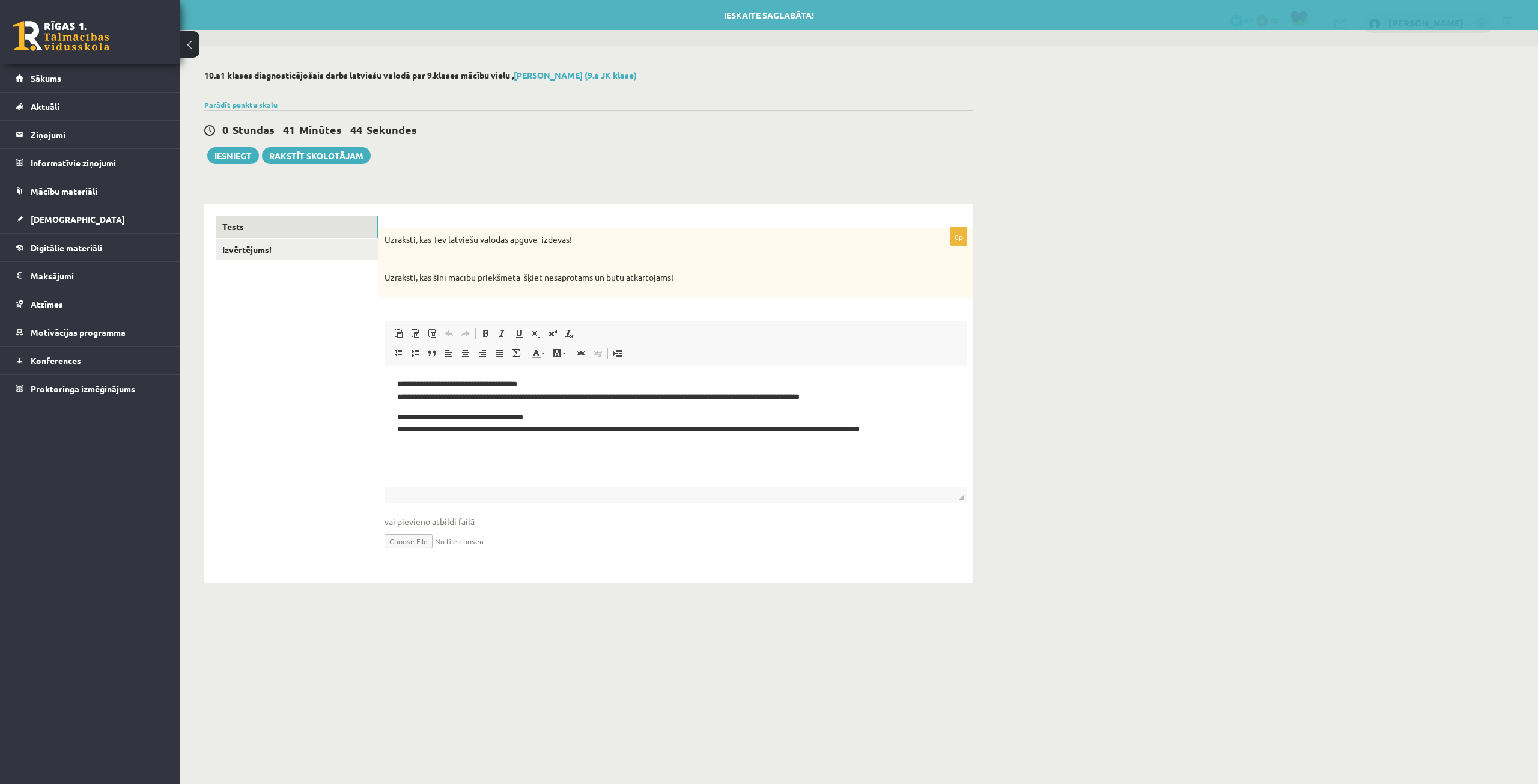
click at [351, 234] on link "Tests" at bounding box center [297, 227] width 162 height 22
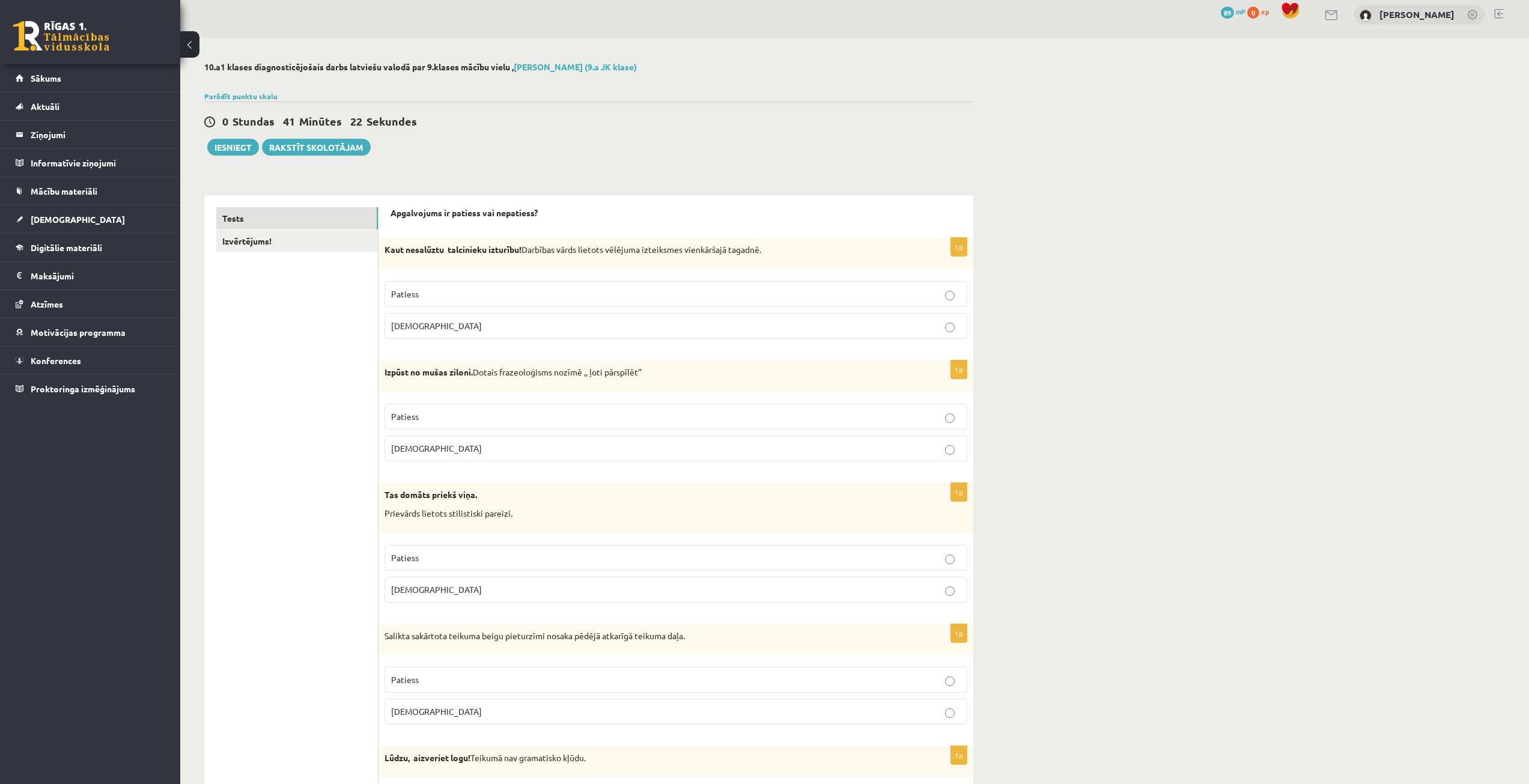
scroll to position [60, 0]
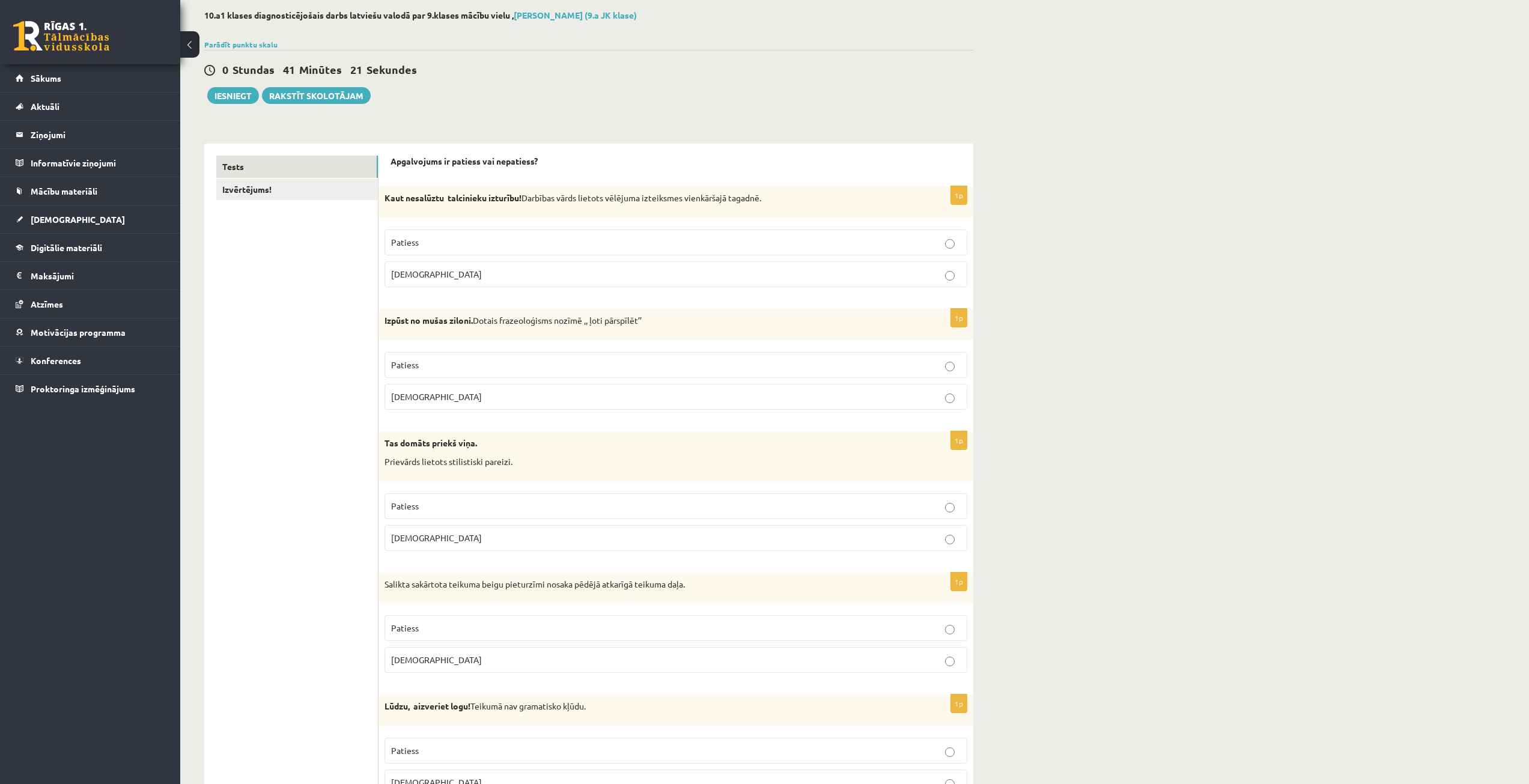
click at [916, 508] on p "Patiess" at bounding box center [676, 506] width 570 height 13
click at [910, 541] on p "Aplams" at bounding box center [676, 538] width 570 height 13
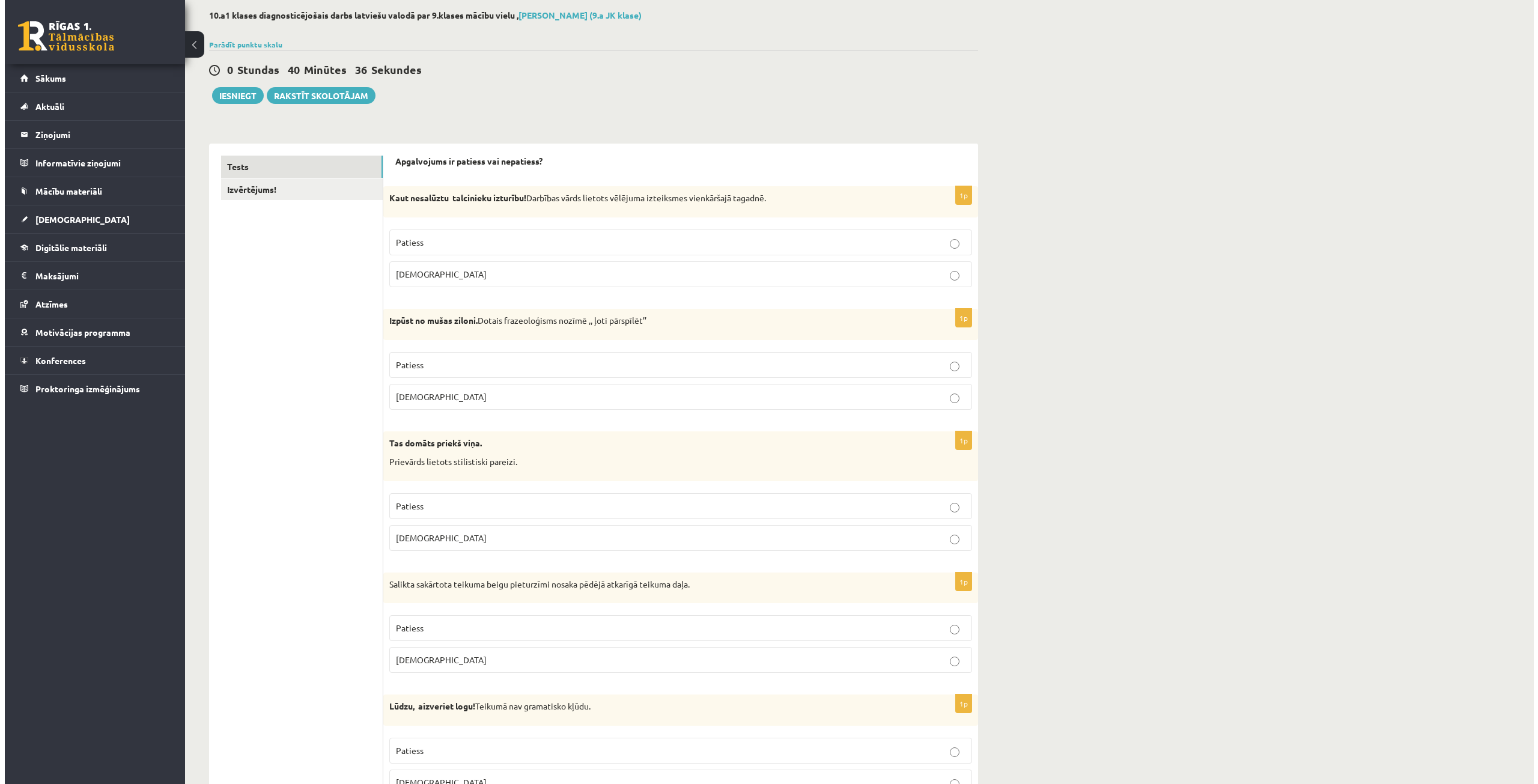
scroll to position [0, 0]
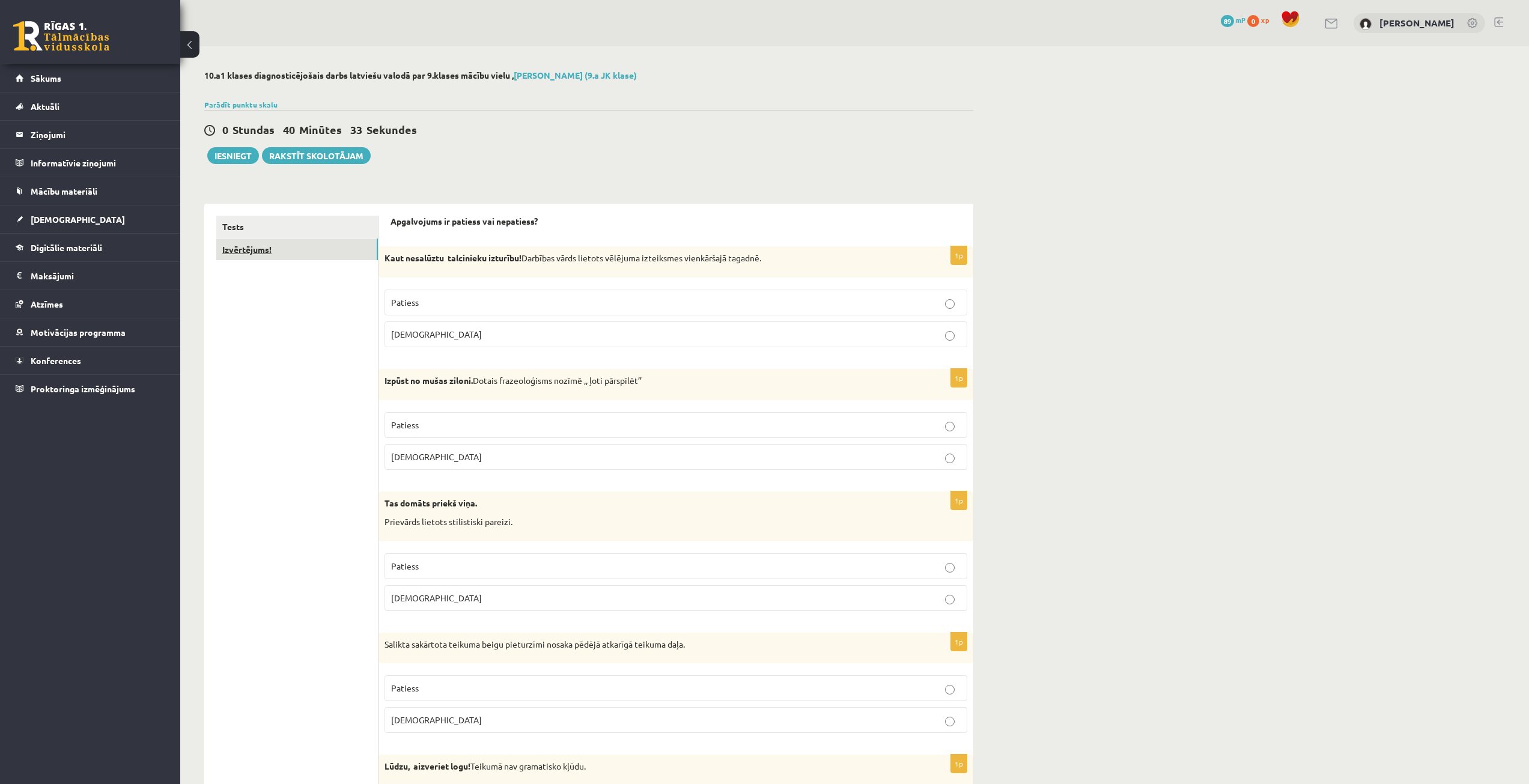
click at [284, 253] on link "Izvērtējums!" at bounding box center [297, 250] width 162 height 22
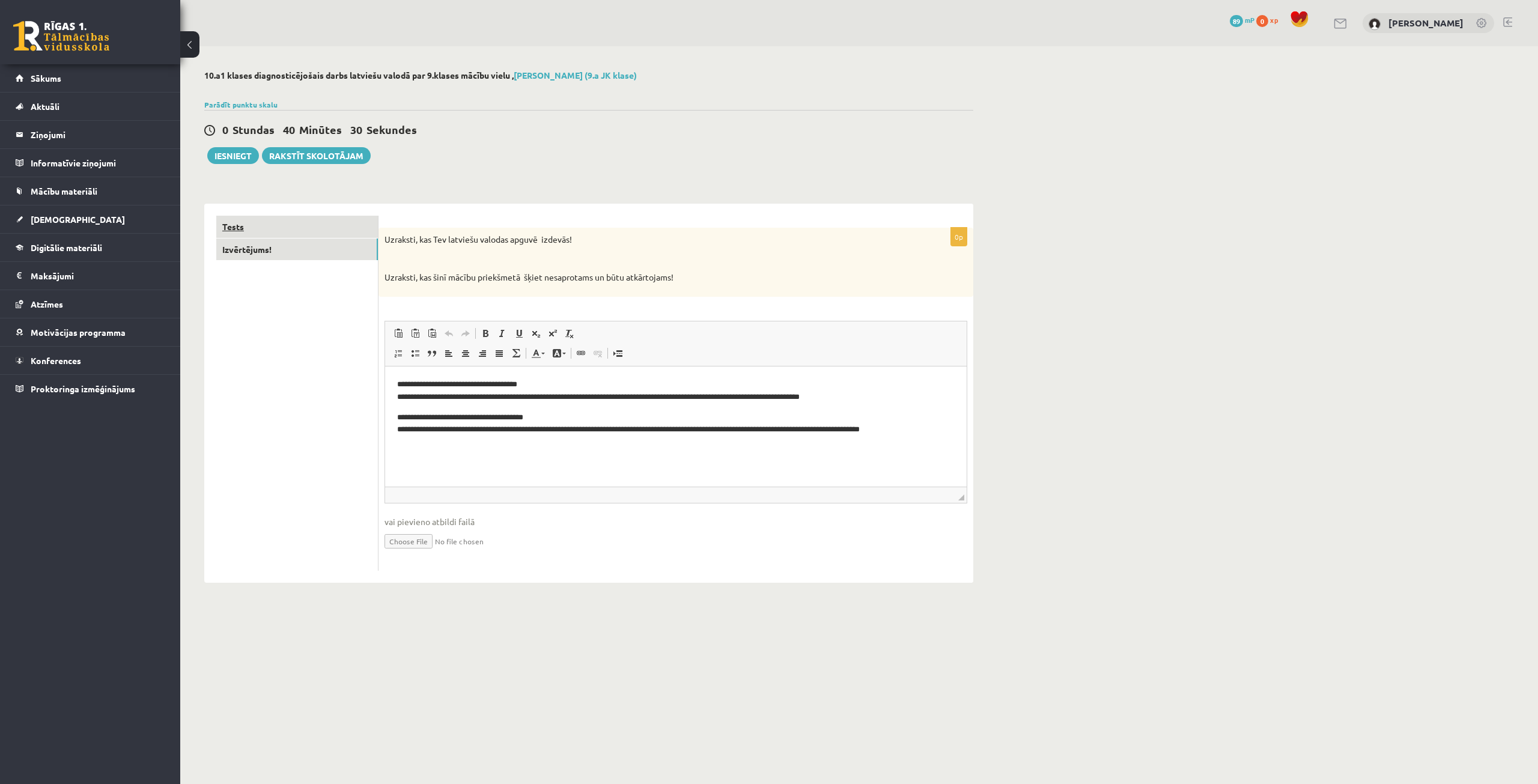
click at [293, 234] on link "Tests" at bounding box center [297, 227] width 162 height 22
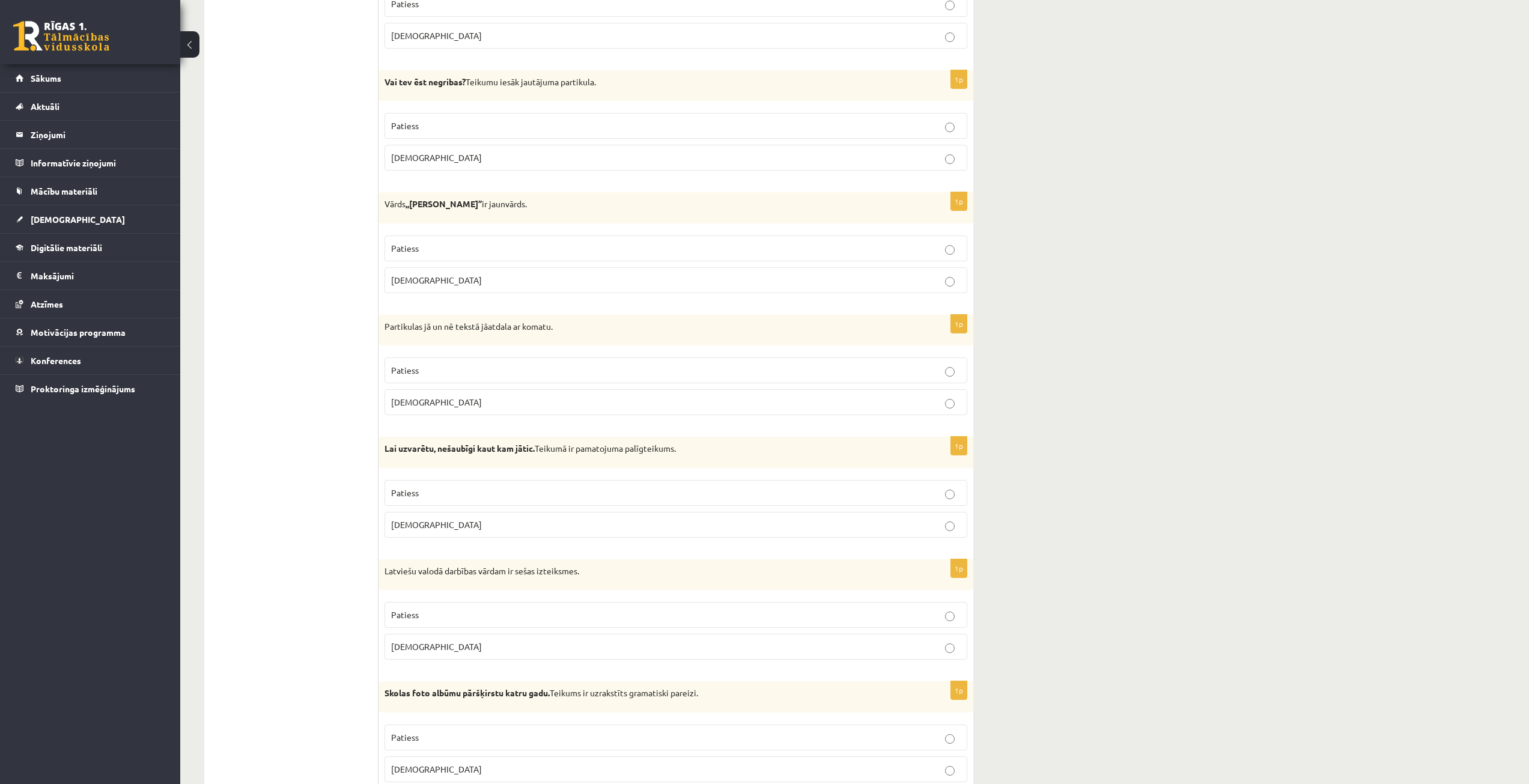
scroll to position [1442, 0]
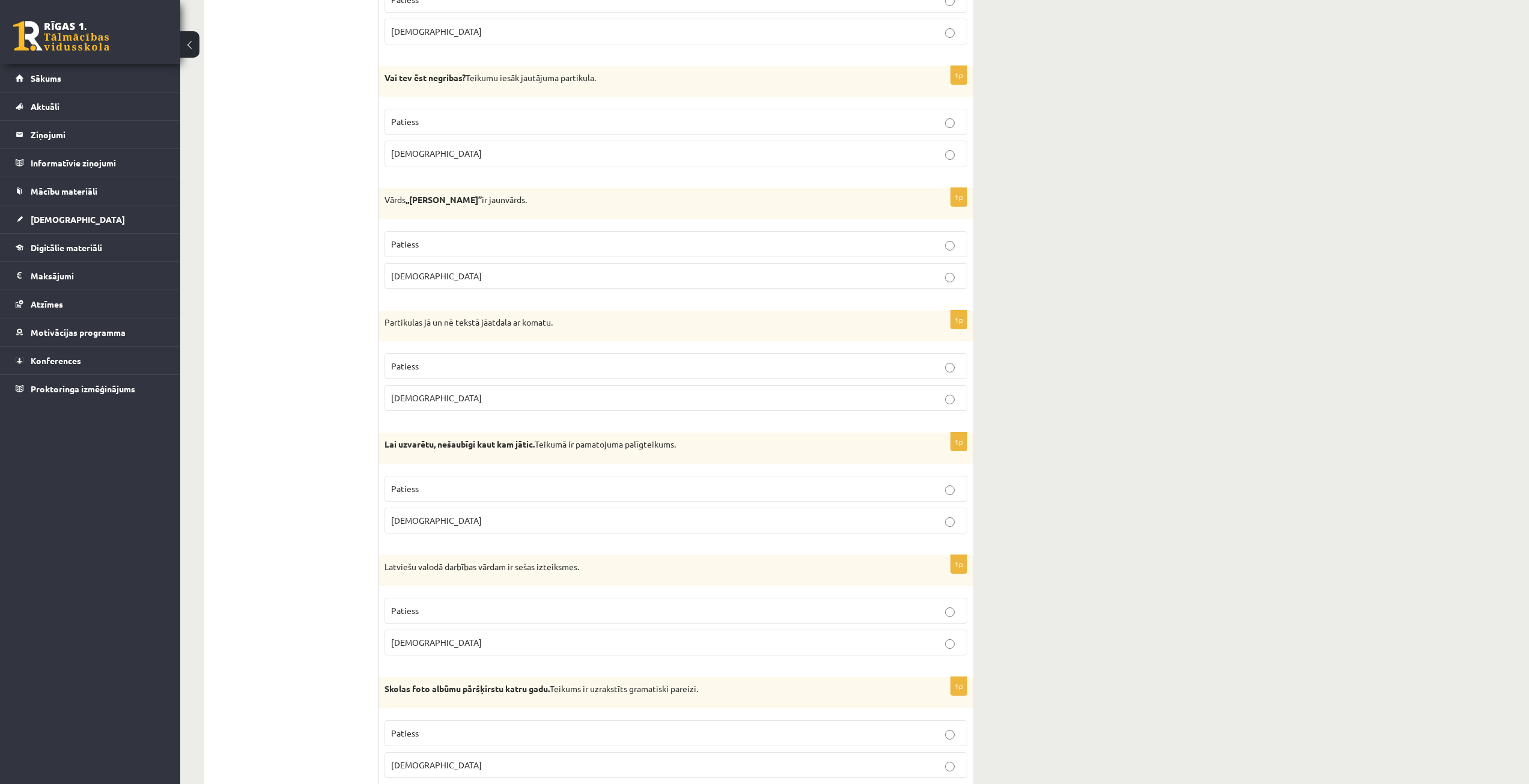
click at [807, 403] on p "Aplams" at bounding box center [676, 398] width 570 height 13
click at [841, 365] on p "Patiess" at bounding box center [676, 366] width 570 height 13
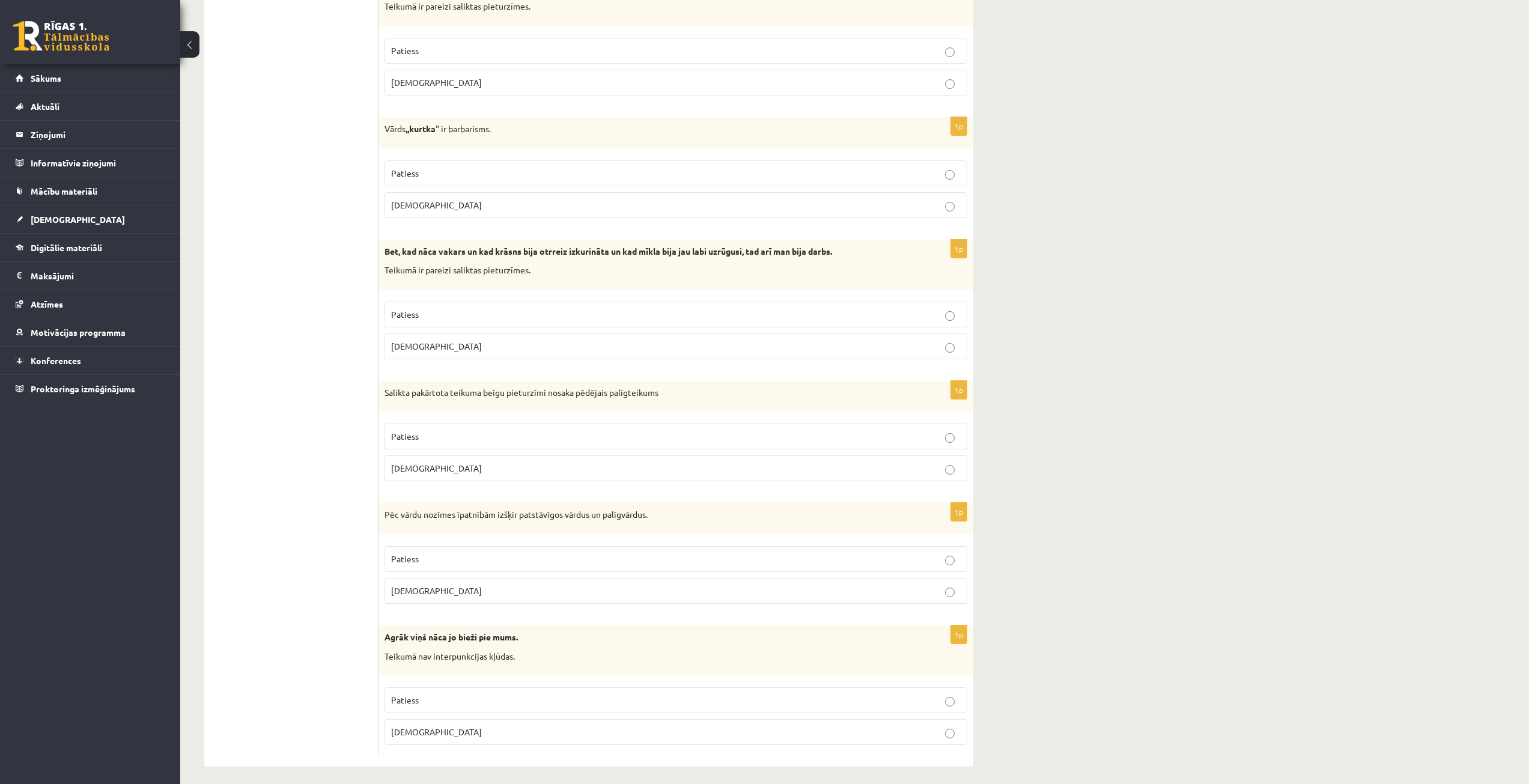
scroll to position [3252, 0]
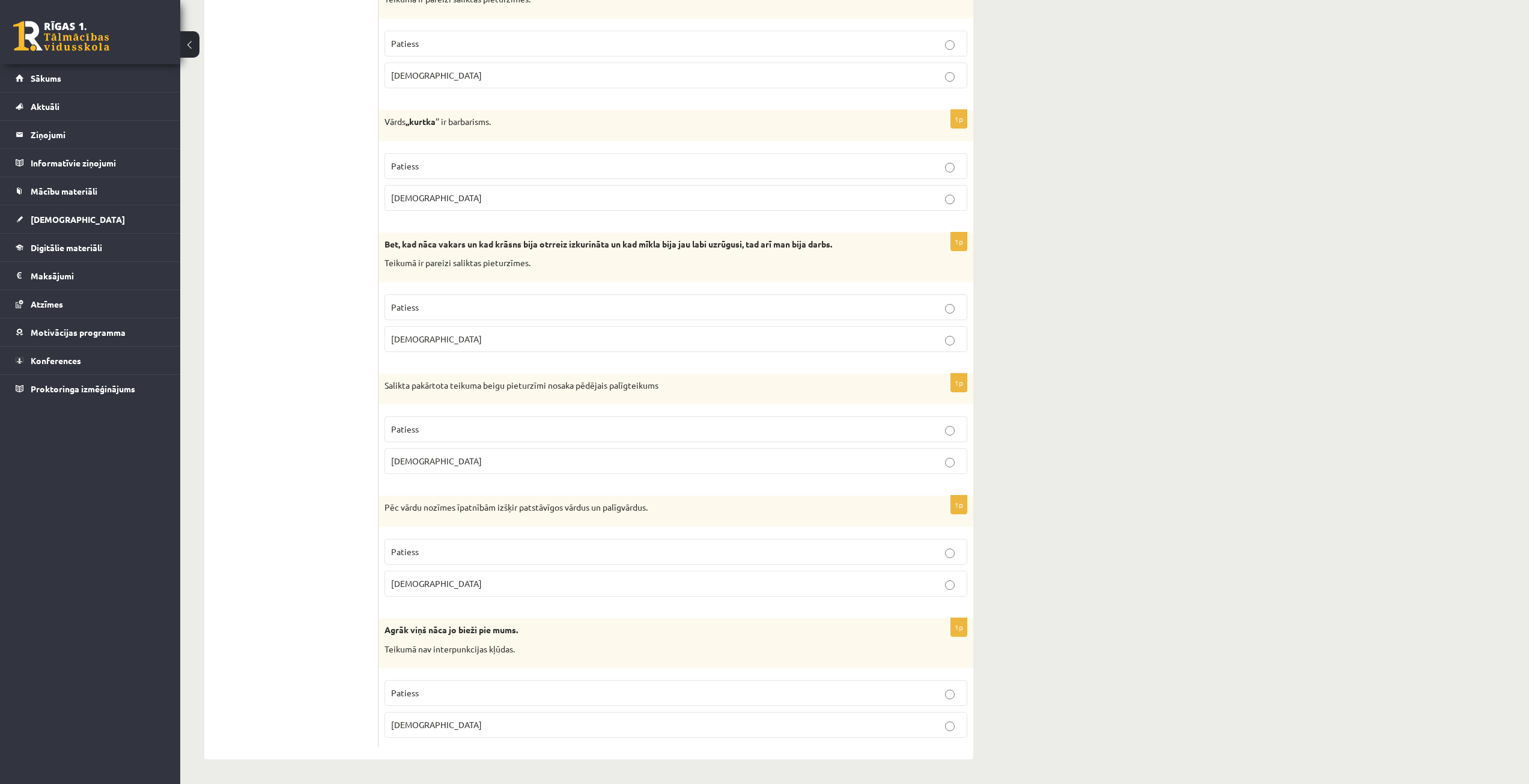
click at [699, 426] on p "Patiess" at bounding box center [676, 429] width 570 height 13
click at [703, 458] on p "Aplams" at bounding box center [676, 461] width 570 height 13
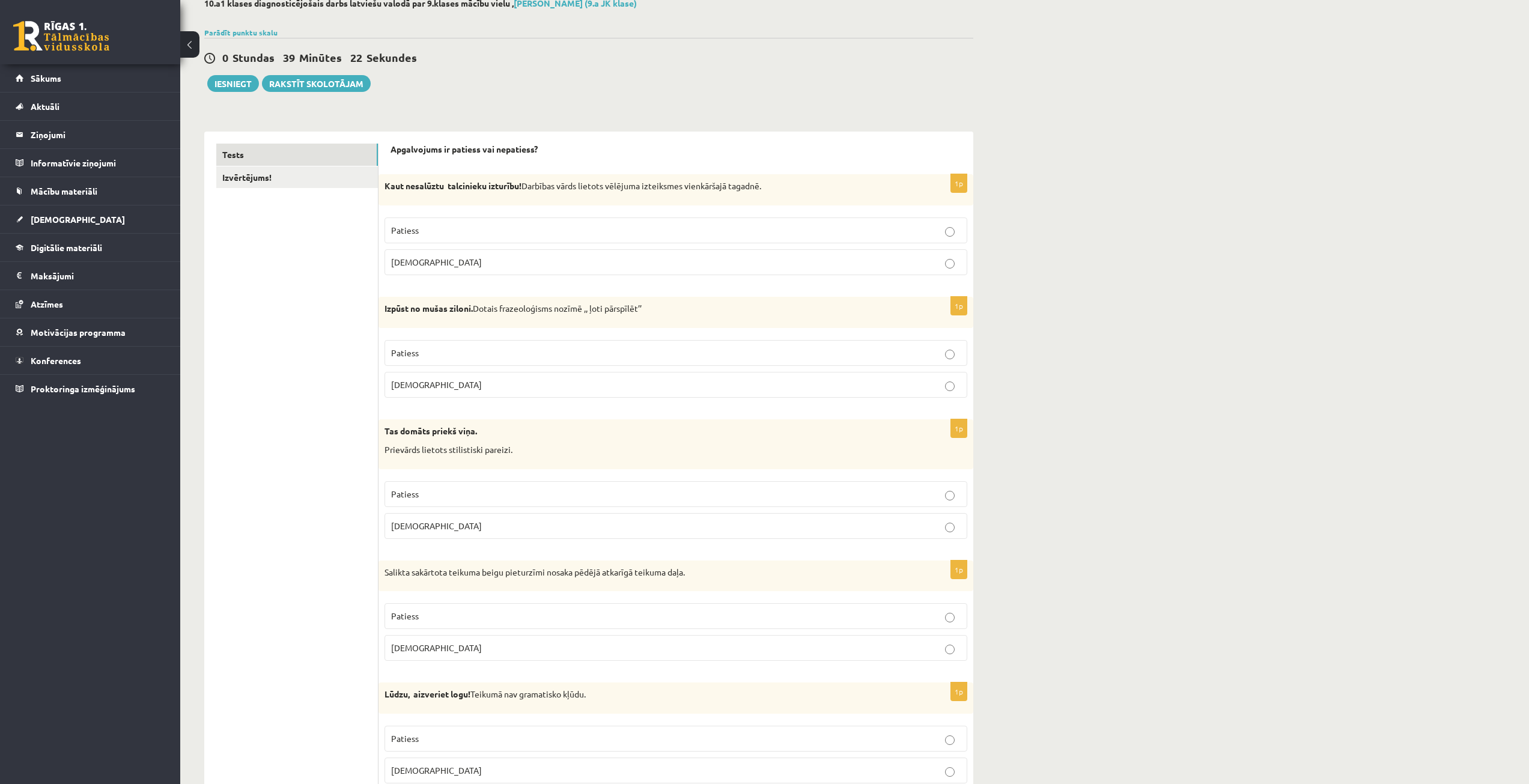
scroll to position [0, 0]
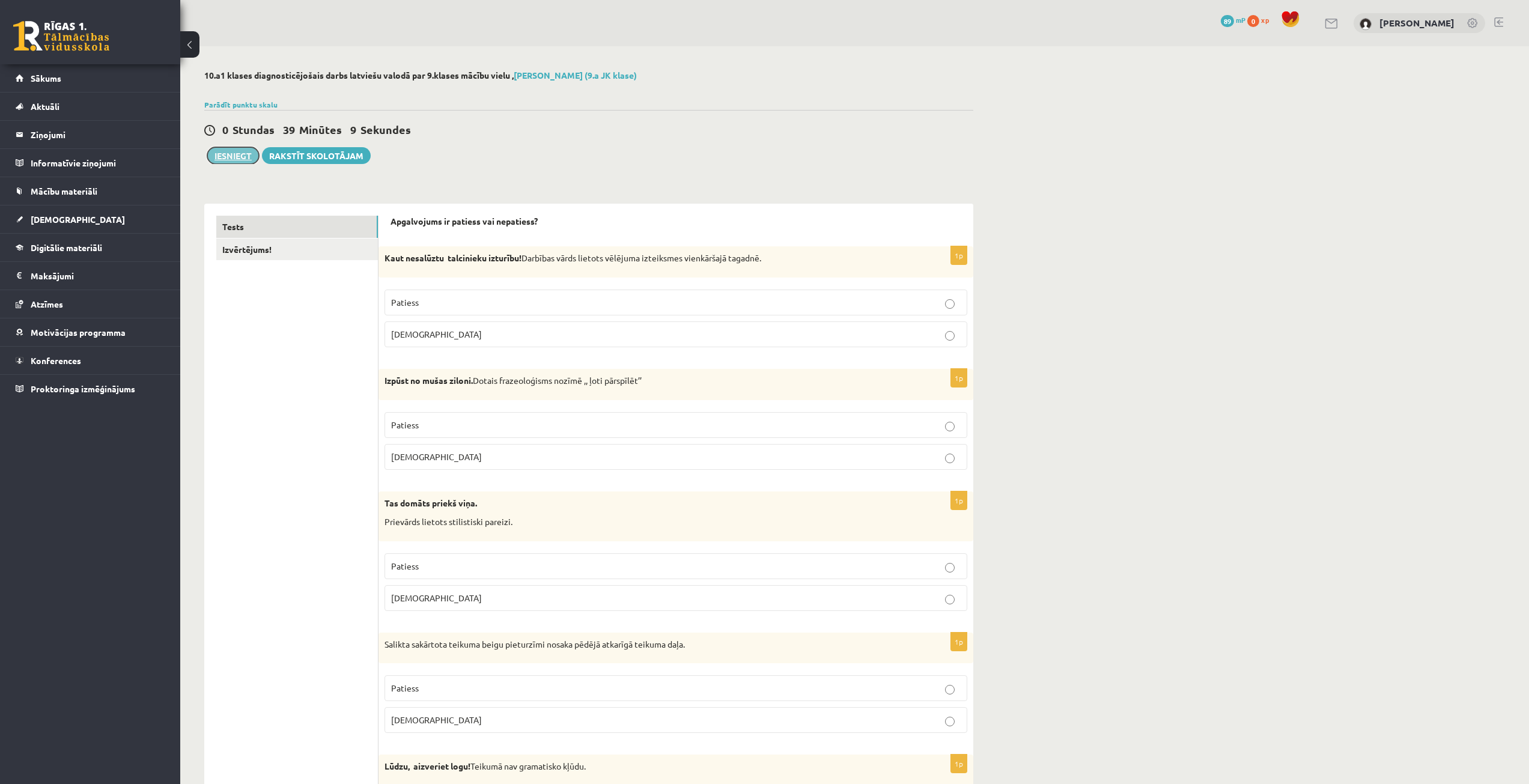
click at [240, 158] on button "Iesniegt" at bounding box center [233, 155] width 52 height 17
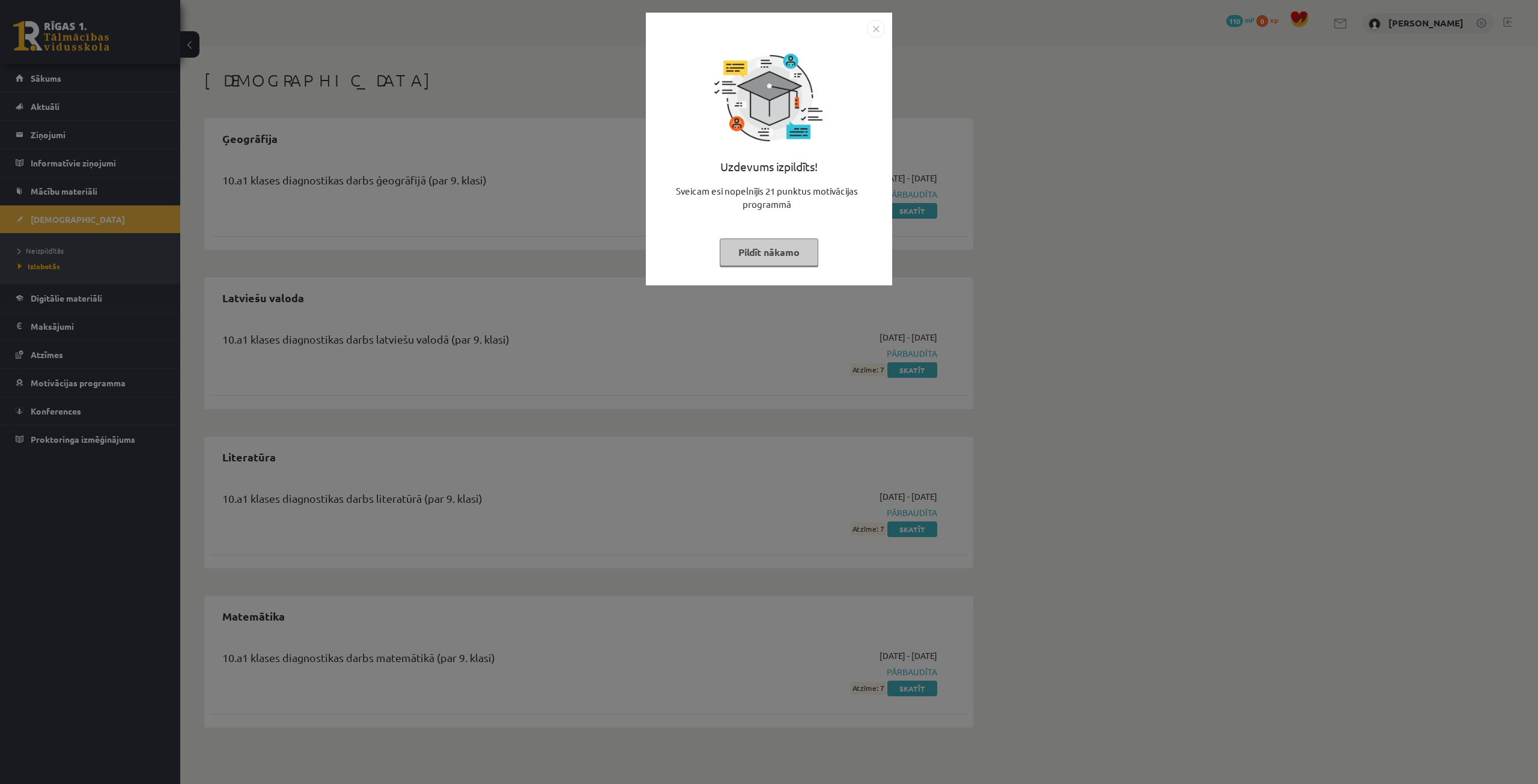
click at [749, 251] on button "Pildīt nākamo" at bounding box center [769, 253] width 99 height 28
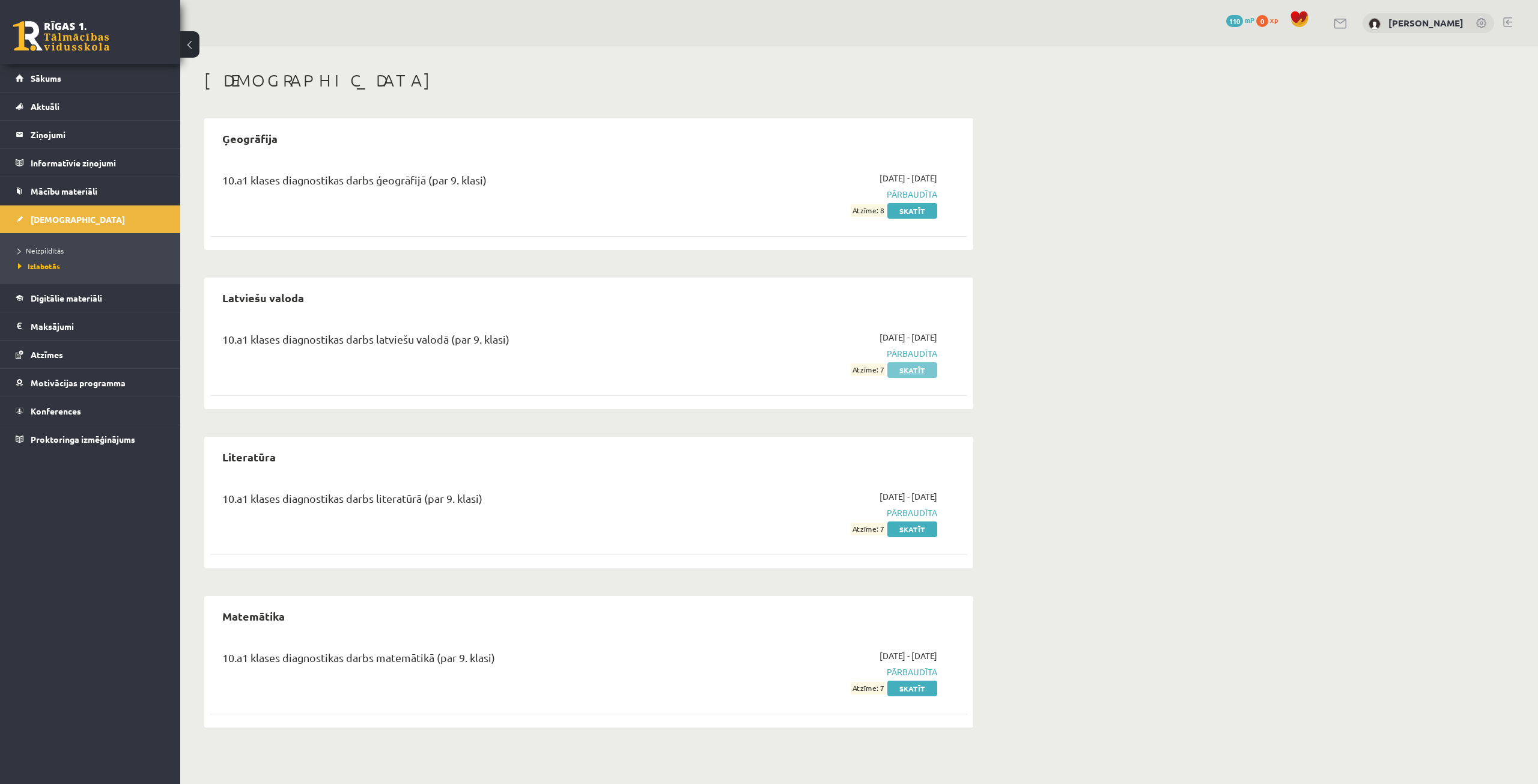
click at [900, 369] on link "Skatīt" at bounding box center [912, 370] width 50 height 16
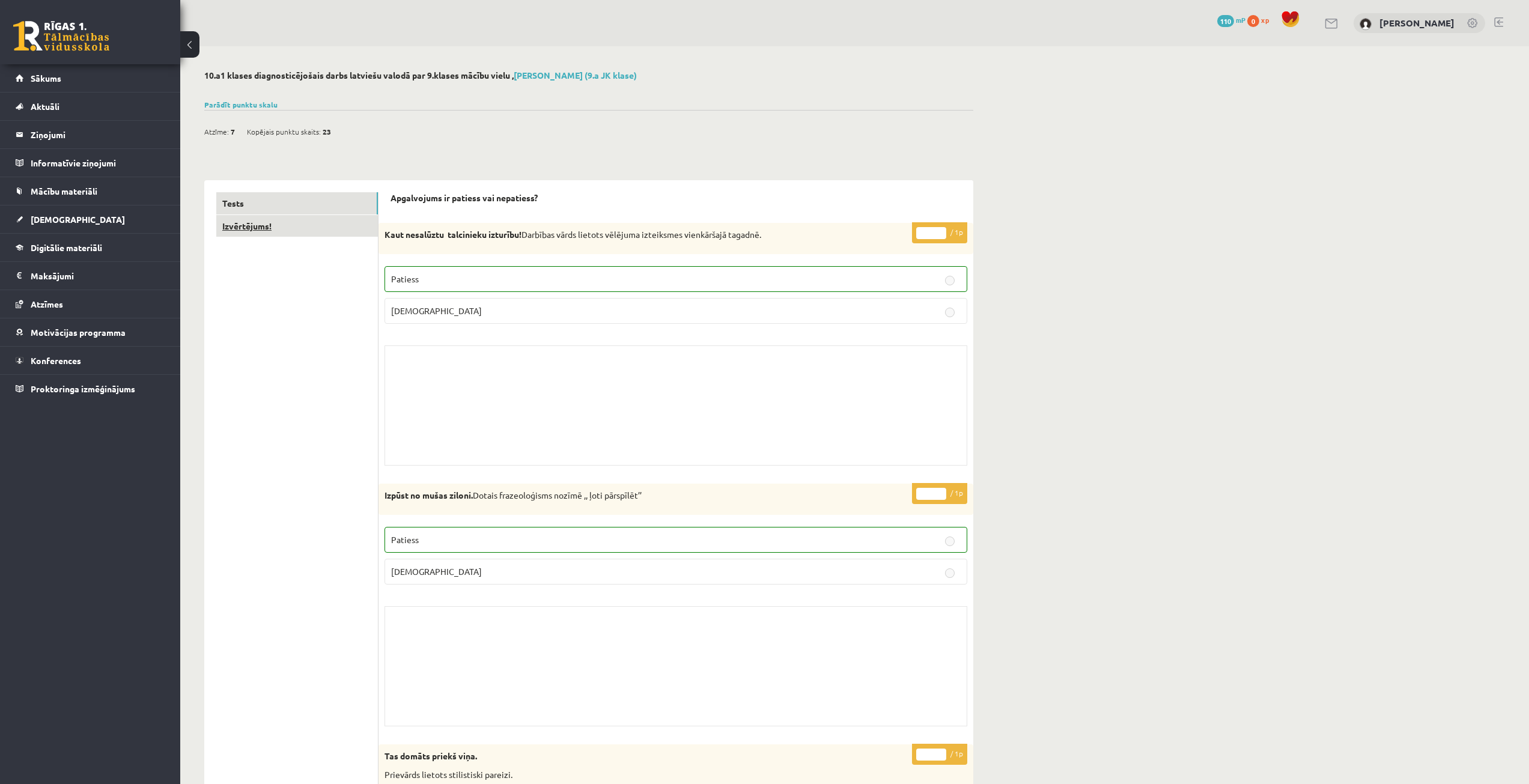
click at [333, 228] on link "Izvērtējums!" at bounding box center [297, 226] width 162 height 22
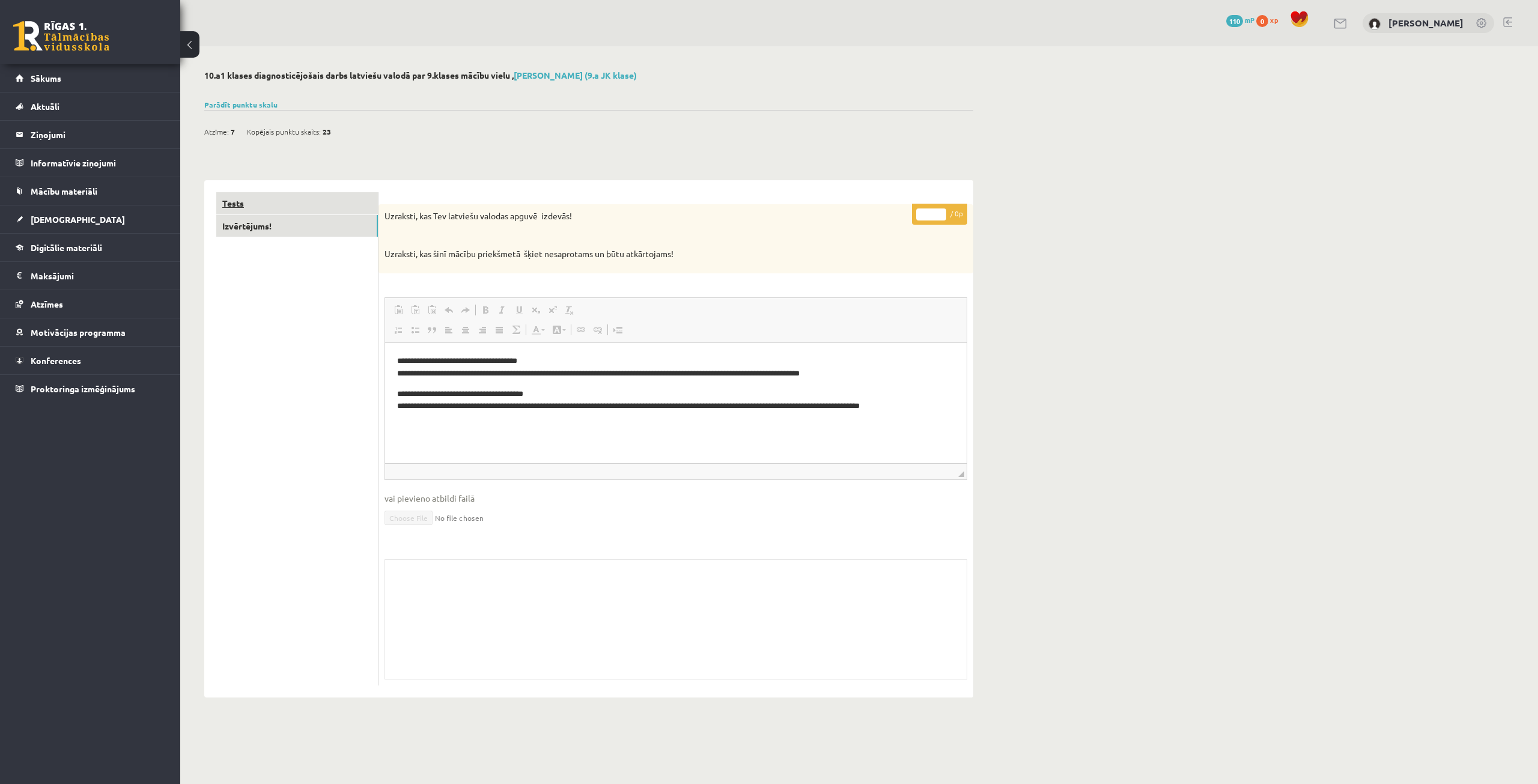
click at [336, 202] on link "Tests" at bounding box center [297, 203] width 162 height 22
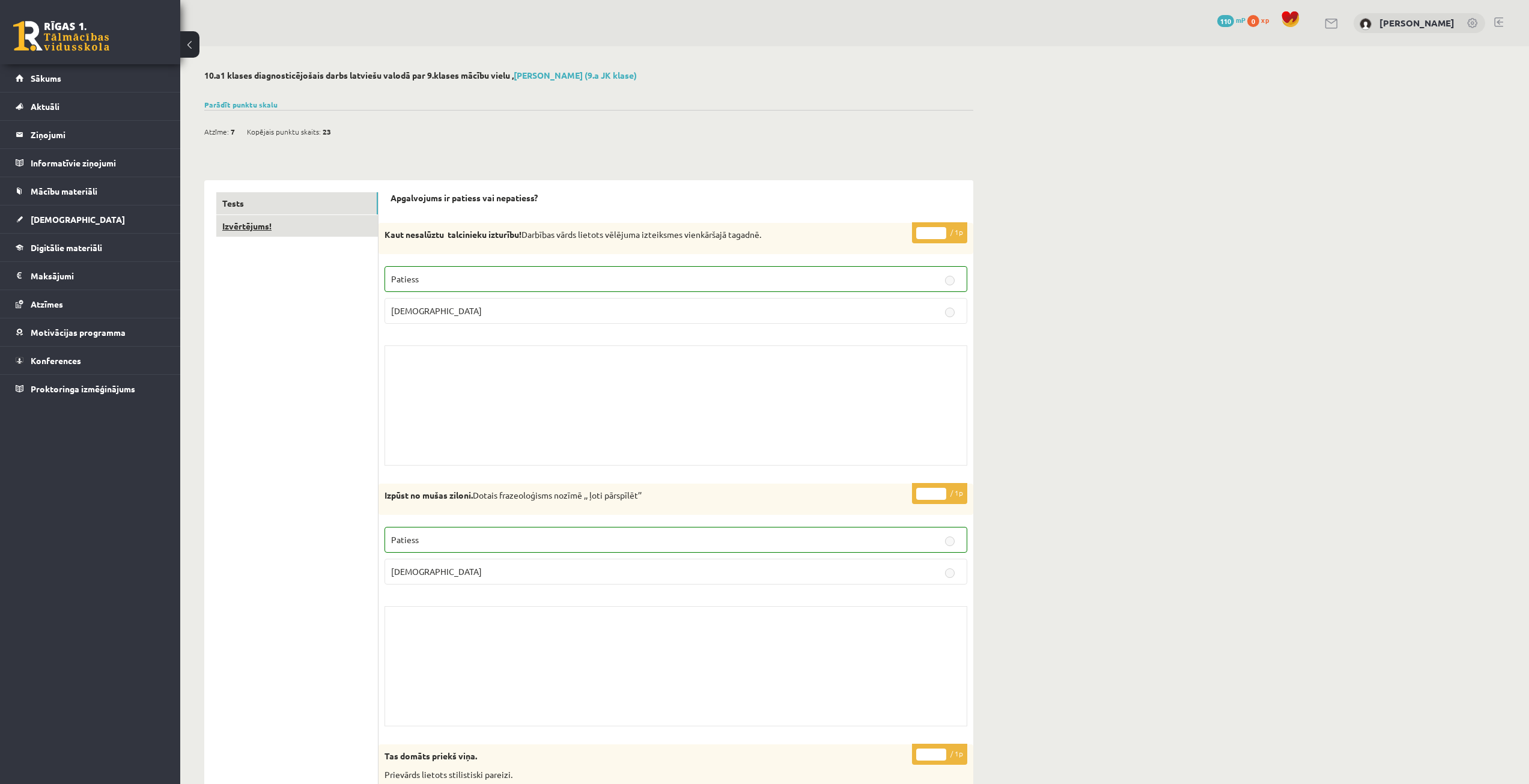
click at [338, 218] on link "Izvērtējums!" at bounding box center [297, 226] width 162 height 22
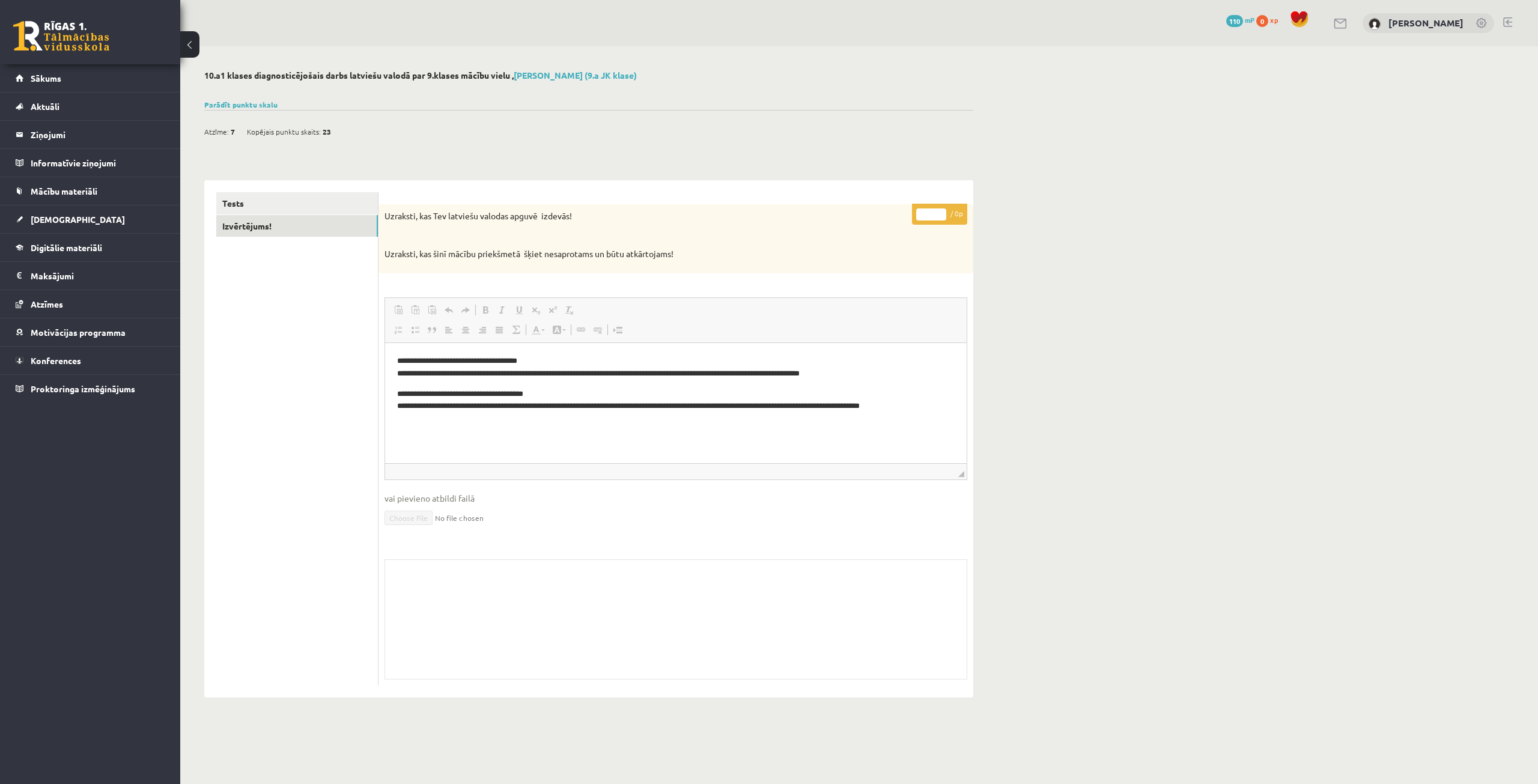
click at [615, 368] on p "**********" at bounding box center [676, 366] width 558 height 25
click at [571, 376] on p "**********" at bounding box center [676, 366] width 558 height 25
click at [549, 388] on p "**********" at bounding box center [676, 400] width 558 height 25
click at [68, 85] on link "Sākums" at bounding box center [91, 78] width 150 height 28
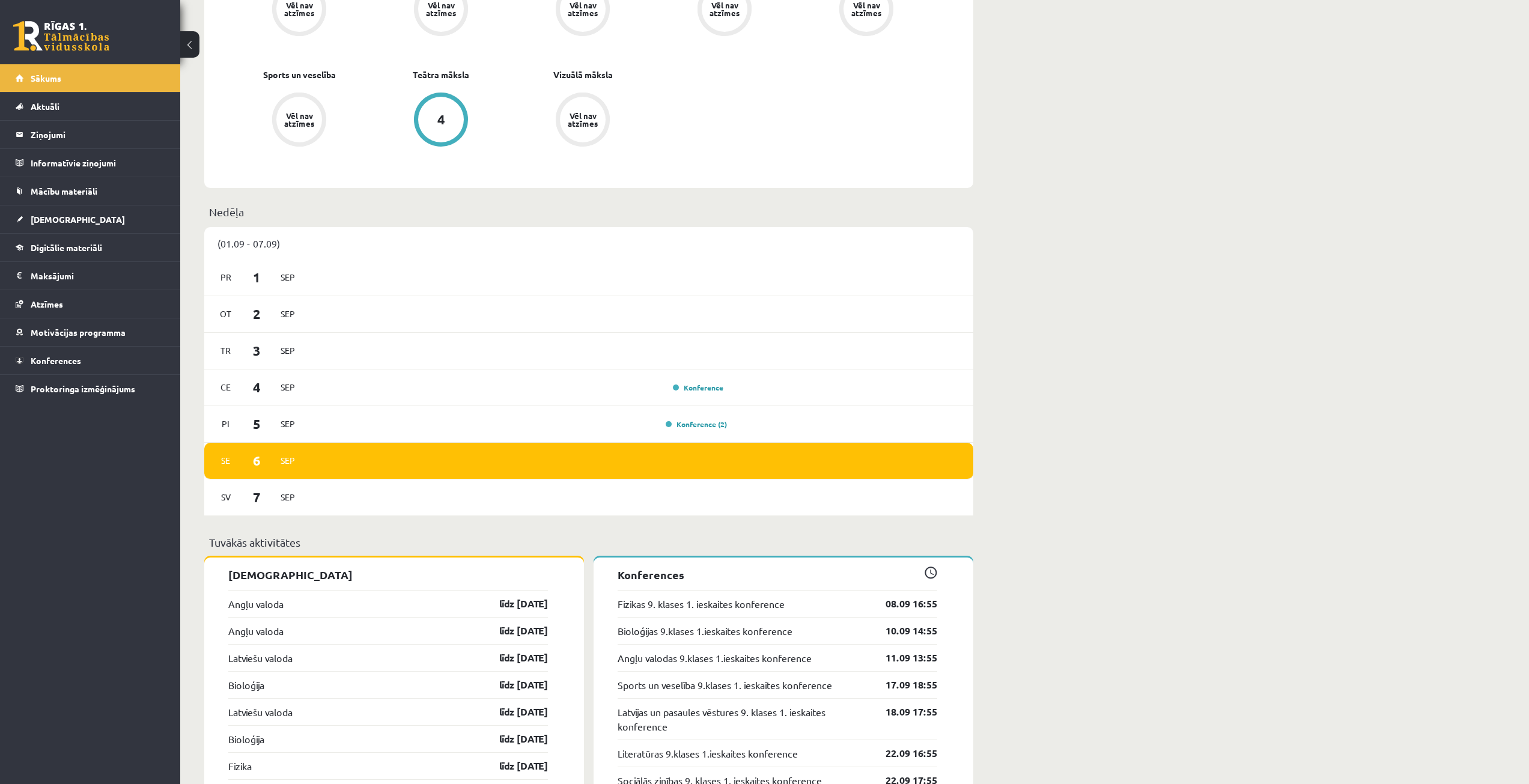
scroll to position [781, 0]
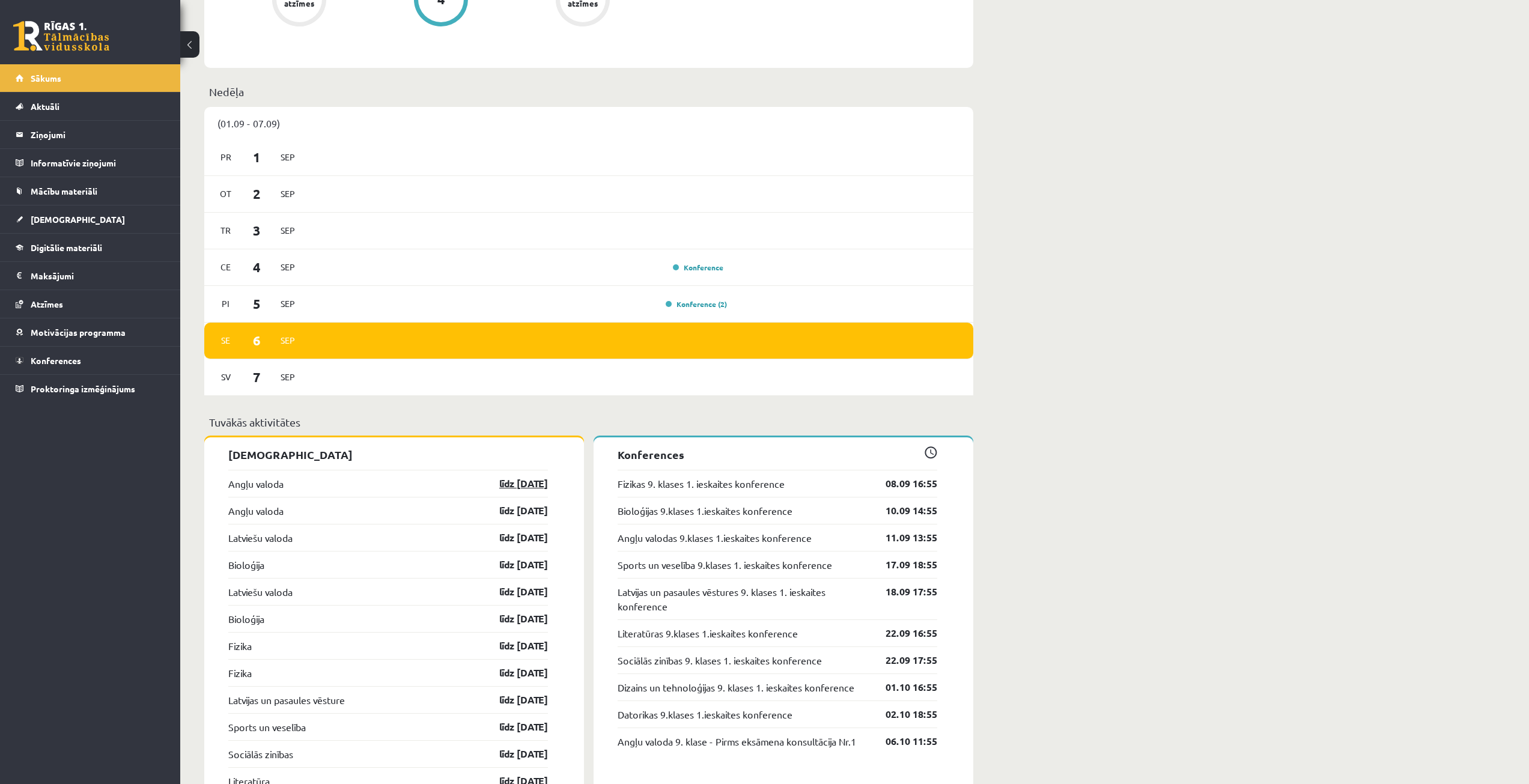
click at [500, 488] on link "līdz [DATE]" at bounding box center [513, 483] width 70 height 14
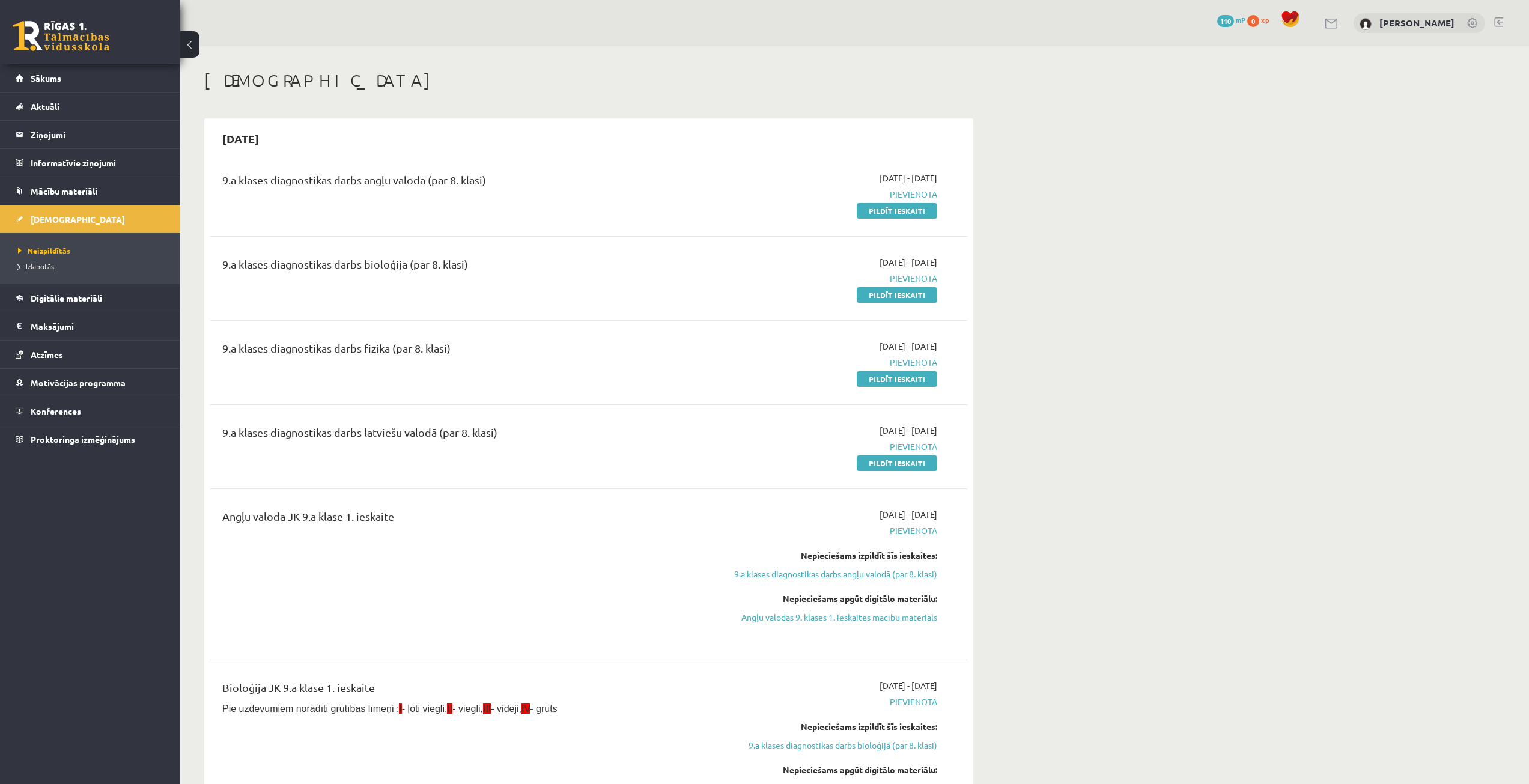
click at [32, 266] on span "Izlabotās" at bounding box center [36, 266] width 36 height 10
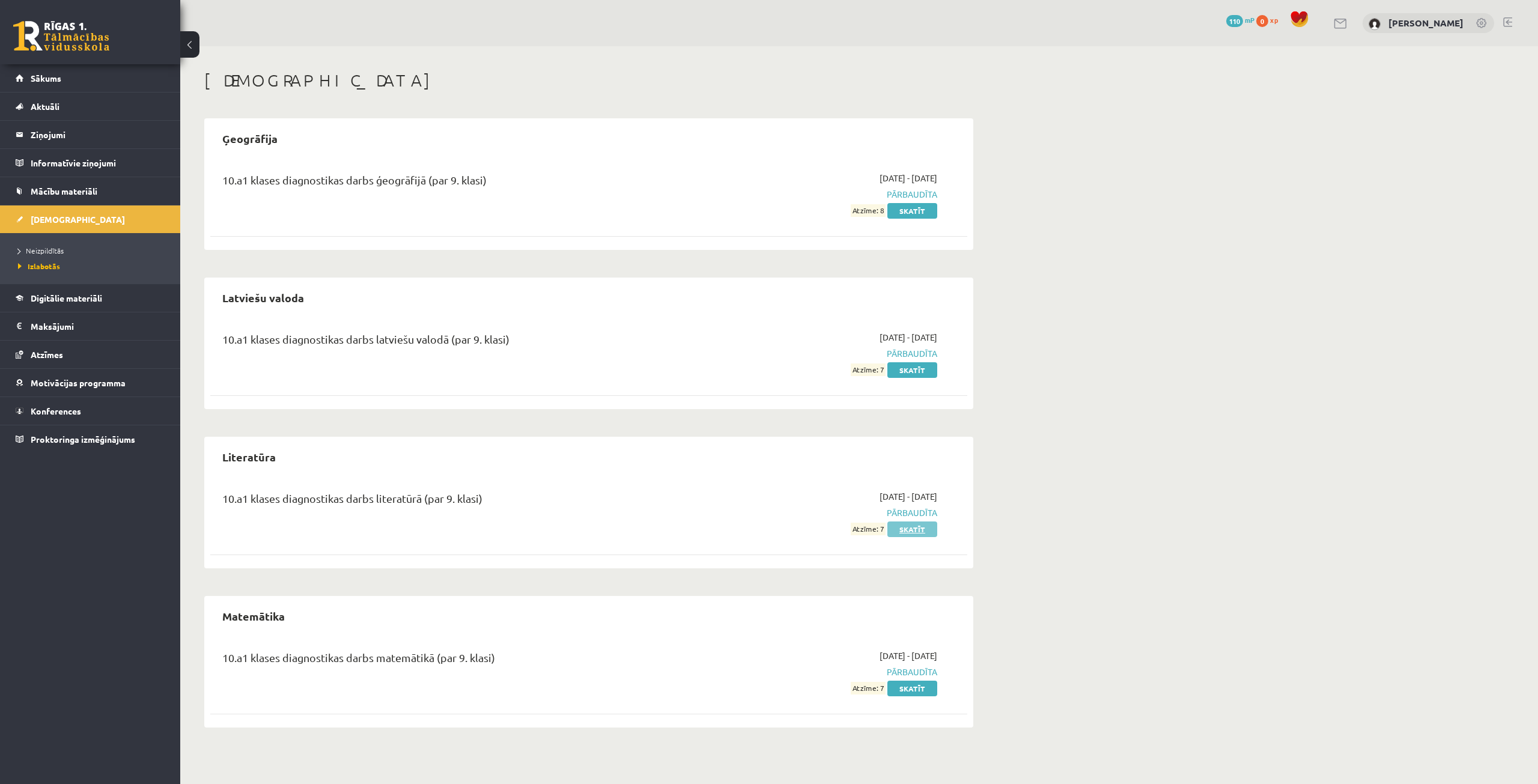
click at [924, 532] on link "Skatīt" at bounding box center [912, 529] width 50 height 16
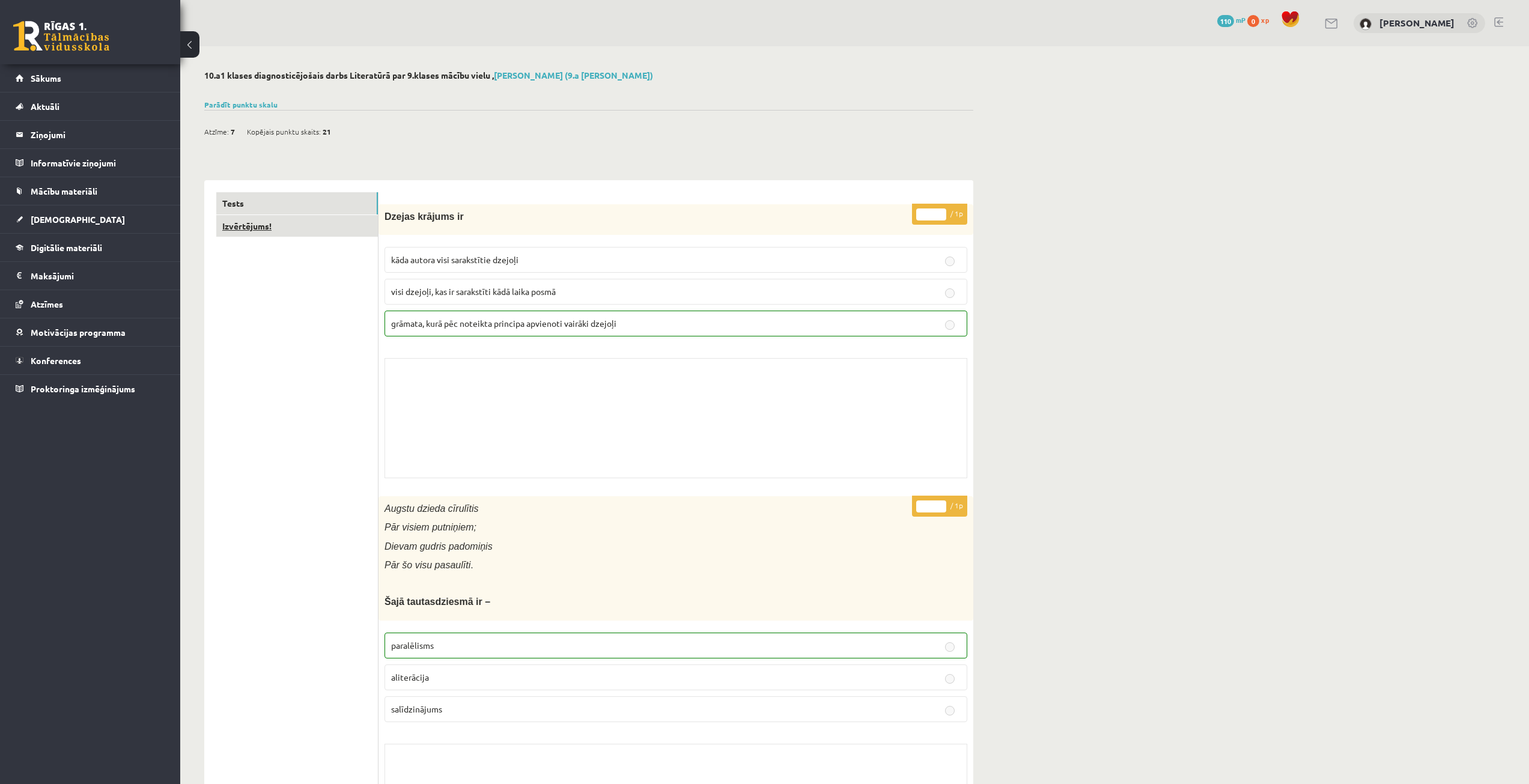
click at [297, 233] on link "Izvērtējums!" at bounding box center [297, 226] width 162 height 22
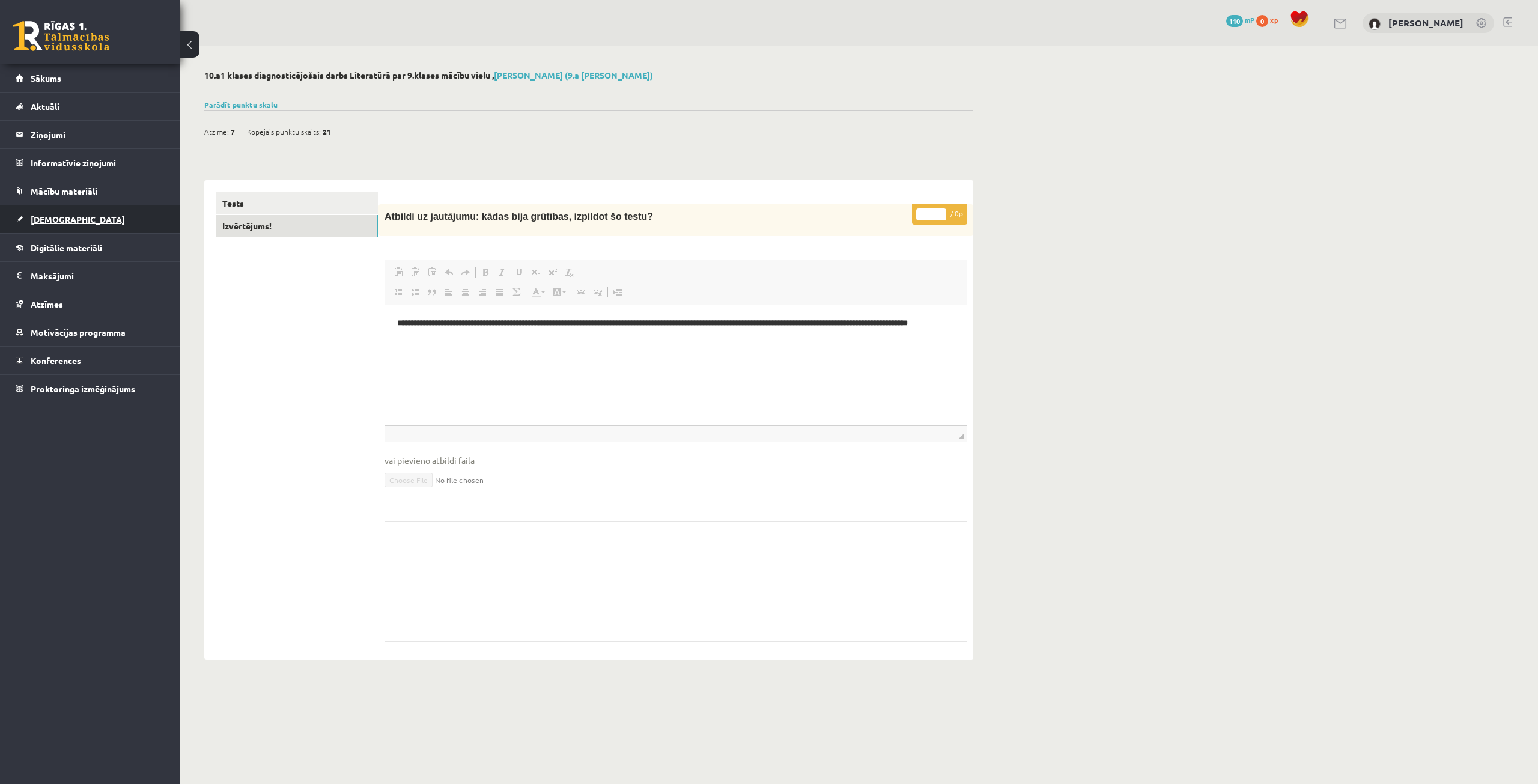
click at [124, 215] on link "[DEMOGRAPHIC_DATA]" at bounding box center [91, 219] width 150 height 28
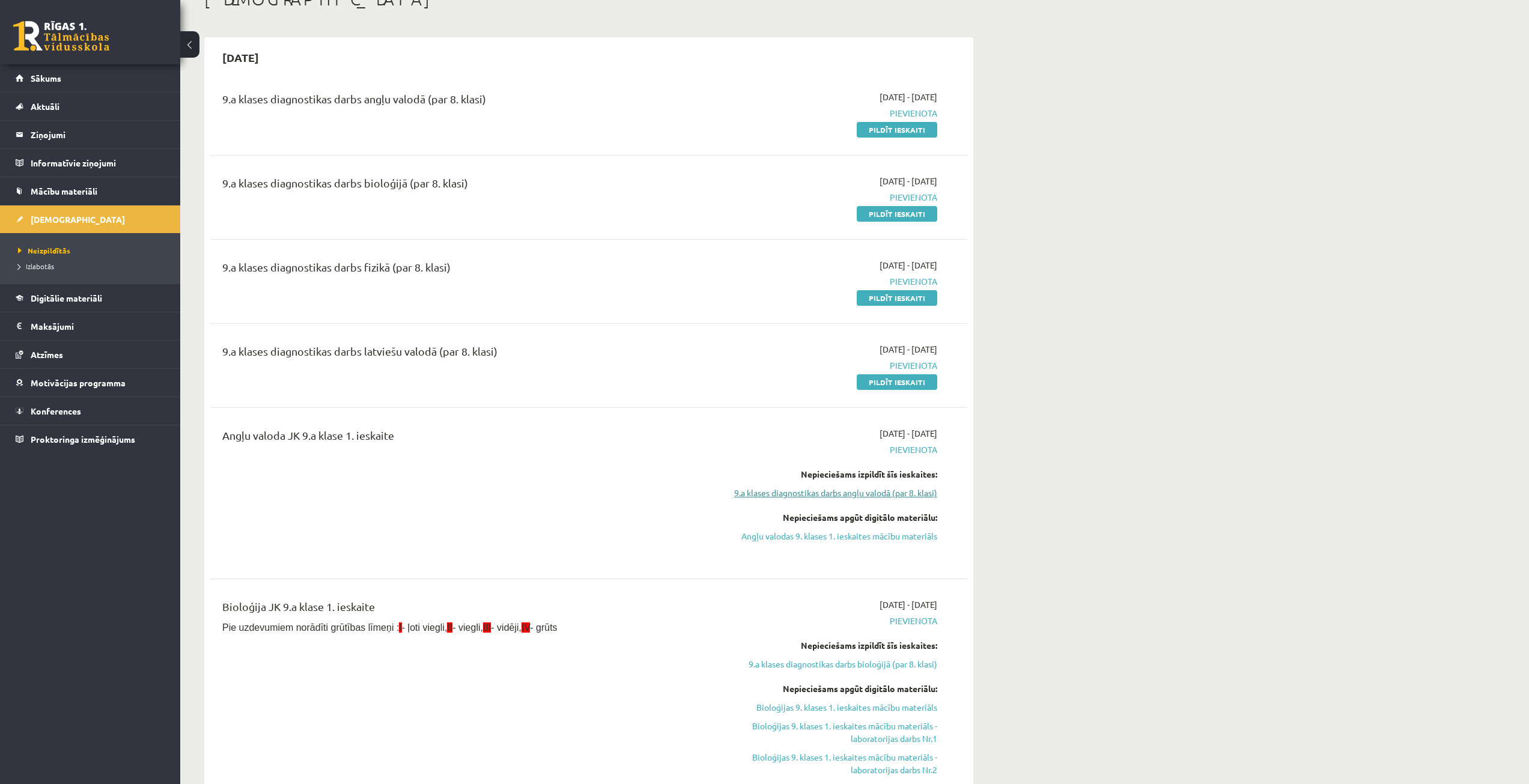
scroll to position [60, 0]
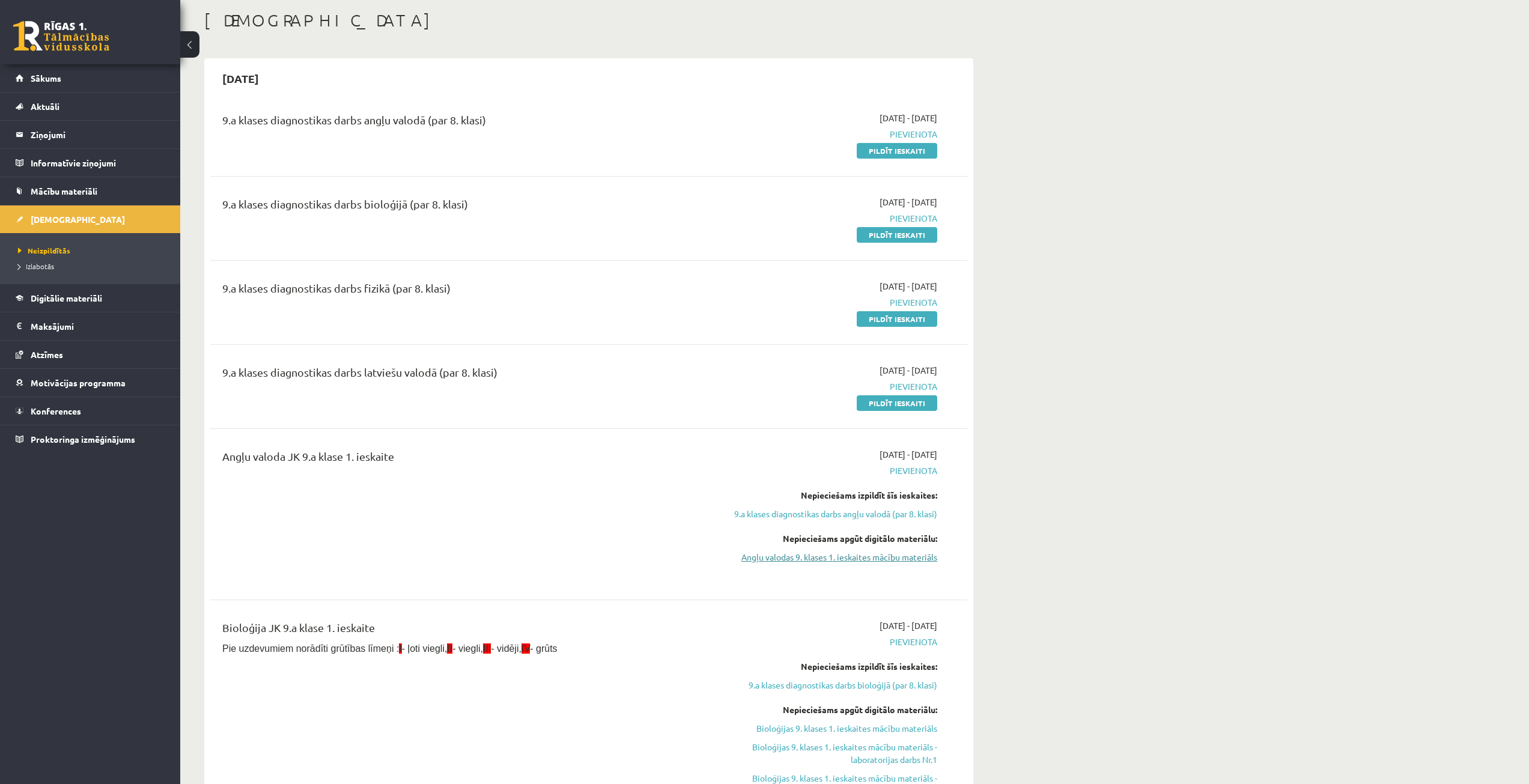
click at [871, 561] on link "Angļu valodas 9. klases 1. ieskaites mācību materiāls" at bounding box center [824, 557] width 226 height 13
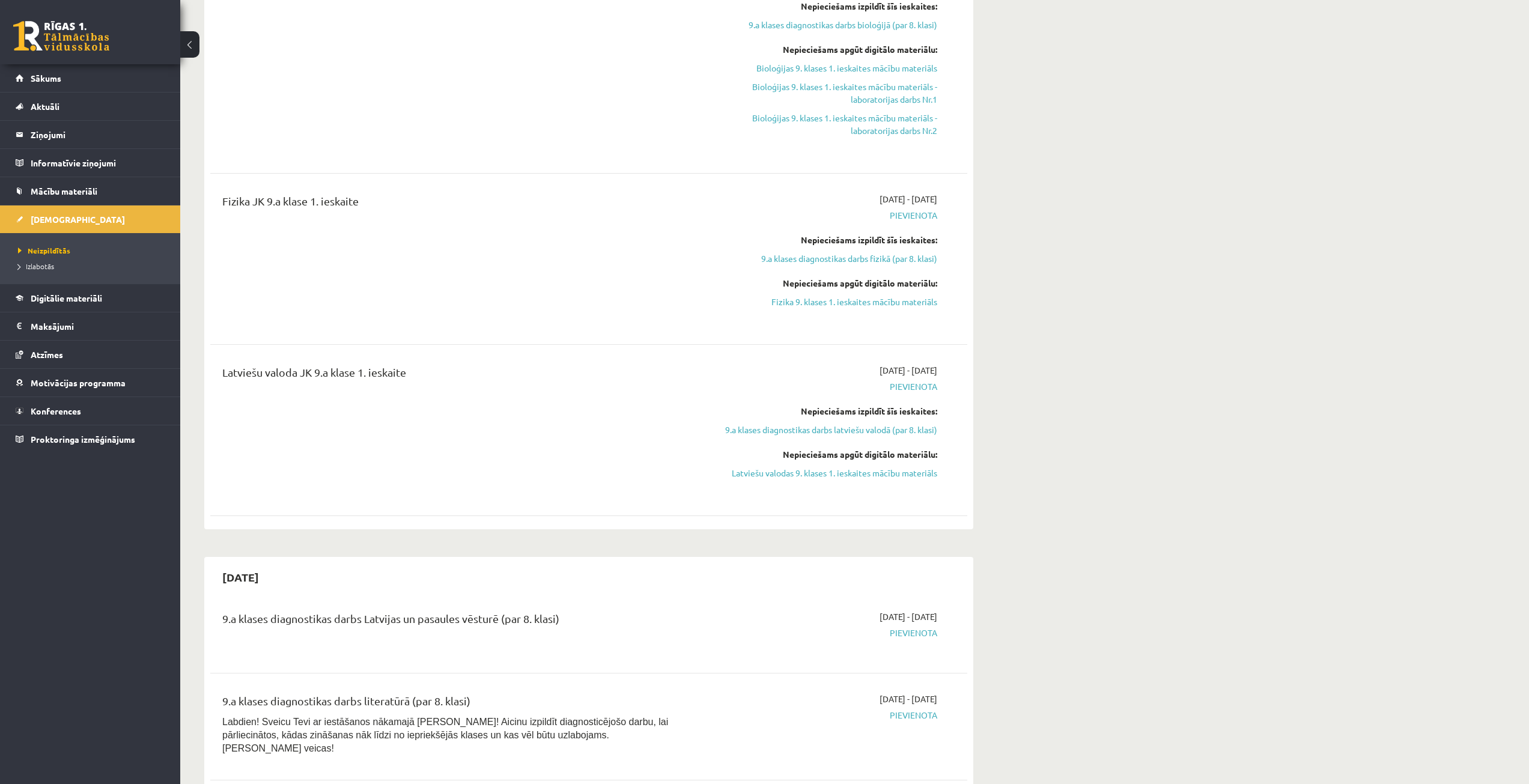
scroll to position [721, 0]
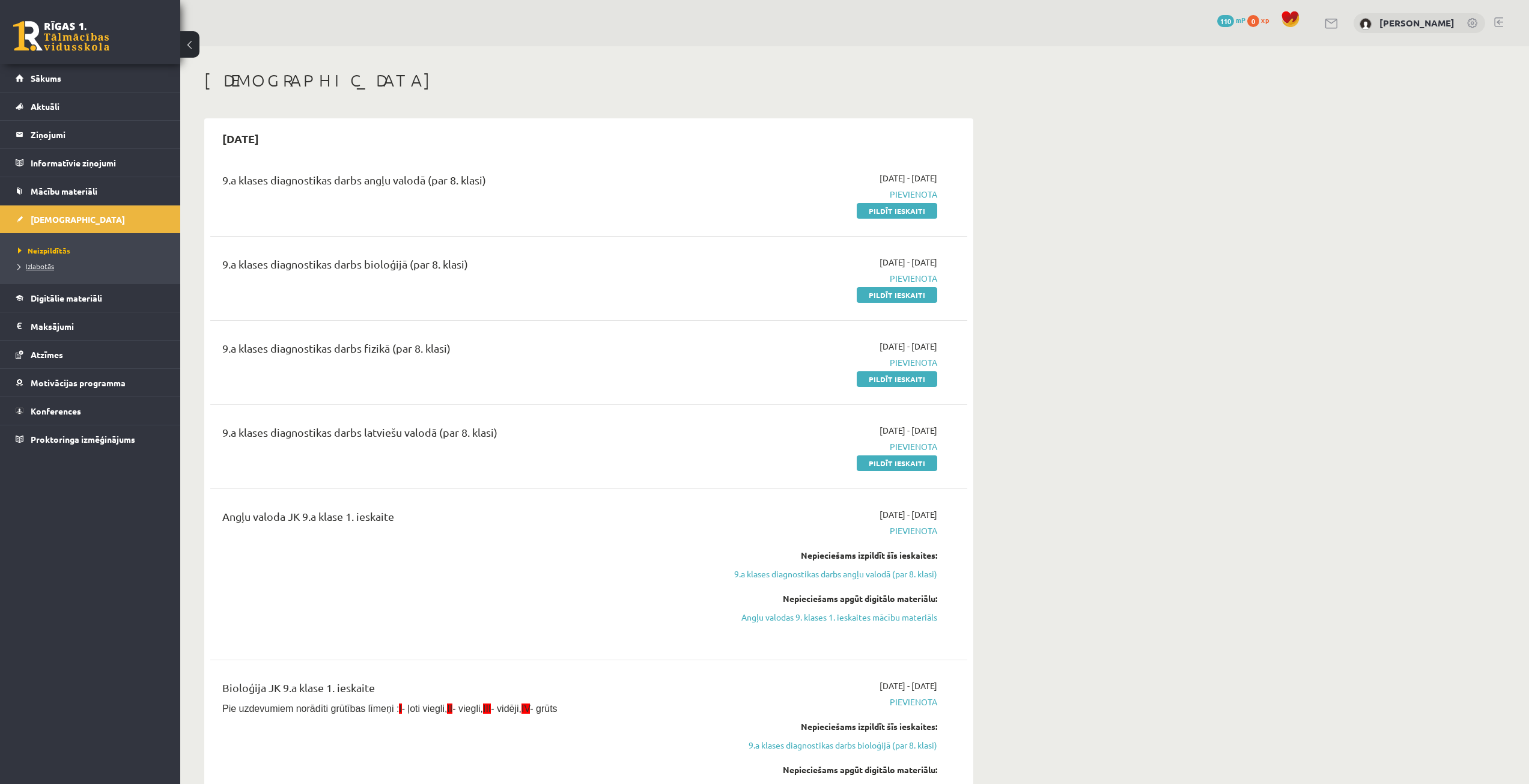
click at [68, 267] on link "Izlabotās" at bounding box center [93, 266] width 150 height 11
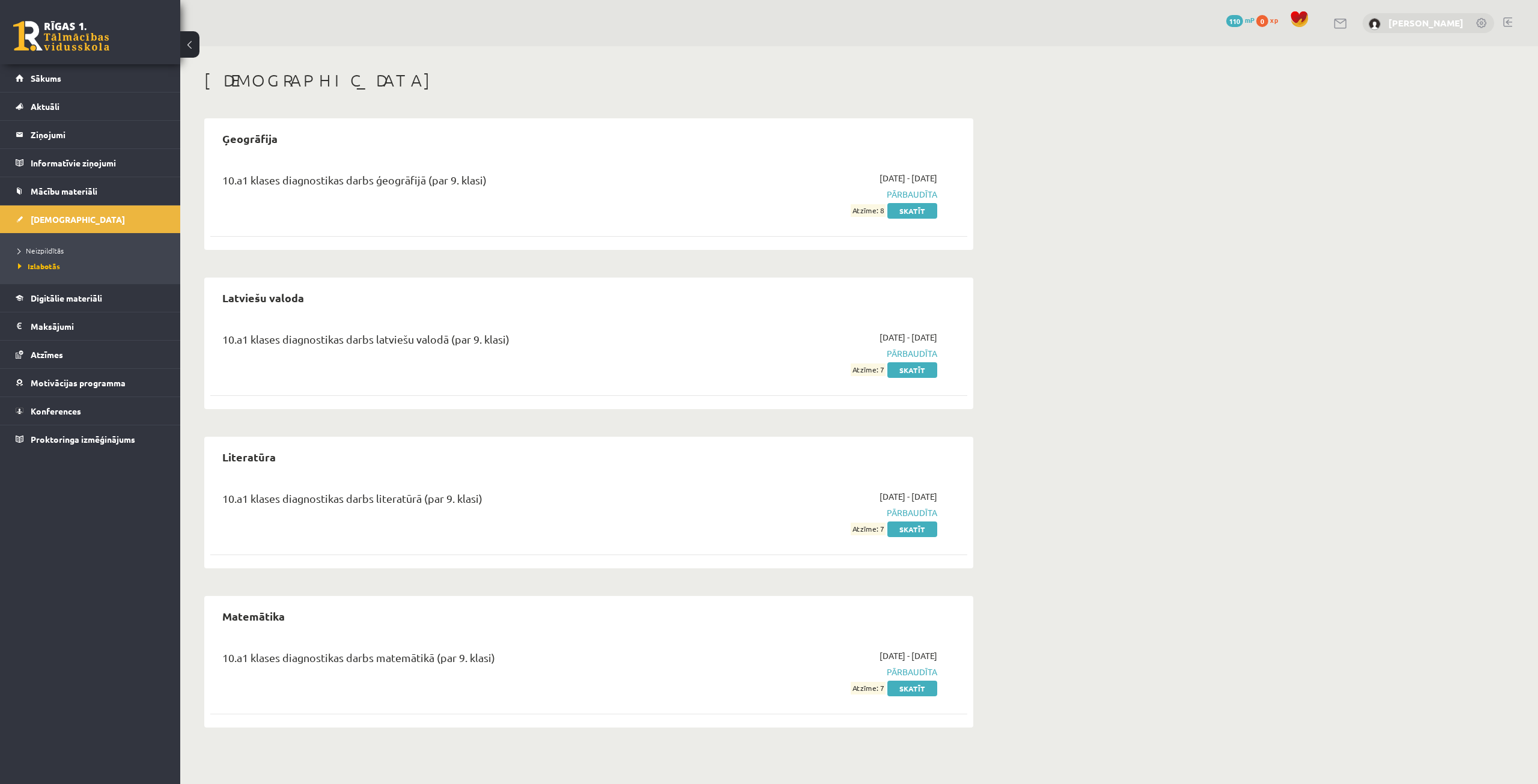
click at [1415, 22] on link "[PERSON_NAME]" at bounding box center [1425, 23] width 75 height 12
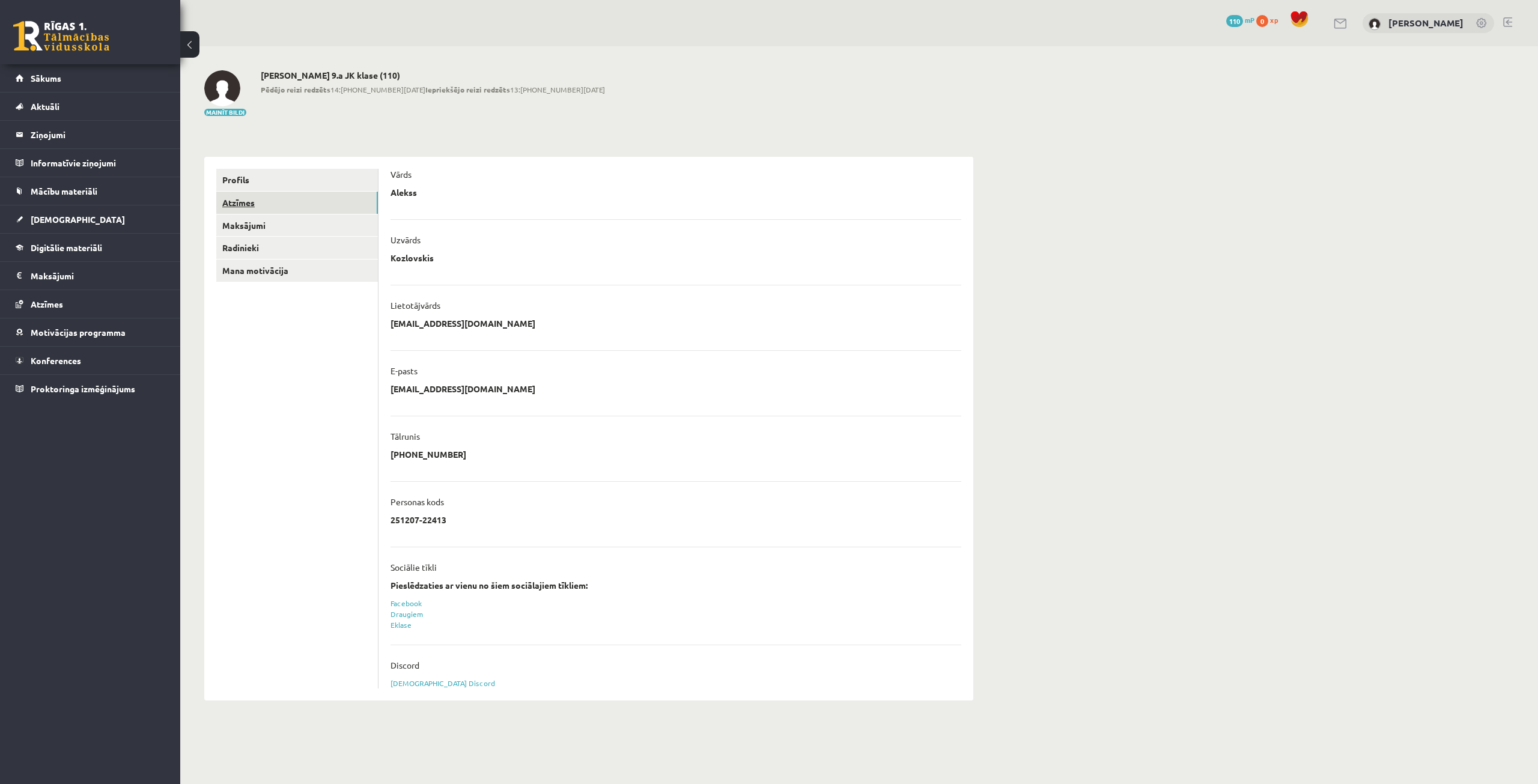
click at [307, 202] on link "Atzīmes" at bounding box center [297, 203] width 162 height 22
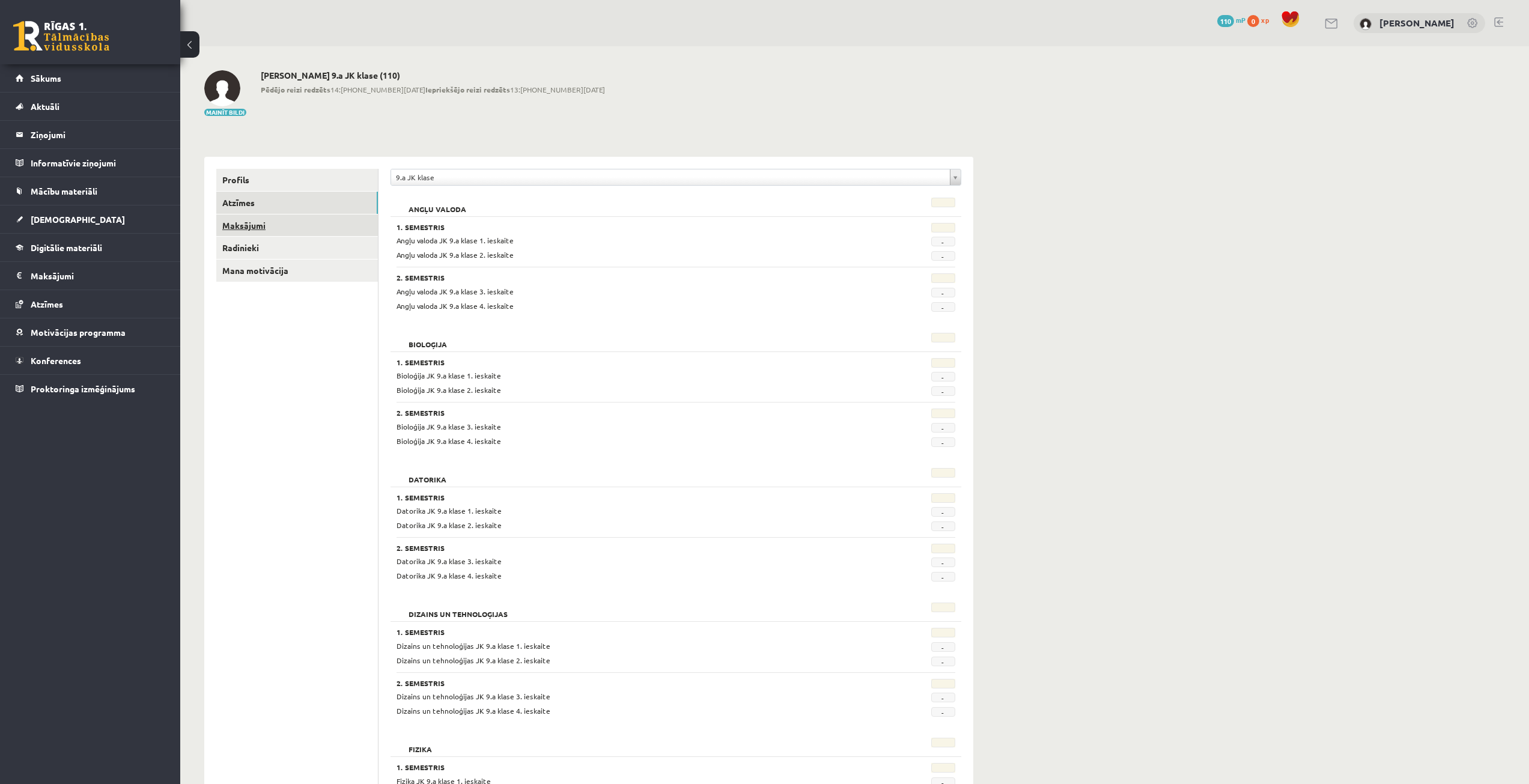
click at [249, 225] on link "Maksājumi" at bounding box center [297, 225] width 162 height 22
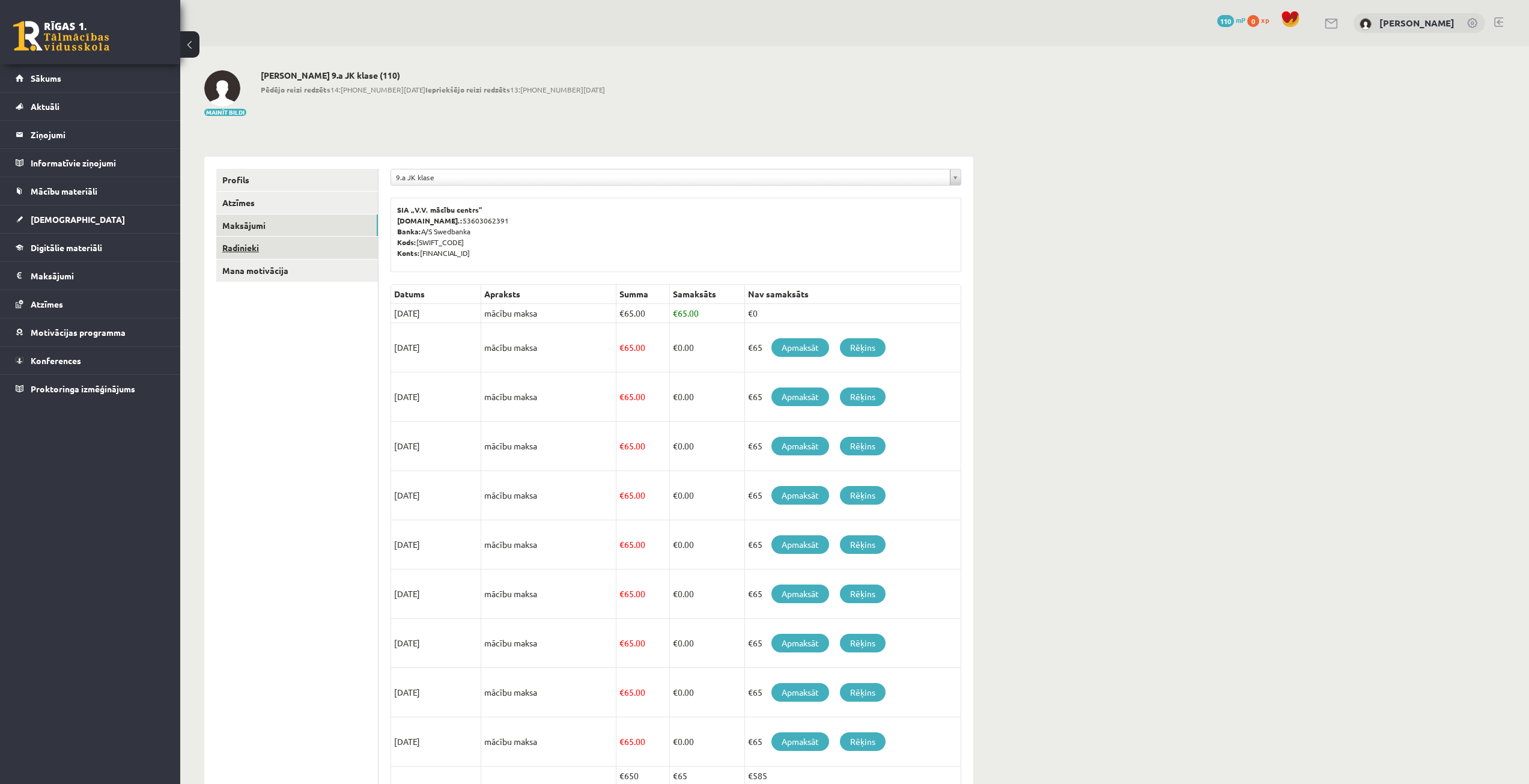
click at [250, 251] on link "Radinieki" at bounding box center [297, 248] width 162 height 22
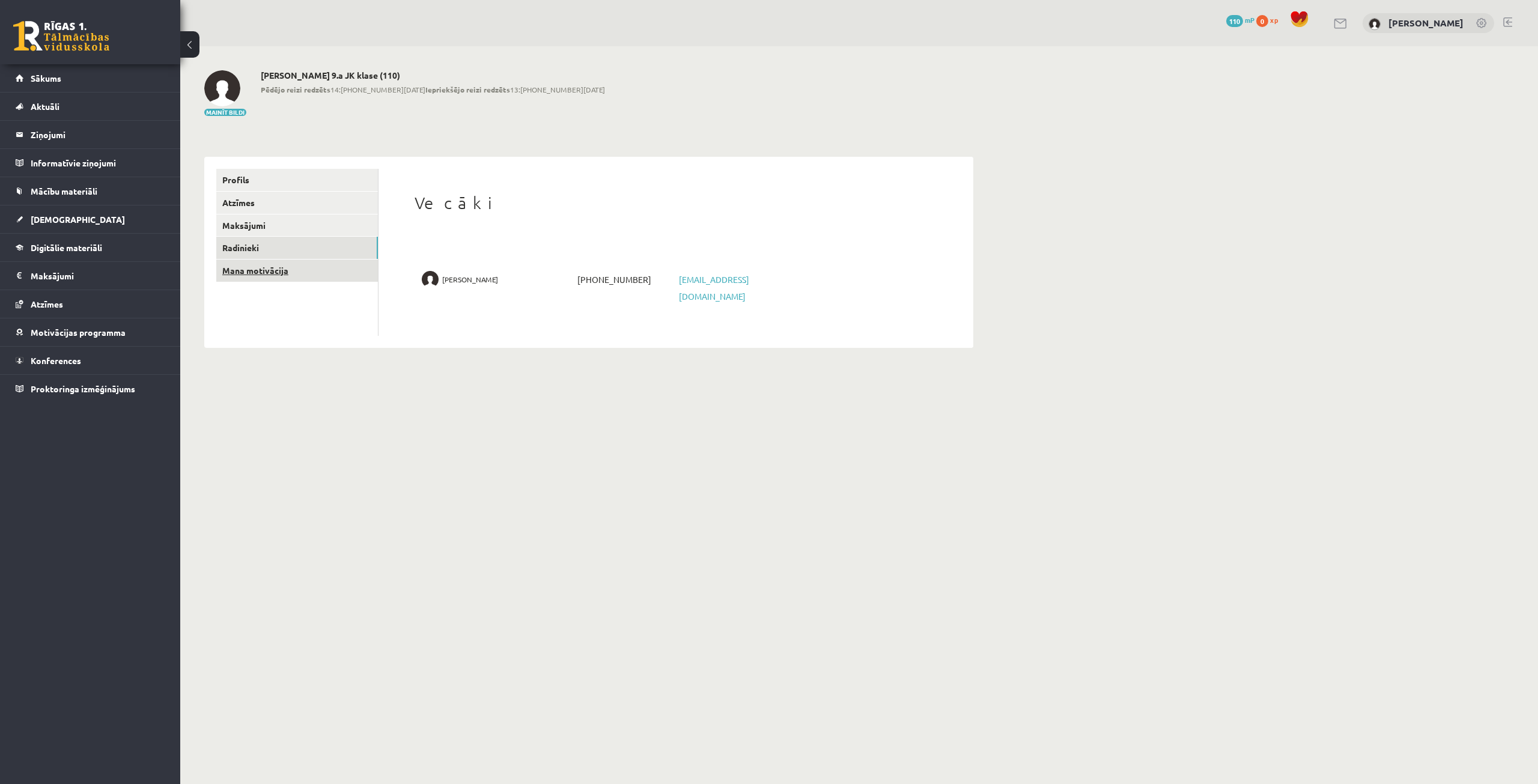
click at [251, 273] on link "Mana motivācija" at bounding box center [297, 271] width 162 height 22
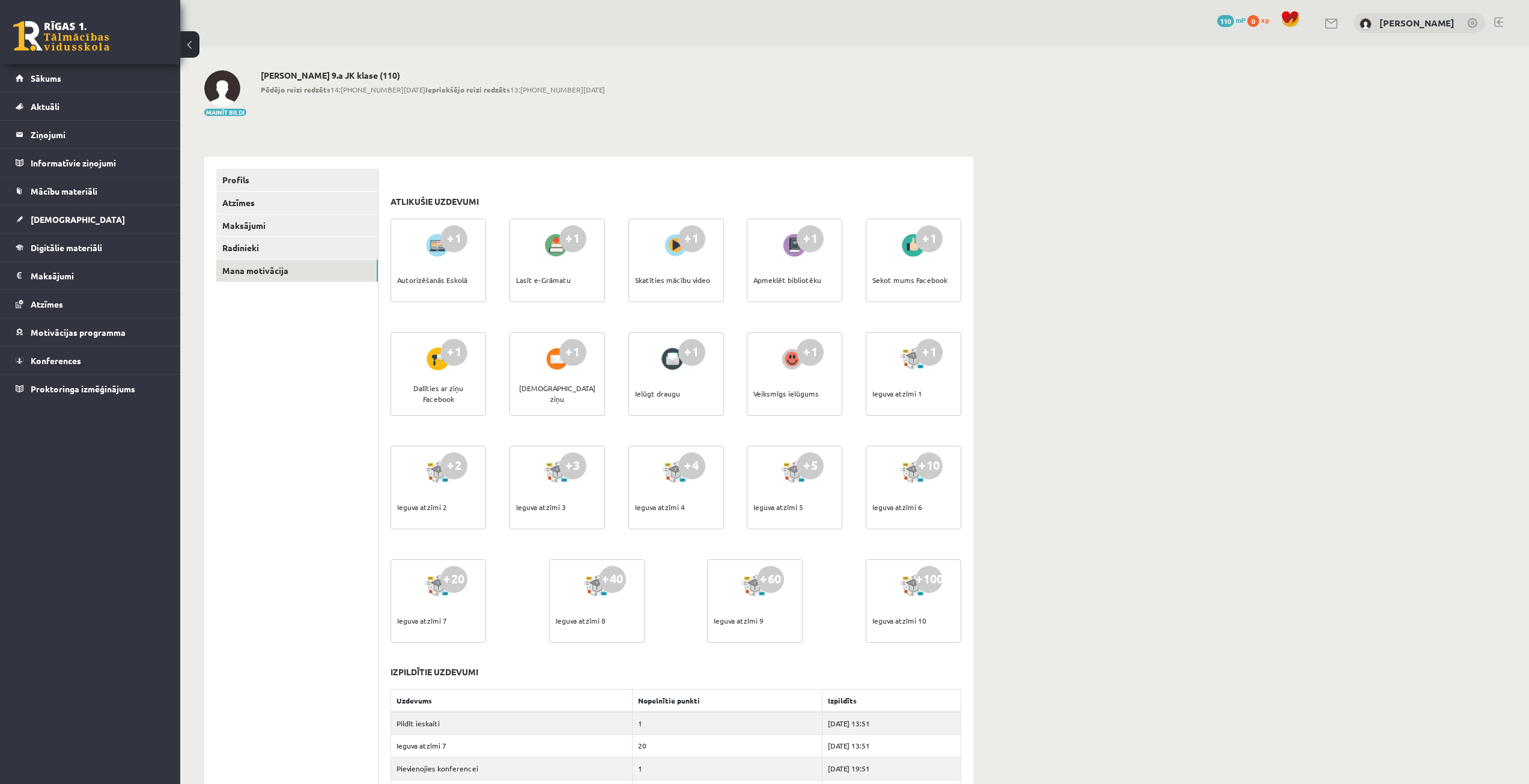
drag, startPoint x: 1177, startPoint y: 285, endPoint x: 1051, endPoint y: 350, distance: 142.1
click at [1051, 350] on div "**********" at bounding box center [854, 556] width 1349 height 1021
click at [555, 279] on div "Lasīt e-Grāmatu" at bounding box center [543, 280] width 55 height 42
click at [550, 239] on div at bounding box center [557, 245] width 34 height 28
click at [568, 235] on div "+1" at bounding box center [572, 238] width 27 height 27
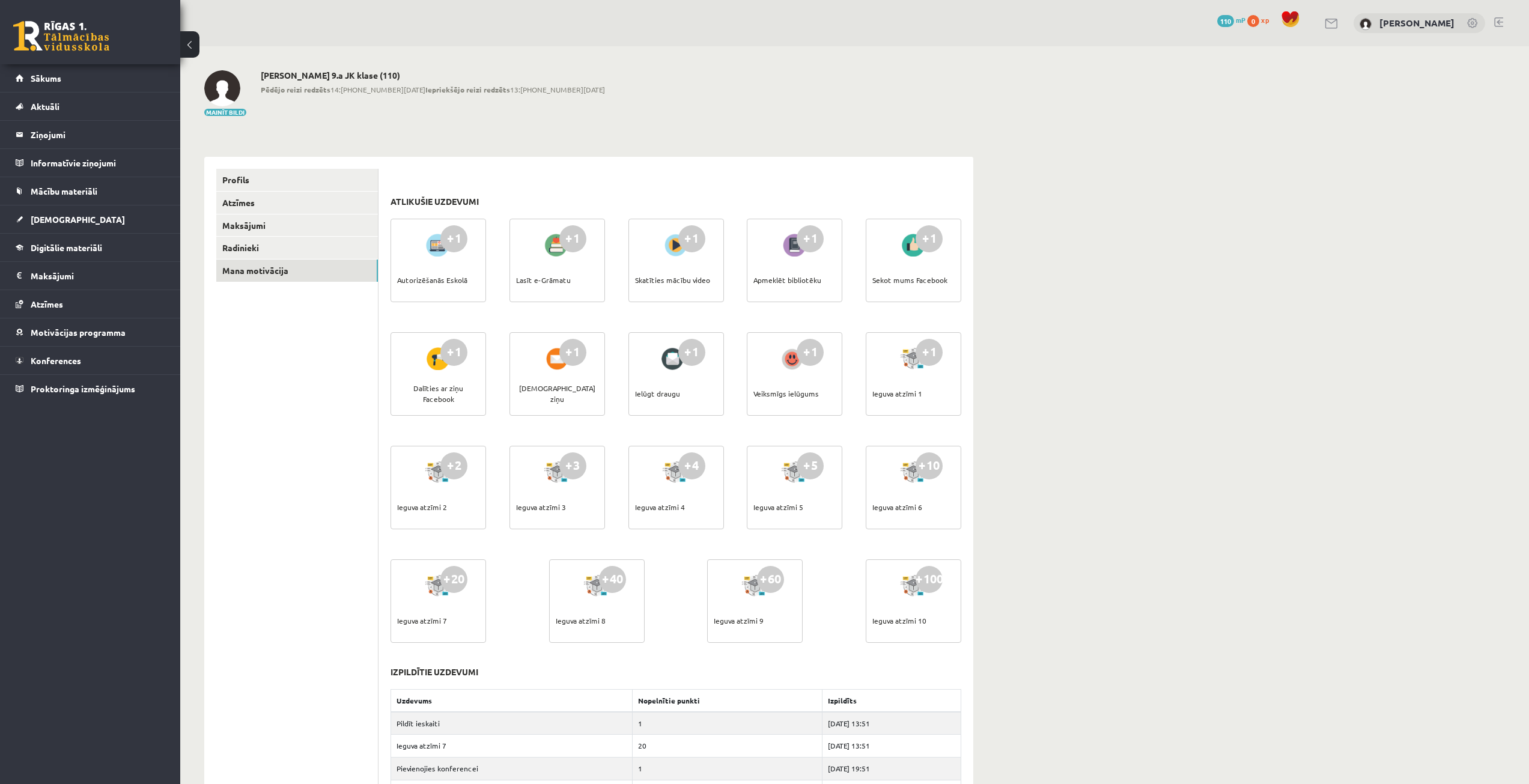
click at [540, 249] on div at bounding box center [557, 245] width 34 height 28
click at [127, 249] on link "Digitālie materiāli" at bounding box center [91, 248] width 150 height 28
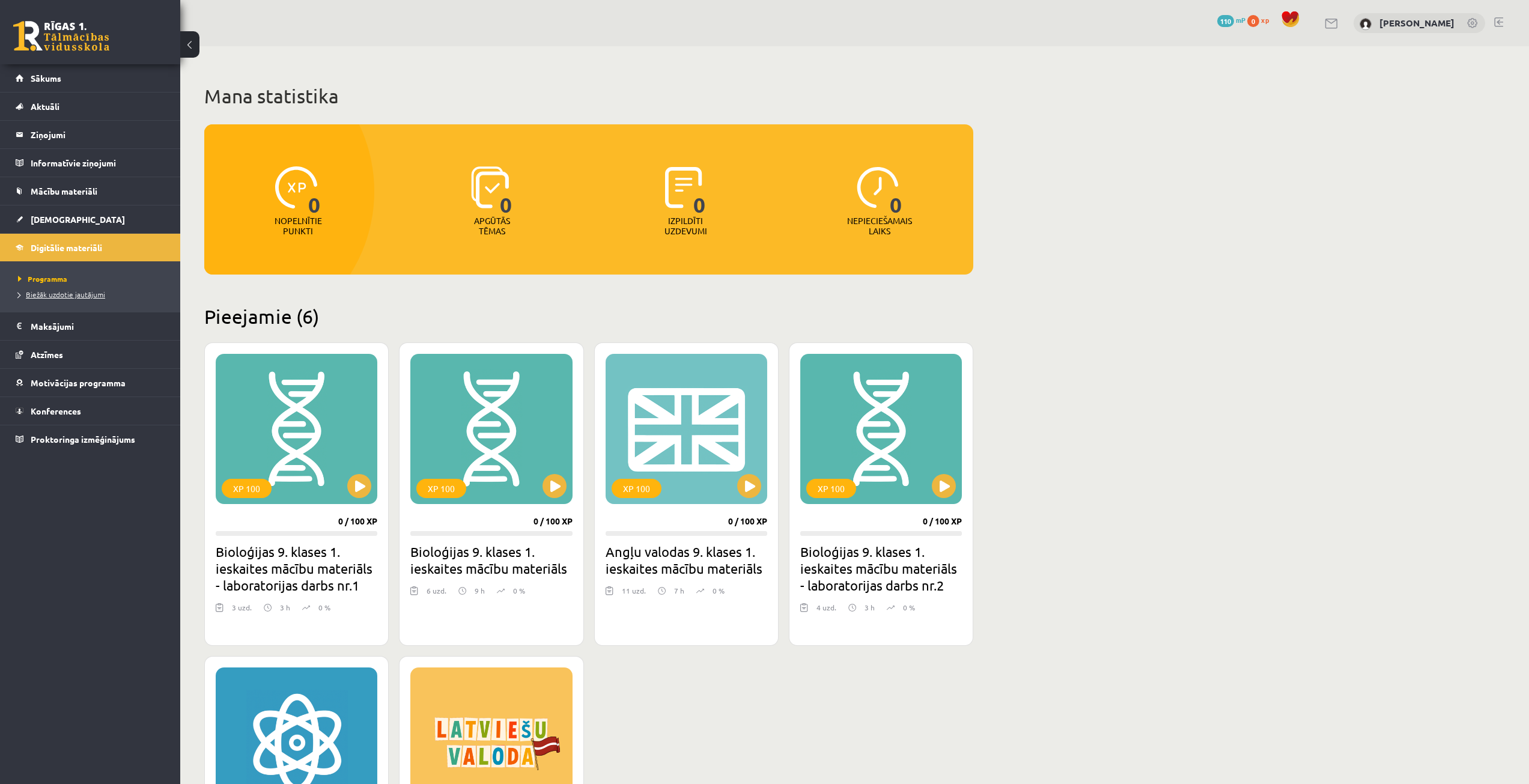
click at [92, 294] on span "Biežāk uzdotie jautājumi" at bounding box center [61, 295] width 87 height 10
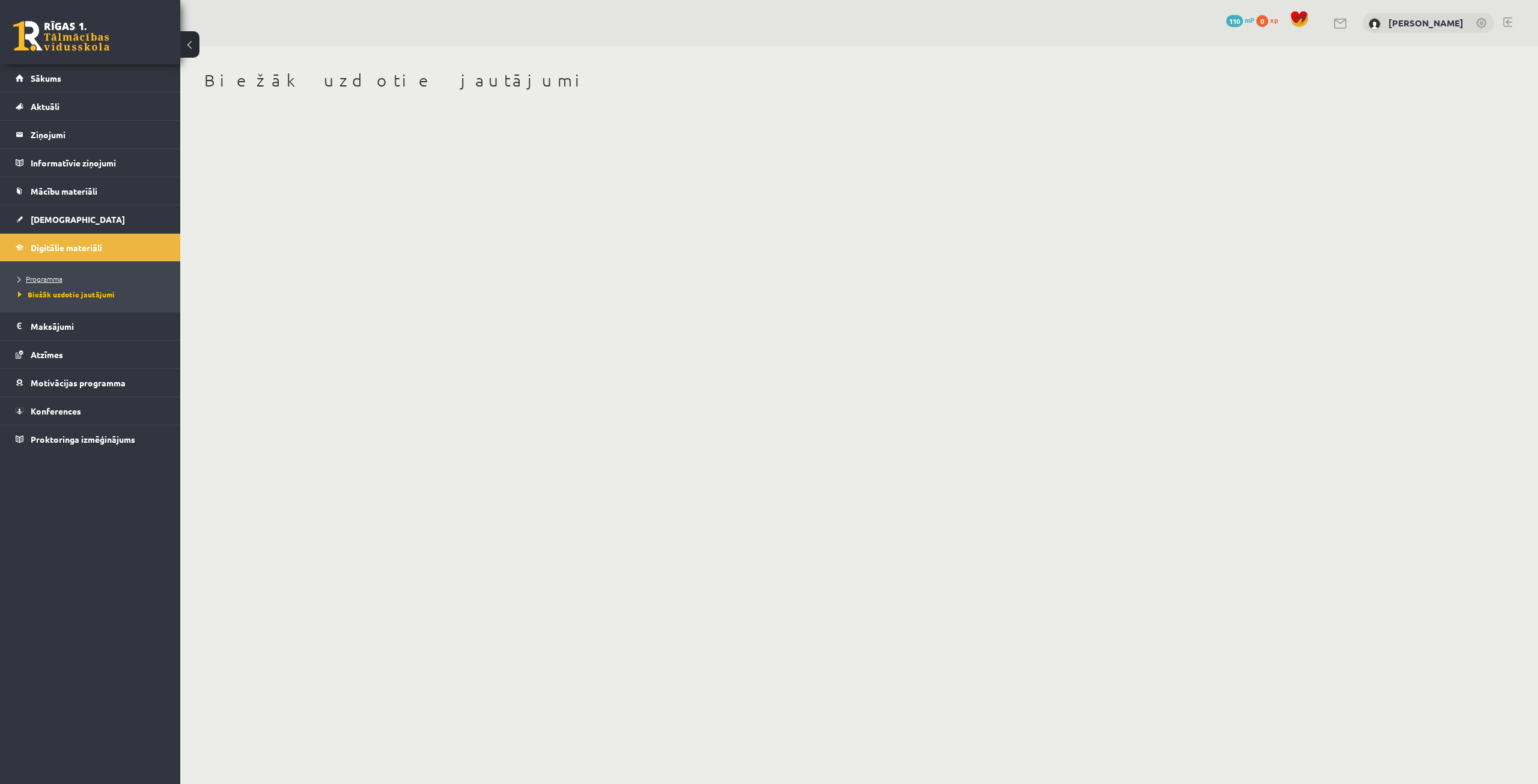
click at [103, 277] on link "Programma" at bounding box center [93, 278] width 150 height 11
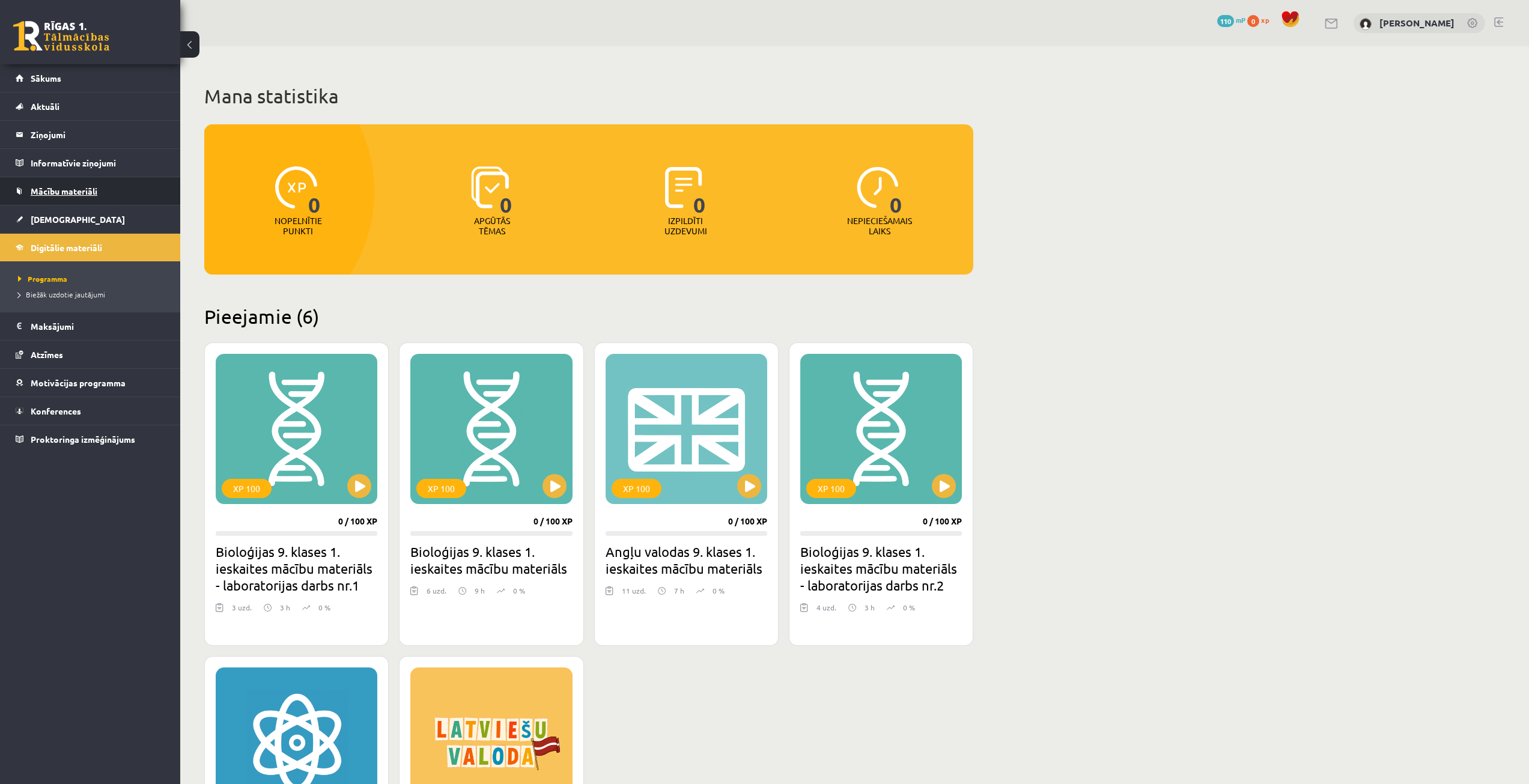
click at [115, 200] on link "Mācību materiāli" at bounding box center [91, 191] width 150 height 28
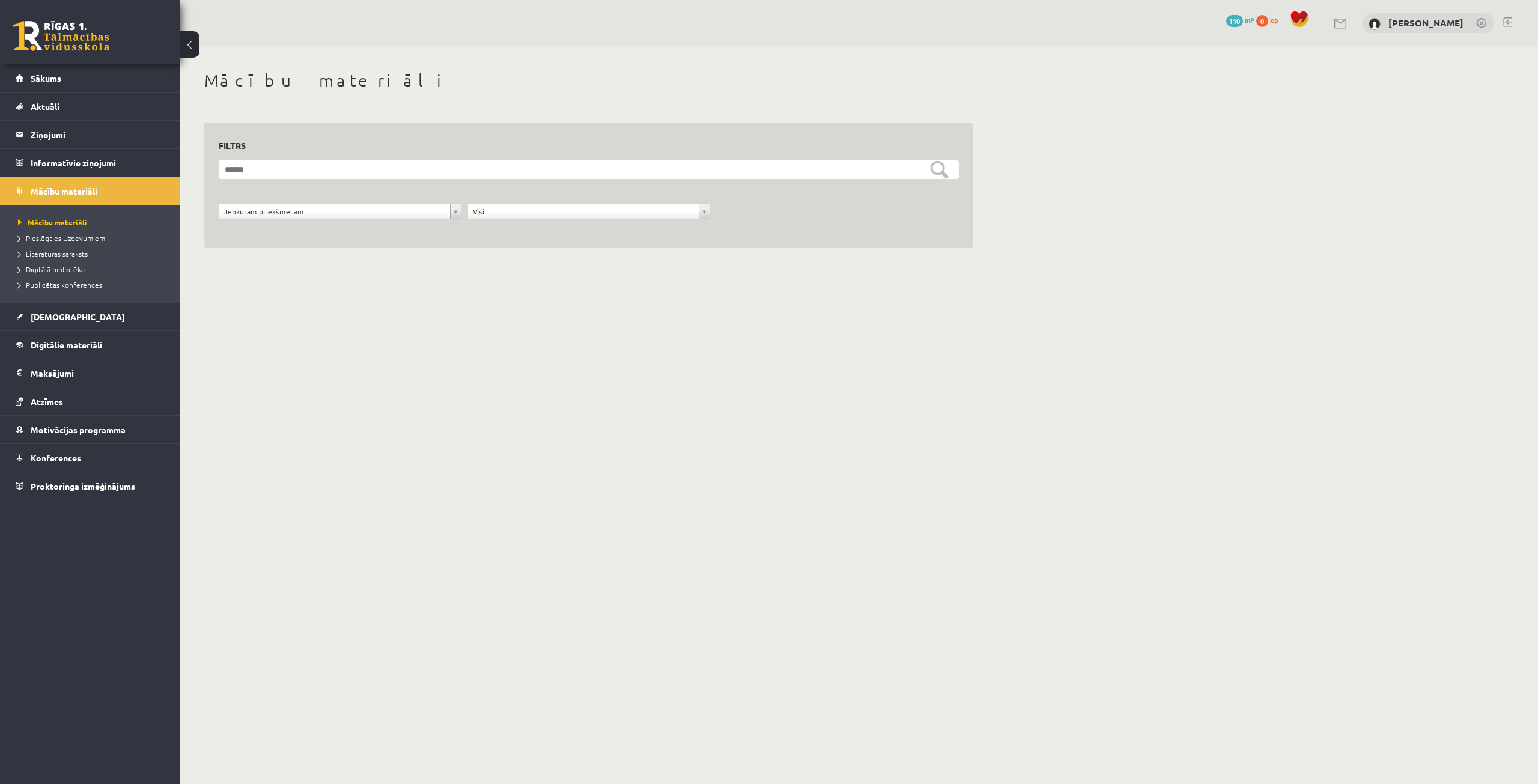
click at [92, 233] on link "Pieslēgties Uzdevumiem" at bounding box center [93, 238] width 150 height 11
click at [79, 251] on span "Literatūras saraksts" at bounding box center [53, 254] width 70 height 10
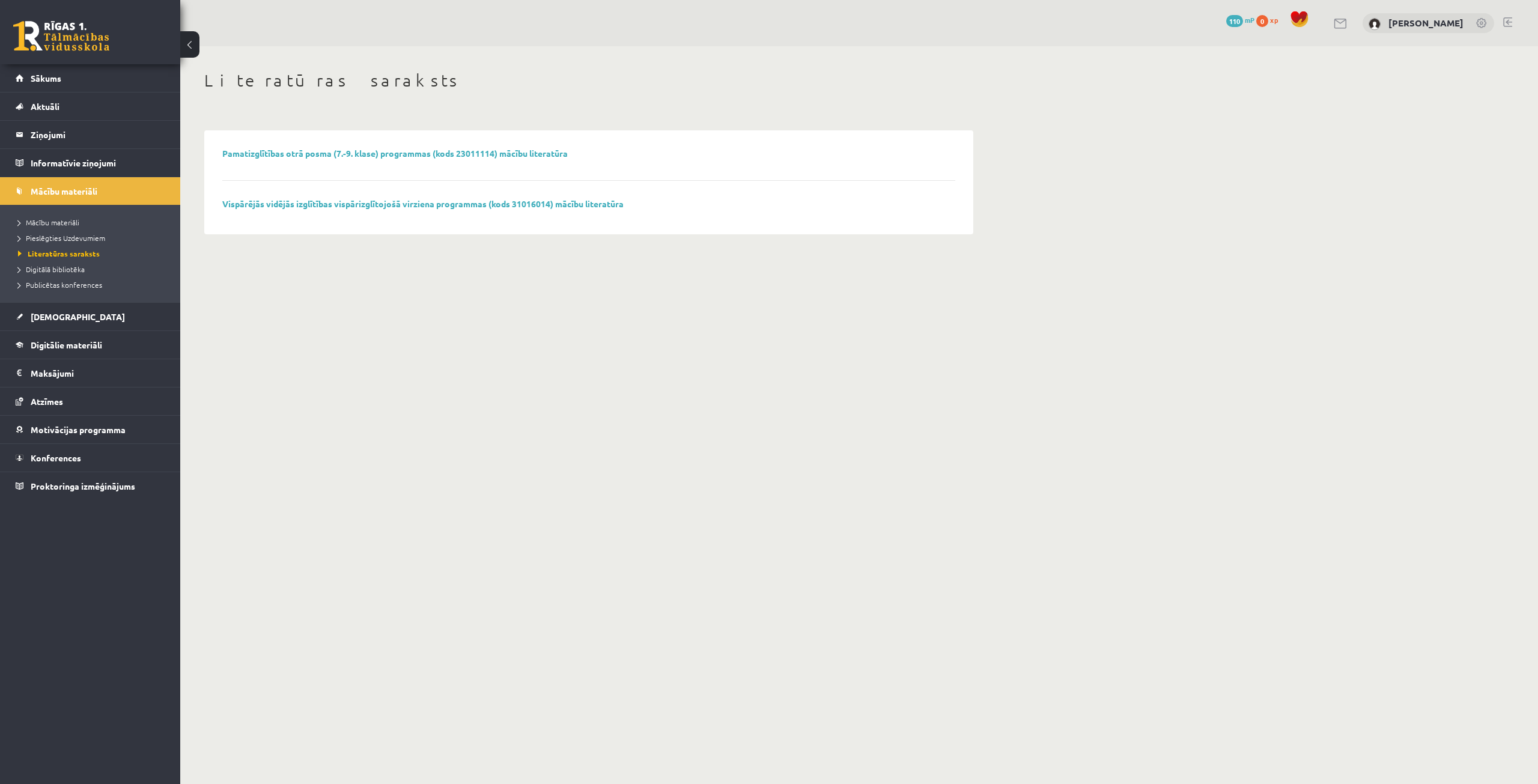
click at [73, 276] on li "Digitālā bibliotēka" at bounding box center [93, 269] width 150 height 16
click at [76, 275] on li "Digitālā bibliotēka" at bounding box center [93, 269] width 150 height 16
click at [74, 261] on li "Literatūras saraksts" at bounding box center [93, 254] width 150 height 16
click at [74, 270] on span "Digitālā bibliotēka" at bounding box center [51, 269] width 67 height 10
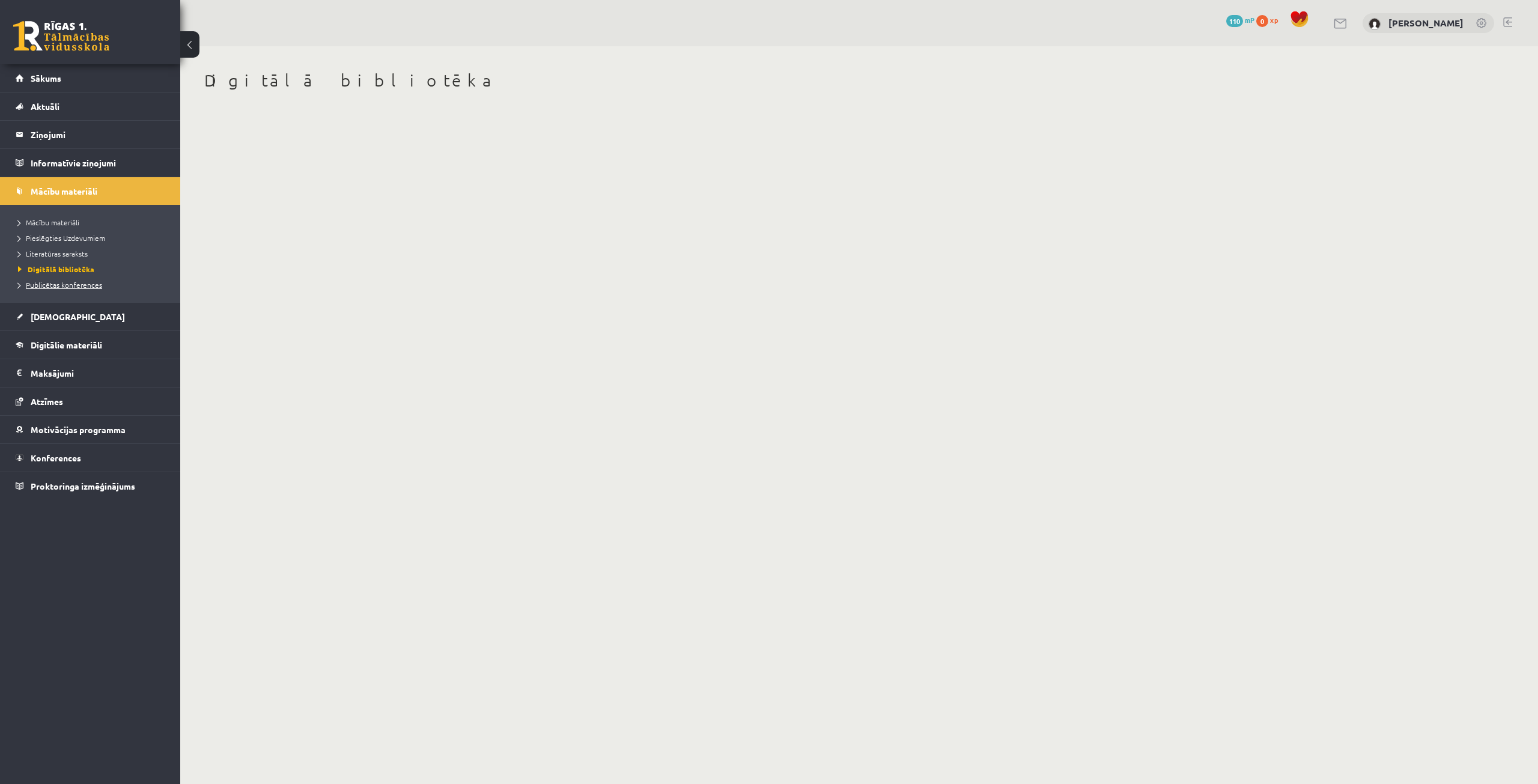
click at [76, 284] on span "Publicētas konferences" at bounding box center [60, 285] width 84 height 10
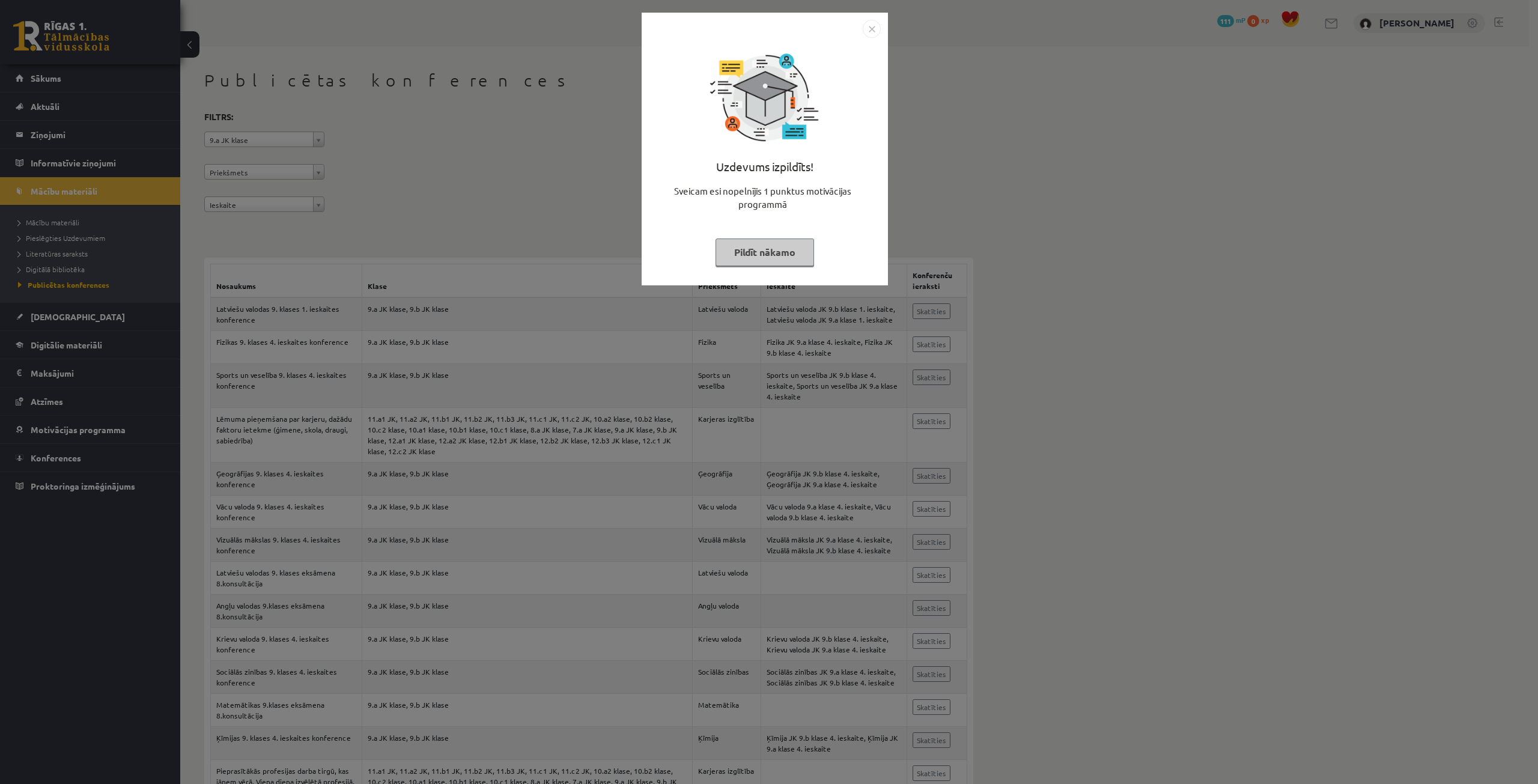
click at [758, 260] on button "Pildīt nākamo" at bounding box center [765, 253] width 99 height 28
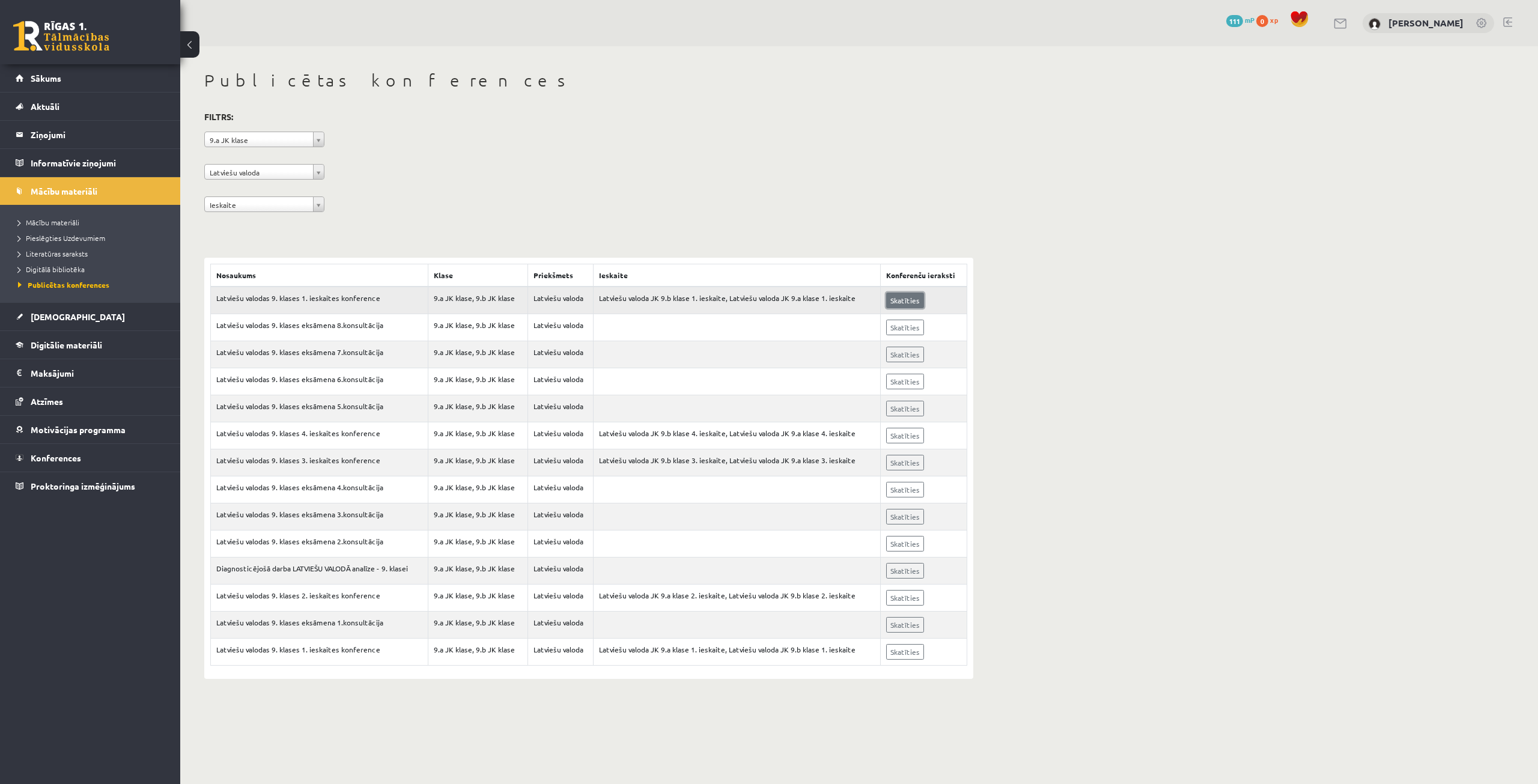
click at [901, 306] on link "Skatīties" at bounding box center [905, 301] width 38 height 16
click at [1058, 282] on div "**********" at bounding box center [859, 374] width 1358 height 657
click at [947, 267] on th "Konferenču ieraksti" at bounding box center [924, 275] width 87 height 23
click at [485, 300] on td "9.a JK klase, 9.b JK klase" at bounding box center [477, 301] width 99 height 28
click at [578, 284] on th "Priekšmets" at bounding box center [559, 275] width 65 height 23
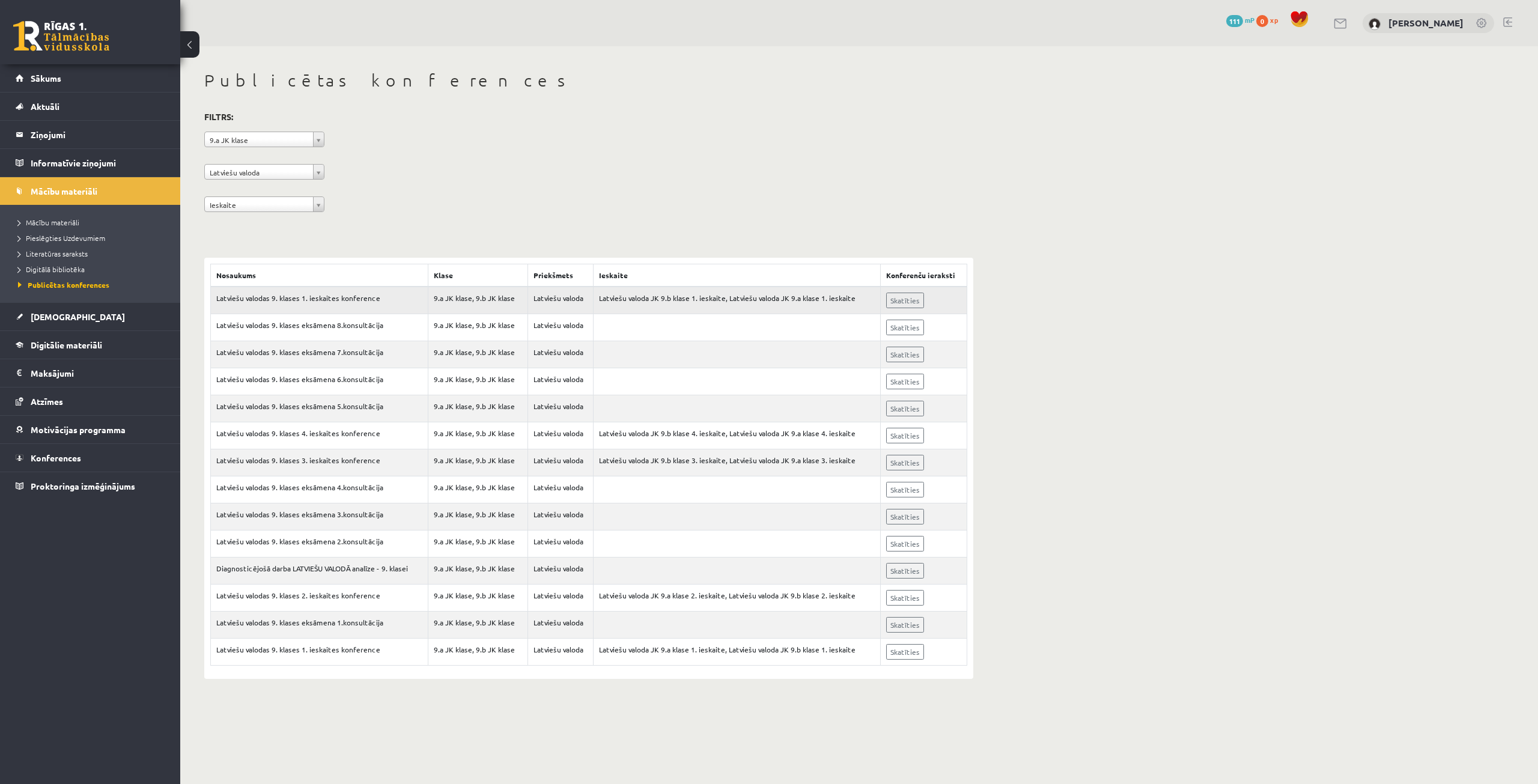
click at [571, 291] on td "Latviešu valoda" at bounding box center [559, 301] width 65 height 28
click at [318, 296] on td "Latviešu valodas 9. klases 1. ieskaites konference" at bounding box center [319, 301] width 217 height 28
click at [74, 449] on link "Konferences" at bounding box center [91, 458] width 150 height 28
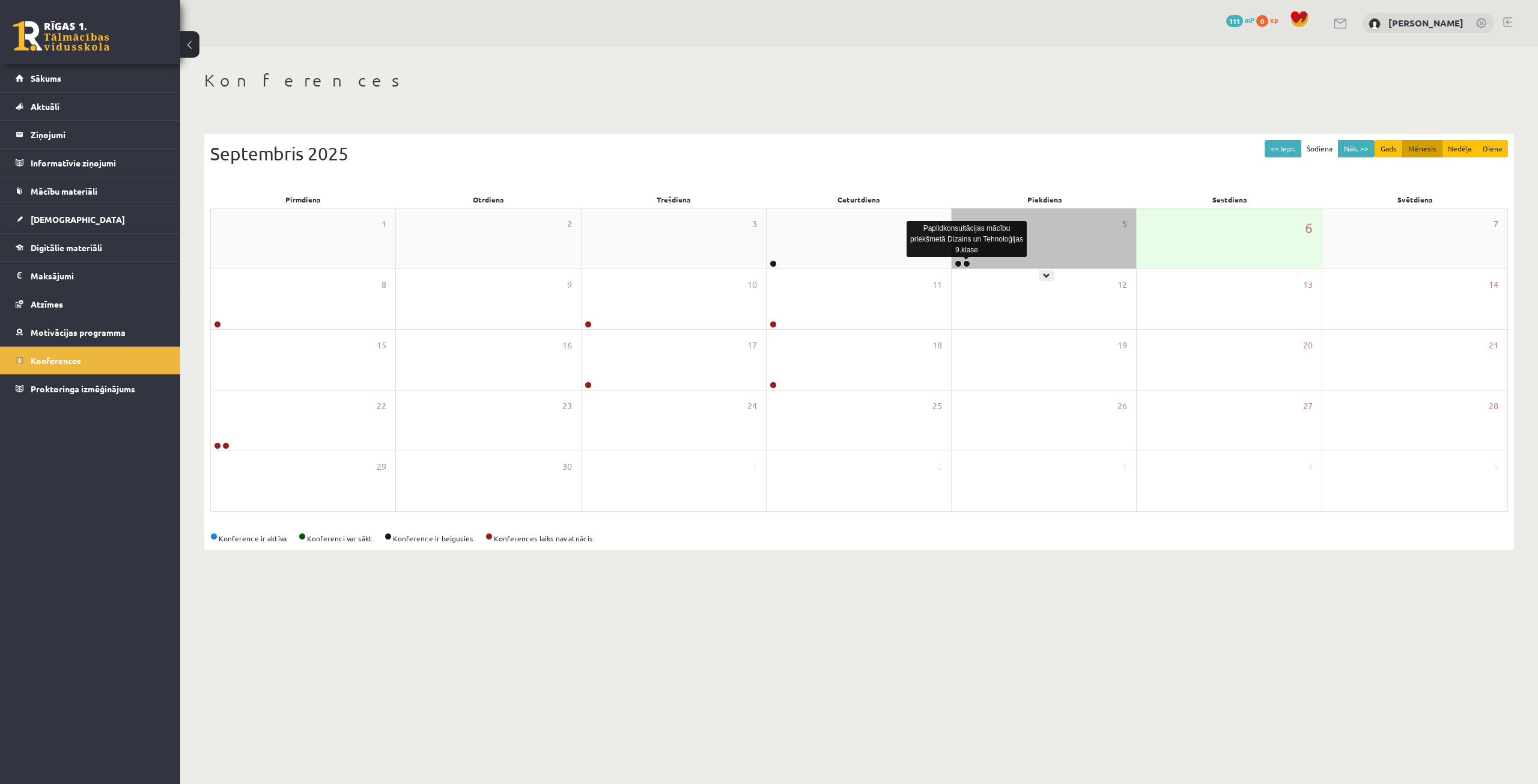
click at [968, 266] on link at bounding box center [966, 263] width 7 height 7
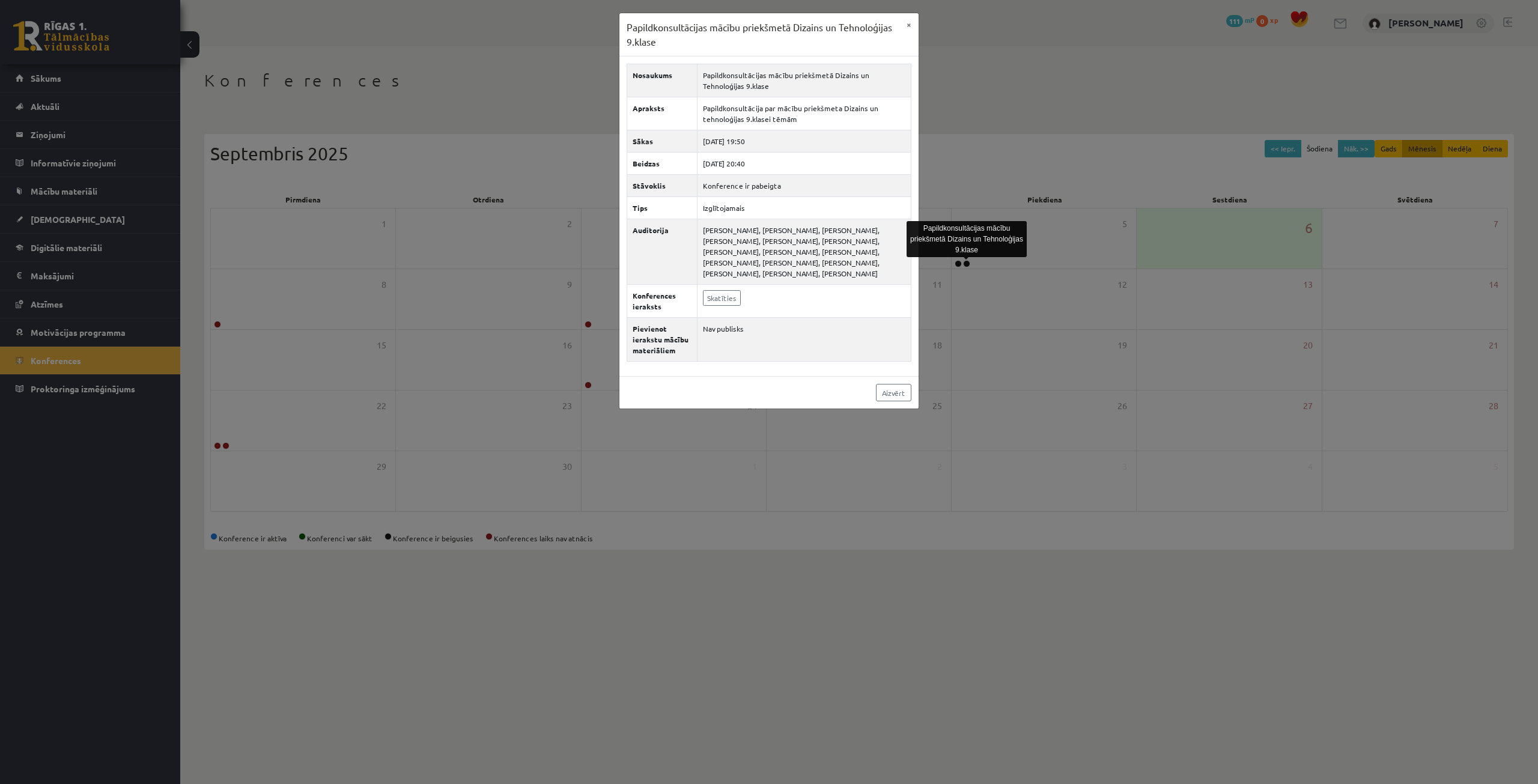
click at [815, 564] on div "Papildkonsultācijas mācību priekšmetā Dizains un Tehnoloģijas 9.klase × Nosauku…" at bounding box center [769, 392] width 1538 height 784
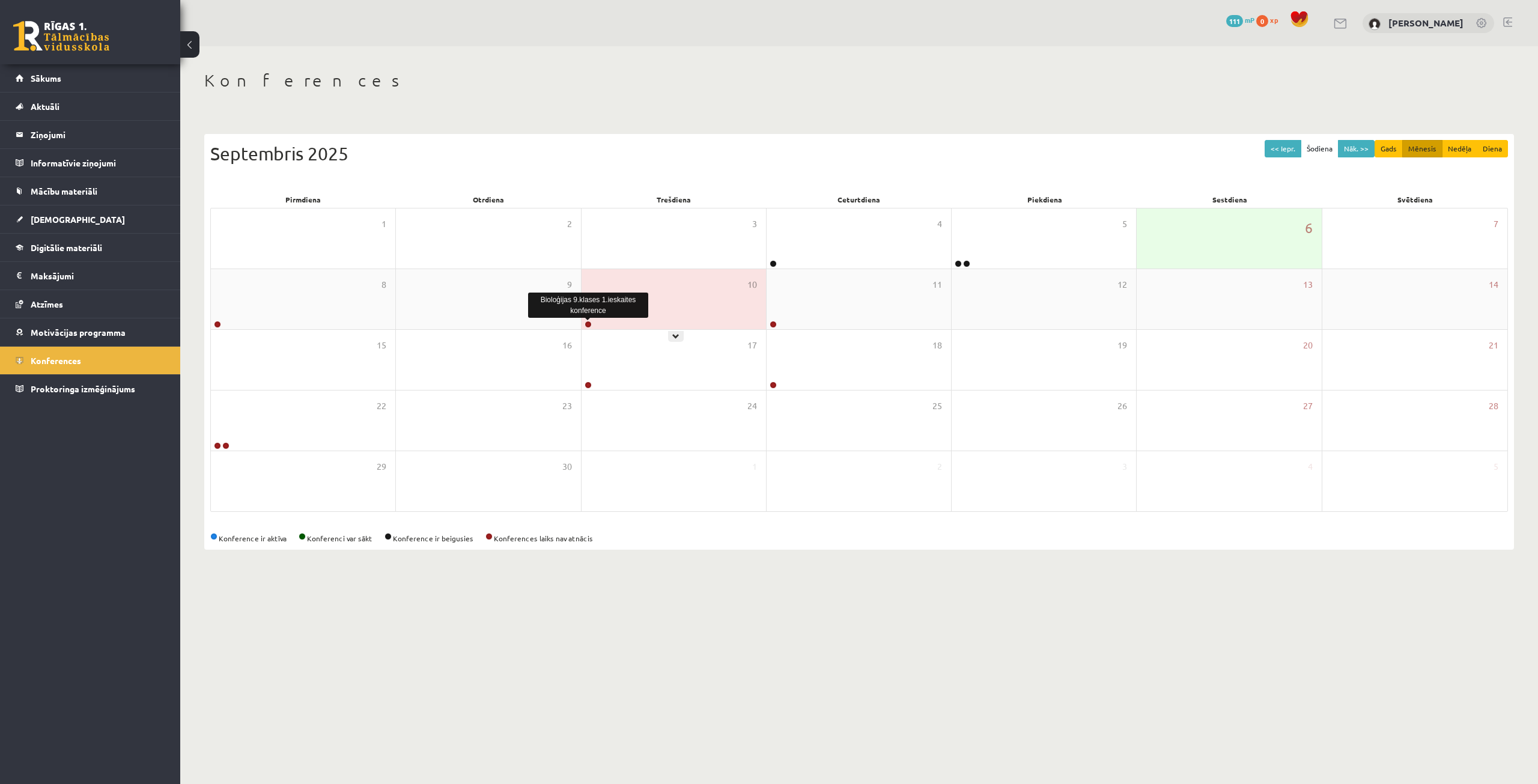
click at [586, 326] on link at bounding box center [588, 324] width 7 height 7
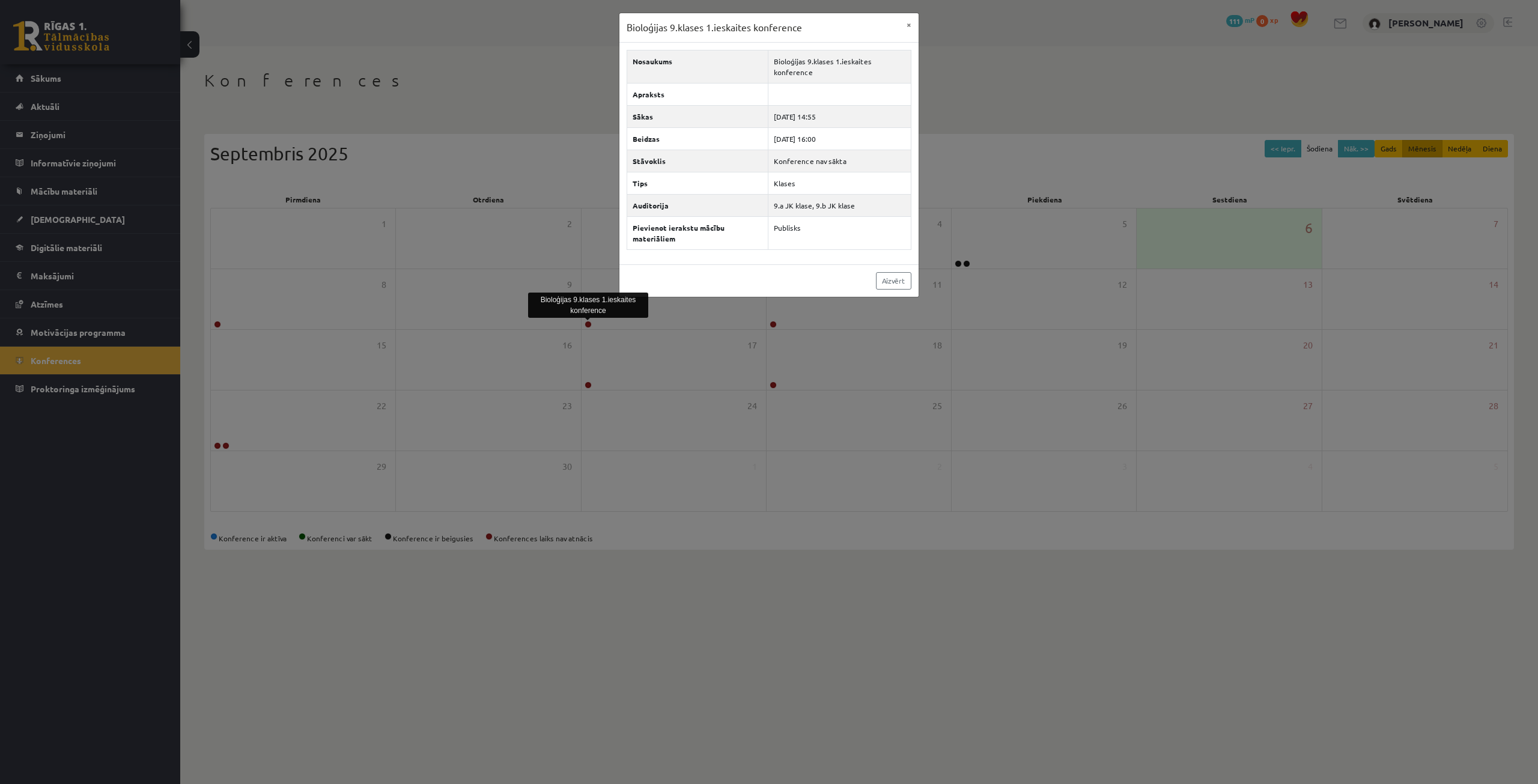
click at [553, 360] on div "Bioloģijas 9.klases 1.ieskaites konference × Nosaukums Bioloģijas 9.klases 1.ie…" at bounding box center [769, 392] width 1538 height 784
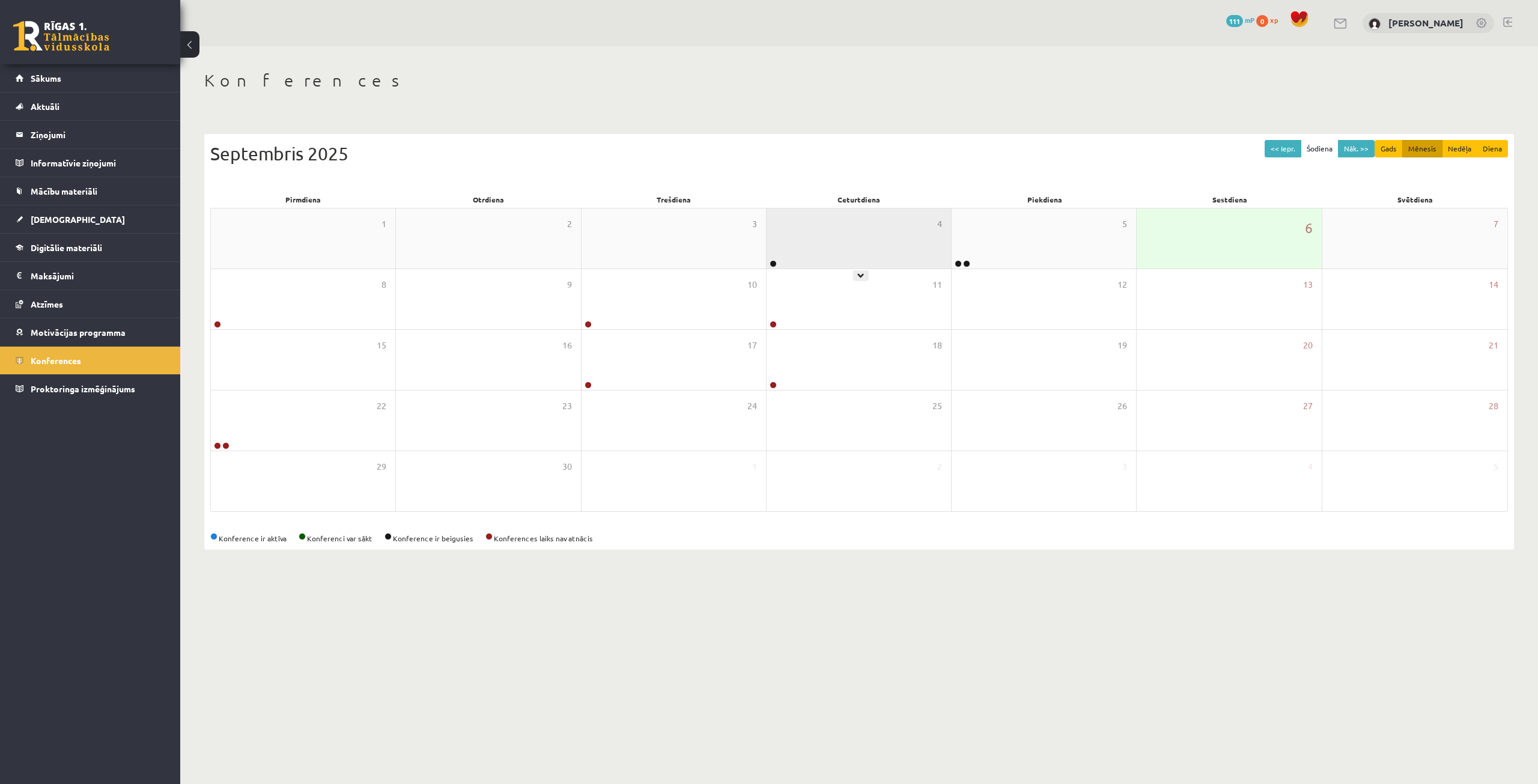
click at [776, 264] on div at bounding box center [772, 264] width 11 height 8
click at [773, 263] on link at bounding box center [773, 263] width 7 height 7
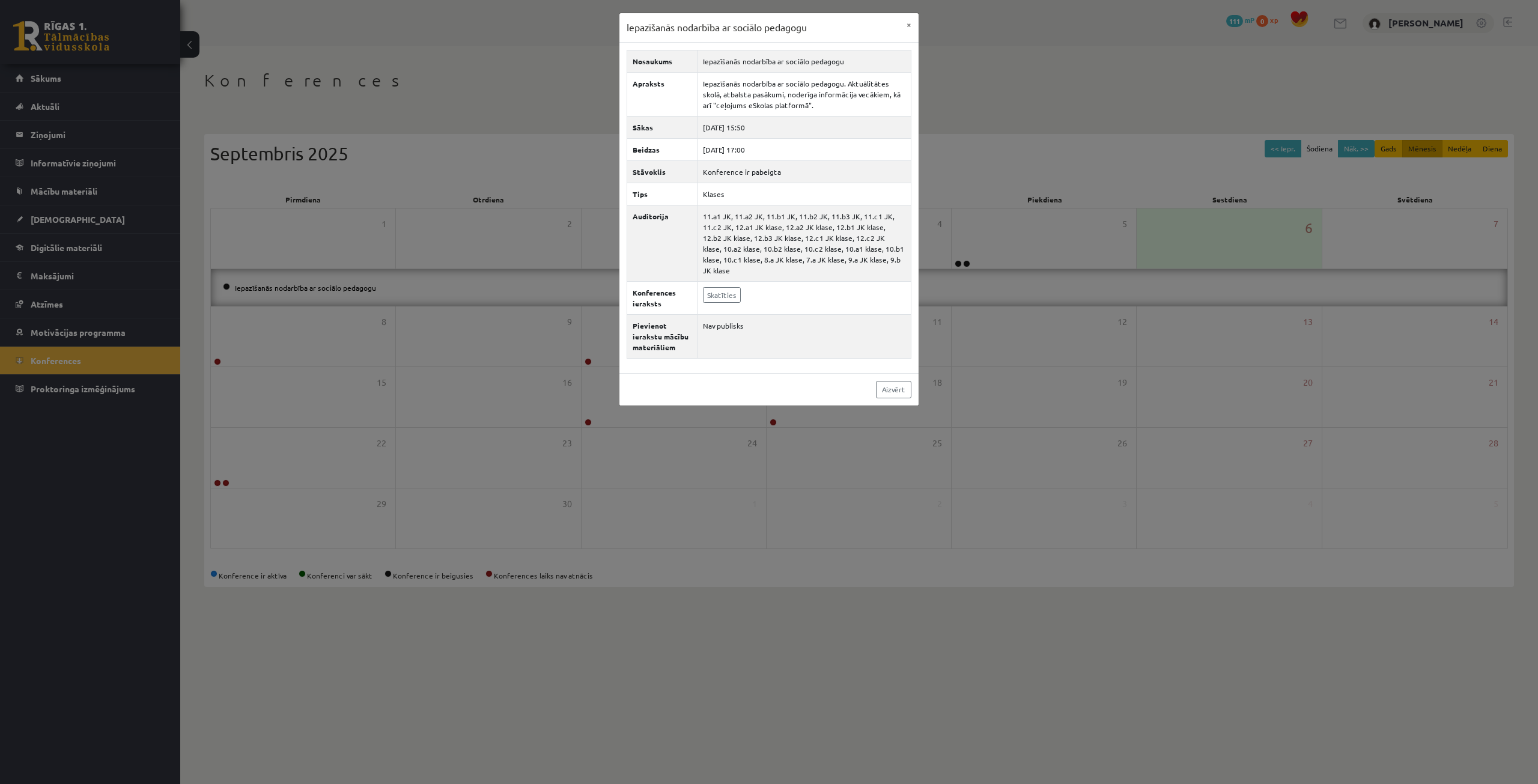
click at [1039, 345] on div "Iepazīšanās nodarbība ar sociālo pedagogu × Nosaukums Iepazīšanās nodarbība ar …" at bounding box center [769, 392] width 1538 height 784
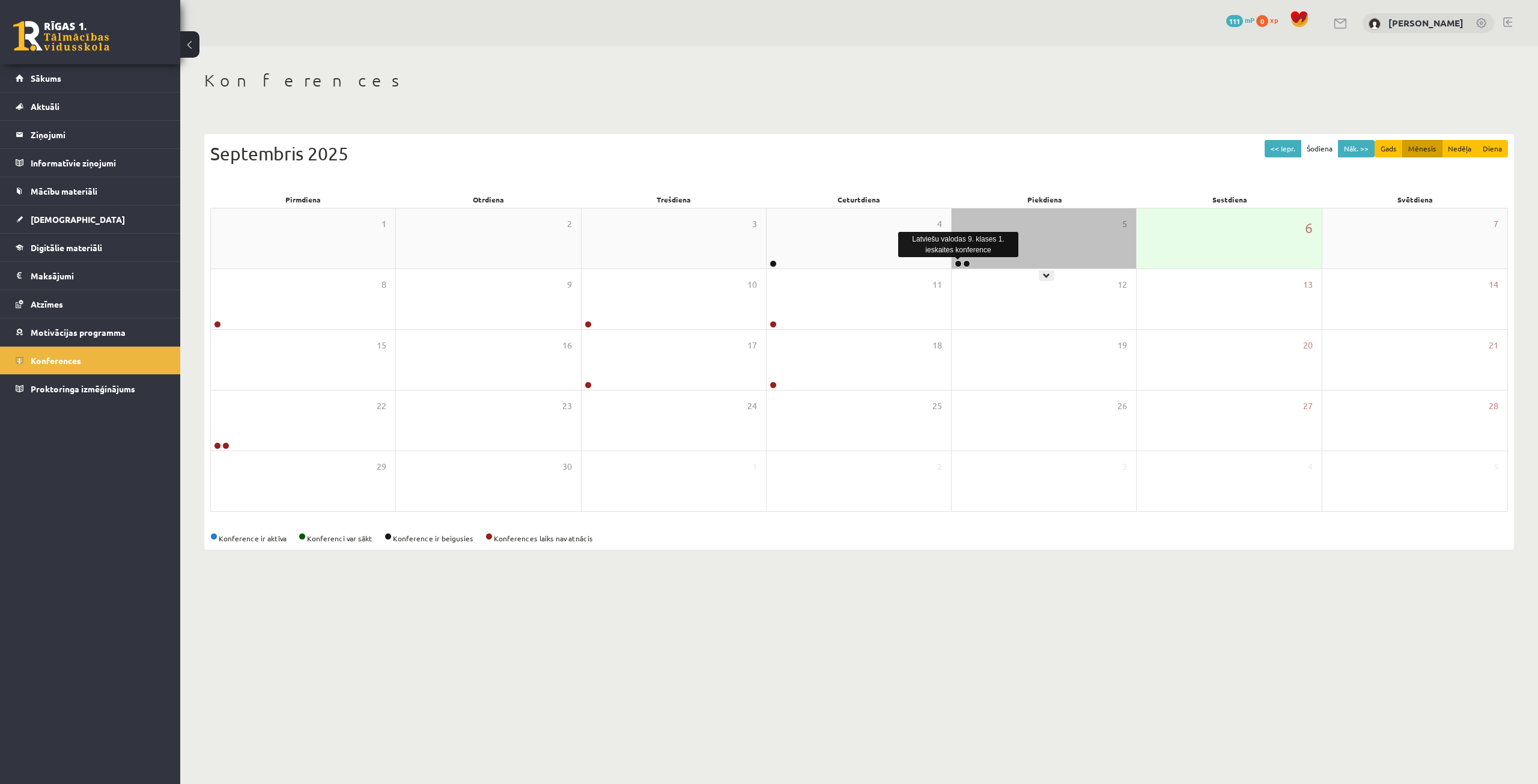
click at [958, 264] on link at bounding box center [958, 263] width 7 height 7
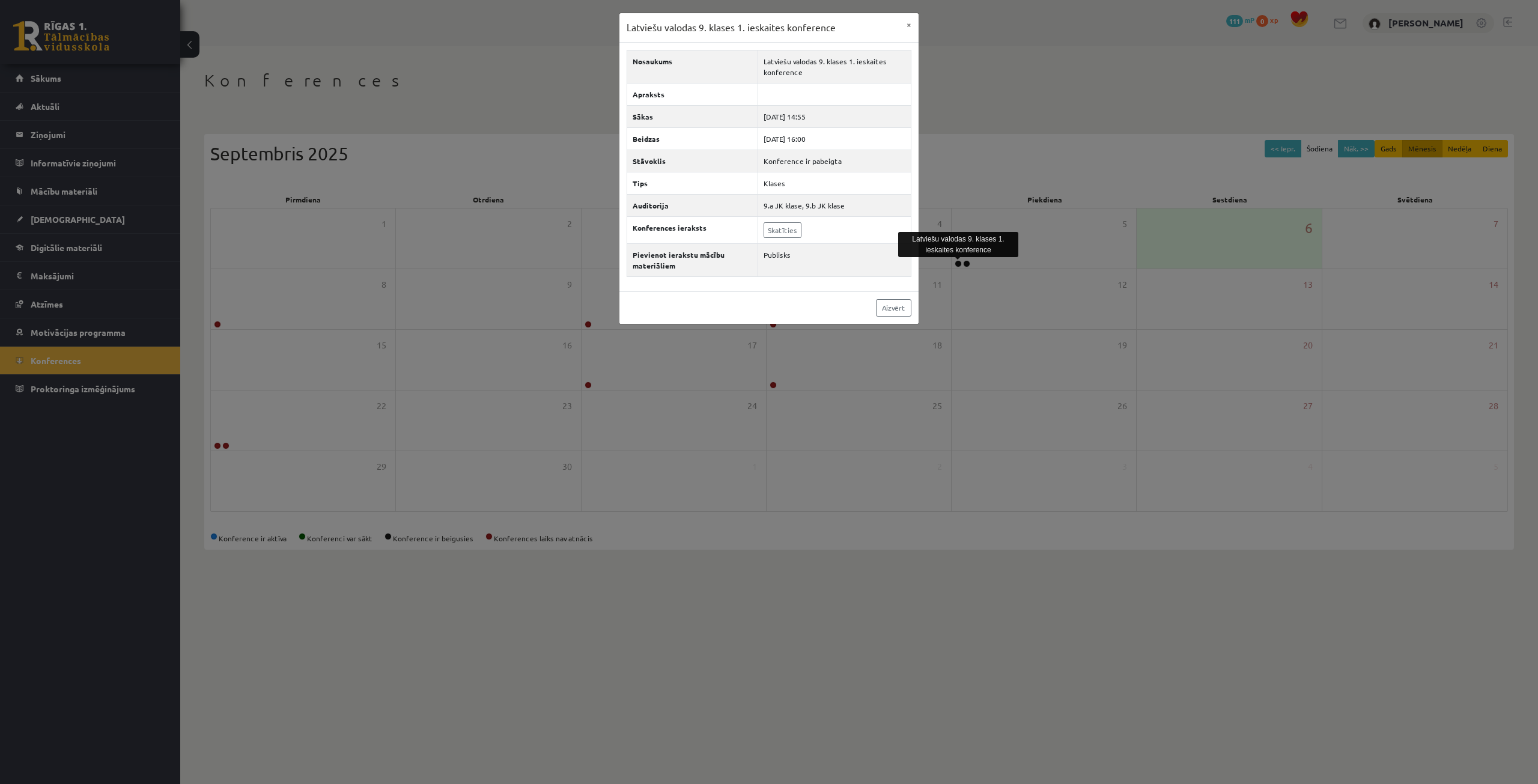
click at [969, 356] on div "Latviešu valodas 9. klases 1. ieskaites konference × Nosaukums Latviešu valodas…" at bounding box center [769, 392] width 1538 height 784
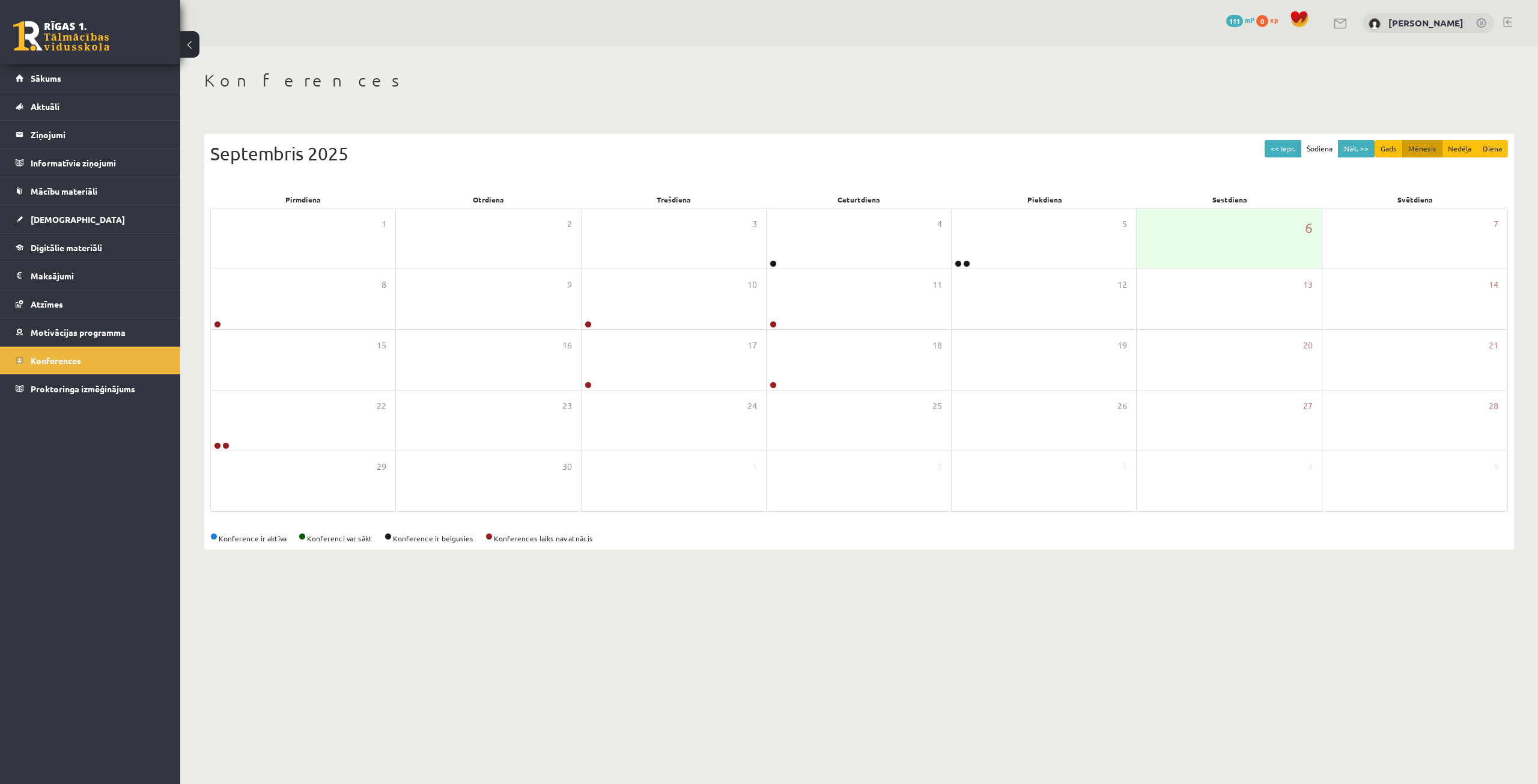
click at [495, 38] on div "0 Dāvanas 111 mP 0 xp Alekss Kozlovskis" at bounding box center [859, 23] width 1358 height 46
click at [62, 72] on link "Sākums" at bounding box center [91, 78] width 150 height 28
